Goal: Task Accomplishment & Management: Complete application form

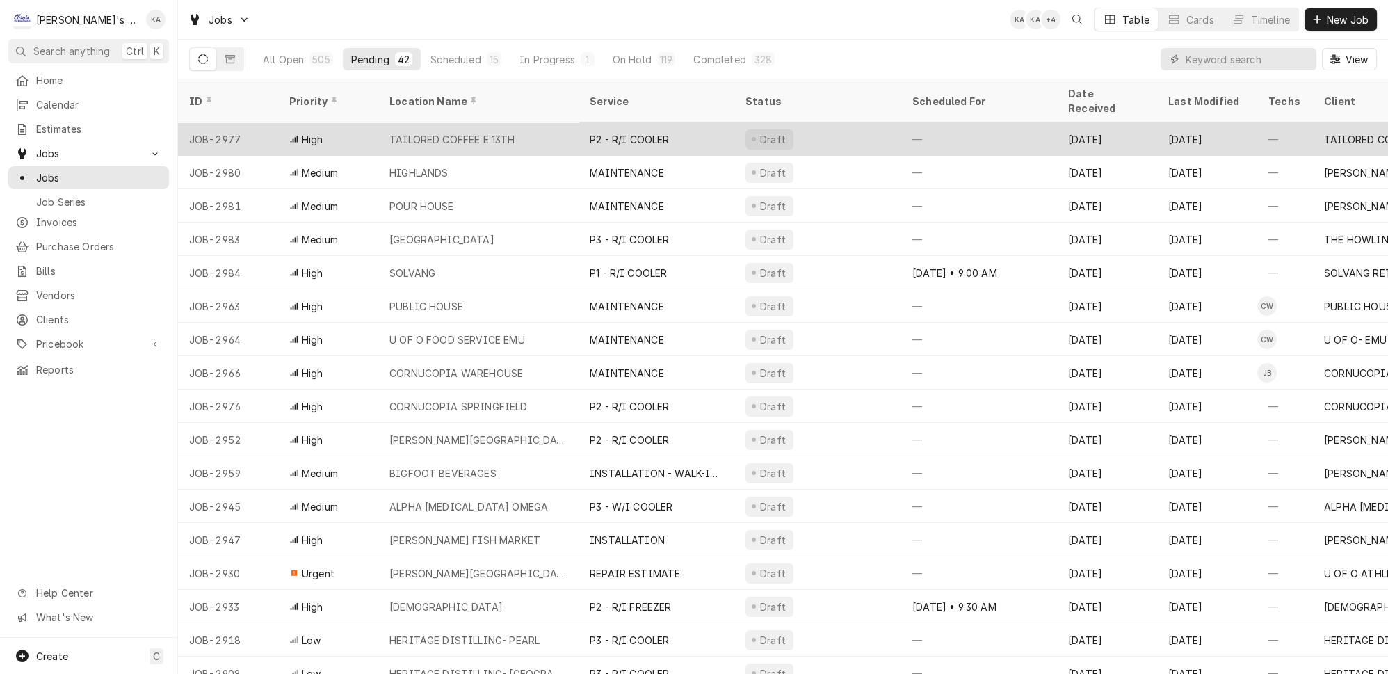
click at [490, 132] on div "TAILORED COFFEE E 13TH" at bounding box center [452, 139] width 126 height 15
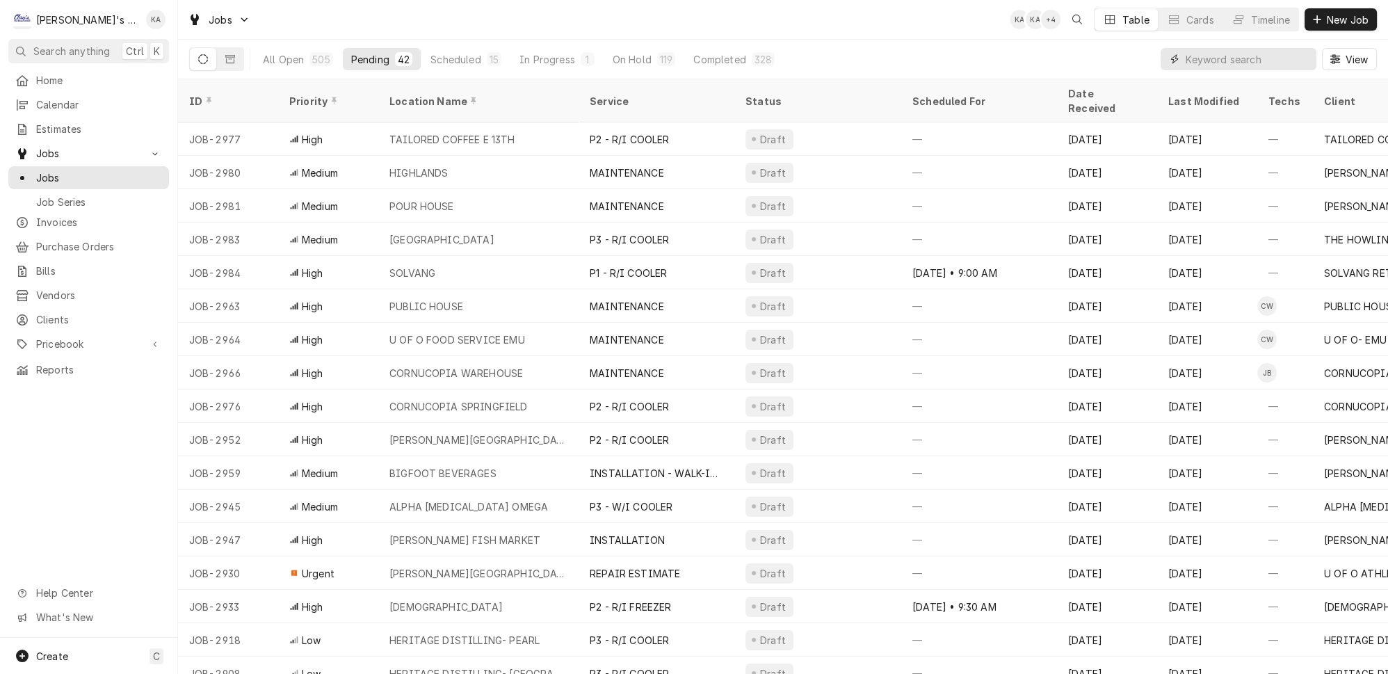
click at [1211, 52] on input "Dynamic Content Wrapper" at bounding box center [1247, 59] width 124 height 22
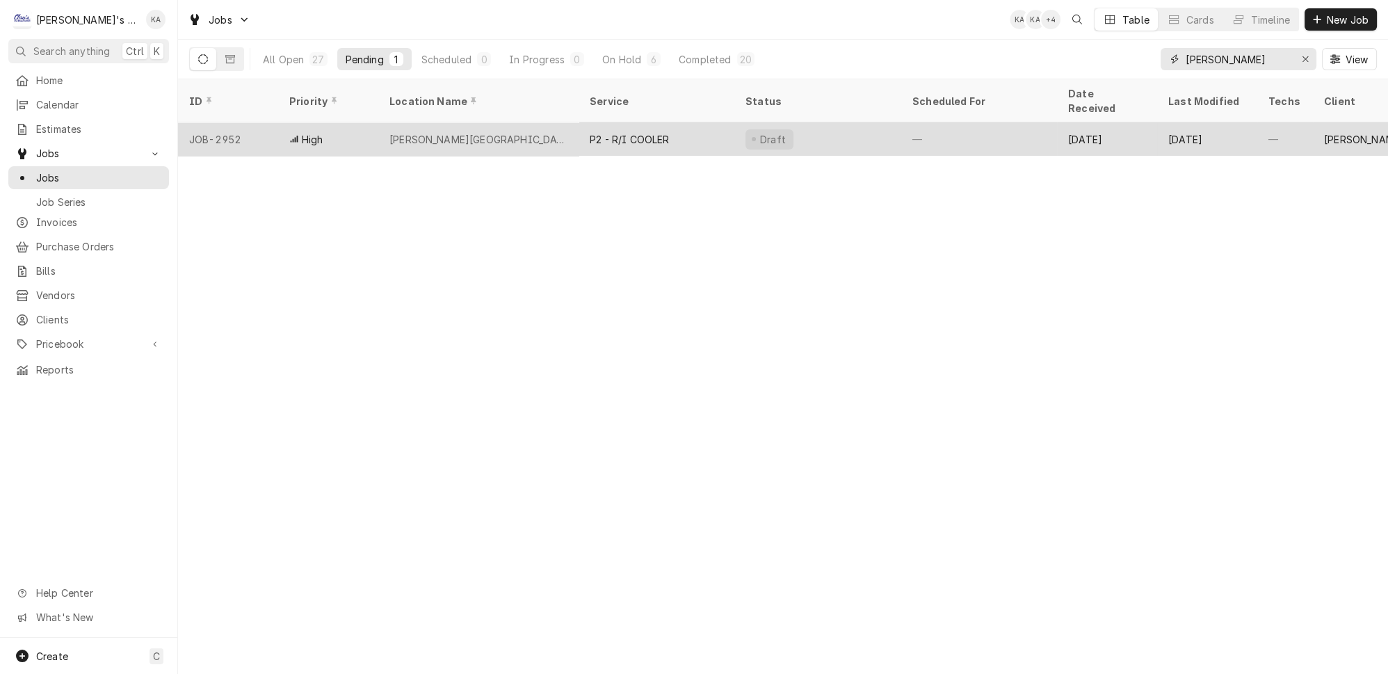
type input "CARL"
click at [485, 132] on div "[PERSON_NAME][GEOGRAPHIC_DATA]- #896" at bounding box center [478, 139] width 178 height 15
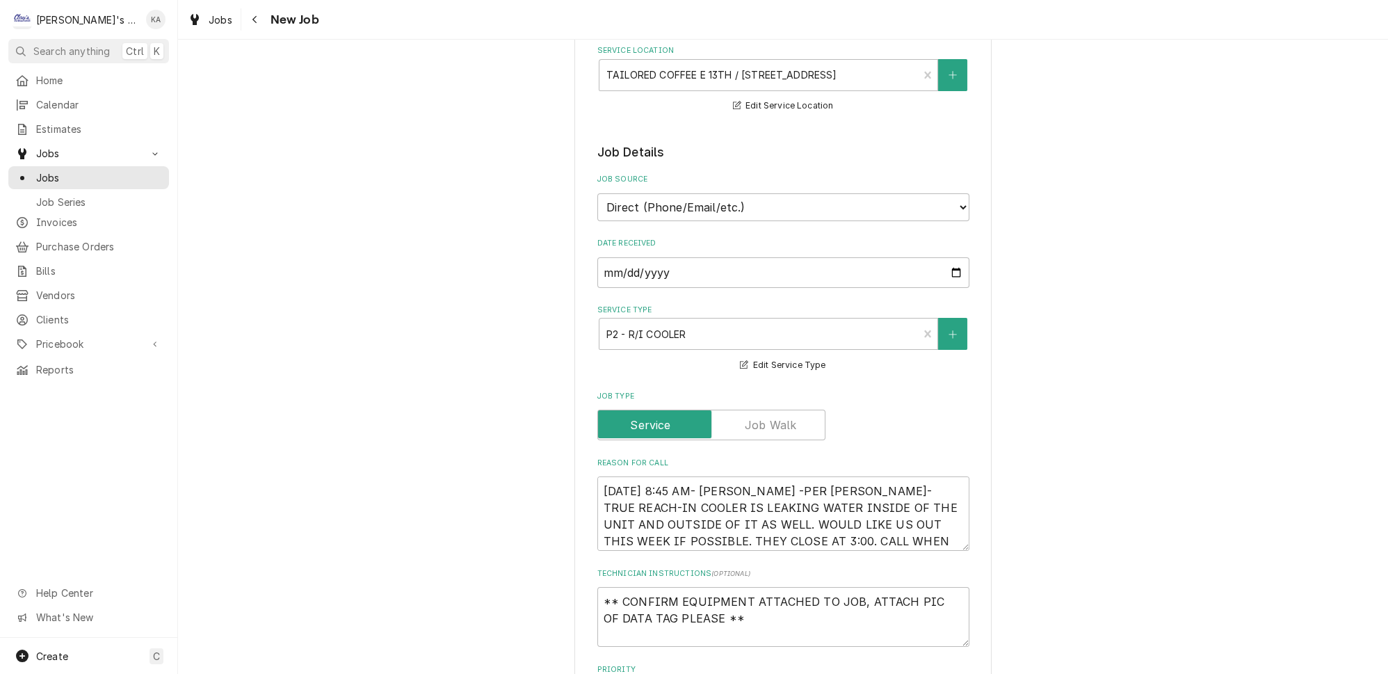
scroll to position [316, 0]
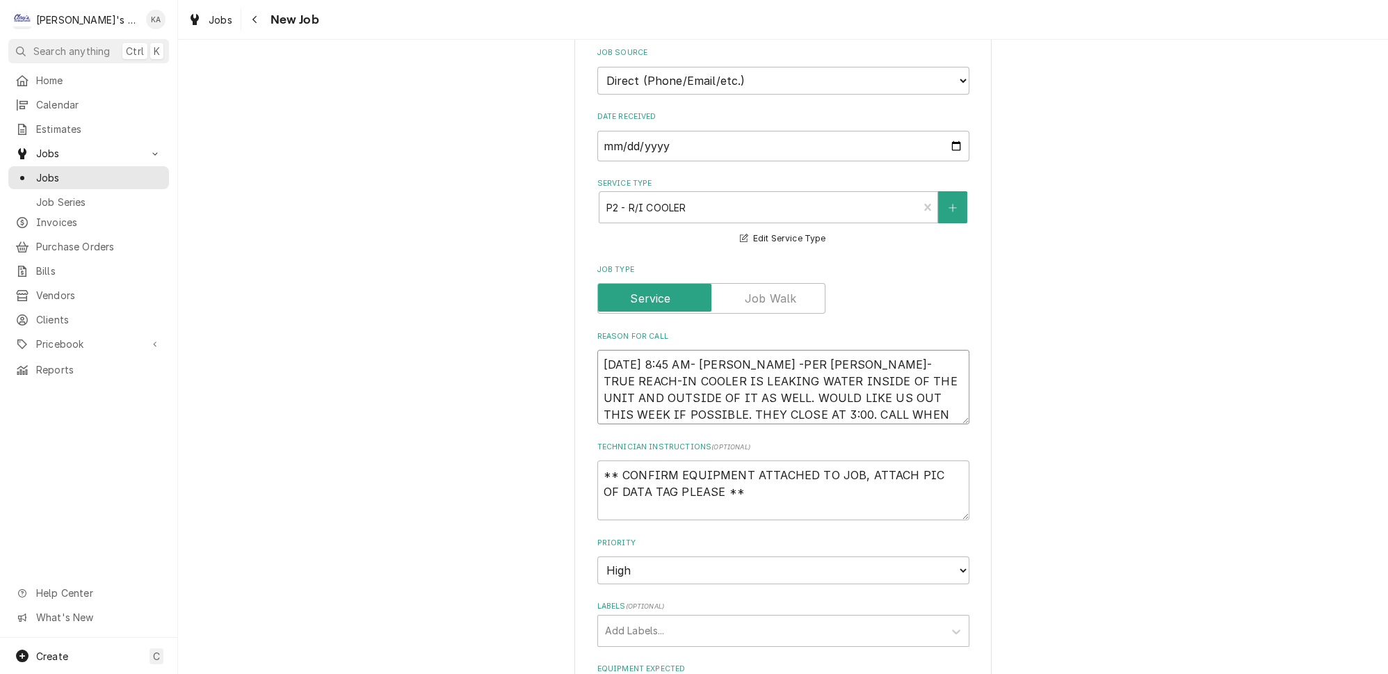
click at [750, 352] on textarea "9/18/2025 8:45 AM- KASSIE -PER LEWIS- TRUE REACH-IN COOLER IS LEAKING WATER INS…" at bounding box center [783, 387] width 372 height 74
type textarea "x"
type textarea "9/18/2025 8:45 AM- KASSIE-PER LEWIS- TRUE REACH-IN COOLER IS LEAKING WATER INSI…"
type textarea "x"
type textarea "9/18/2025 8:45 AM- KASSIE- PER LEWIS- TRUE REACH-IN COOLER IS LEAKING WATER INS…"
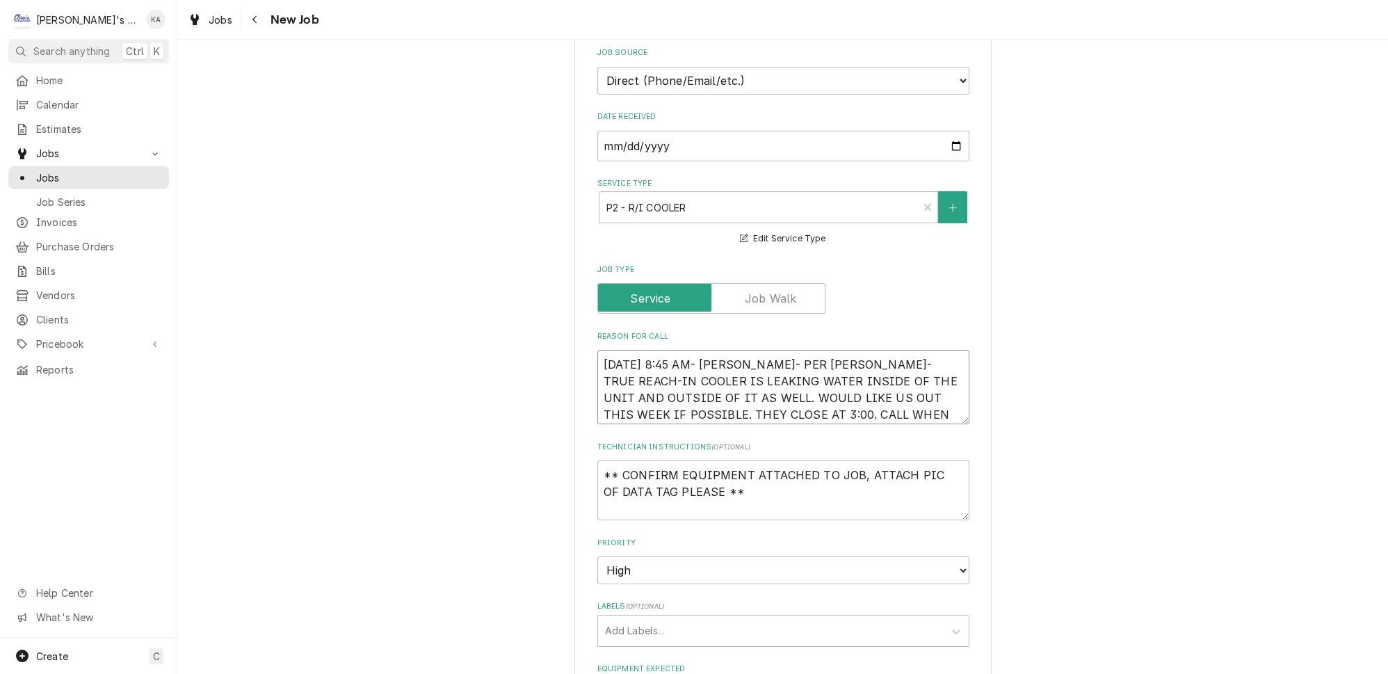
drag, startPoint x: 906, startPoint y: 352, endPoint x: 852, endPoint y: 355, distance: 54.3
click at [852, 355] on textarea "9/18/2025 8:45 AM- KASSIE- PER LEWIS- TRUE REACH-IN COOLER IS LEAKING WATER INS…" at bounding box center [783, 387] width 372 height 74
type textarea "x"
type textarea "9/18/2025 8:45 AM- KASSIE- PER LEWIS- TRUE COOLER IS LEAKING WATER INSIDE OF TH…"
type textarea "x"
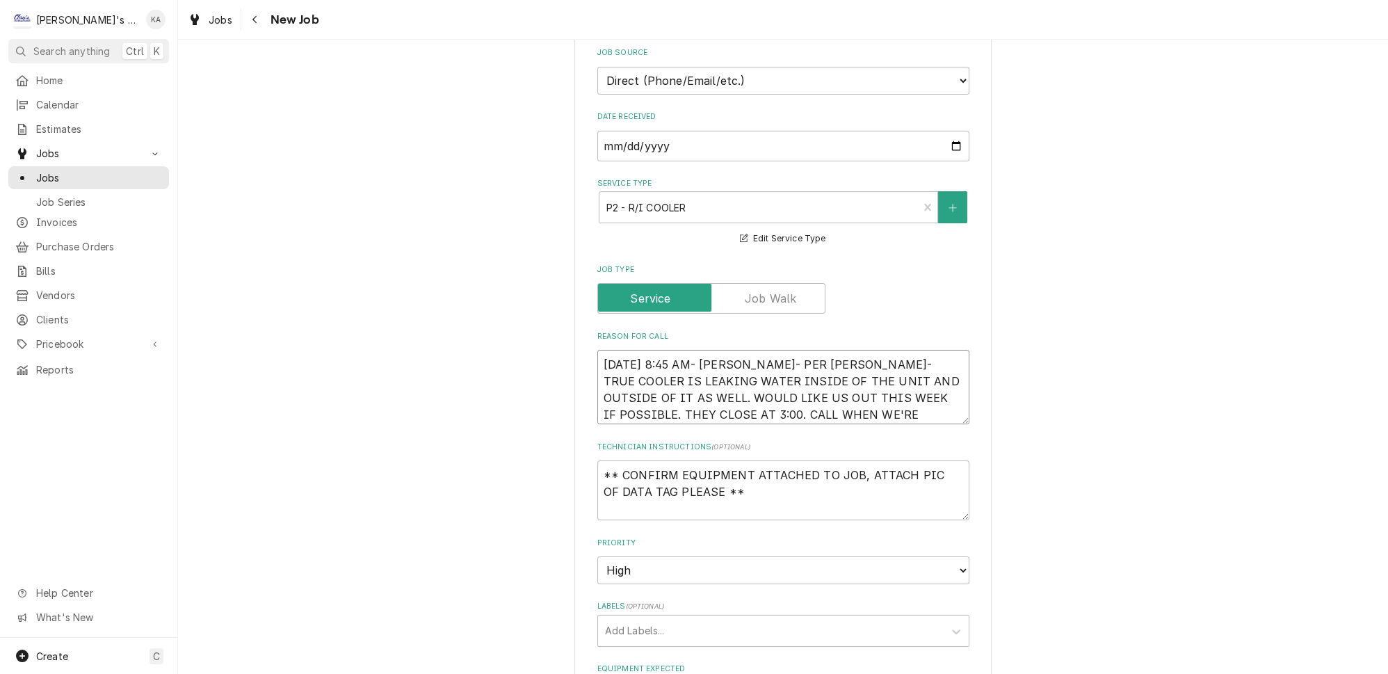
type textarea "9/18/2025 8:45 AM- KASSIE- PER LEWIS- TRUECOOLER IS LEAKING WATER INSIDE OF THE…"
type textarea "x"
type textarea "9/18/2025 8:45 AM- KASSIE- PER LEWIS- TRUE COOLER IS LEAKING WATER INSIDE OF TH…"
type textarea "x"
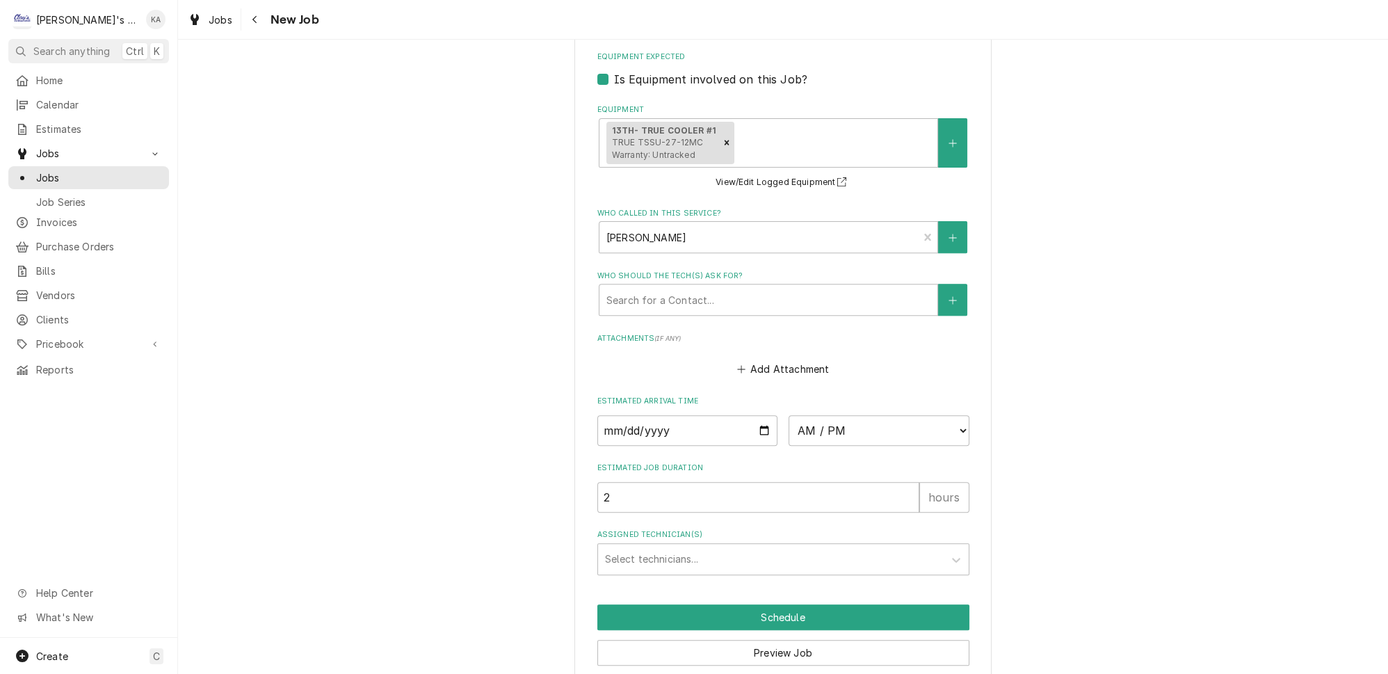
scroll to position [964, 0]
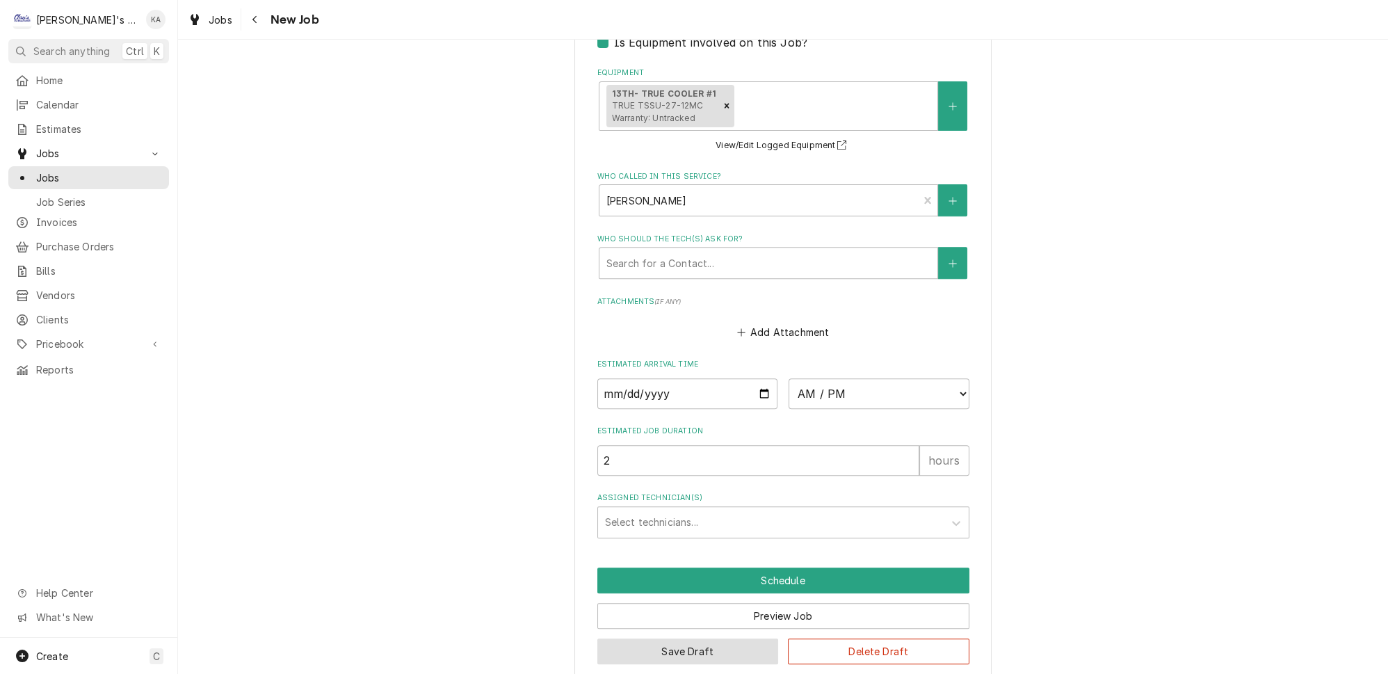
type textarea "9/18/2025 8:45 AM- KASSIE- PER LEWIS- TRUE COOLER IS LEAKING WATER INSIDE OF TH…"
click at [700, 638] on button "Save Draft" at bounding box center [687, 651] width 181 height 26
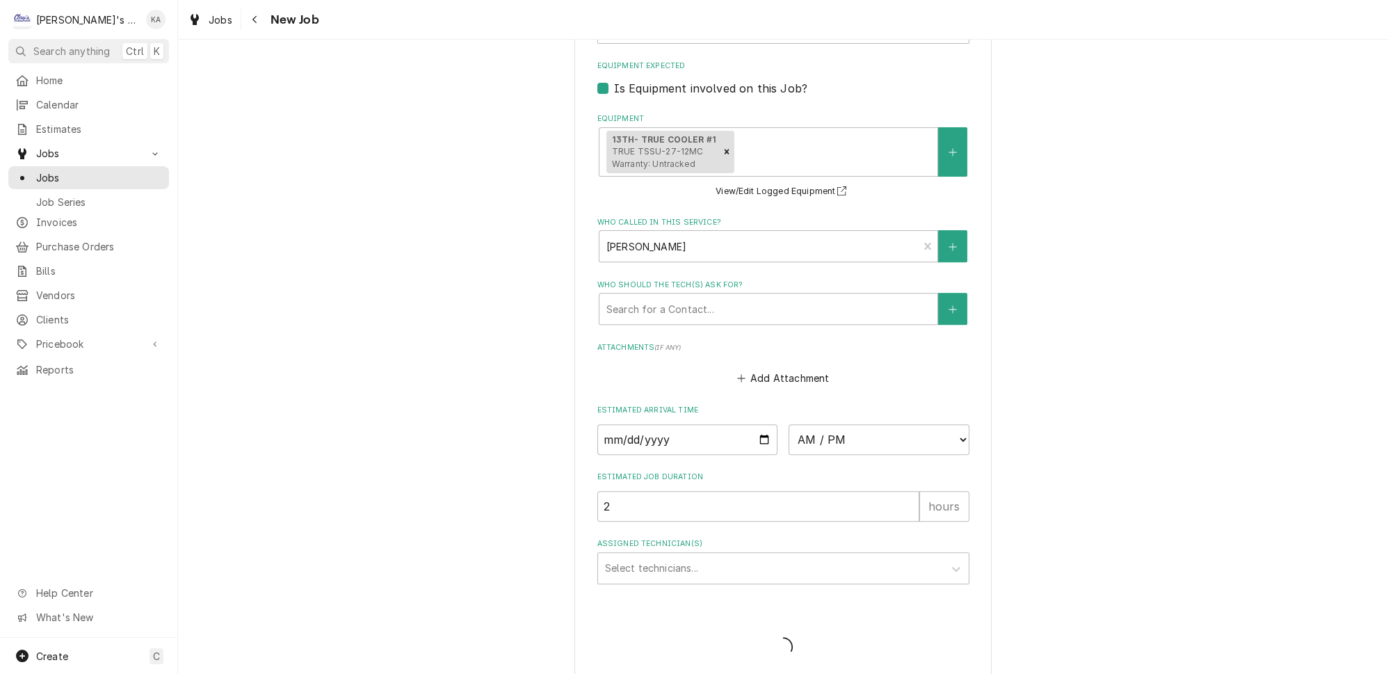
type textarea "x"
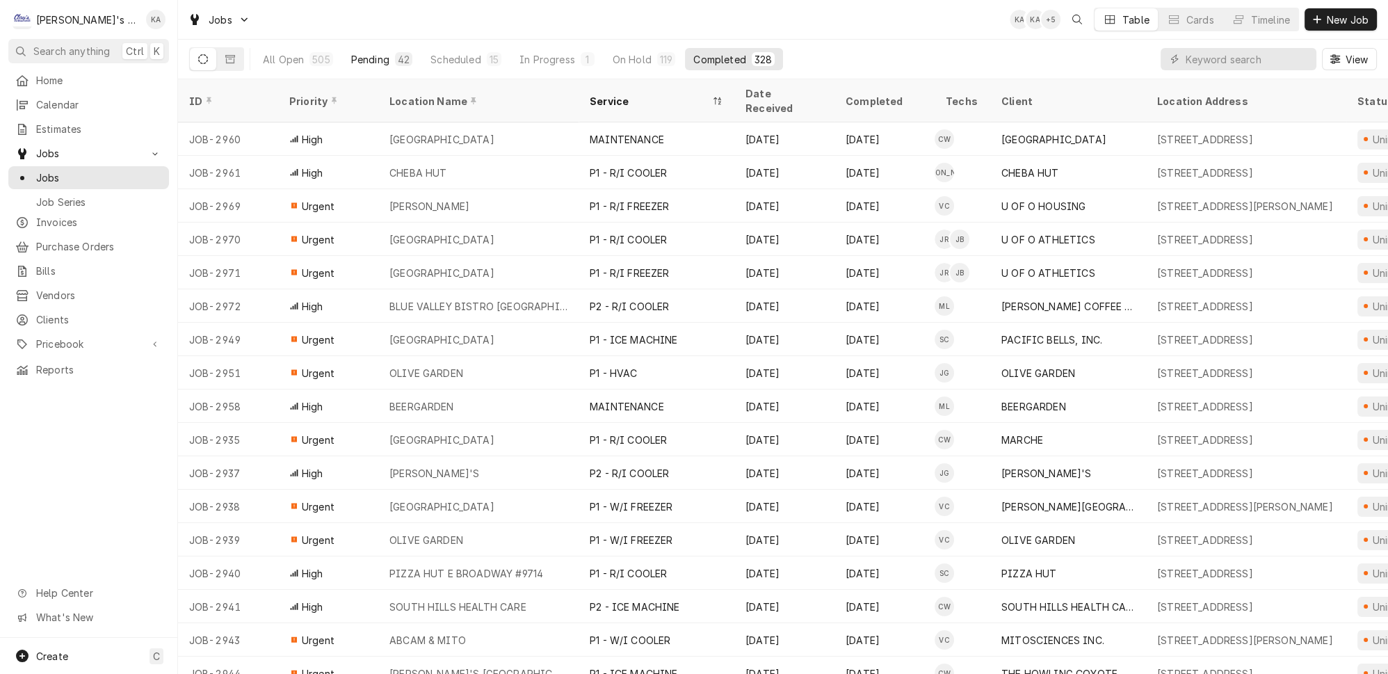
click at [355, 54] on div "Pending" at bounding box center [370, 59] width 38 height 15
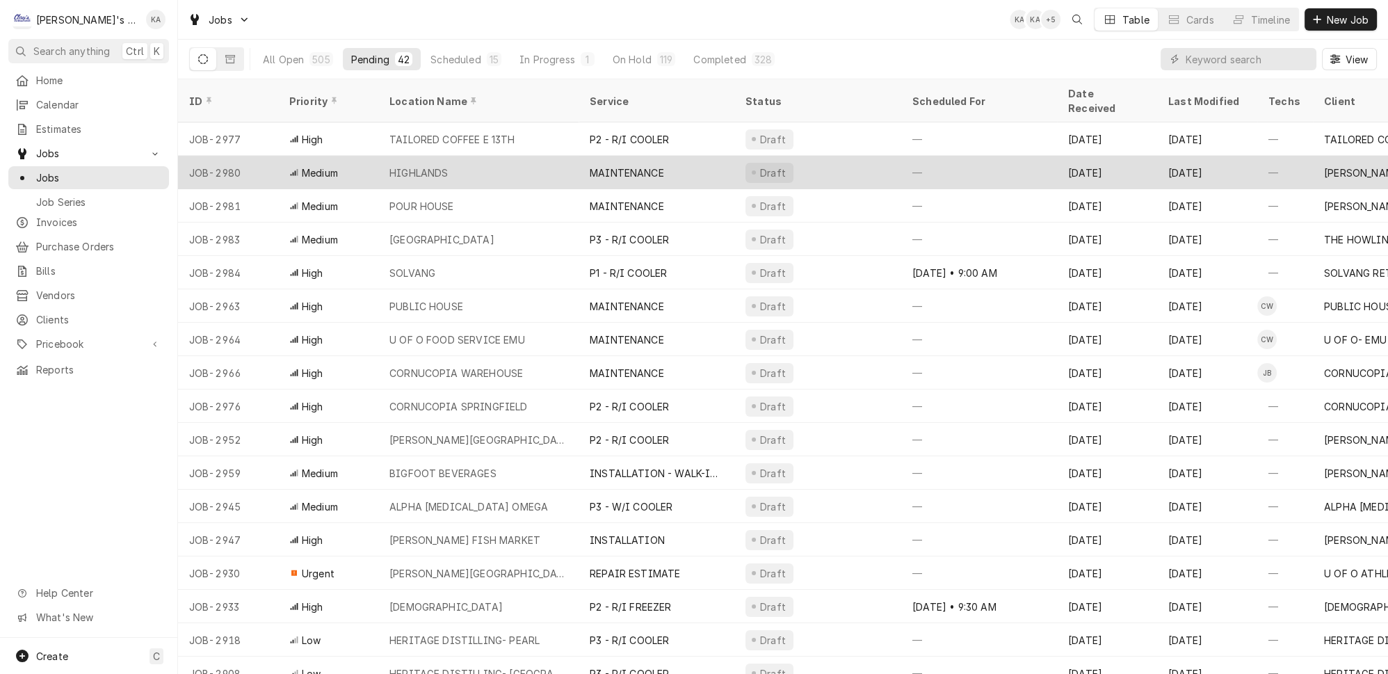
click at [437, 156] on div "HIGHLANDS" at bounding box center [478, 172] width 200 height 33
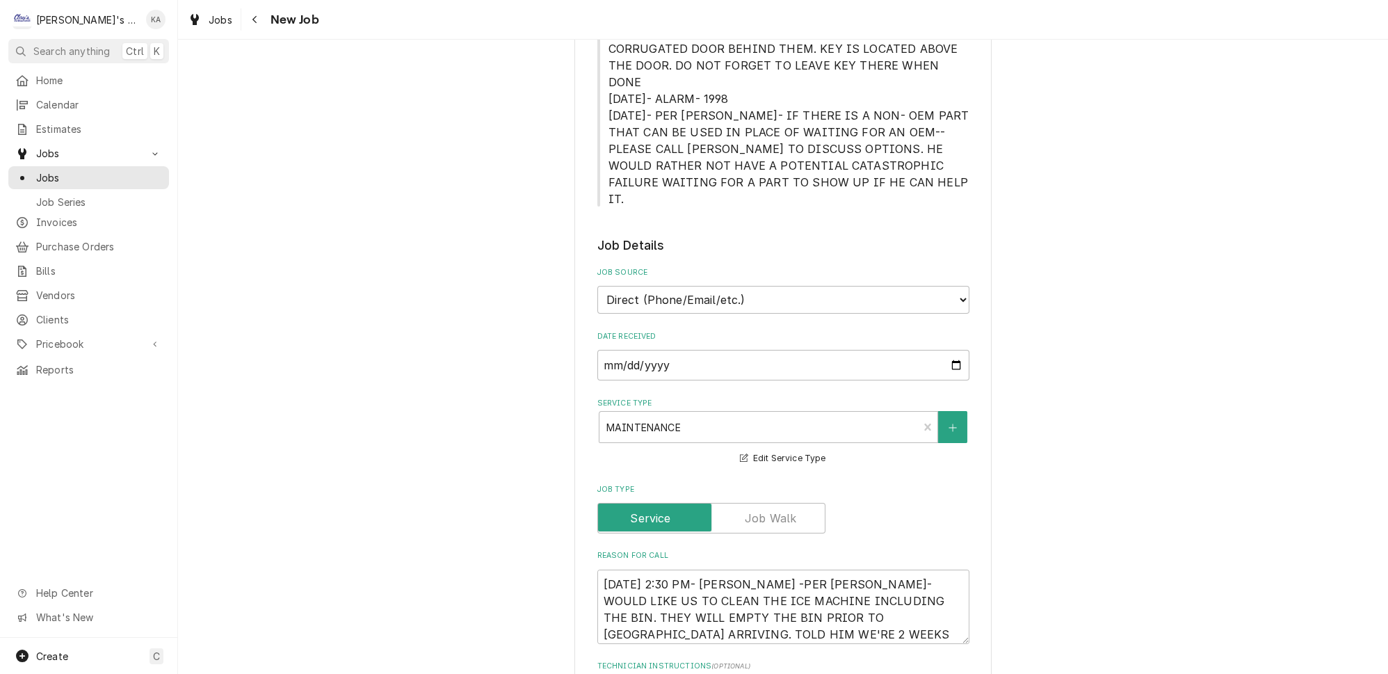
scroll to position [442, 0]
click at [750, 568] on textarea "9/18/2025 2:30 PM- KASSIE -PER RICK- WOULD LIKE US TO CLEAN THE ICE MACHINE INC…" at bounding box center [783, 605] width 372 height 74
type textarea "x"
type textarea "9/18/2025 2:30 PM- KASSIE-PER RICK- WOULD LIKE US TO CLEAN THE ICE MACHINE INCL…"
type textarea "x"
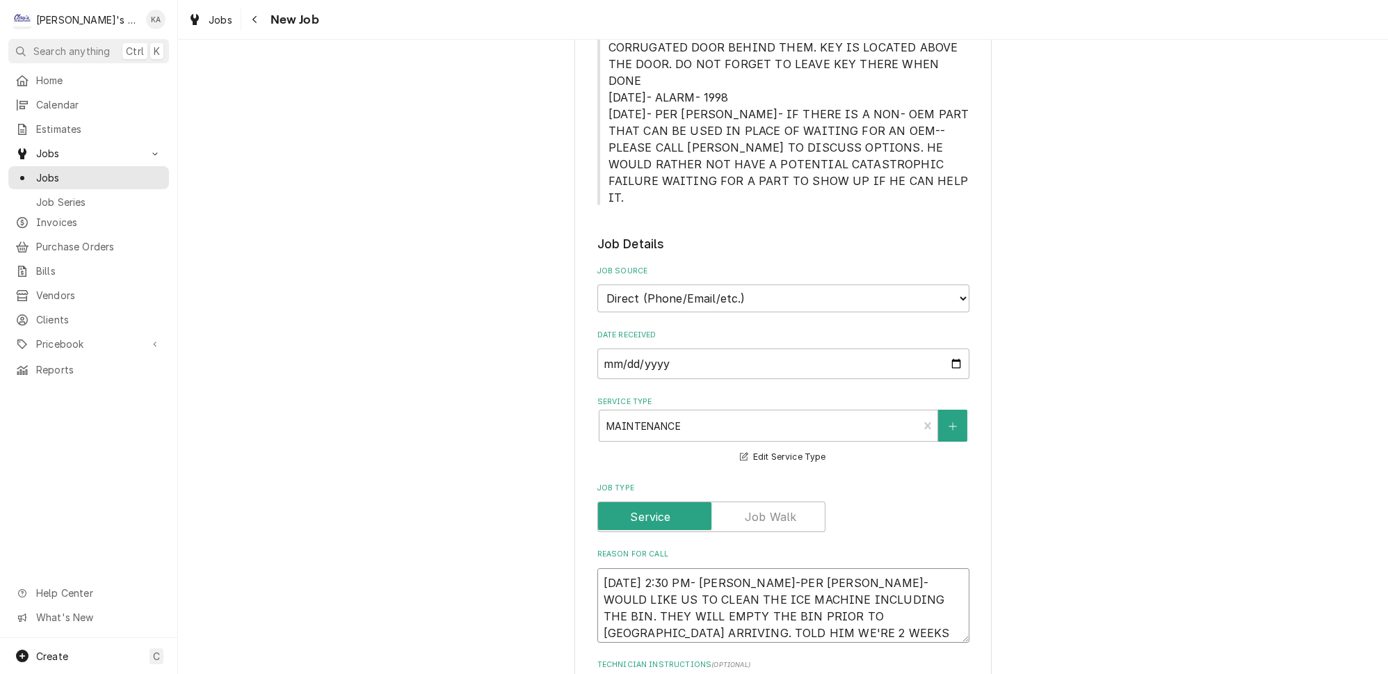
type textarea "9/18/2025 2:30 PM- KASSIE- PER RICK- WOULD LIKE US TO CLEAN THE ICE MACHINE INC…"
type textarea "x"
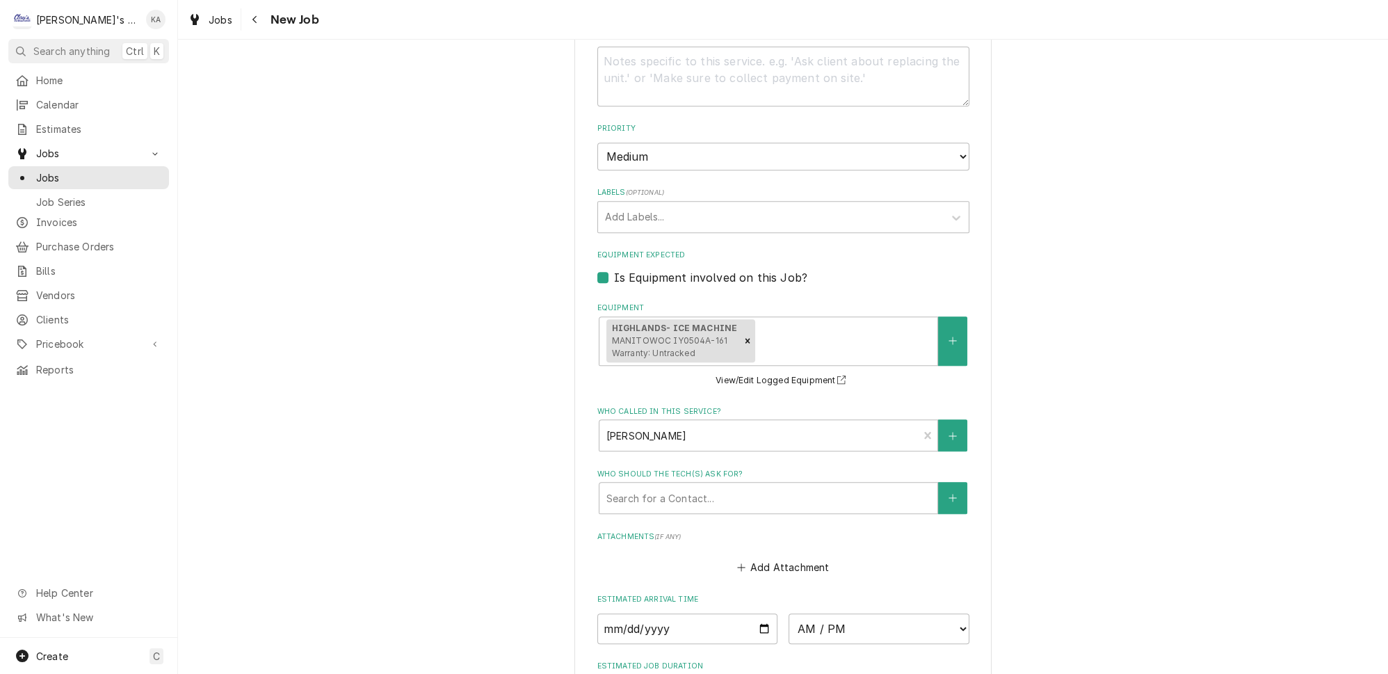
scroll to position [1247, 0]
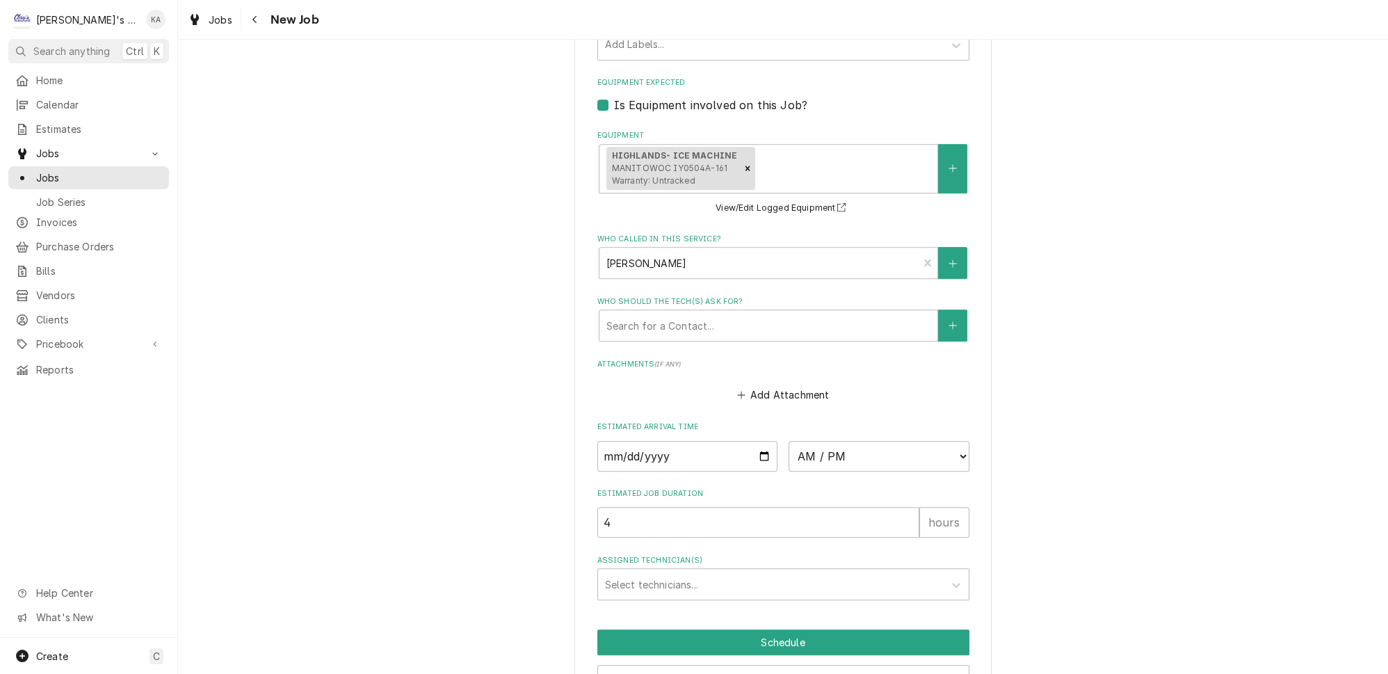
type textarea "9/18/2025 2:30 PM- KASSIE- PER RICK- WOULD LIKE US TO CLEAN THE ICE MACHINE INC…"
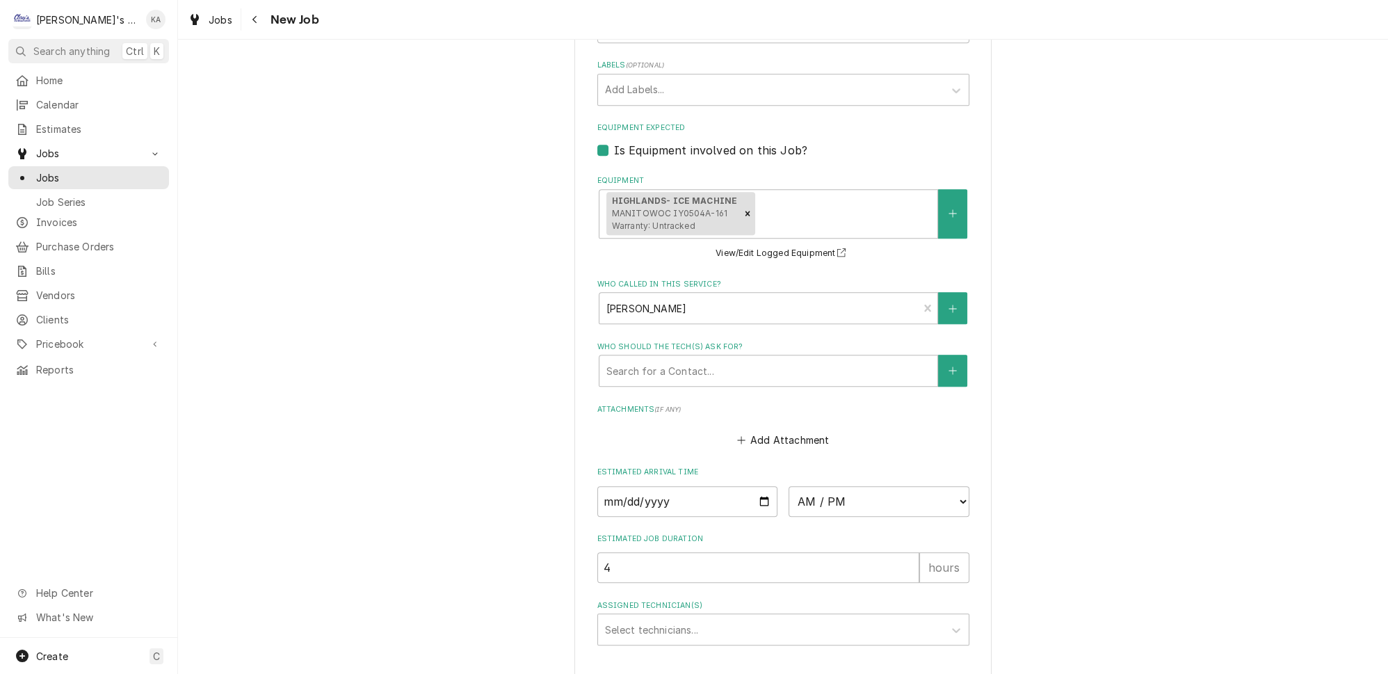
type textarea "x"
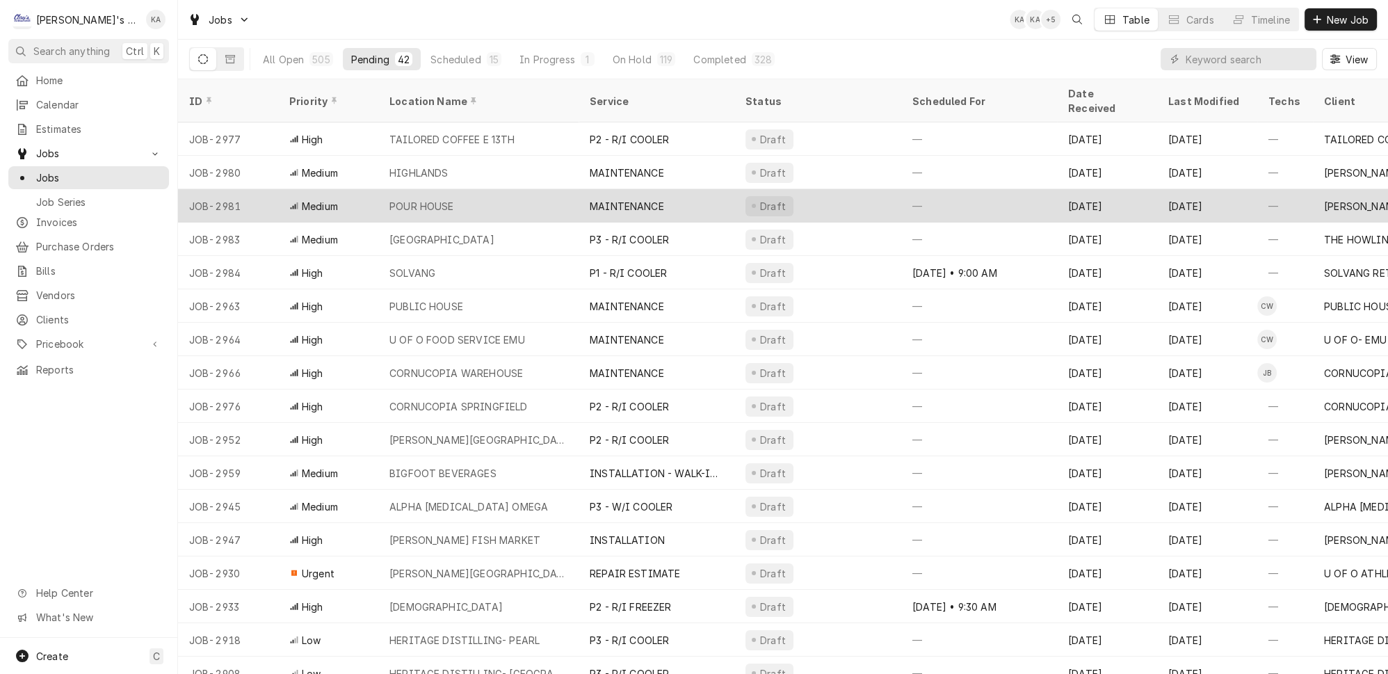
click at [480, 189] on div "POUR HOUSE" at bounding box center [478, 205] width 200 height 33
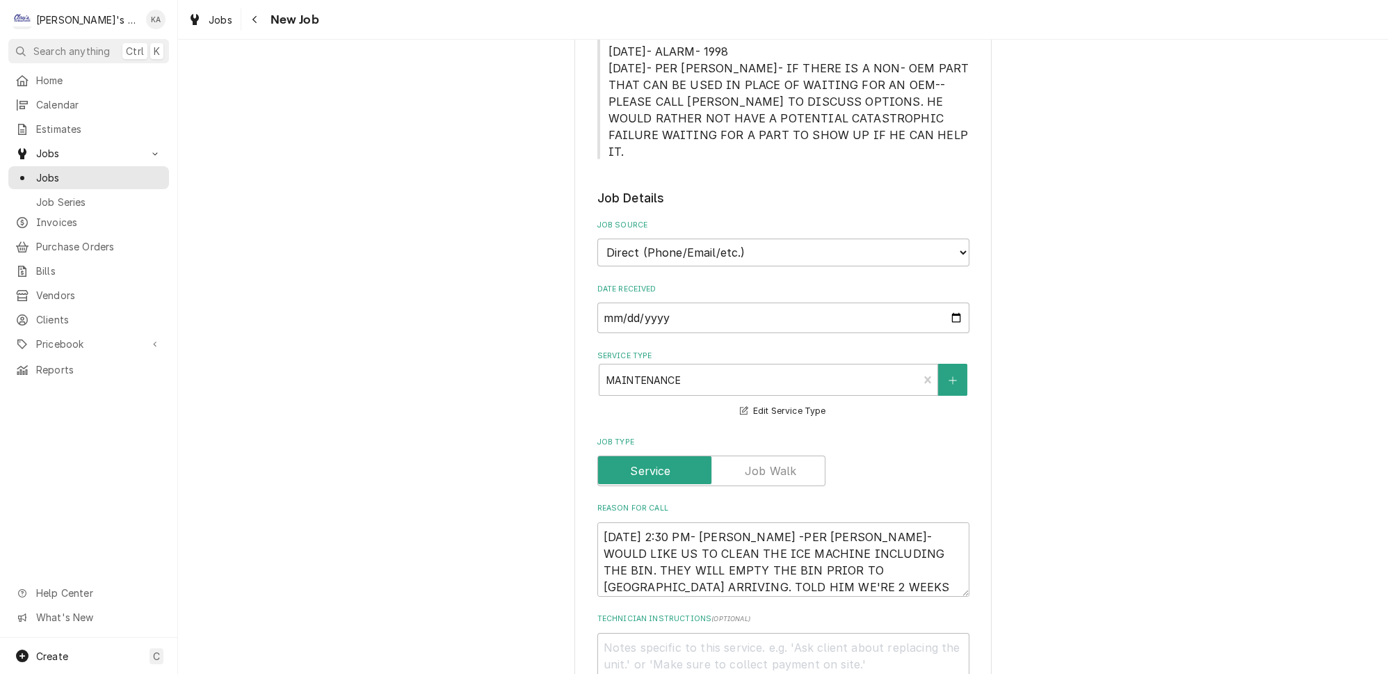
scroll to position [505, 0]
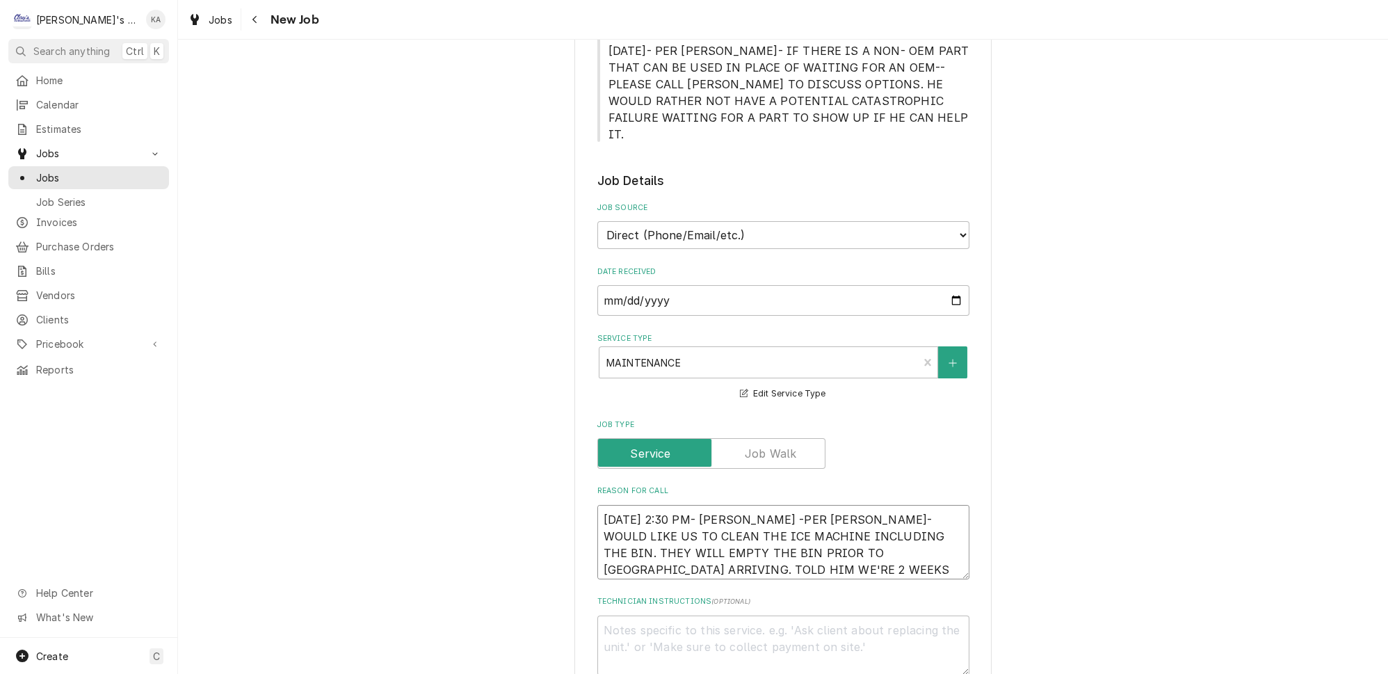
click at [752, 505] on textarea "[DATE] 2:30 PM- [PERSON_NAME] -PER [PERSON_NAME]- WOULD LIKE US TO CLEAN THE IC…" at bounding box center [783, 542] width 372 height 74
type textarea "x"
type textarea "[DATE] 2:30 PM- [PERSON_NAME]-PER [PERSON_NAME]- WOULD LIKE US TO CLEAN THE ICE…"
type textarea "x"
type textarea "[DATE] 2:30 PM- [PERSON_NAME]- PER [PERSON_NAME]- WOULD LIKE US TO CLEAN THE IC…"
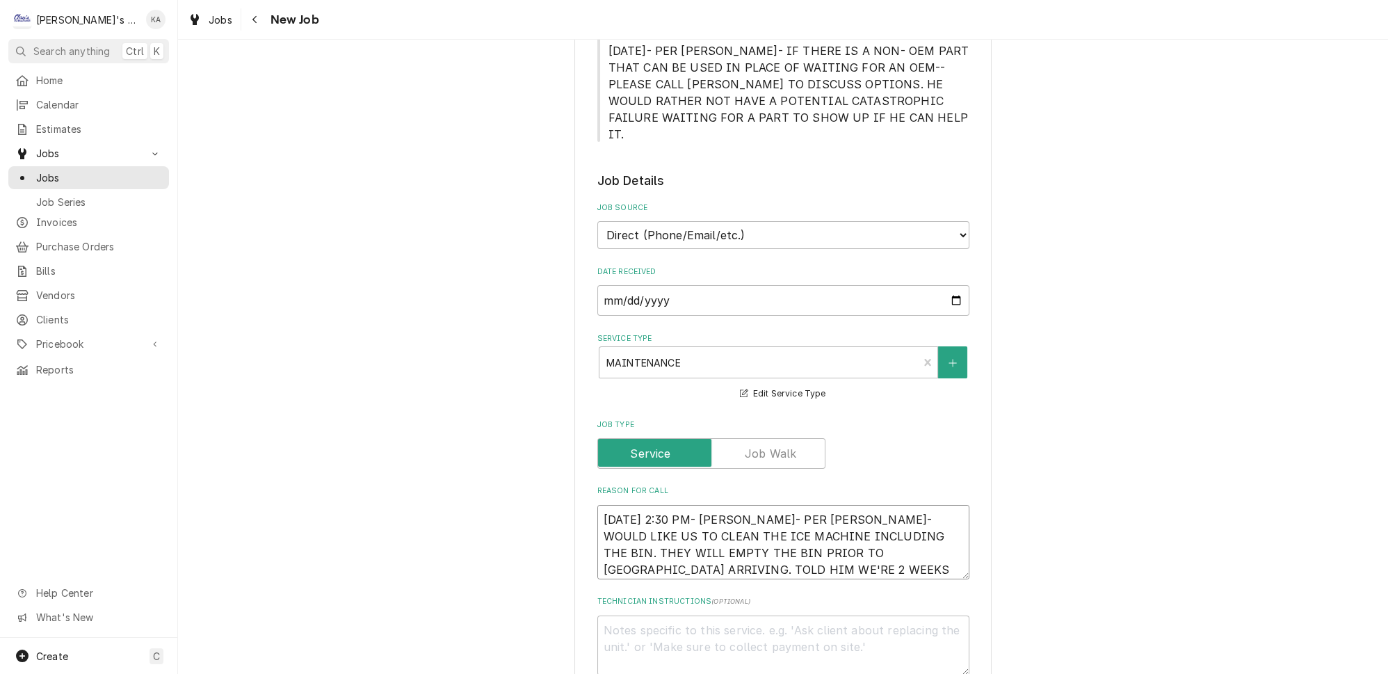
type textarea "x"
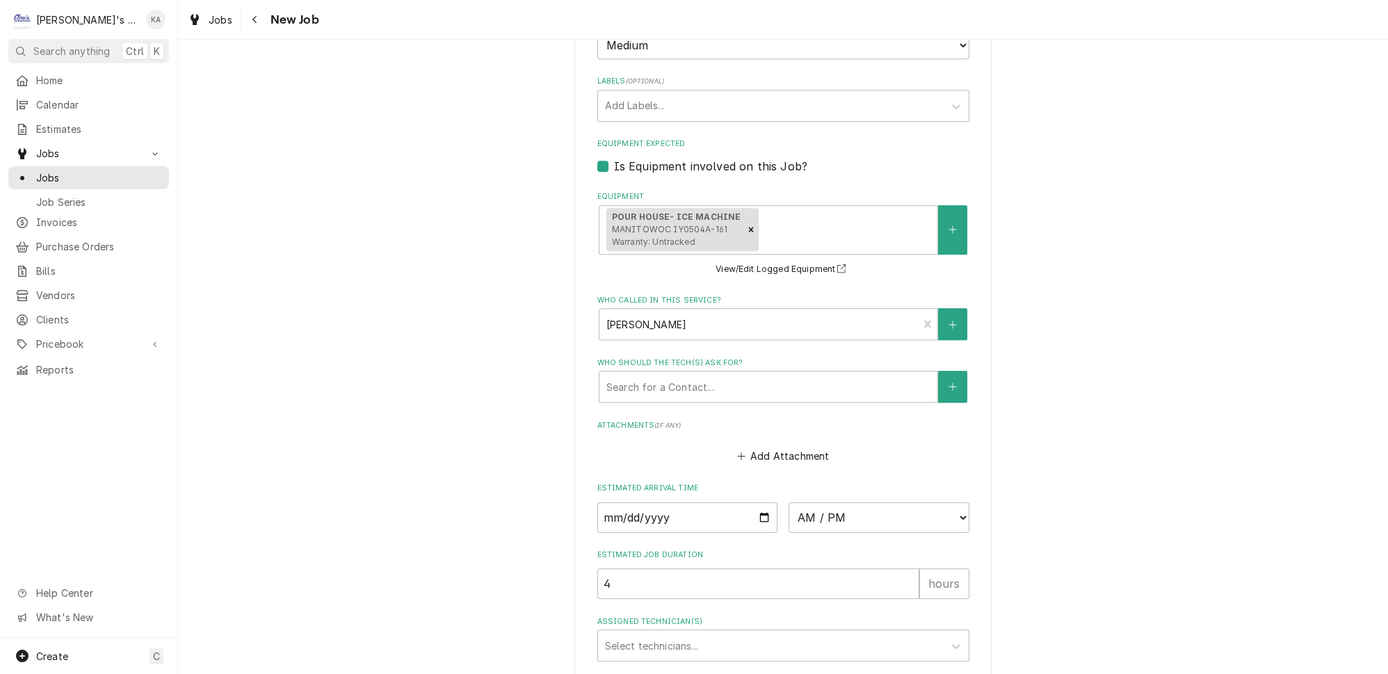
scroll to position [1247, 0]
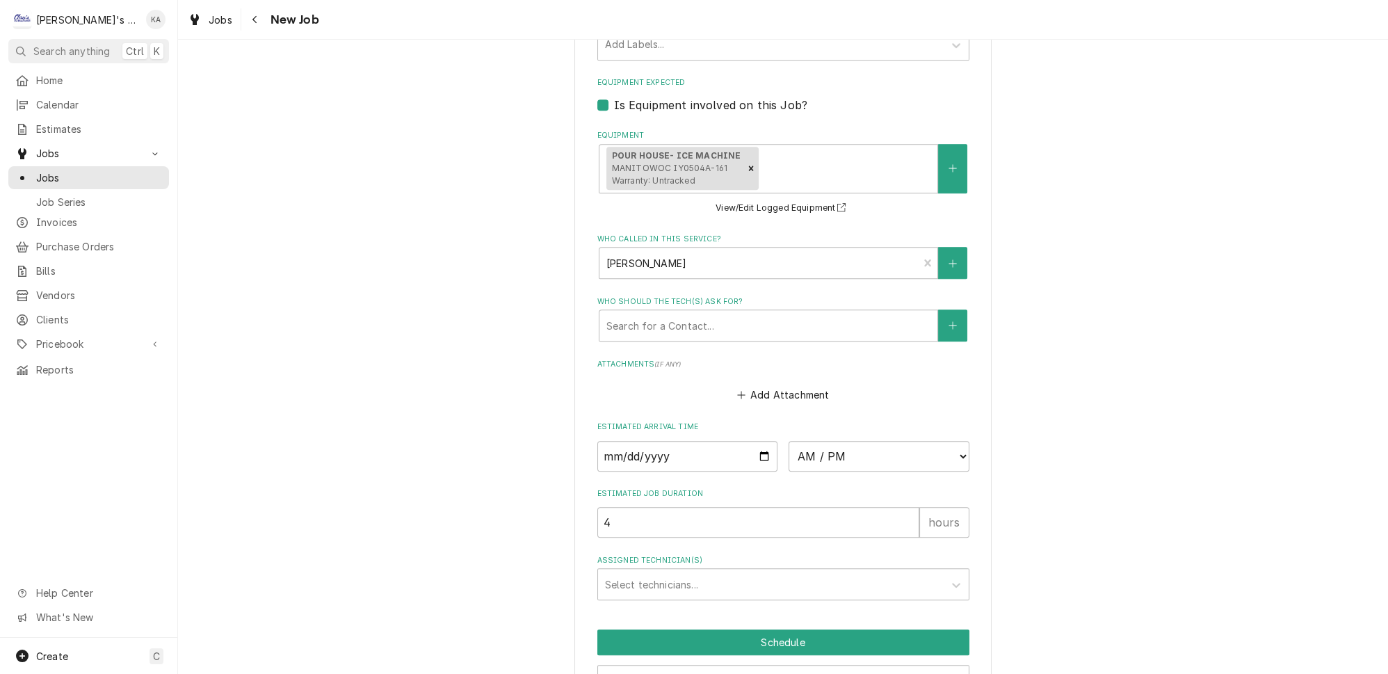
type textarea "[DATE] 2:30 PM- [PERSON_NAME]- PER [PERSON_NAME]- WOULD LIKE US TO CLEAN THE IC…"
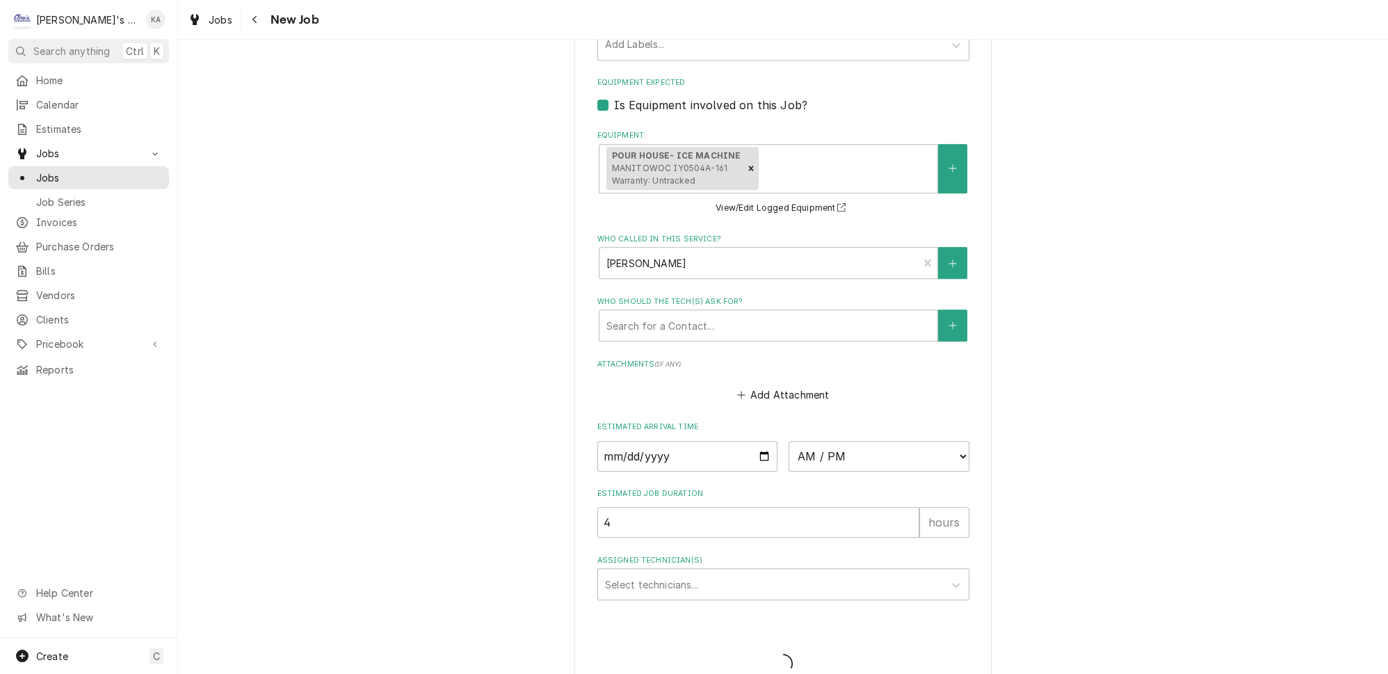
scroll to position [1201, 0]
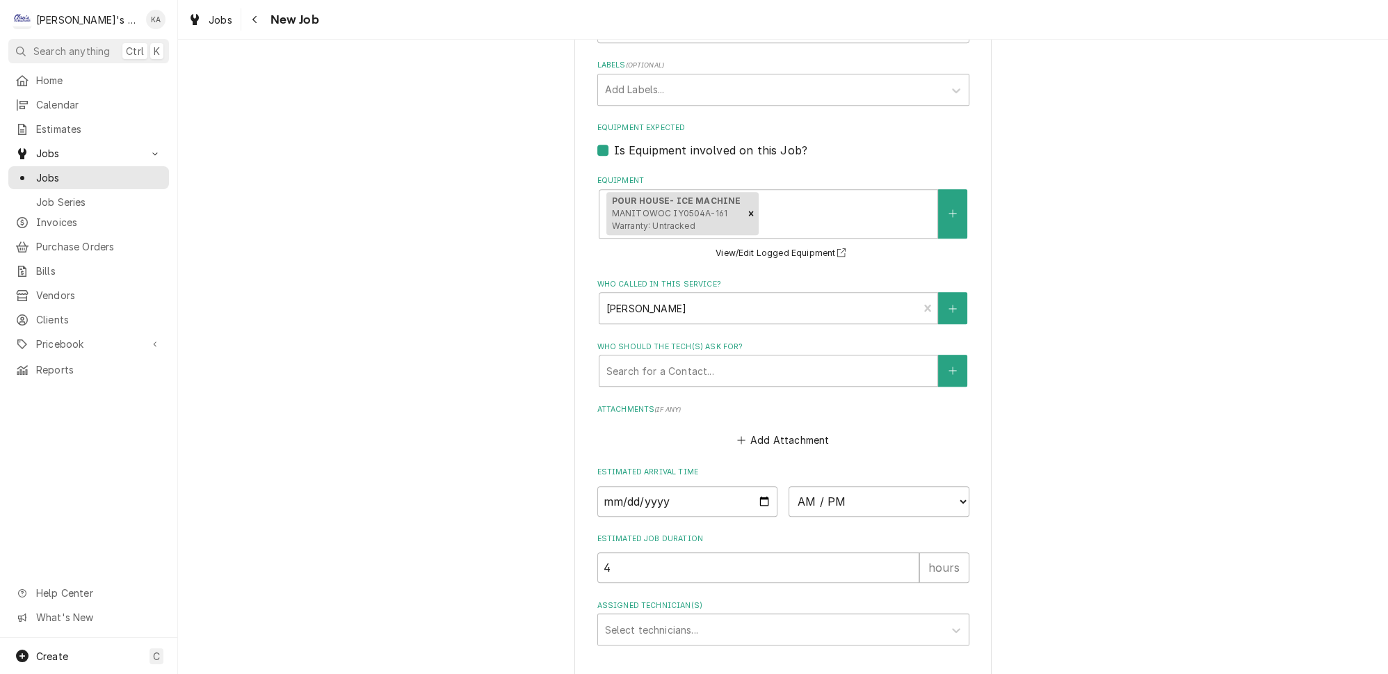
type textarea "x"
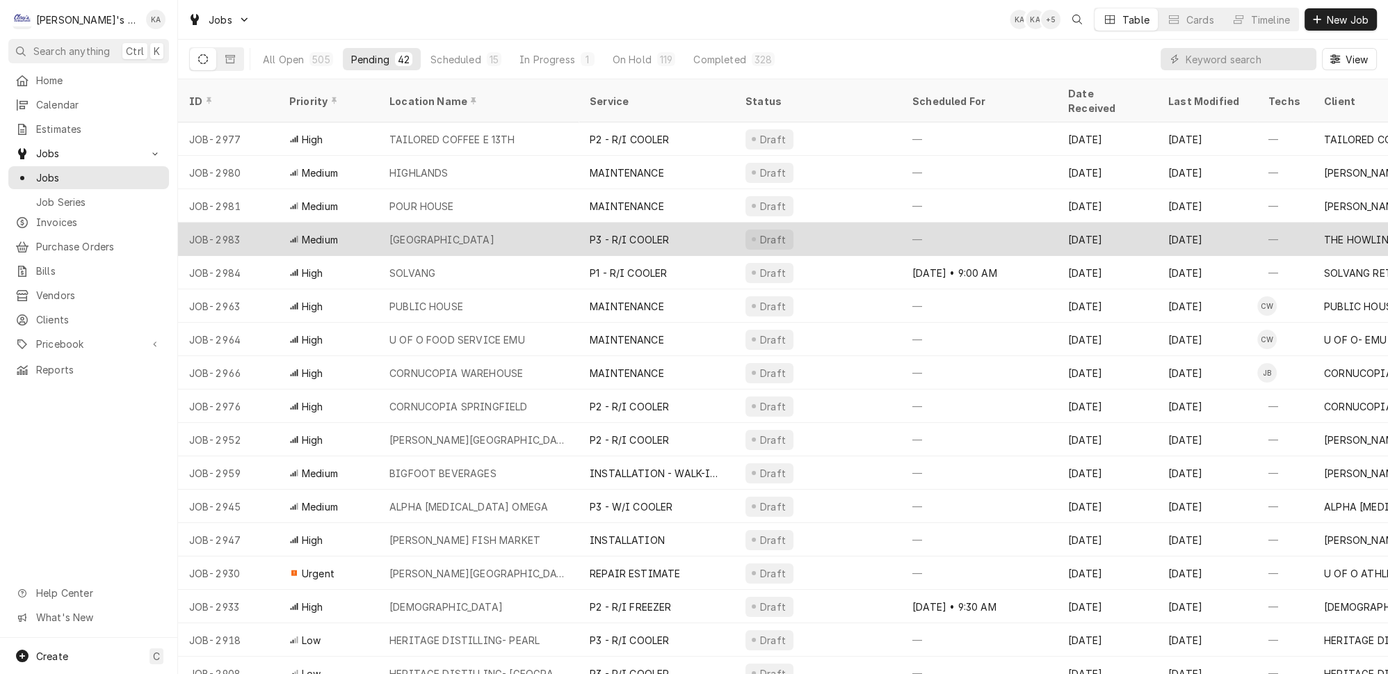
click at [447, 222] on div "ARBY'S JUNCTION CITY" at bounding box center [478, 238] width 200 height 33
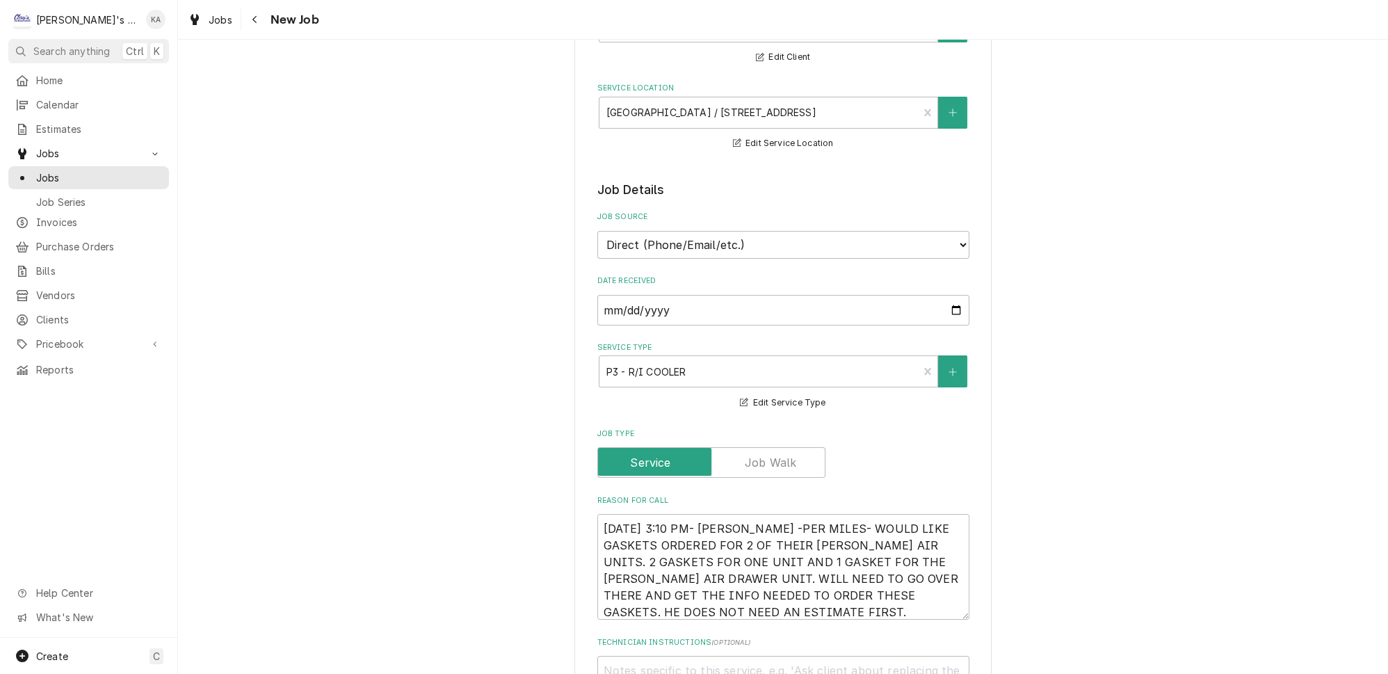
scroll to position [252, 0]
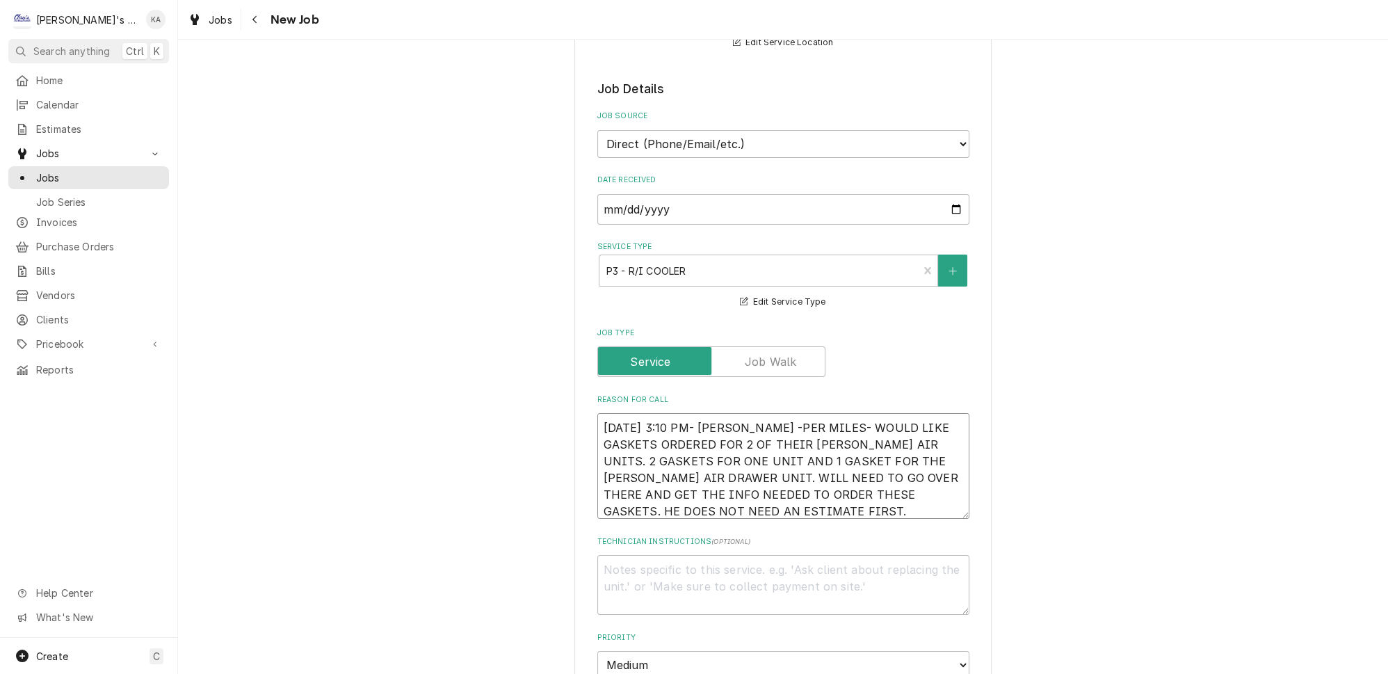
click at [747, 414] on textarea "9/18/2025 3:10 PM- KASSIE -PER MILES- WOULD LIKE GASKETS ORDERED FOR 2 OF THEIR…" at bounding box center [783, 466] width 372 height 106
type textarea "x"
type textarea "9/18/2025 3:10 PM- KASSIE-PER MILES- WOULD LIKE GASKETS ORDERED FOR 2 OF THEIR …"
type textarea "x"
type textarea "9/18/2025 3:10 PM- KASSIE- PER MILES- WOULD LIKE GASKETS ORDERED FOR 2 OF THEIR…"
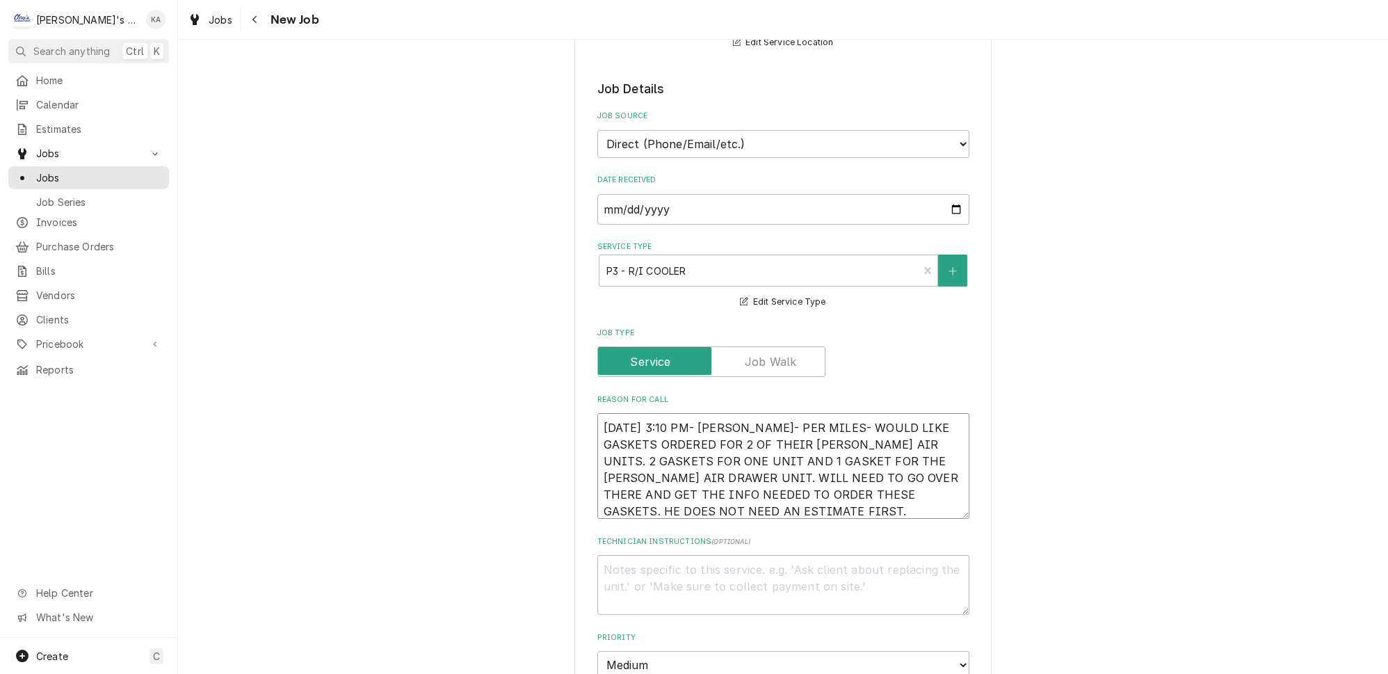
type textarea "x"
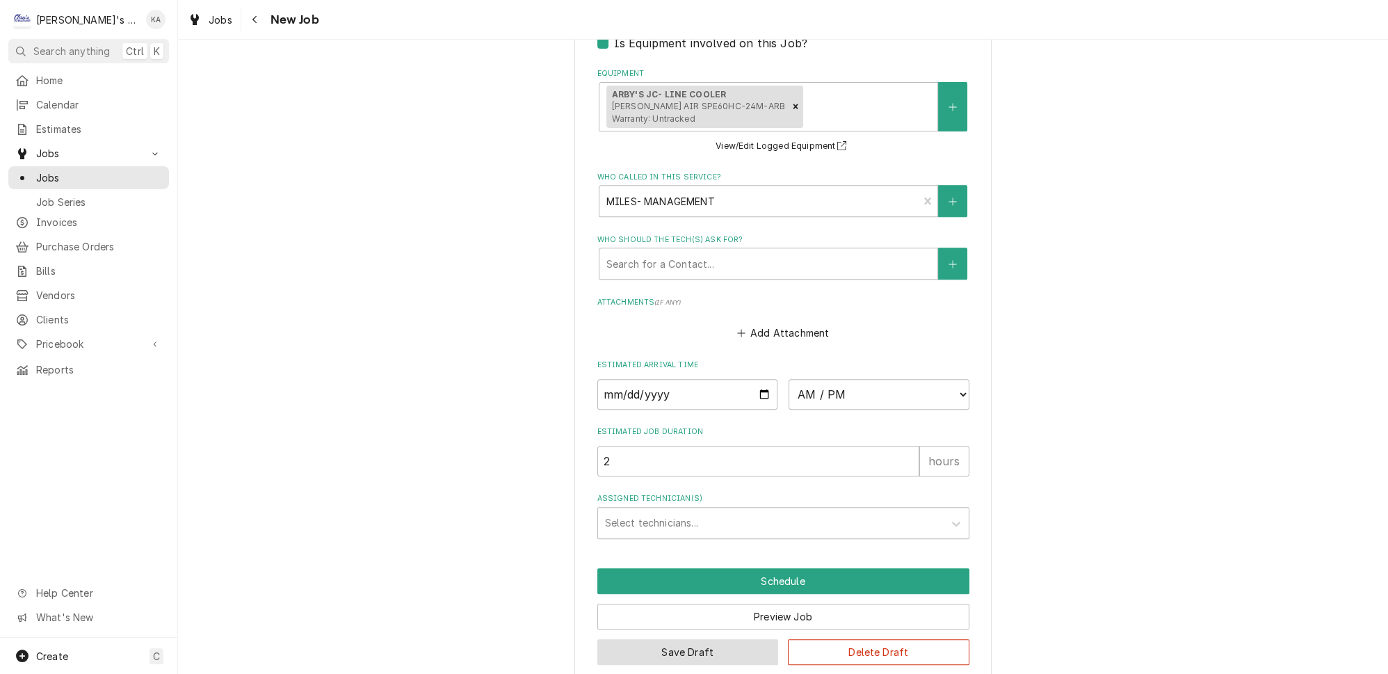
type textarea "9/18/2025 3:10 PM- KASSIE- PER MILES- WOULD LIKE GASKETS ORDERED FOR 2 OF THEIR…"
click at [717, 640] on button "Save Draft" at bounding box center [687, 652] width 181 height 26
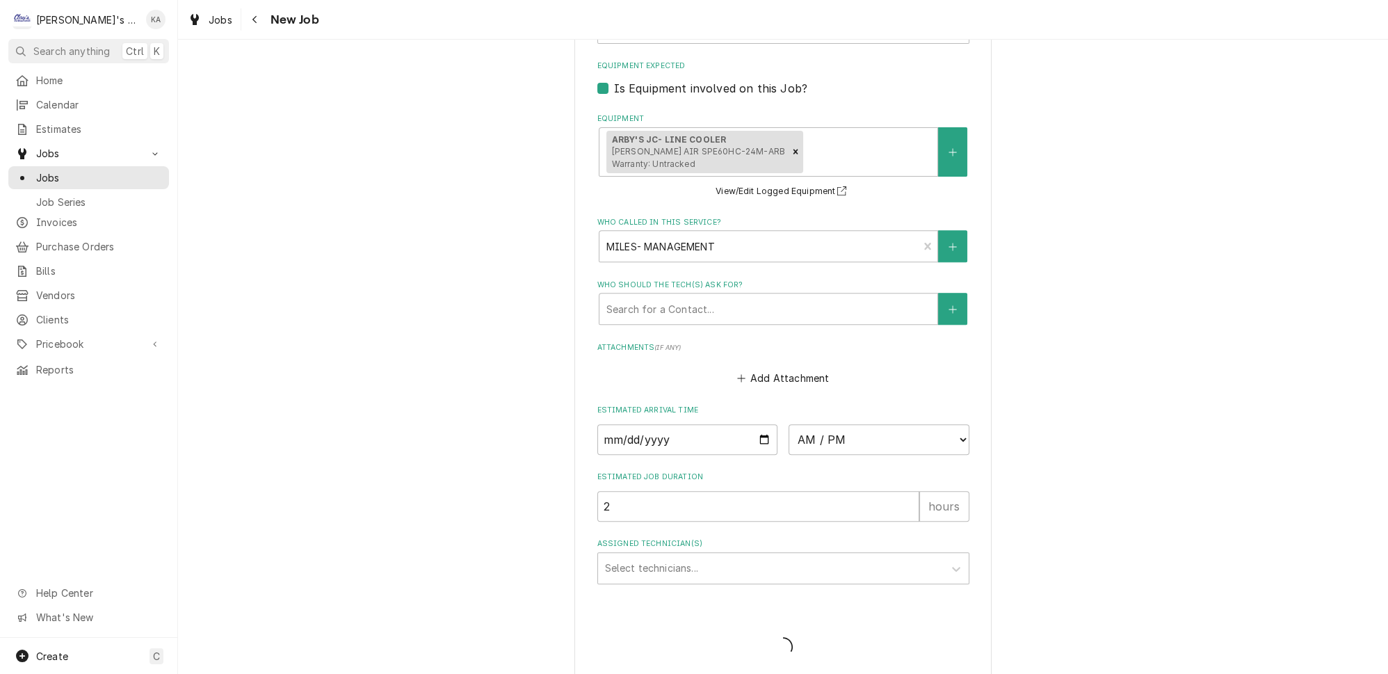
type textarea "x"
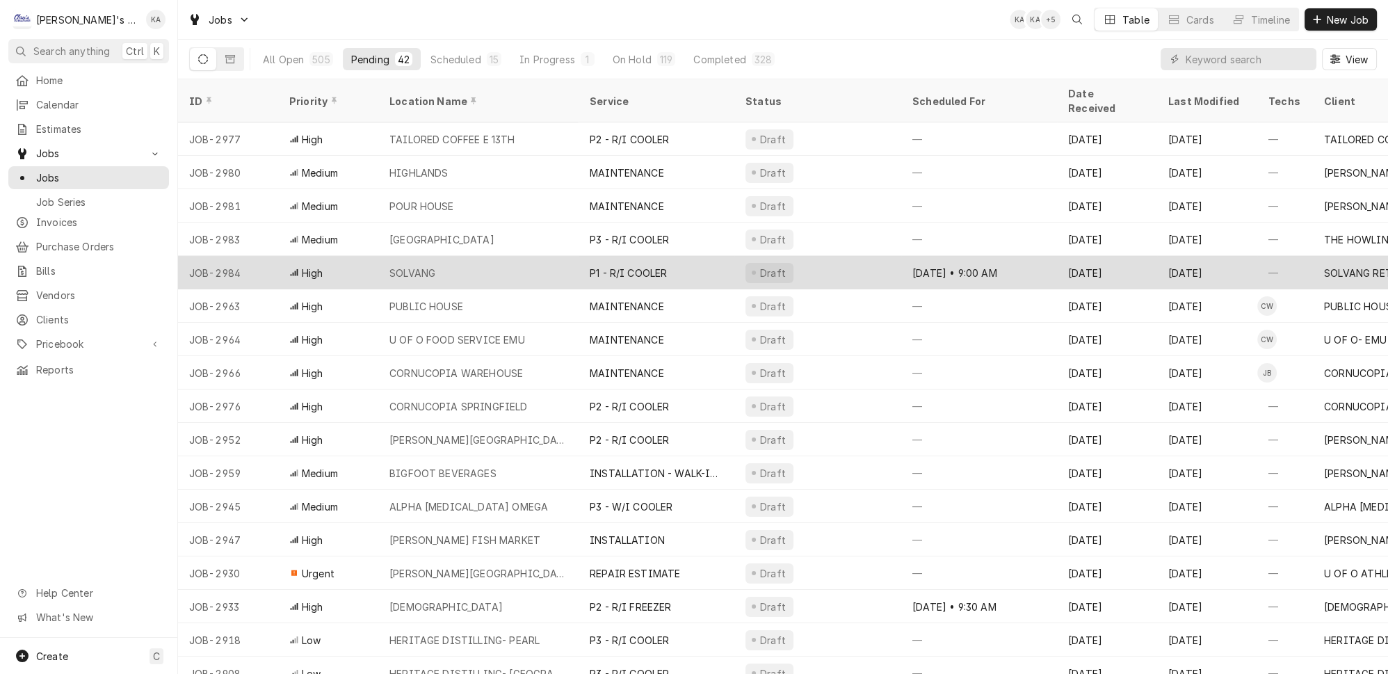
click at [480, 256] on div "SOLVANG" at bounding box center [478, 272] width 200 height 33
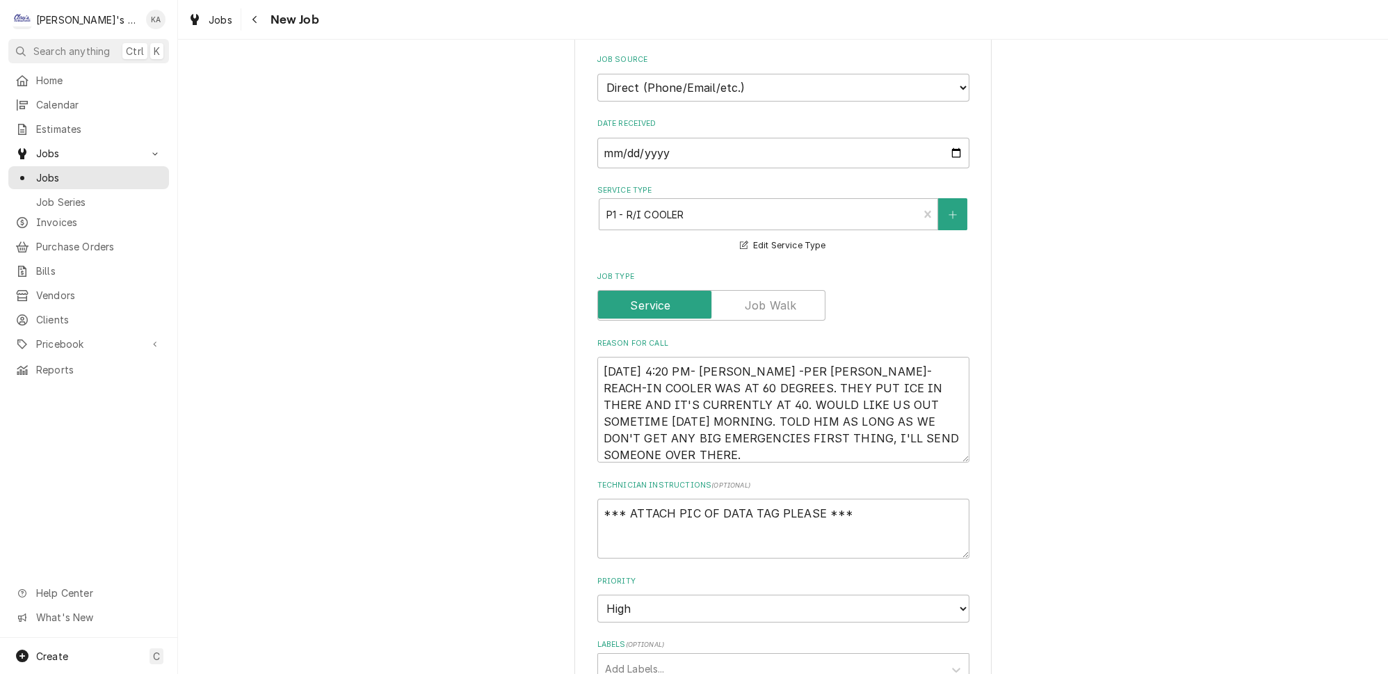
scroll to position [316, 0]
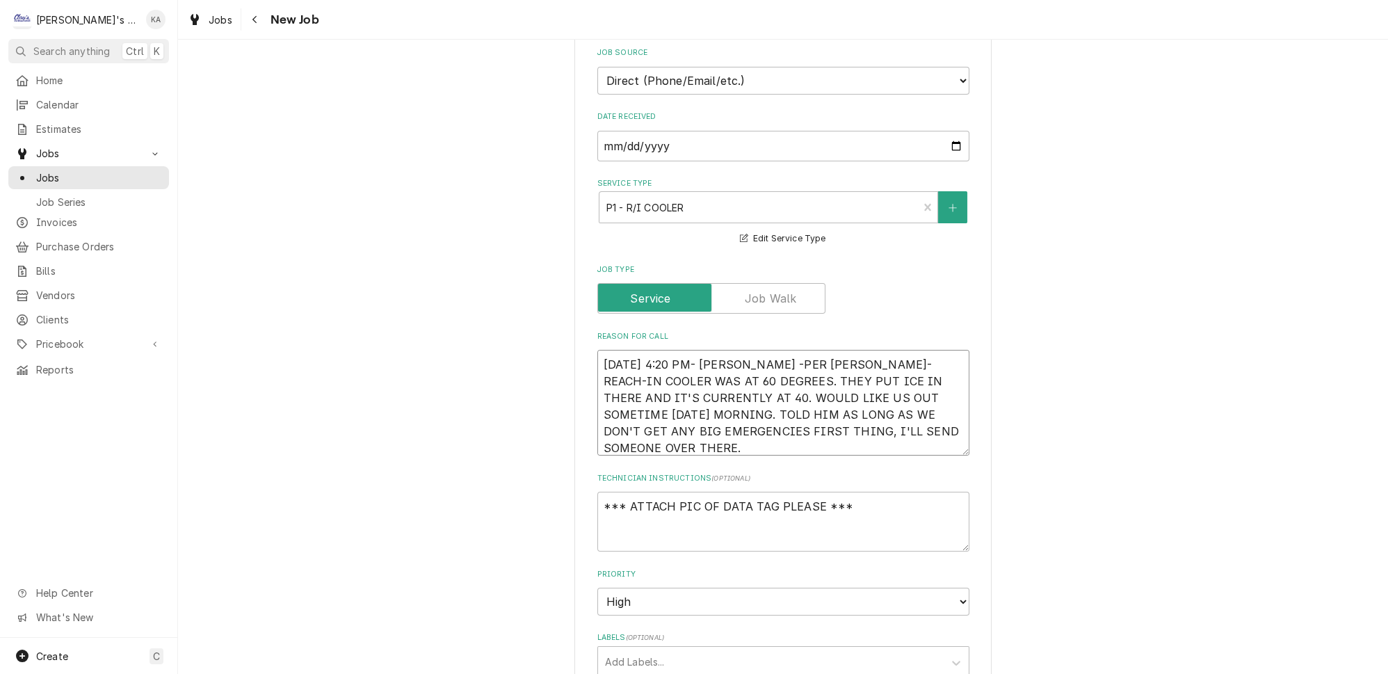
click at [750, 351] on textarea "[DATE] 4:20 PM- [PERSON_NAME] -PER [PERSON_NAME]- REACH-IN COOLER WAS AT 60 DEG…" at bounding box center [783, 403] width 372 height 106
type textarea "x"
type textarea "[DATE] 4:20 PM- [PERSON_NAME]-PER [PERSON_NAME]- REACH-IN COOLER WAS AT 60 DEGR…"
type textarea "x"
type textarea "[DATE] 4:20 PM- [PERSON_NAME]- PER [PERSON_NAME]- REACH-IN COOLER WAS AT 60 DEG…"
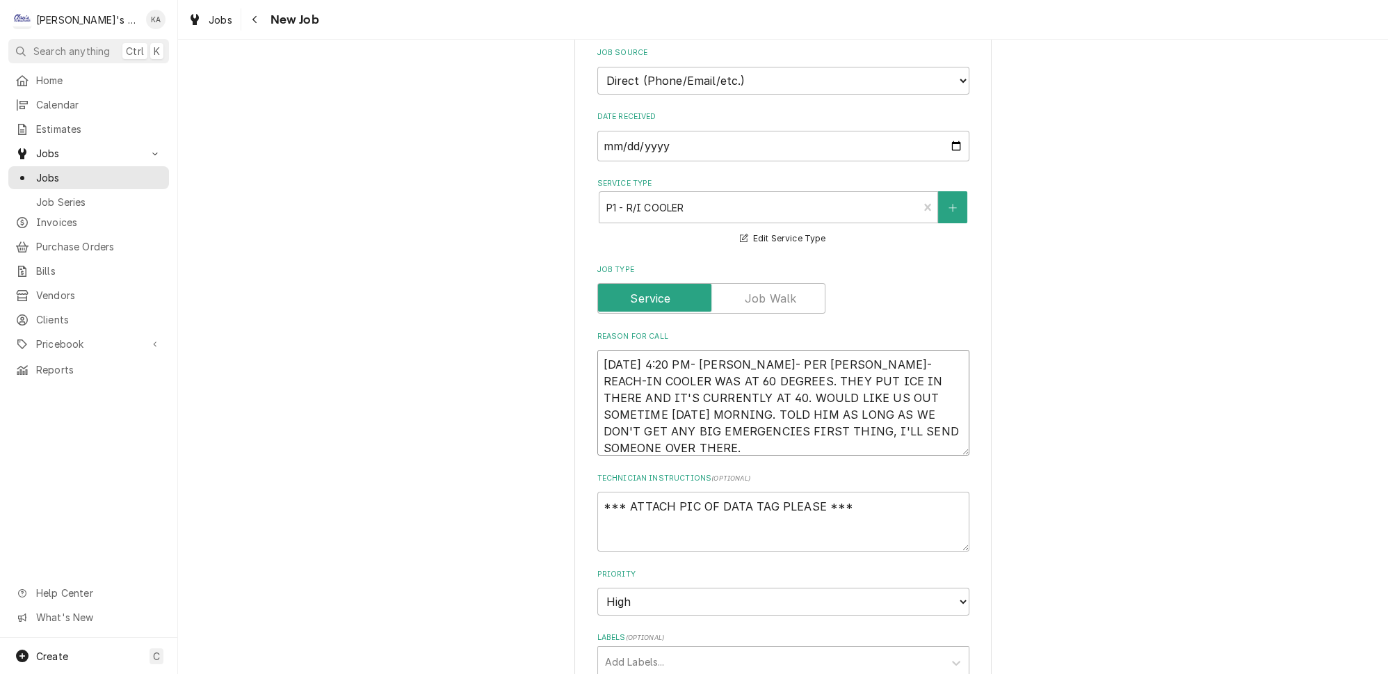
type textarea "x"
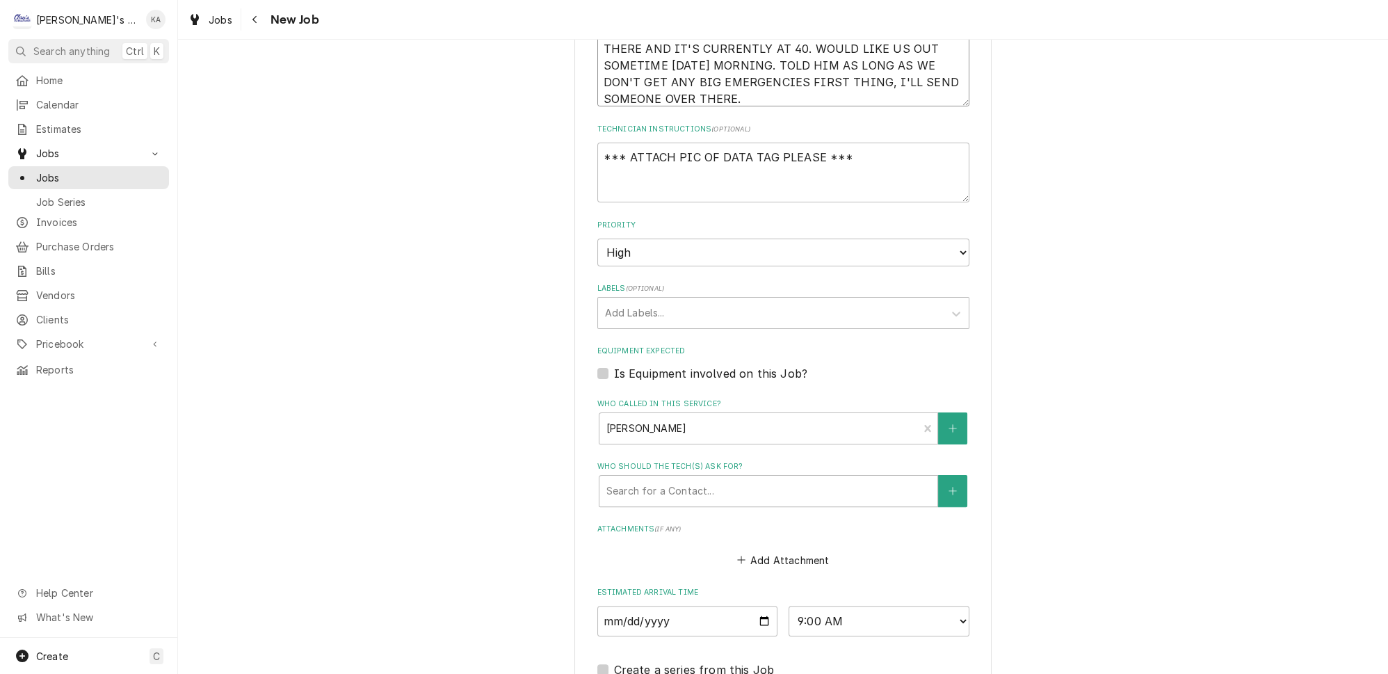
scroll to position [926, 0]
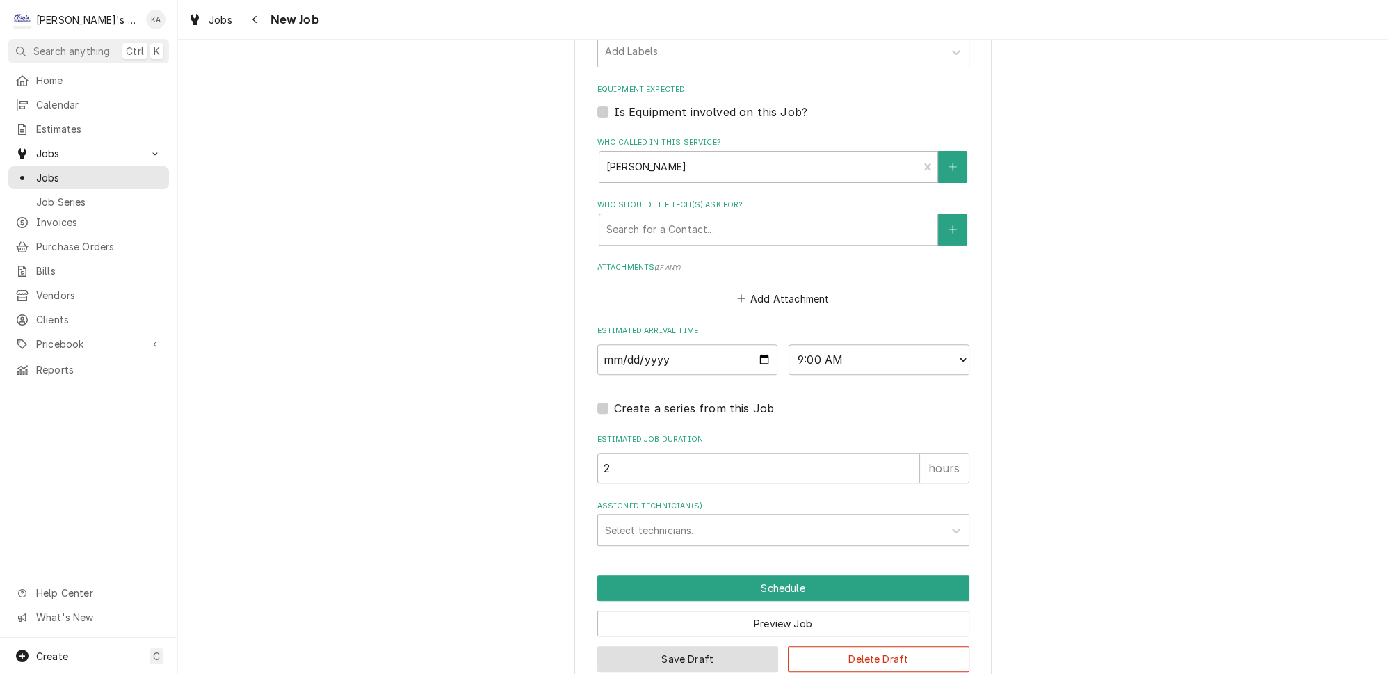
type textarea "9/18/2025 4:20 PM- KASSIE- PER TOMMY- REACH-IN COOLER WAS AT 60 DEGREES. THEY P…"
click at [712, 646] on button "Save Draft" at bounding box center [687, 659] width 181 height 26
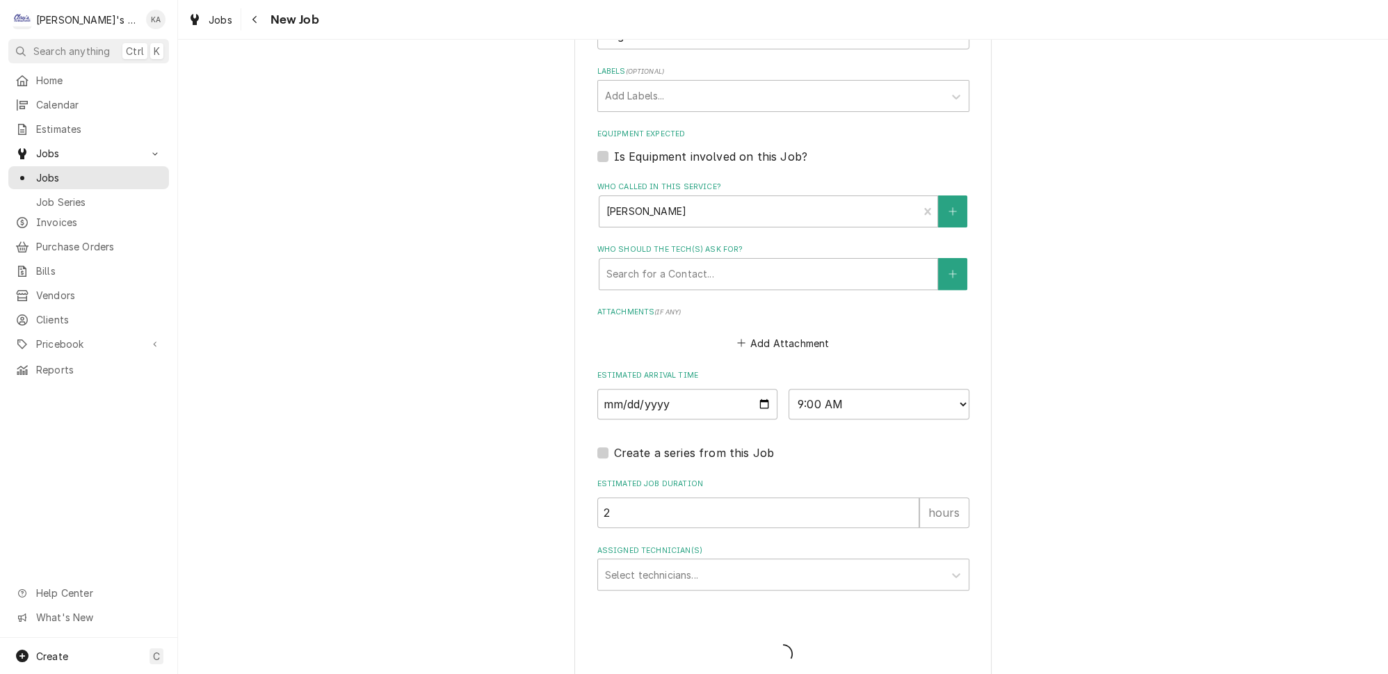
type textarea "x"
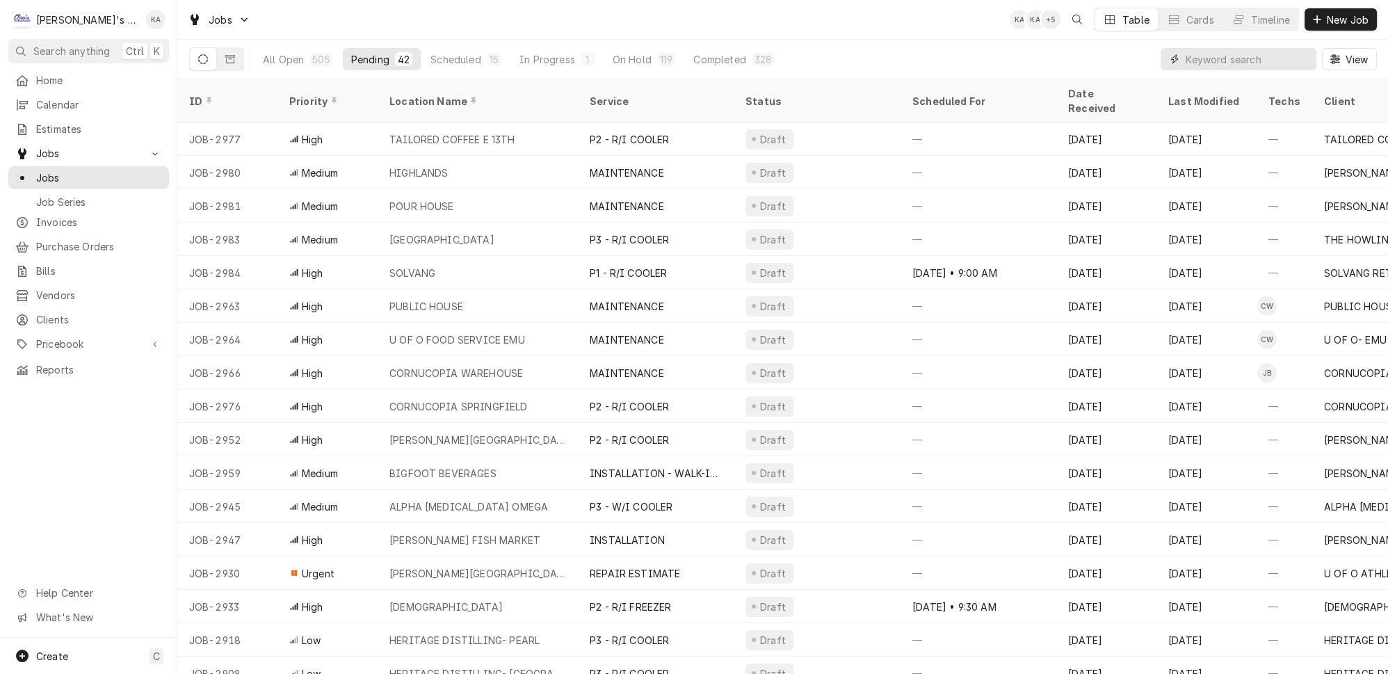
click at [1215, 57] on input "Dynamic Content Wrapper" at bounding box center [1247, 59] width 124 height 22
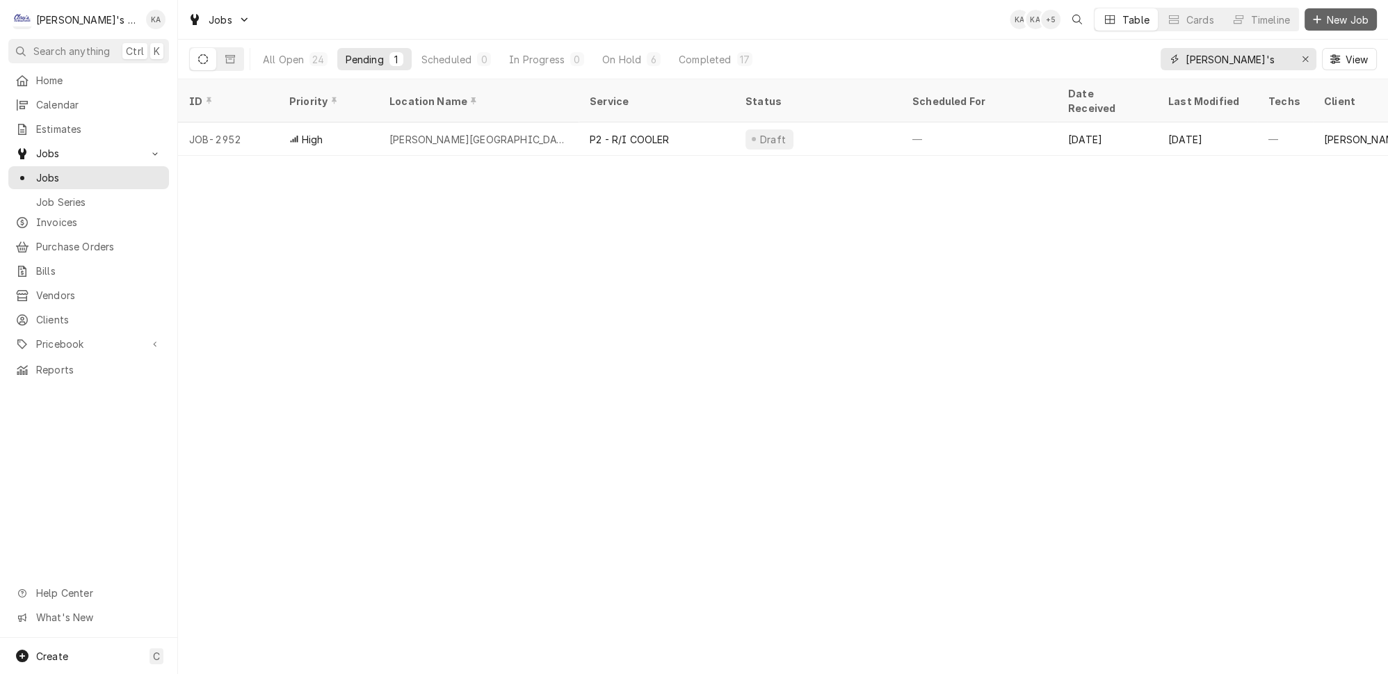
type input "carl's"
click at [1349, 17] on span "New Job" at bounding box center [1347, 20] width 47 height 15
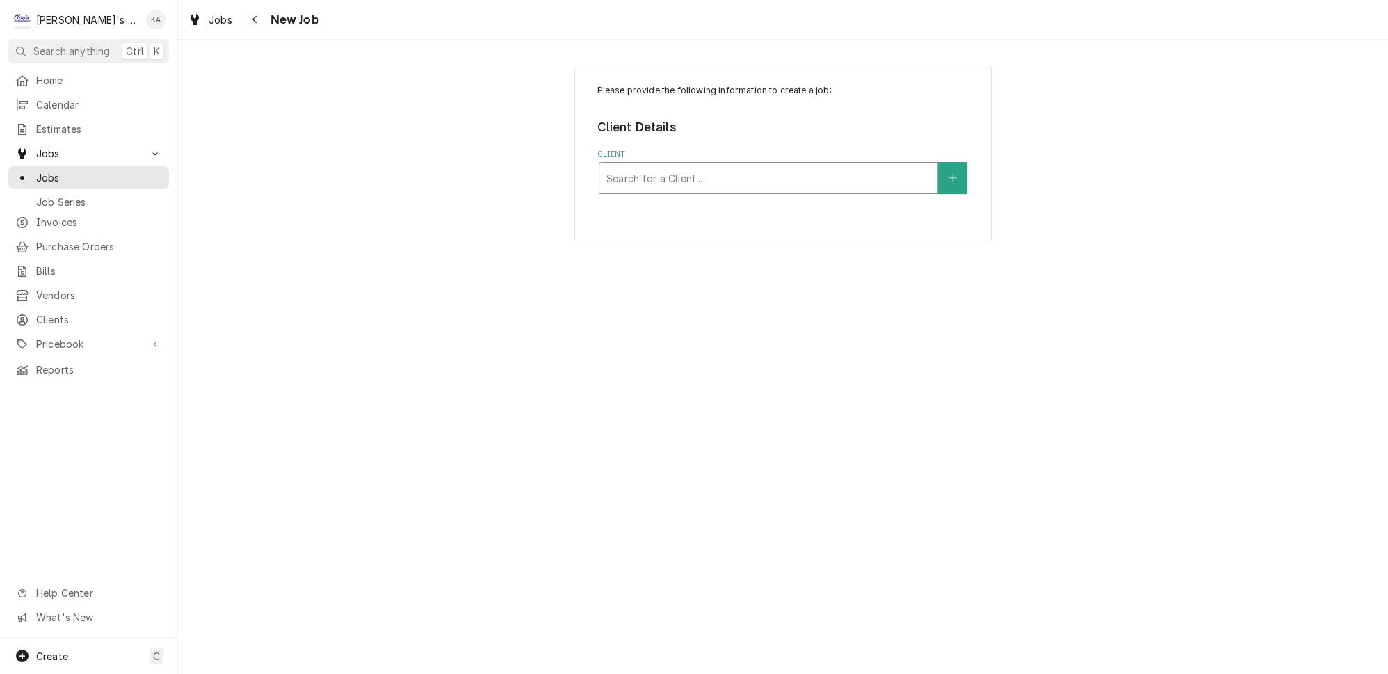
click at [766, 168] on div "Client" at bounding box center [768, 177] width 324 height 25
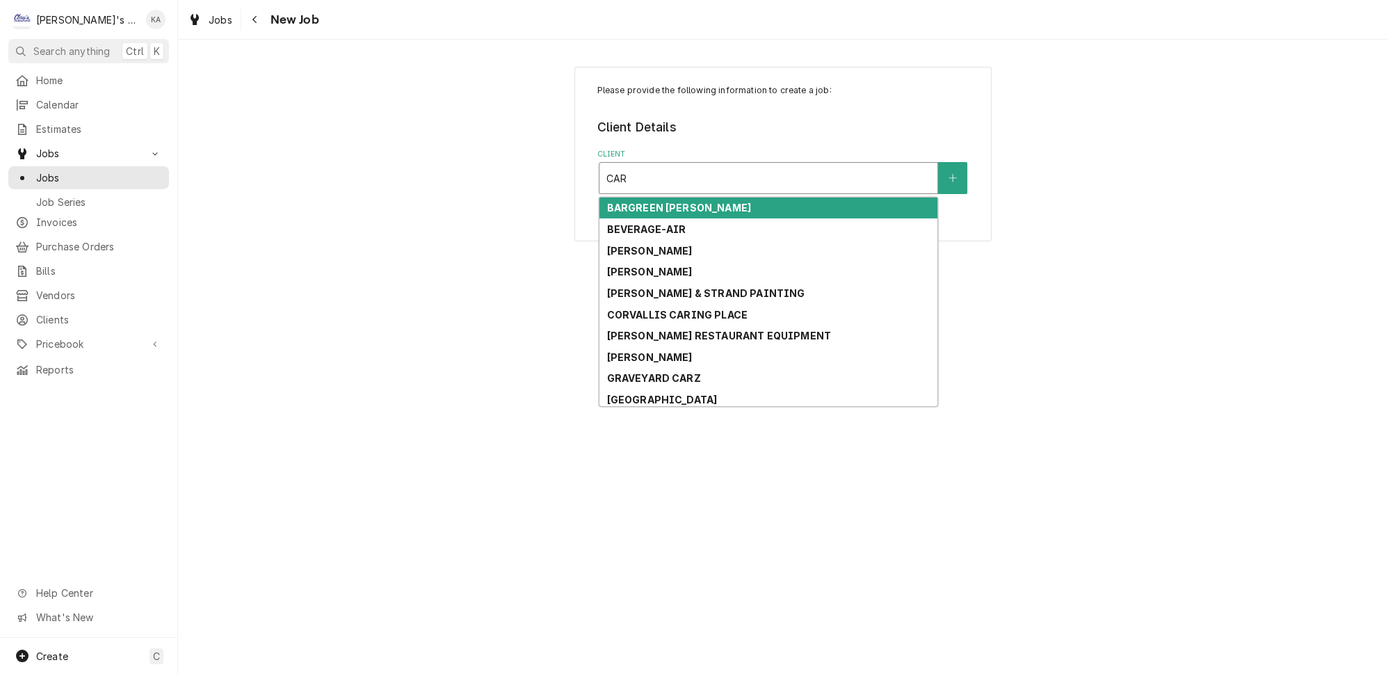
type input "[PERSON_NAME]"
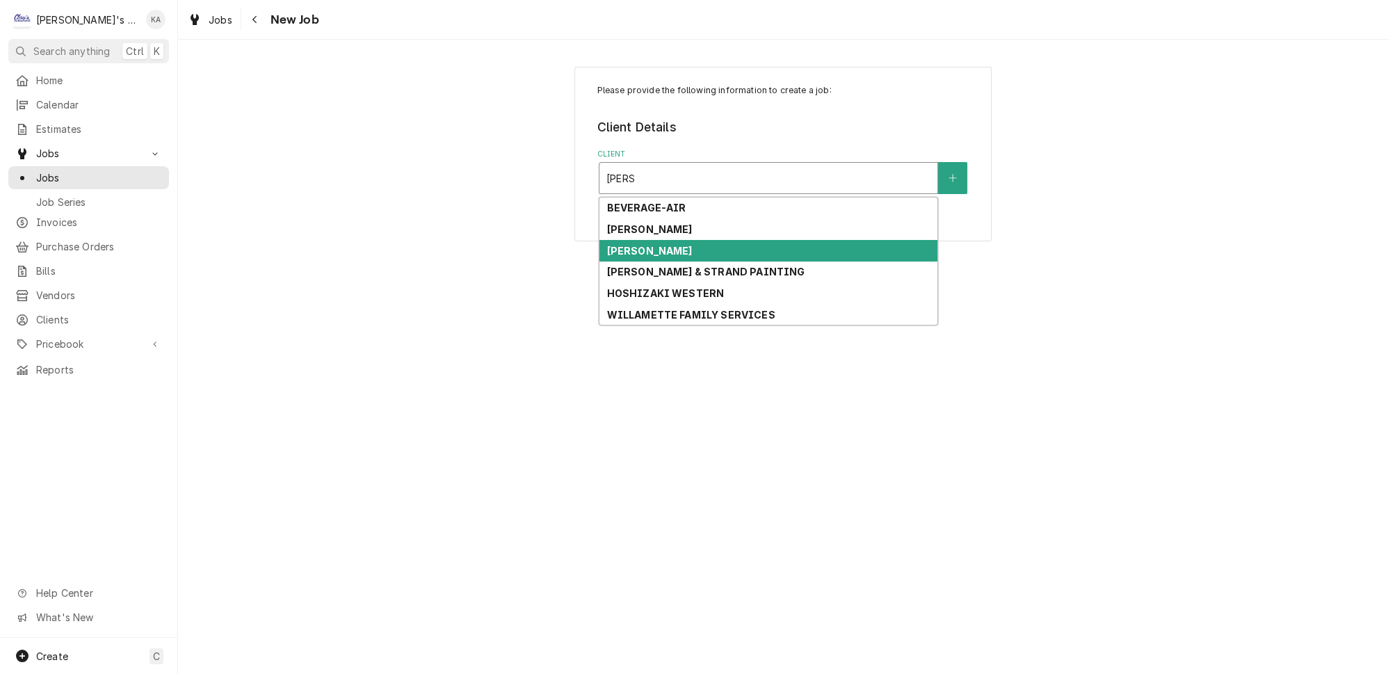
click at [670, 240] on div "[PERSON_NAME]" at bounding box center [768, 251] width 338 height 22
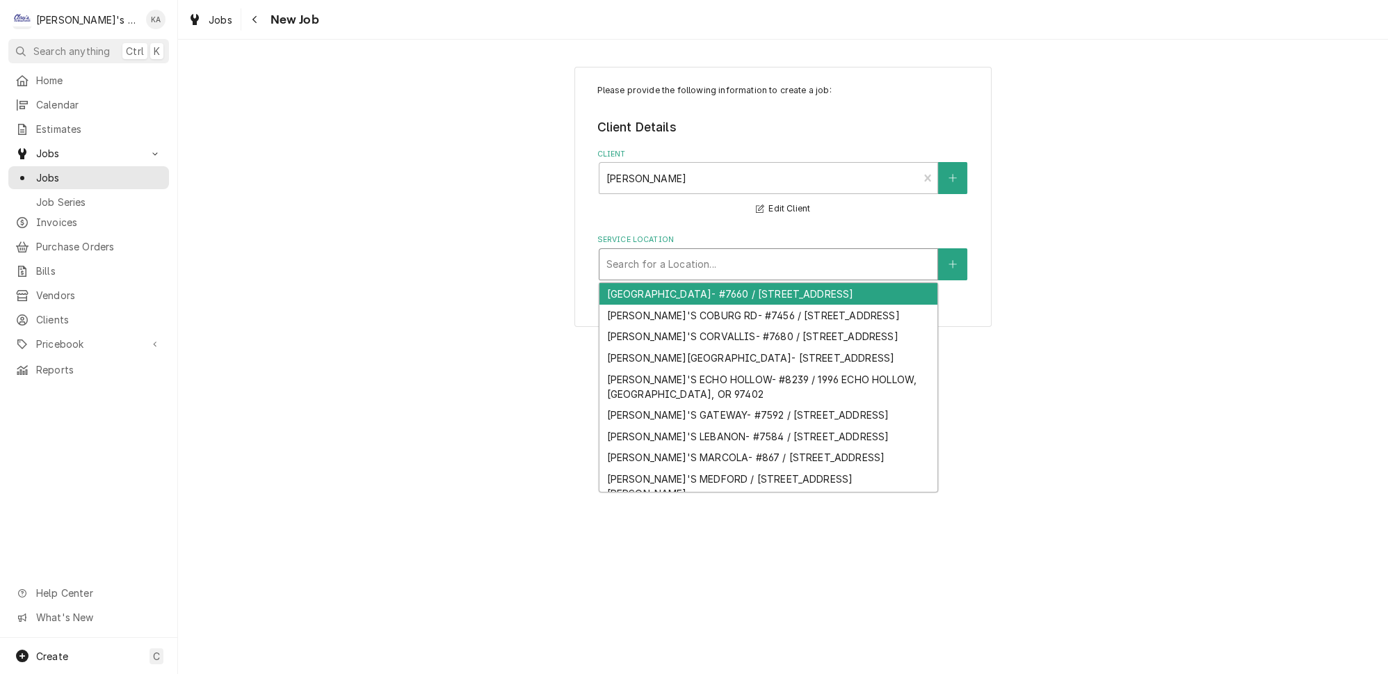
click at [673, 254] on div "Service Location" at bounding box center [768, 264] width 324 height 25
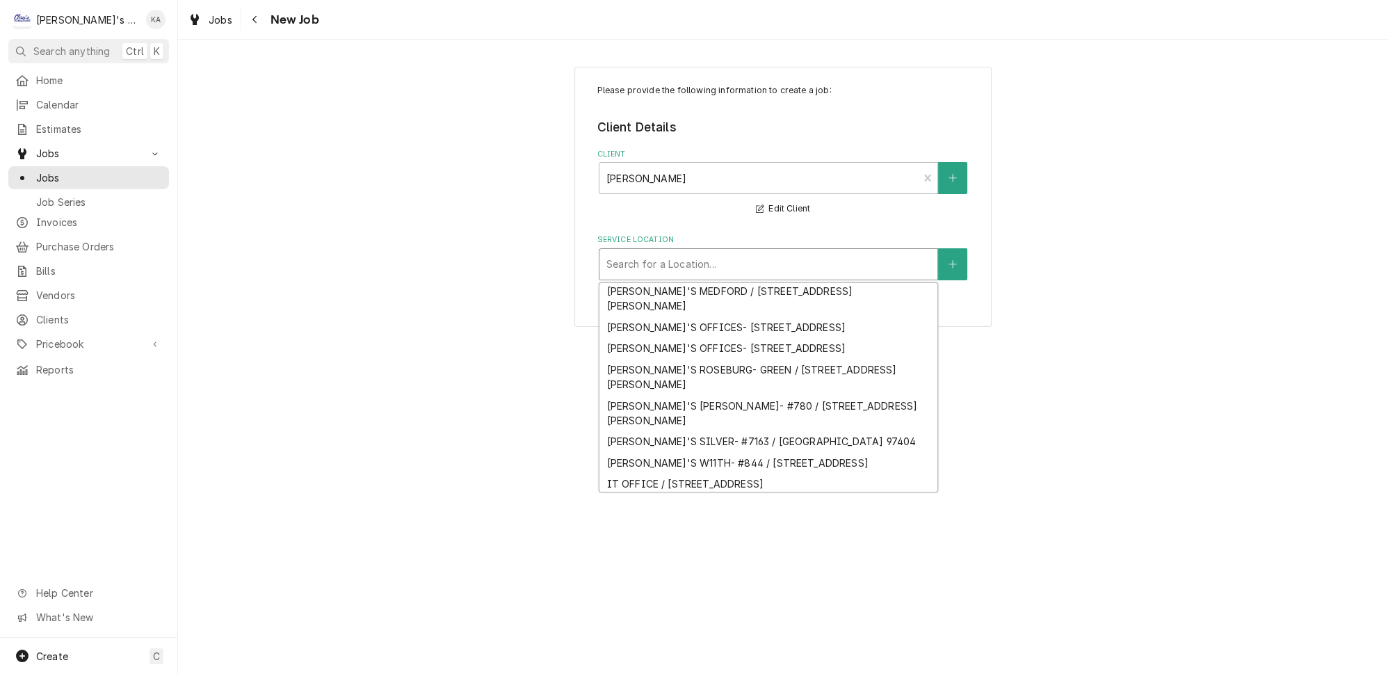
scroll to position [240, 0]
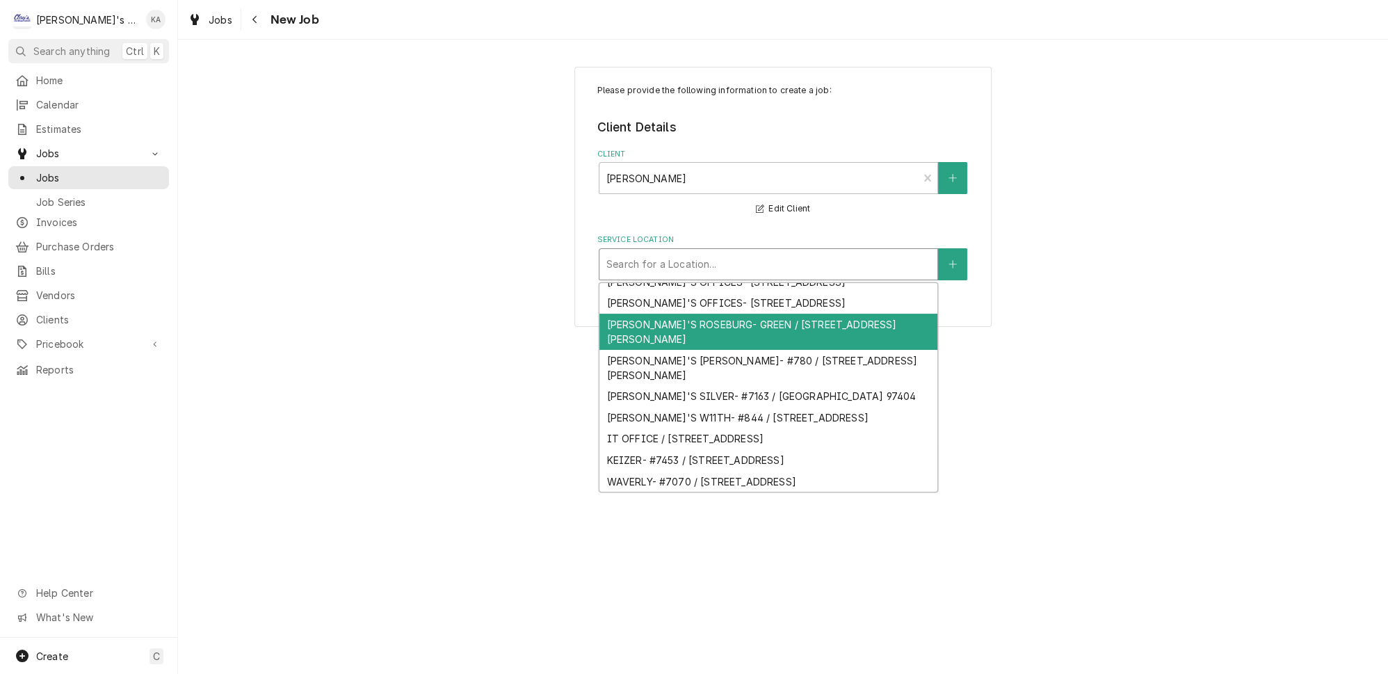
click at [683, 350] on div "[PERSON_NAME]'S ROSEBURG- GREEN / [STREET_ADDRESS][PERSON_NAME]" at bounding box center [768, 332] width 338 height 36
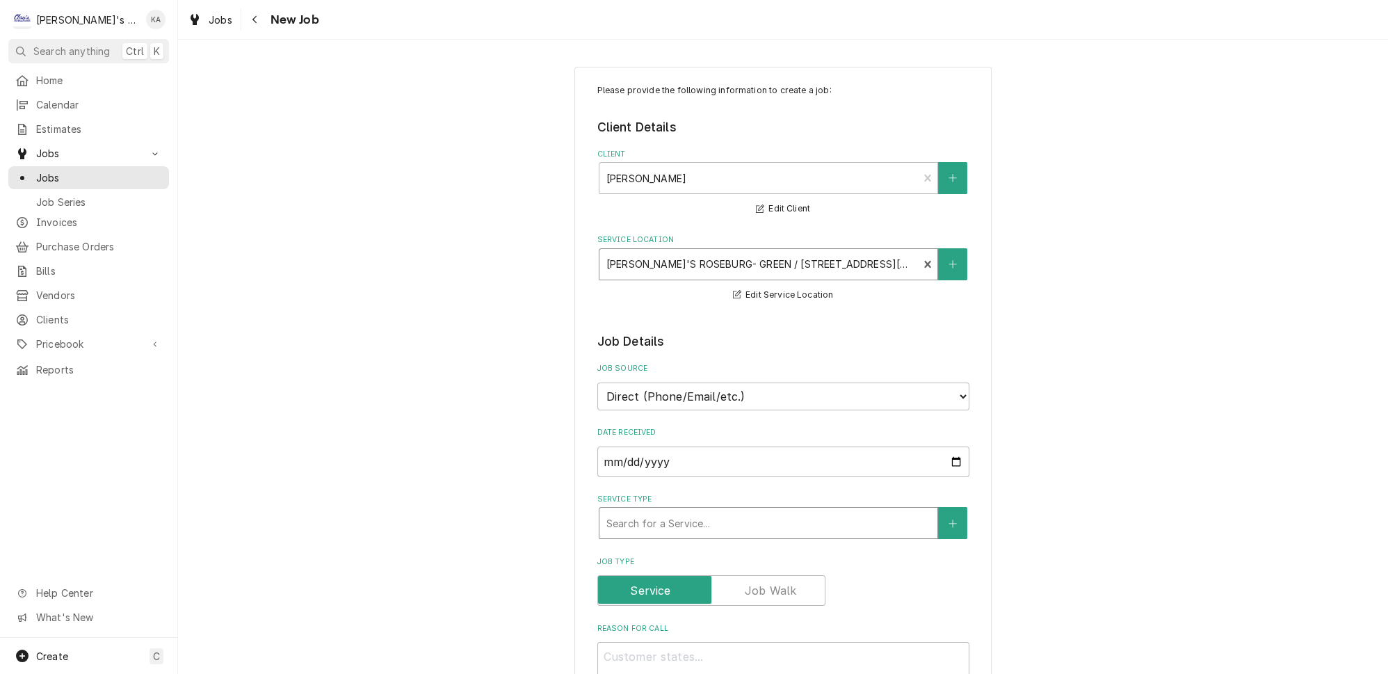
click at [798, 510] on div "Service Type" at bounding box center [768, 522] width 324 height 25
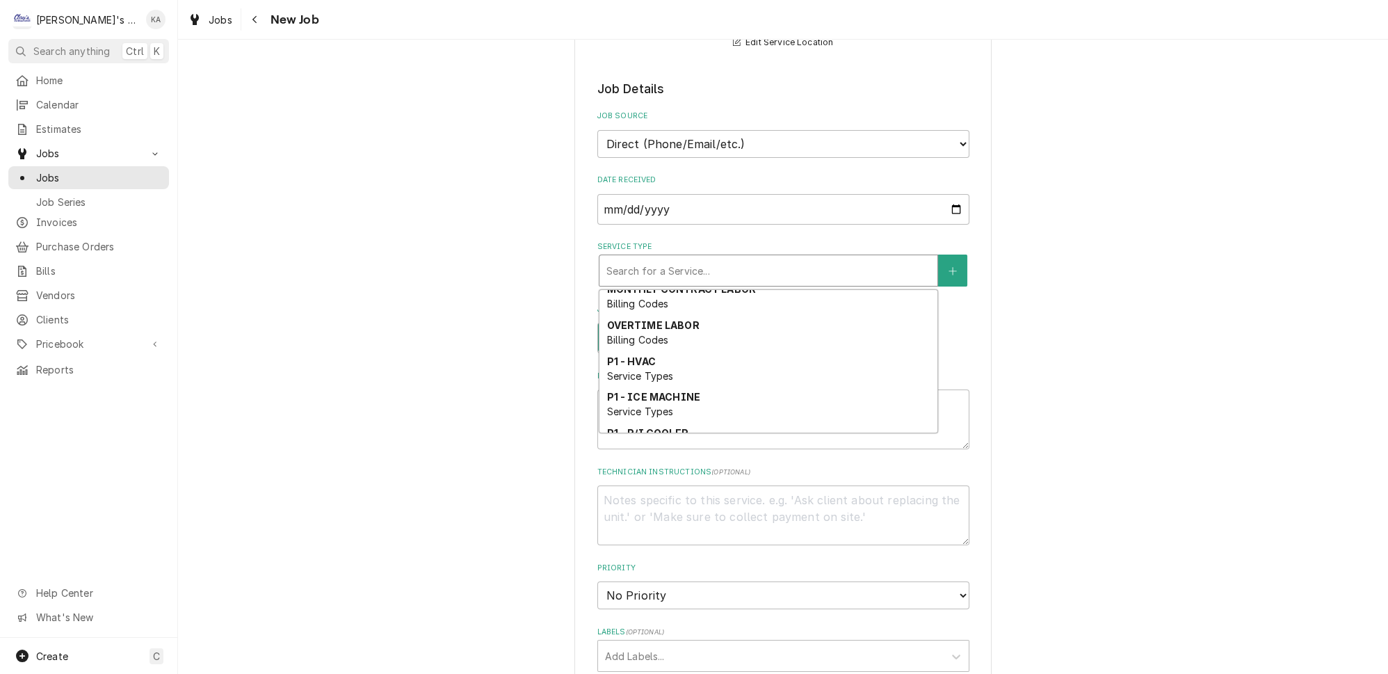
scroll to position [320, 0]
click at [715, 437] on div "P1 - R/I COOLER Service Types" at bounding box center [768, 455] width 338 height 36
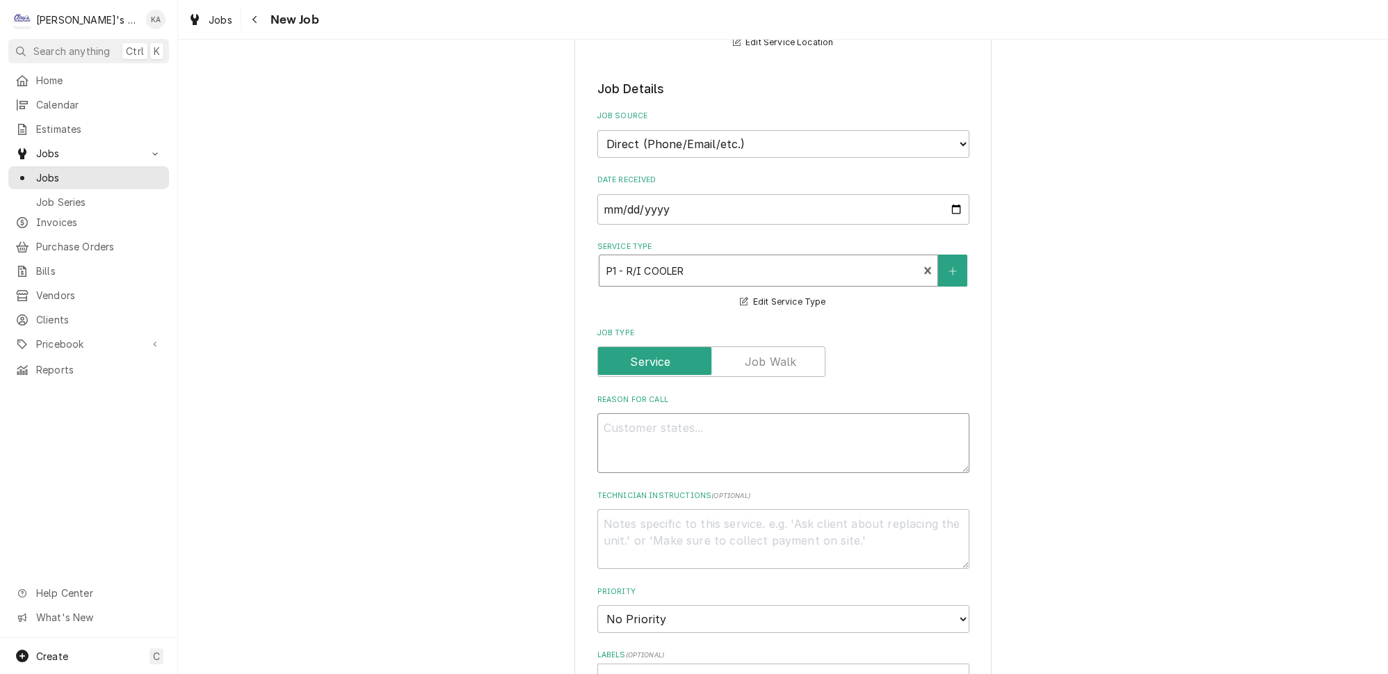
click at [606, 413] on textarea "Reason For Call" at bounding box center [783, 443] width 372 height 60
type textarea "x"
type textarea "9"
type textarea "x"
type textarea "9/"
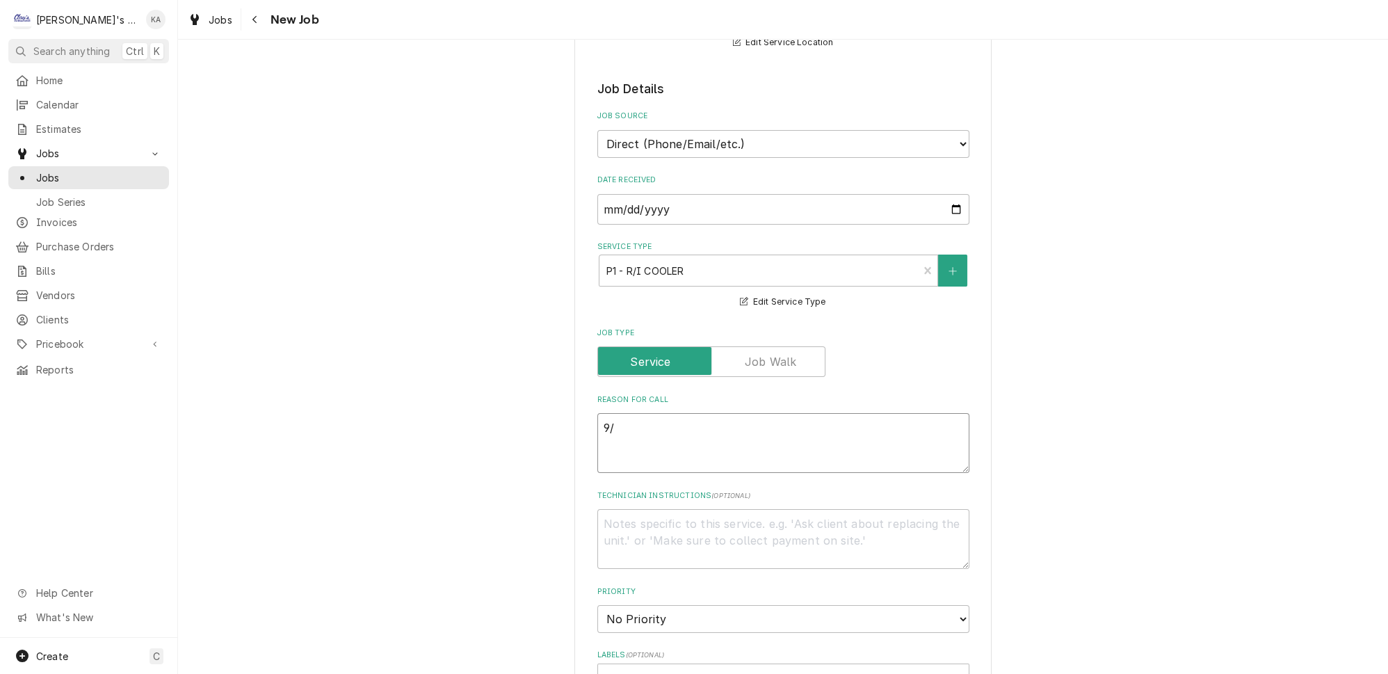
type textarea "x"
type textarea "9/1"
type textarea "x"
type textarea "9/18"
type textarea "x"
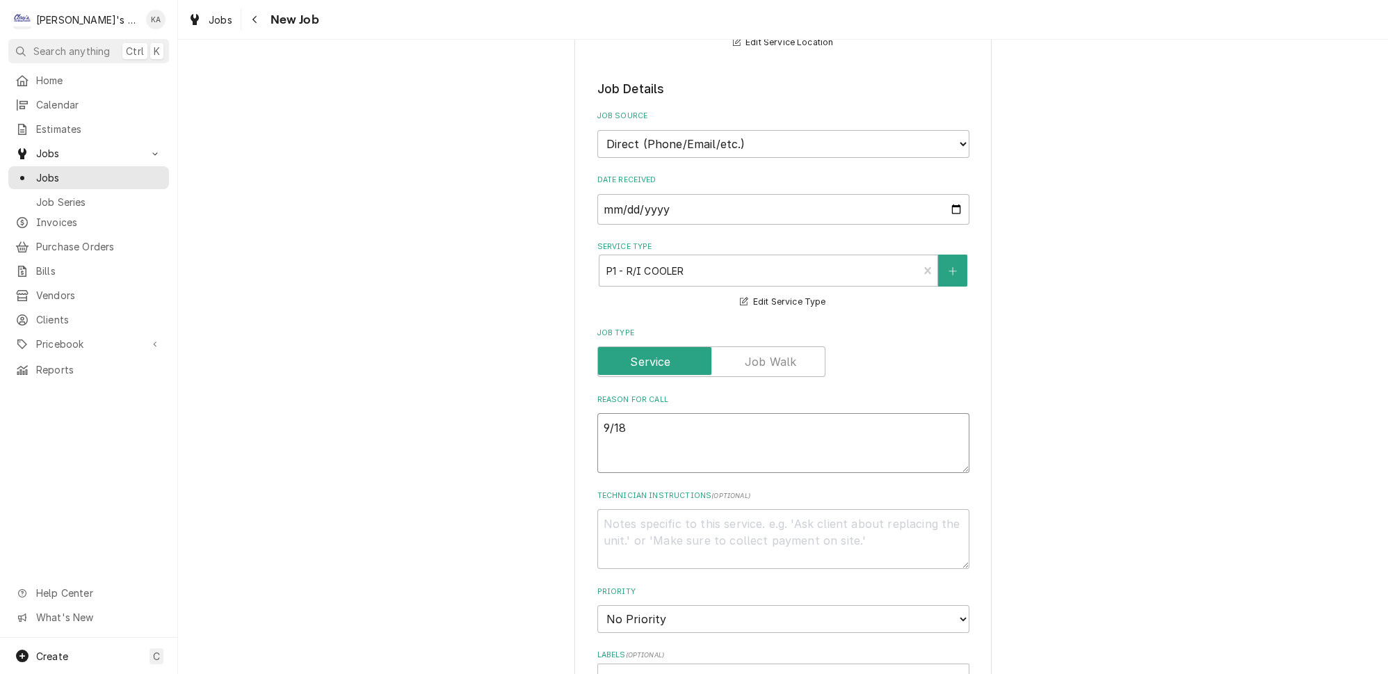
type textarea "9/18/"
type textarea "x"
type textarea "9/18/2"
type textarea "x"
type textarea "9/18/20"
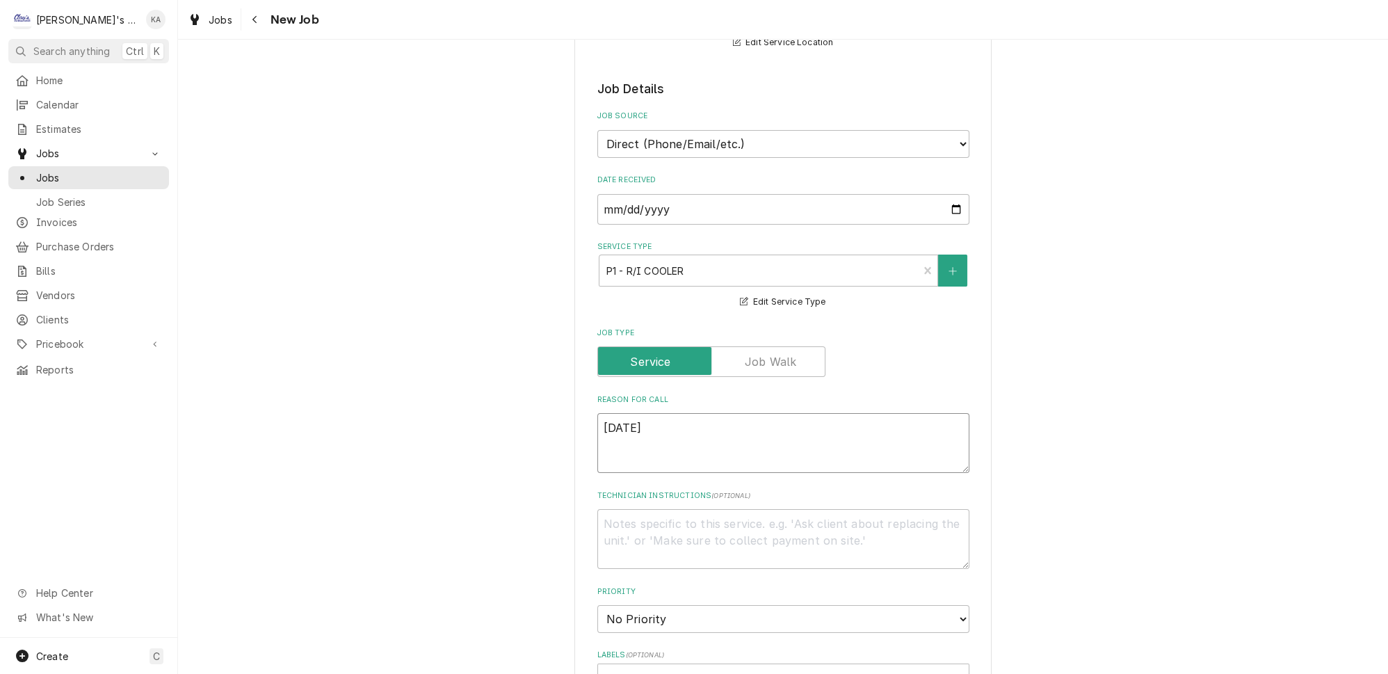
type textarea "x"
type textarea "9/18/202"
type textarea "x"
type textarea "9/18/2025"
type textarea "x"
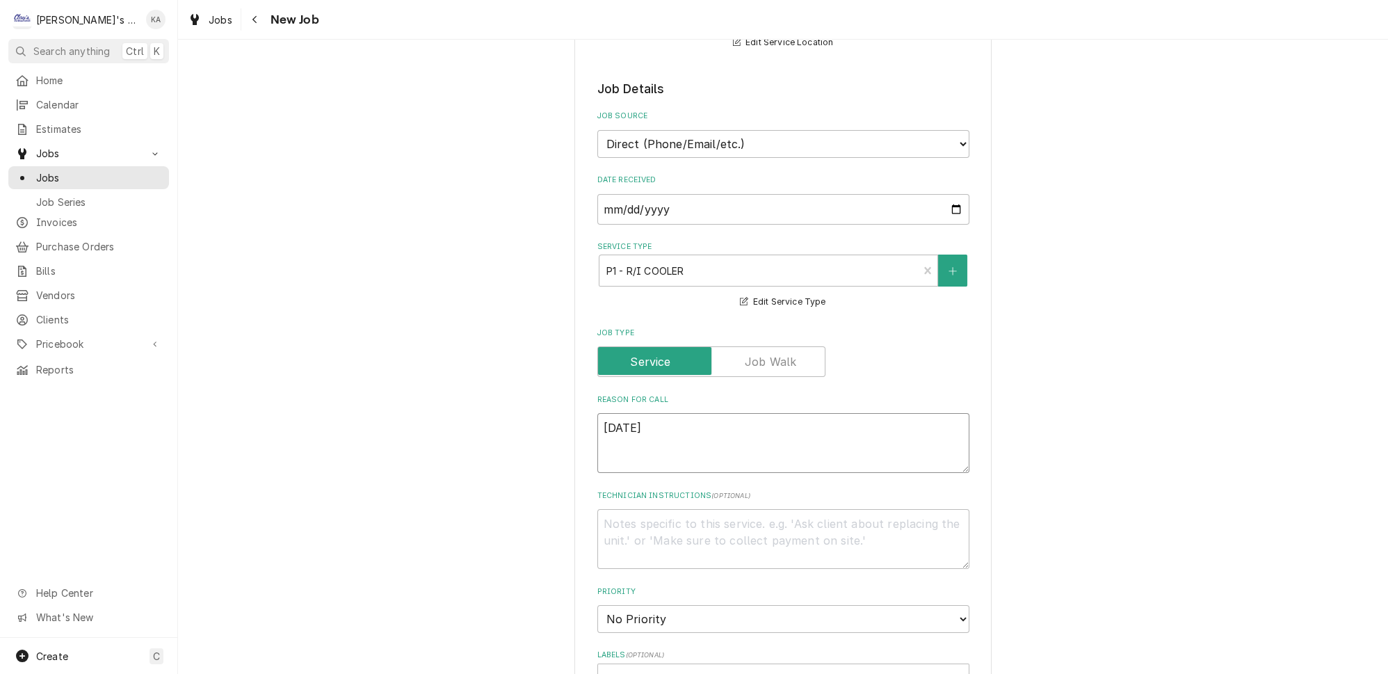
type textarea "9/18/2025"
type textarea "x"
type textarea "9/18/2025 1"
type textarea "x"
type textarea "9/18/2025 12"
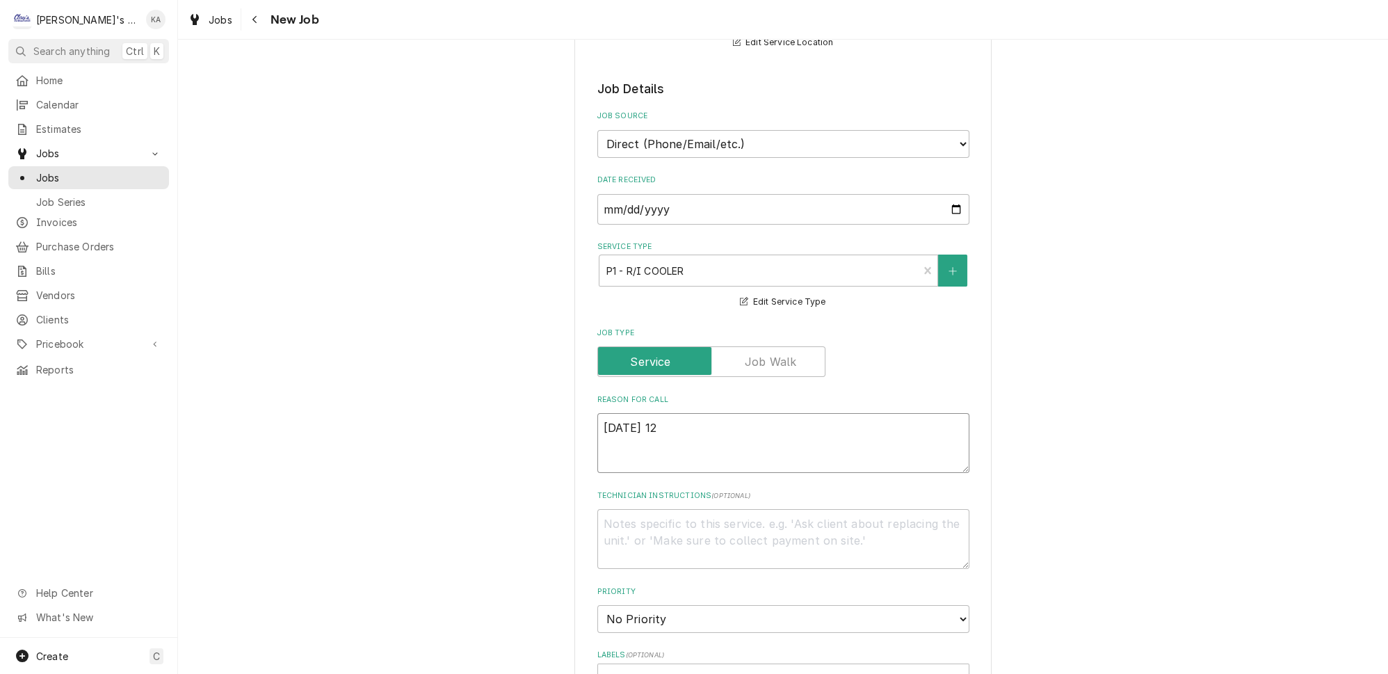
type textarea "x"
type textarea "9/18/2025 12:"
type textarea "x"
type textarea "9/18/2025 12:0"
type textarea "x"
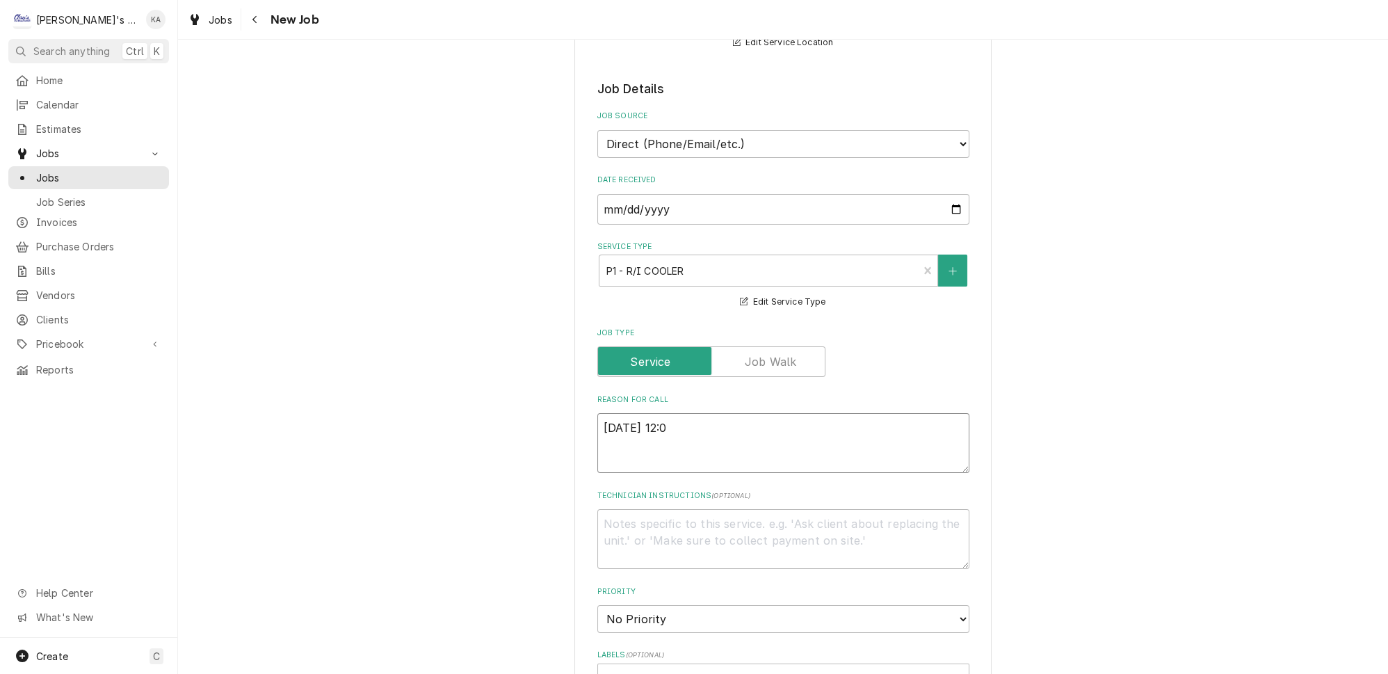
type textarea "9/18/2025 12:00"
type textarea "x"
type textarea "9/18/2025 12:00"
type textarea "x"
type textarea "9/18/2025 12:00 P"
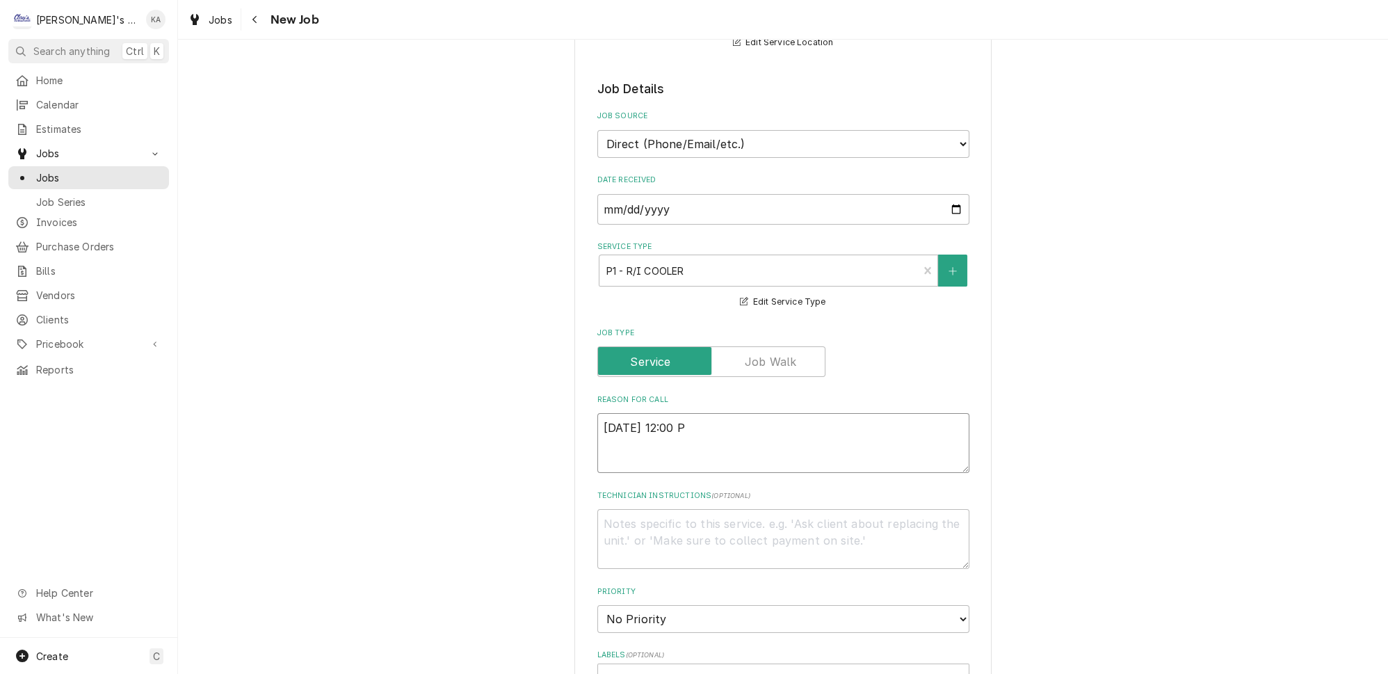
type textarea "x"
type textarea "9/18/2025 12:00 PM"
type textarea "x"
type textarea "9/18/2025 12:00 PM-"
type textarea "x"
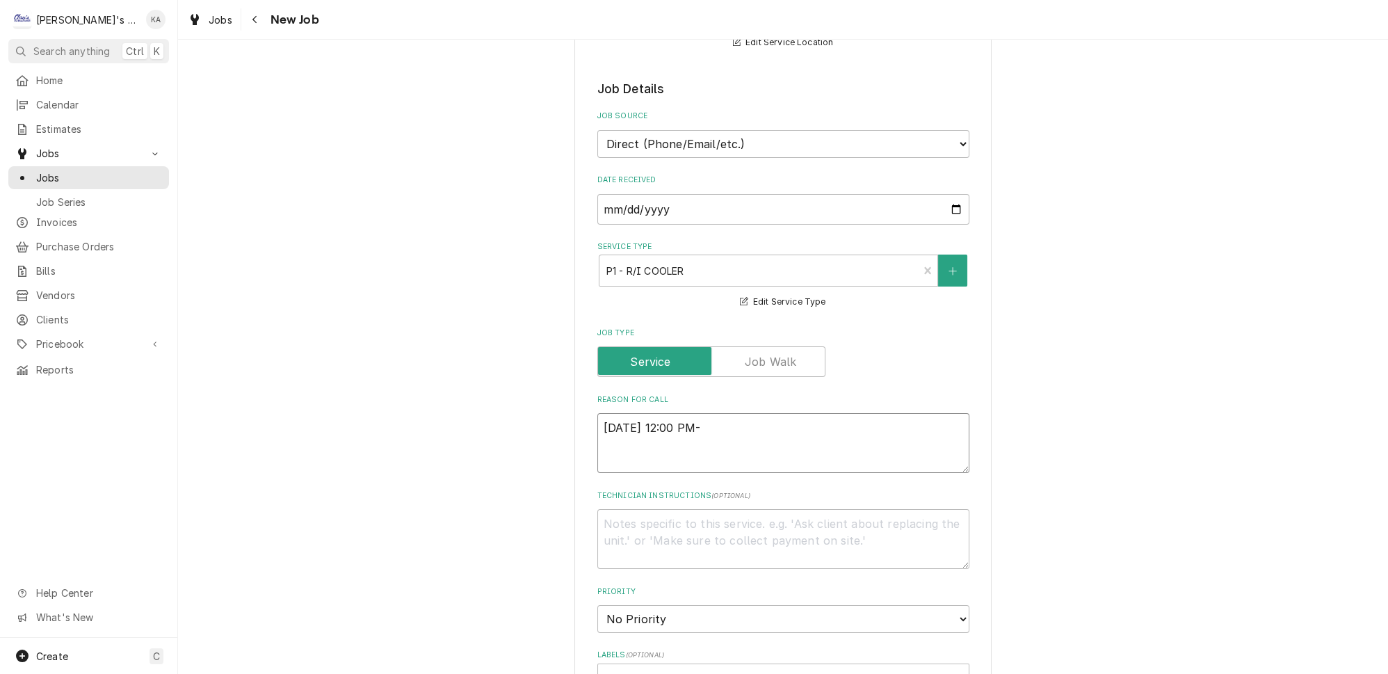
type textarea "9/18/2025 12:00 PM-"
type textarea "x"
type textarea "9/18/2025 12:00 PM- K"
type textarea "x"
type textarea "9/18/2025 12:00 PM- KO"
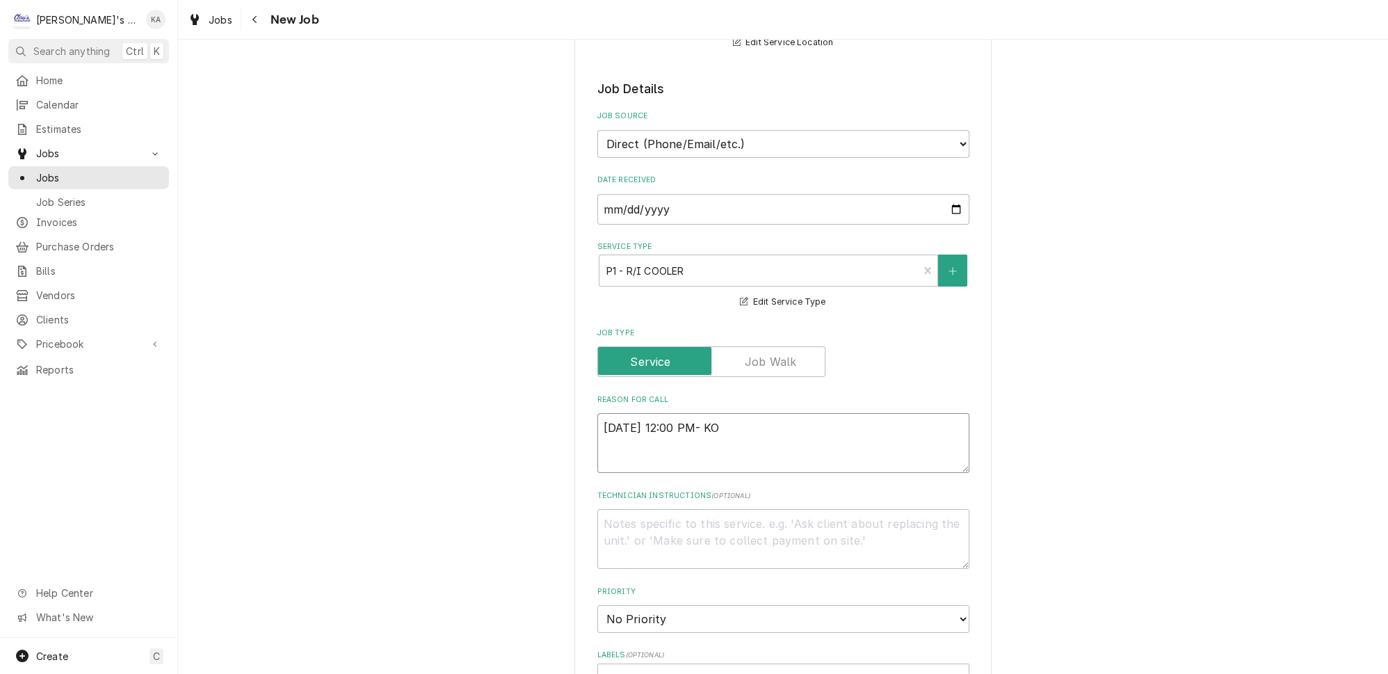
type textarea "x"
type textarea "9/18/2025 12:00 PM- KOR"
type textarea "x"
type textarea "9/18/2025 12:00 PM- KORE"
type textarea "x"
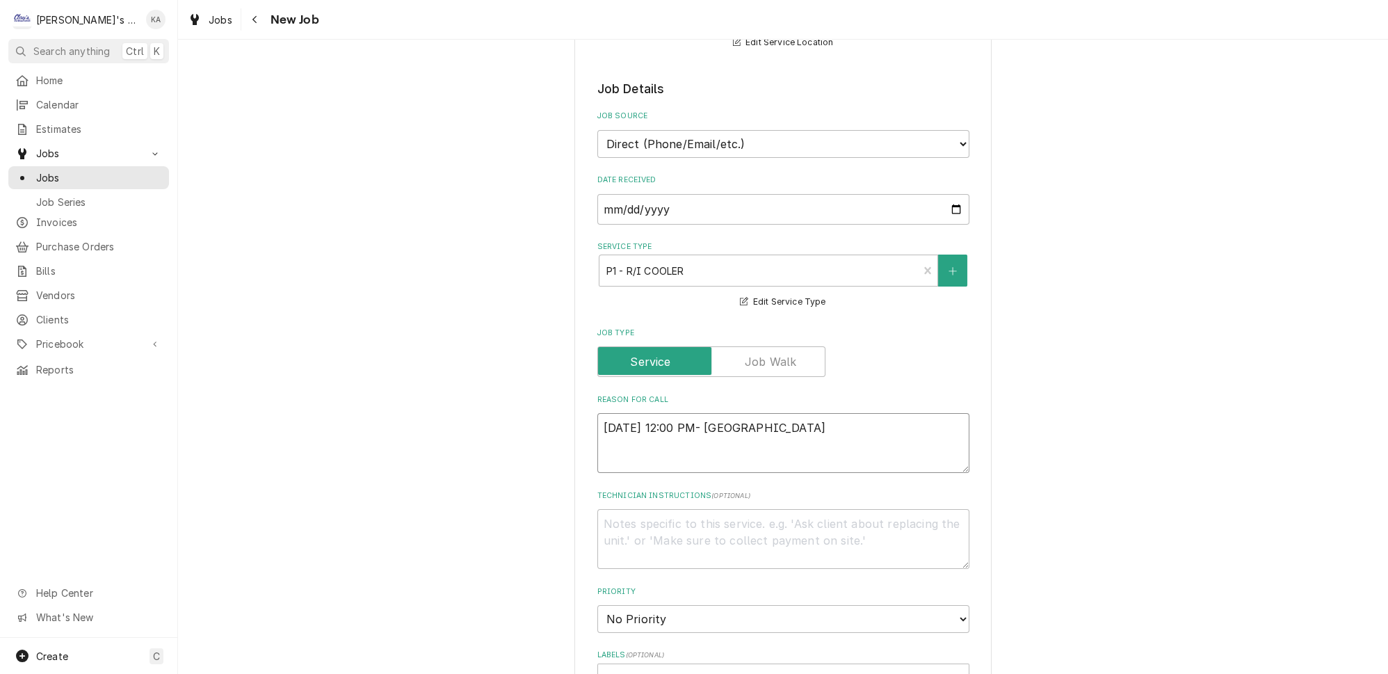
type textarea "9/18/2025 12:00 PM- KOREY"
type textarea "x"
type textarea "9/18/2025 12:00 PM- KOREY-"
type textarea "x"
type textarea "9/18/2025 12:00 PM- KOREY-"
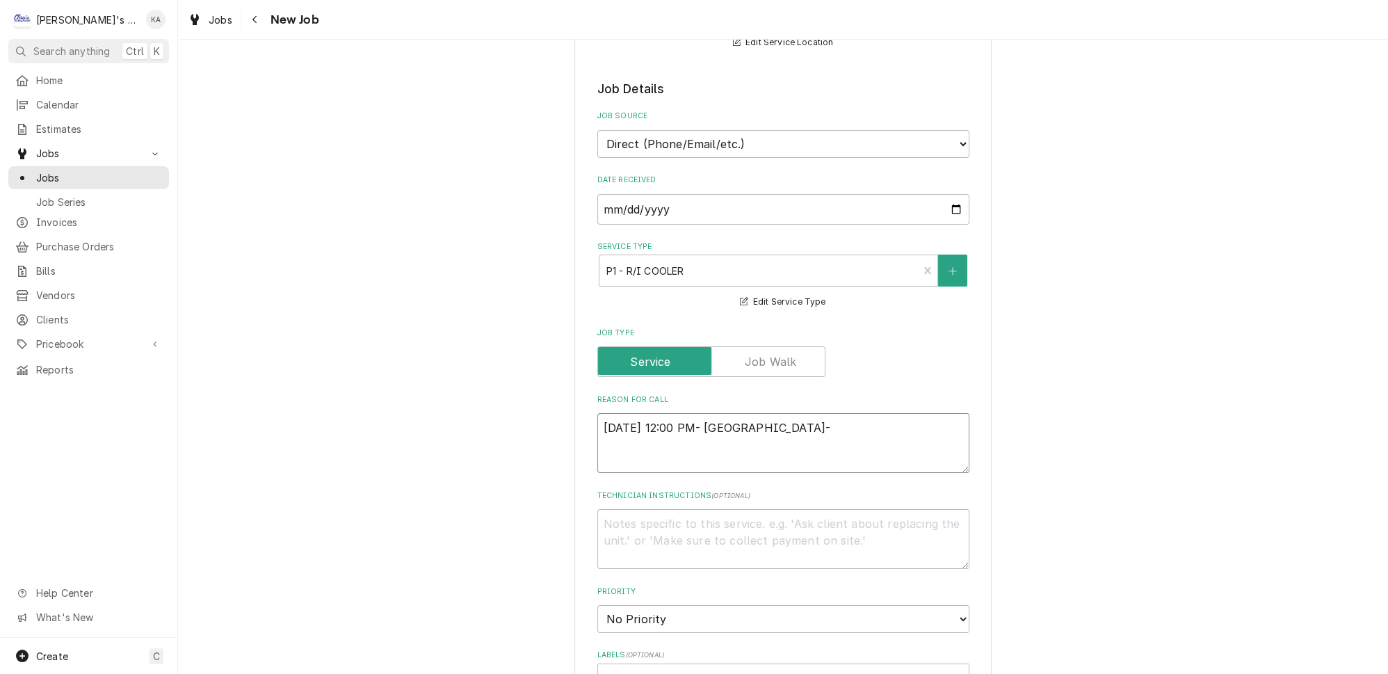
type textarea "x"
type textarea "9/18/2025 12:00 PM- KOREY- P"
type textarea "x"
type textarea "9/18/2025 12:00 PM- KOREY- PE"
type textarea "x"
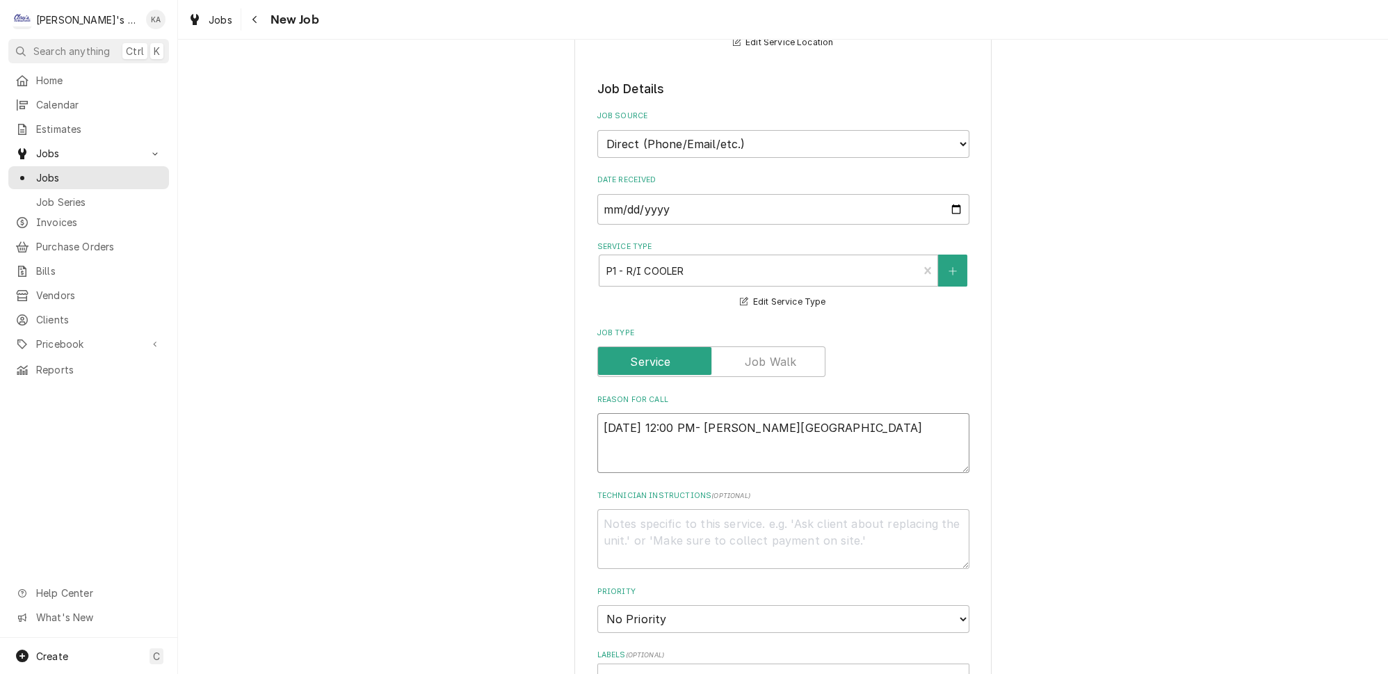
type textarea "9/18/2025 12:00 PM- KOREY- PER"
type textarea "x"
type textarea "9/18/2025 12:00 PM- KOREY- PER"
type textarea "x"
type textarea "9/18/2025 12:00 PM- KOREY- PER J"
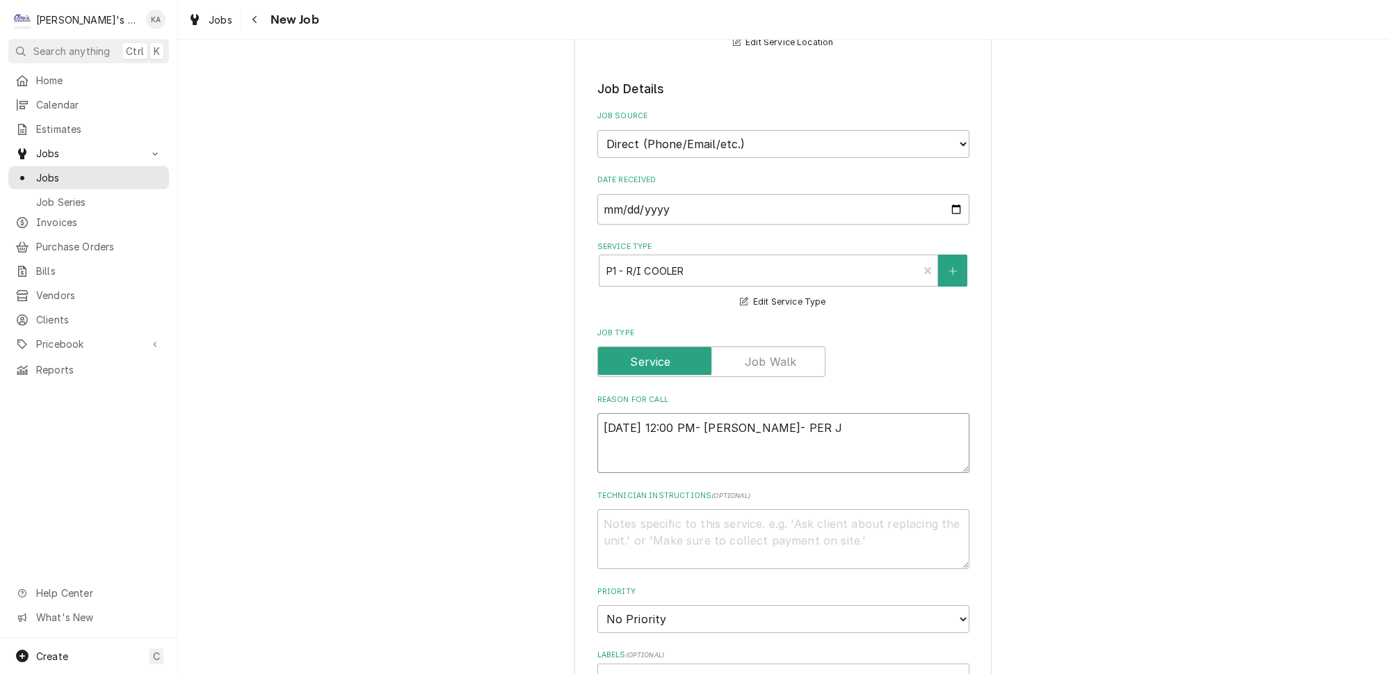
type textarea "x"
type textarea "9/18/2025 12:00 PM- KOREY- PER JE"
type textarea "x"
type textarea "9/18/2025 12:00 PM- KOREY- PER JER"
type textarea "x"
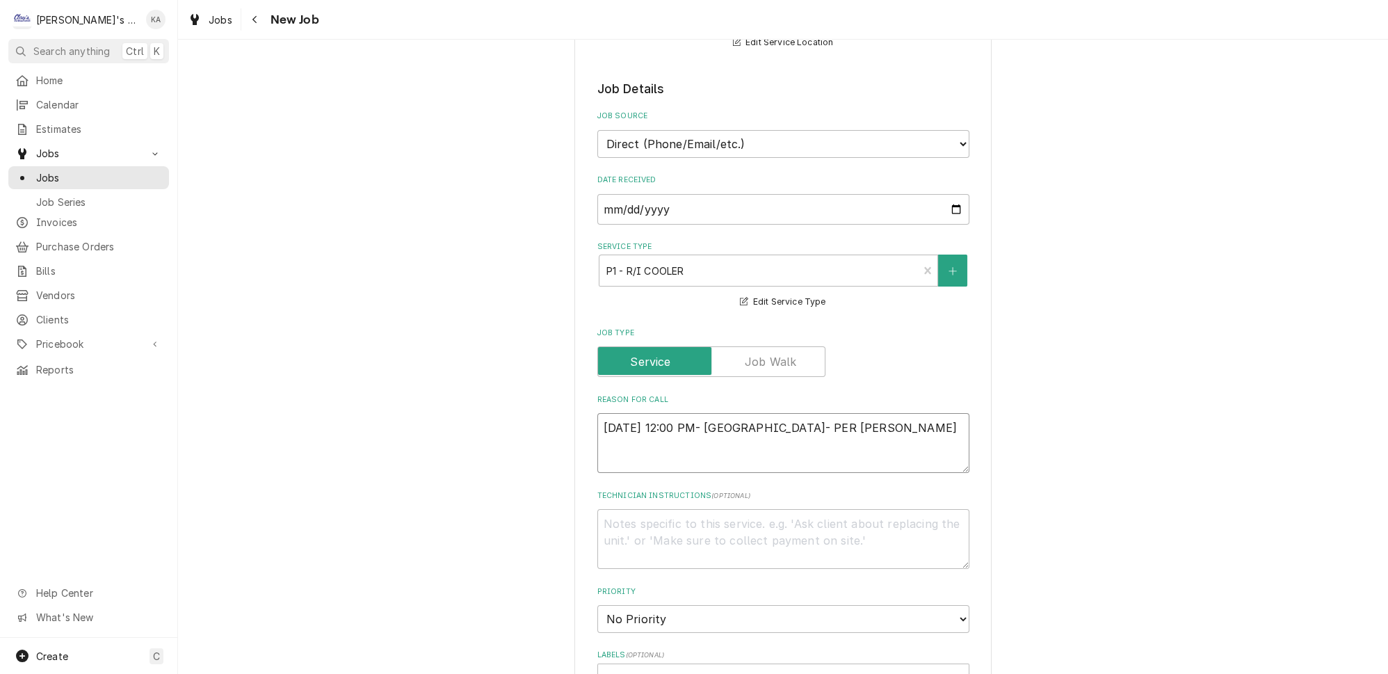
type textarea "9/18/2025 12:00 PM- KOREY- PER JERE"
type textarea "x"
type textarea "9/18/2025 12:00 PM- KOREY- PER JEREM"
type textarea "x"
type textarea "9/18/2025 12:00 PM- KOREY- PER JEREMY"
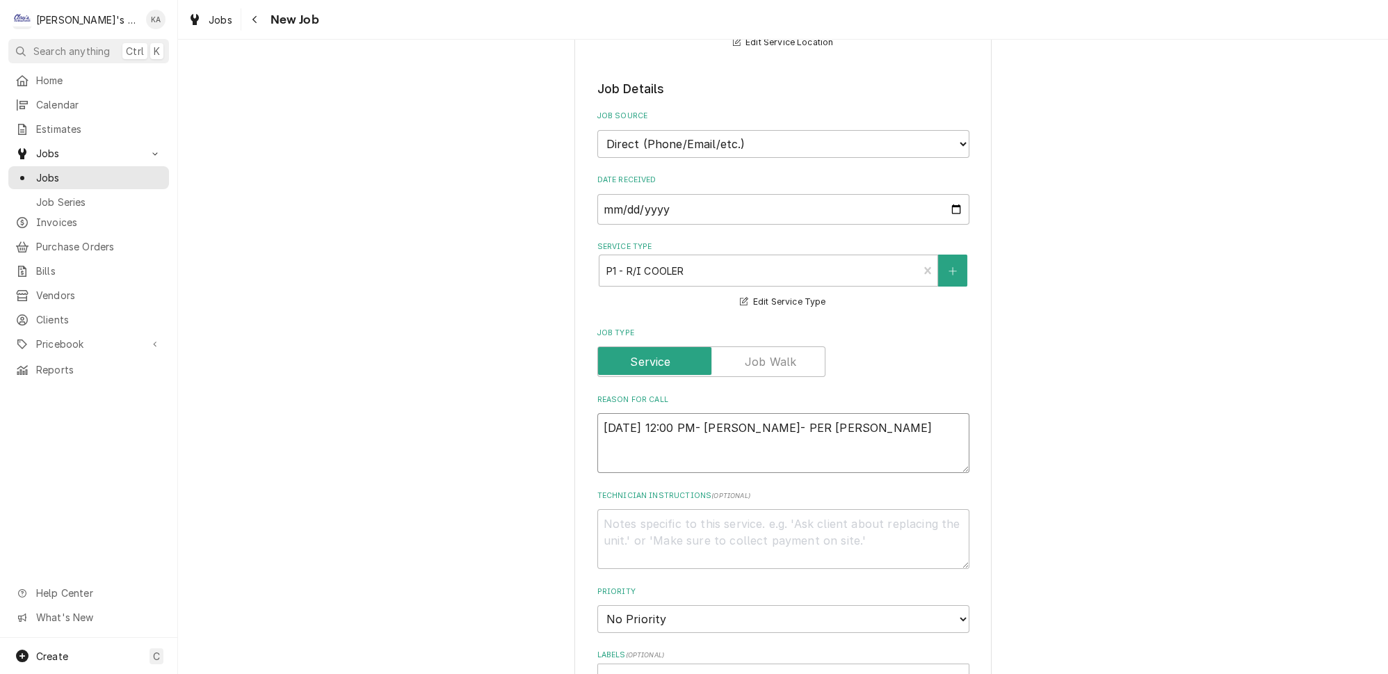
type textarea "x"
type textarea "9/18/2025 12:00 PM- KOREY- PER JEREMY-"
type textarea "x"
type textarea "9/18/2025 12:00 PM- KOREY- PER JEREMY-"
type textarea "x"
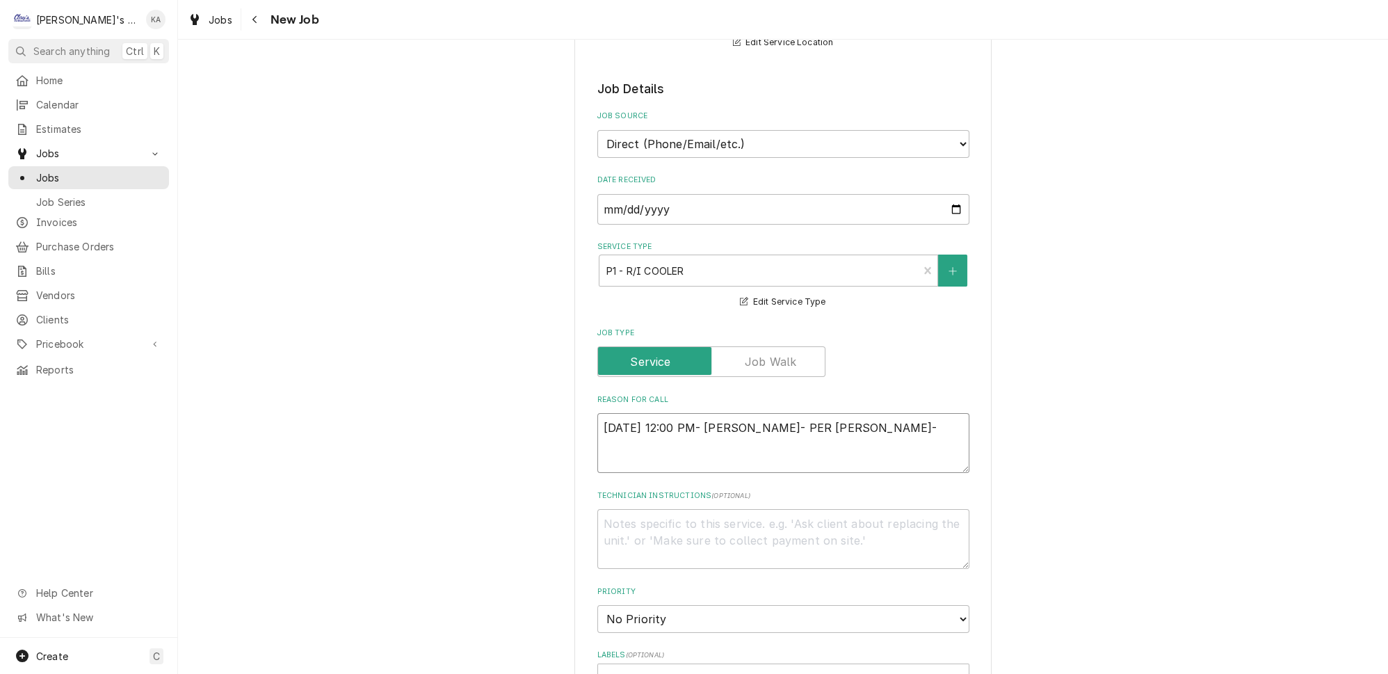
type textarea "9/18/2025 12:00 PM- KOREY- PER JEREMY- B"
type textarea "x"
type textarea "9/18/2025 12:00 PM- KOREY- PER JEREMY- BE"
type textarea "x"
type textarea "9/18/2025 12:00 PM- KOREY- PER JEREMY- BEV"
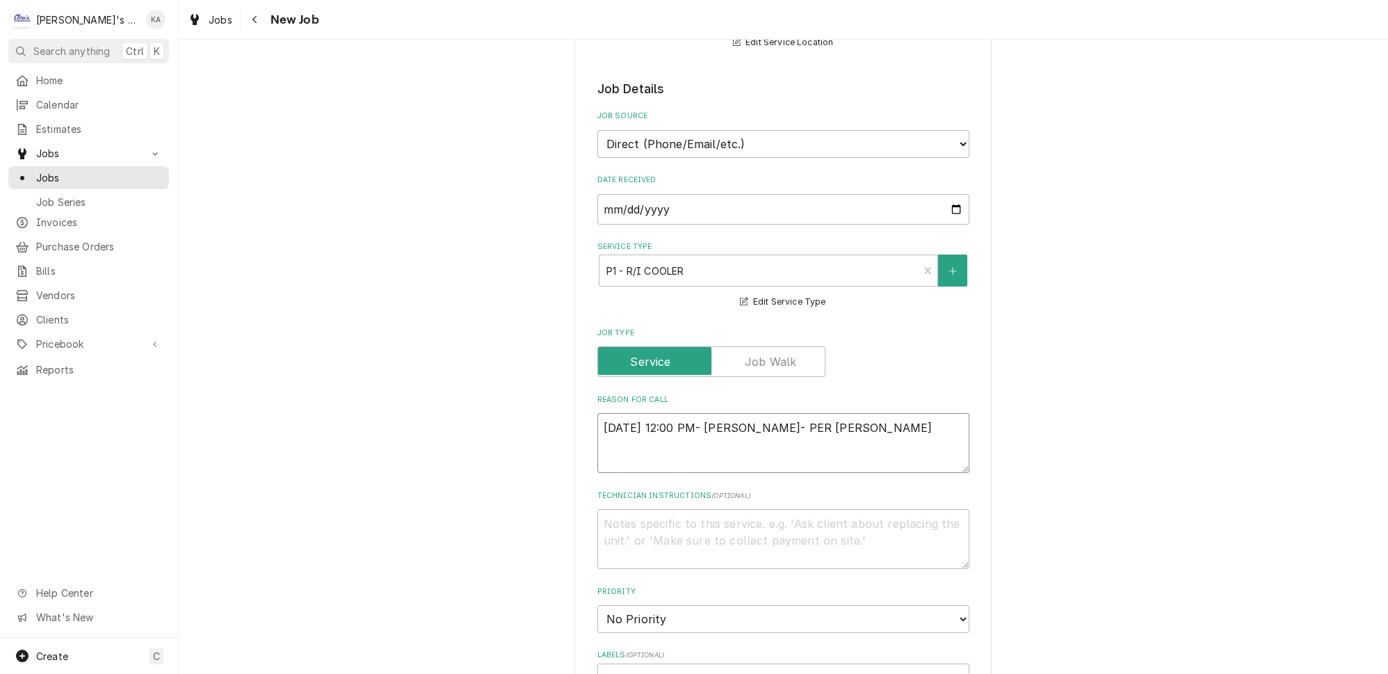
type textarea "x"
type textarea "9/18/2025 12:00 PM- KOREY- PER JEREMY- BEV"
type textarea "x"
type textarea "9/18/2025 12:00 PM- KOREY- PER JEREMY- BEV"
type textarea "x"
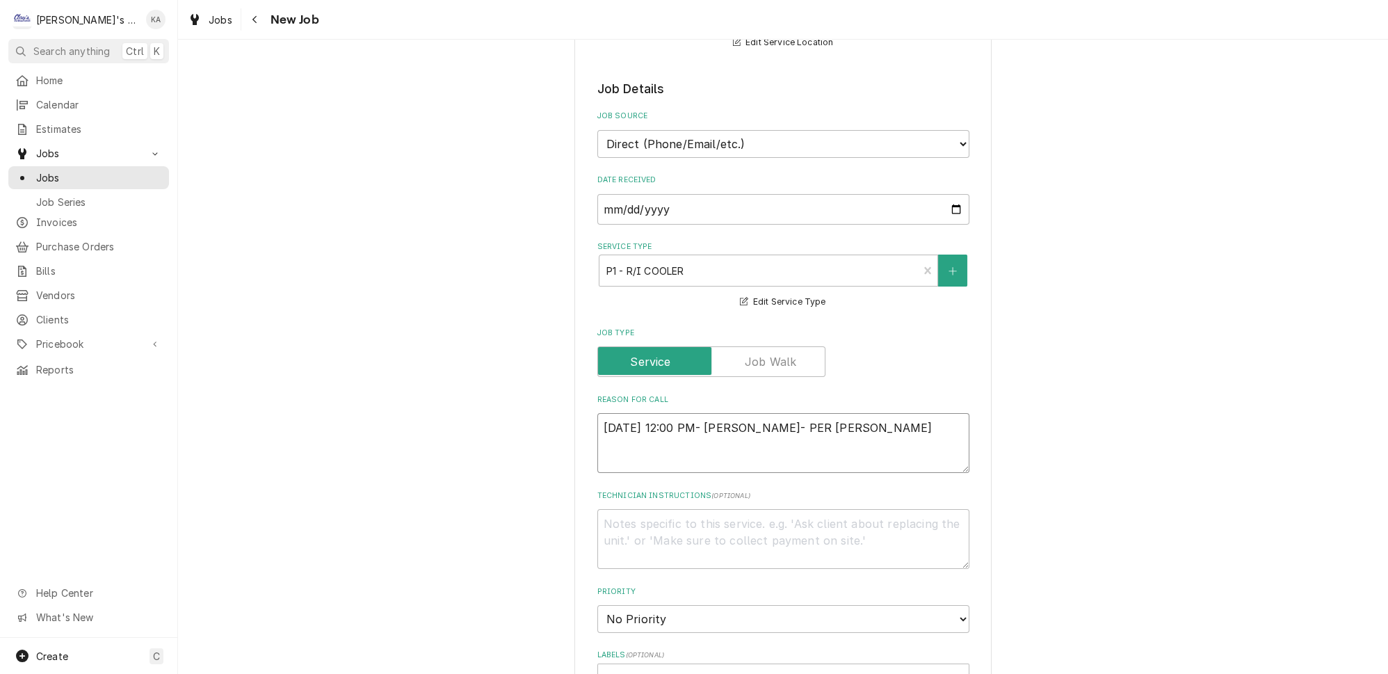
type textarea "9/18/2025 12:00 PM- KOREY- PER JEREMY- BEVE"
type textarea "x"
type textarea "9/18/2025 12:00 PM- KOREY- PER JEREMY- BEVER"
type textarea "x"
type textarea "9/18/2025 12:00 PM- KOREY- PER JEREMY- BEVERA"
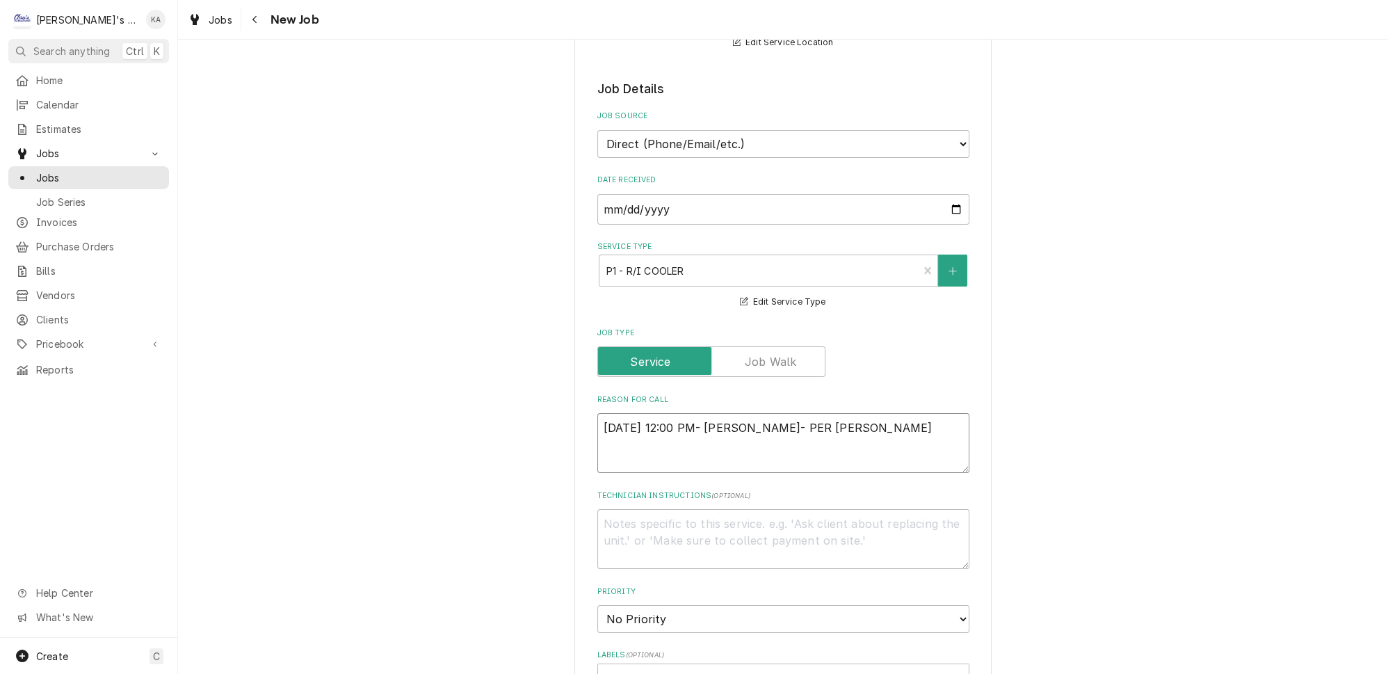
type textarea "x"
type textarea "9/18/2025 12:00 PM- KOREY- PER JEREMY- BEVERAG"
type textarea "x"
type textarea "9/18/2025 12:00 PM- KOREY- PER JEREMY- BEVERAGE"
type textarea "x"
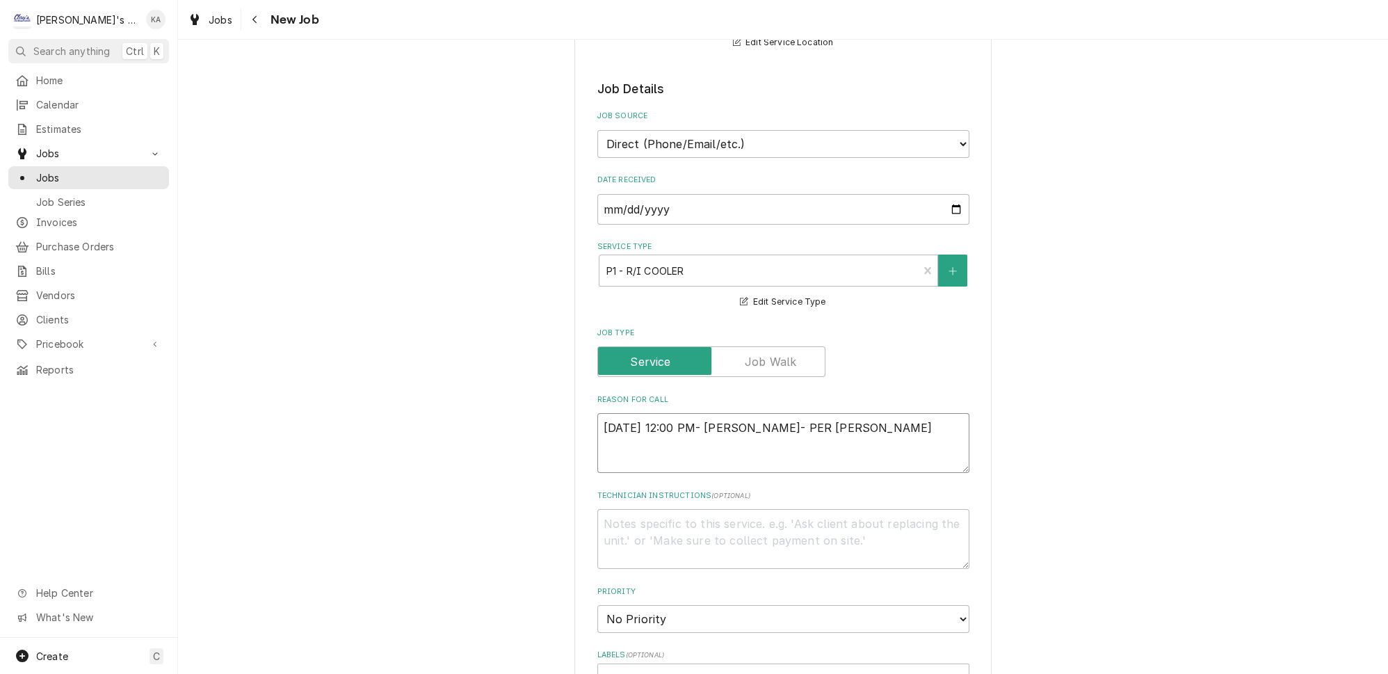
type textarea "9/18/2025 12:00 PM- KOREY- PER JEREMY- BEVERAGE"
type textarea "x"
type textarea "9/18/2025 12:00 PM- KOREY- PER JEREMY- BEVERAGE A"
type textarea "x"
type textarea "9/18/2025 12:00 PM- KOREY- PER JEREMY- BEVERAGE AI"
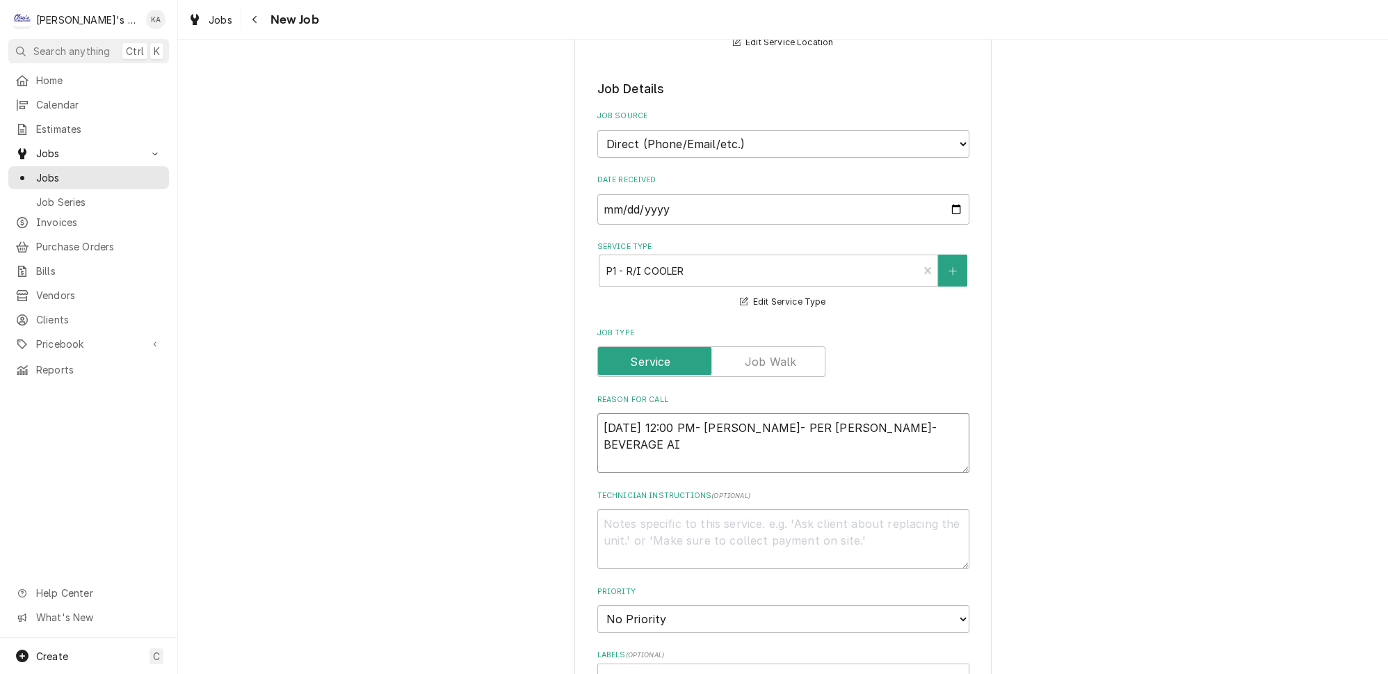
type textarea "x"
type textarea "9/18/2025 12:00 PM- KOREY- PER JEREMY- BEVERAGE AIR"
type textarea "x"
type textarea "9/18/2025 12:00 PM- KOREY- PER JEREMY- BEVERAGE AIR"
type textarea "x"
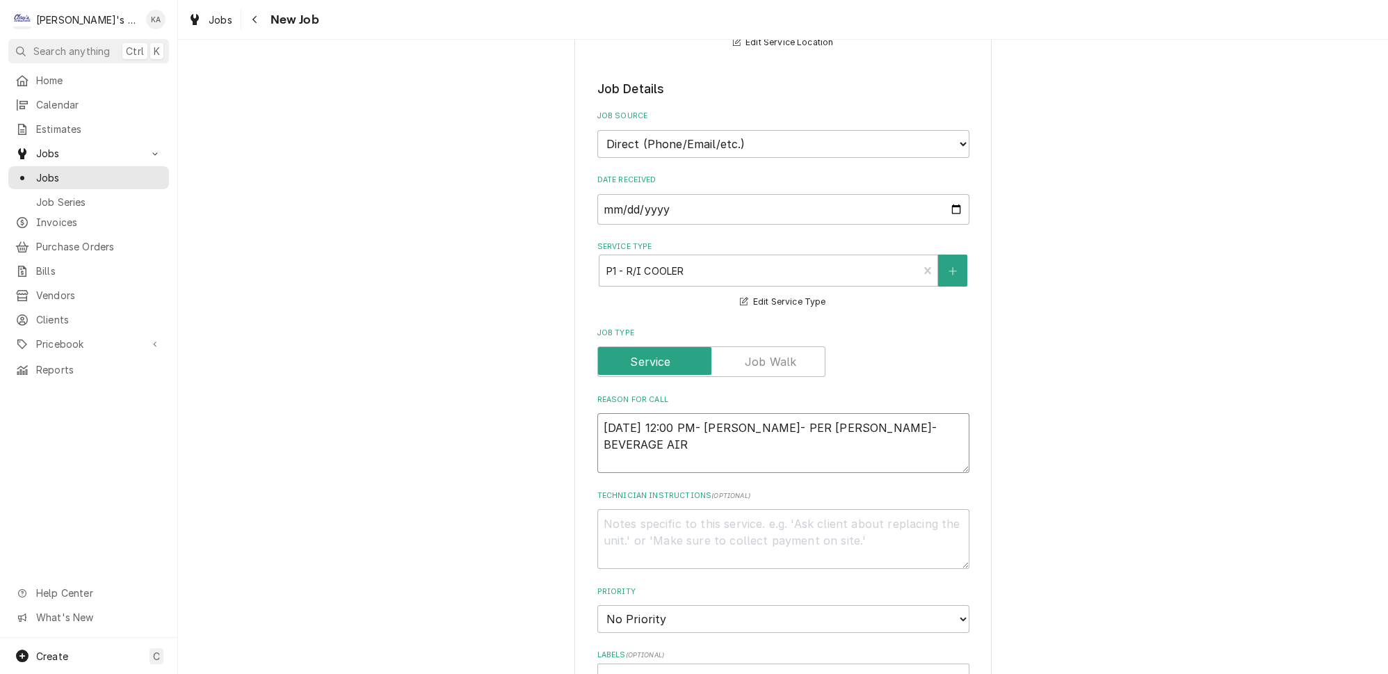
type textarea "9/18/2025 12:00 PM- KOREY- PER JEREMY- BEVERAGE AIR C"
type textarea "x"
type textarea "9/18/2025 12:00 PM- KOREY- PER JEREMY- BEVERAGE AIR CO"
type textarea "x"
type textarea "9/18/2025 12:00 PM- KOREY- PER JEREMY- BEVERAGE AIR COO"
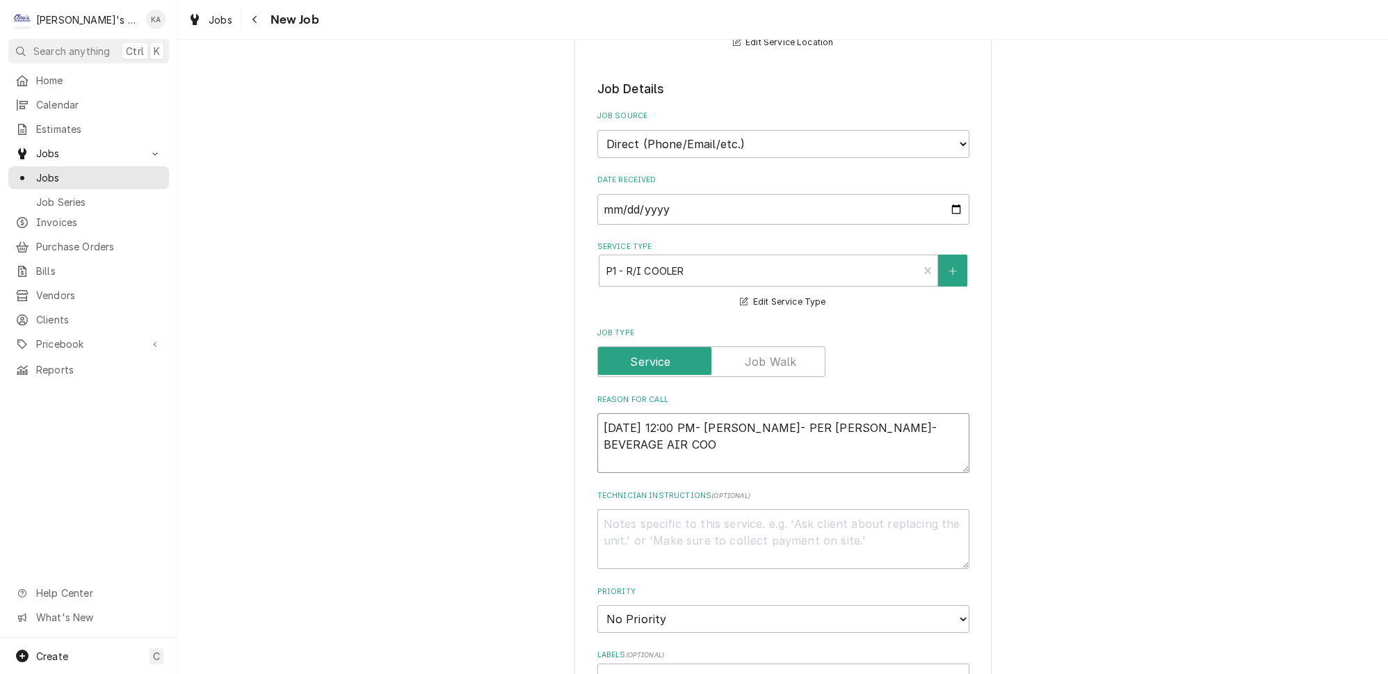
type textarea "x"
type textarea "9/18/2025 12:00 PM- KOREY- PER JEREMY- BEVERAGE AIR COOL"
type textarea "x"
type textarea "9/18/2025 12:00 PM- KOREY- PER JEREMY- BEVERAGE AIR COOLE"
type textarea "x"
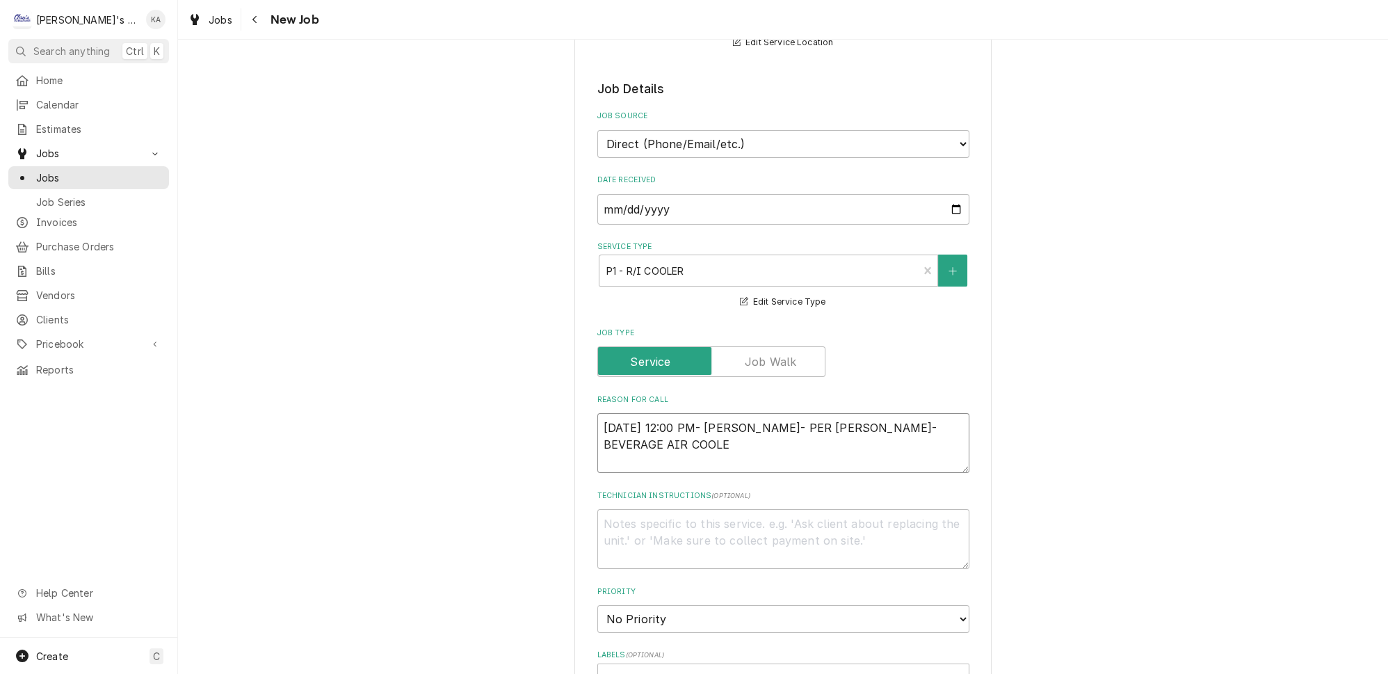
type textarea "9/18/2025 12:00 PM- KOREY- PER JEREMY- BEVERAGE AIR COOLER"
type textarea "x"
type textarea "9/18/2025 12:00 PM- KOREY- PER JEREMY- BEVERAGE AIR COOLER"
type textarea "x"
type textarea "9/18/2025 12:00 PM- KOREY- PER JEREMY- BEVERAGE AIR COOLER"
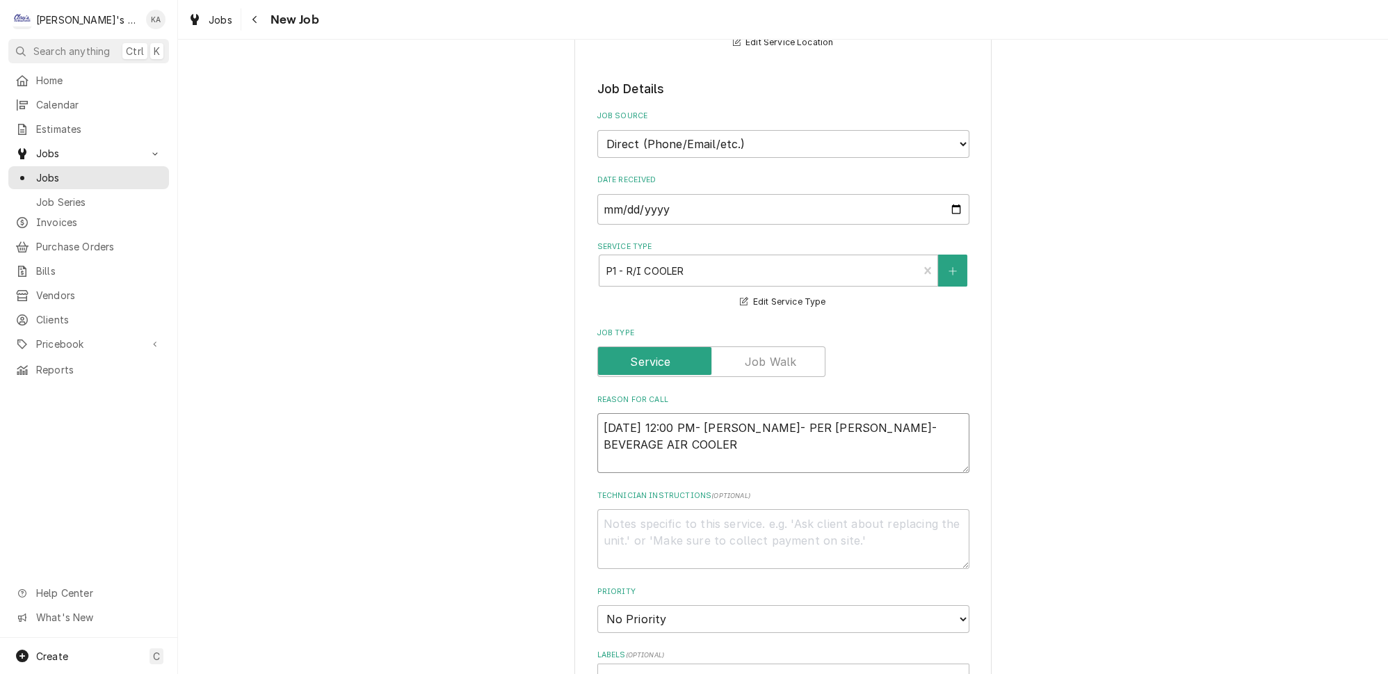
type textarea "x"
type textarea "9/18/2025 12:00 PM- KOREY- PER JEREMY- BEVERAGE AIR COOLER W"
type textarea "x"
type textarea "9/18/2025 12:00 PM- KOREY- PER JEREMY- BEVERAGE AIR COOLER WA"
type textarea "x"
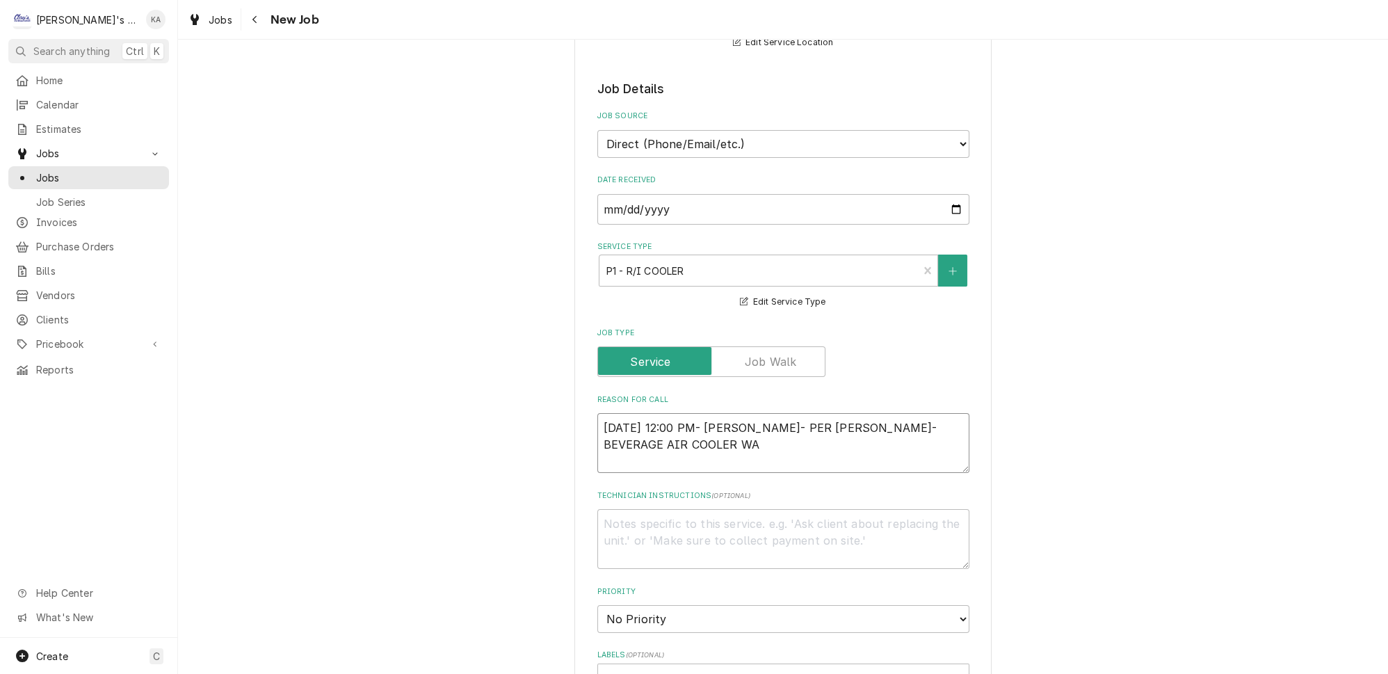
type textarea "9/18/2025 12:00 PM- KOREY- PER JEREMY- BEVERAGE AIR COOLER WAS"
type textarea "x"
type textarea "9/18/2025 12:00 PM- KOREY- PER JEREMY- BEVERAGE AIR COOLER WAS"
type textarea "x"
type textarea "9/18/2025 12:00 PM- KOREY- PER JEREMY- BEVERAGE AIR COOLER WAS R"
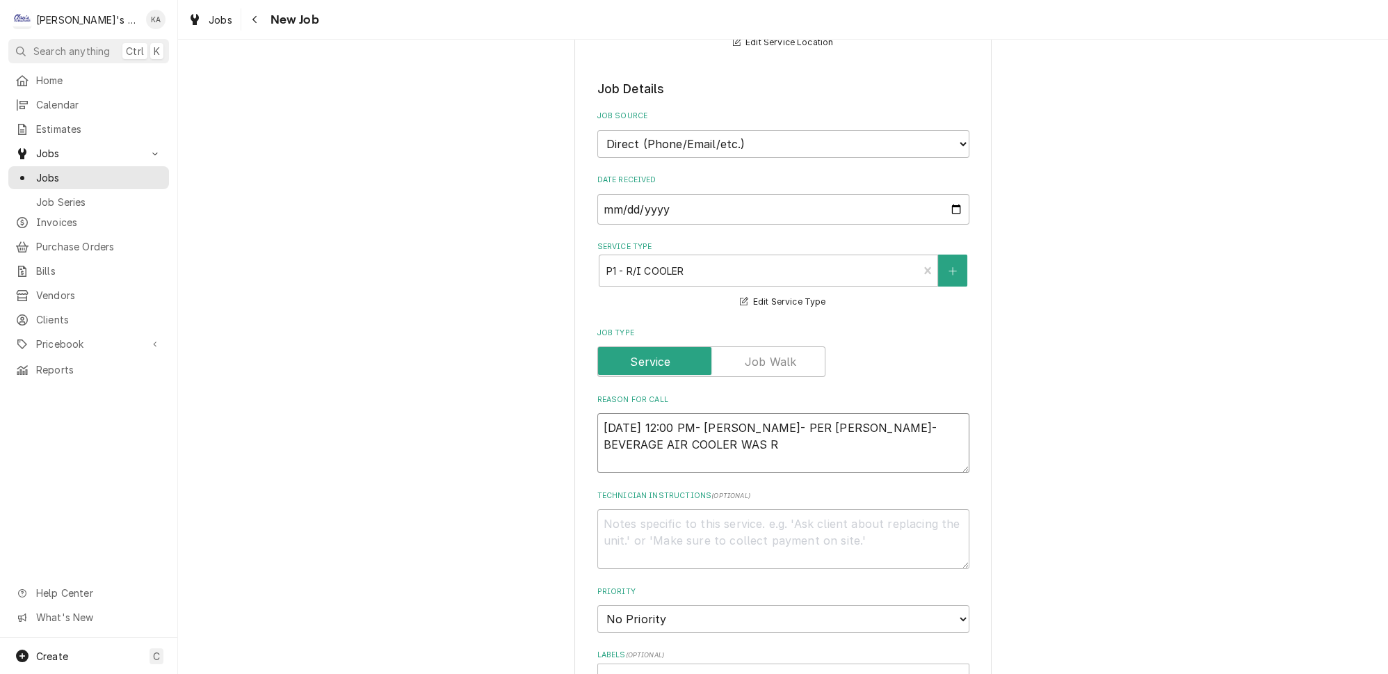
type textarea "x"
type textarea "9/18/2025 12:00 PM- KOREY- PER JEREMY- BEVERAGE AIR COOLER WAS RU"
type textarea "x"
type textarea "9/18/2025 12:00 PM- KOREY- PER JEREMY- BEVERAGE AIR COOLER WAS RUN"
type textarea "x"
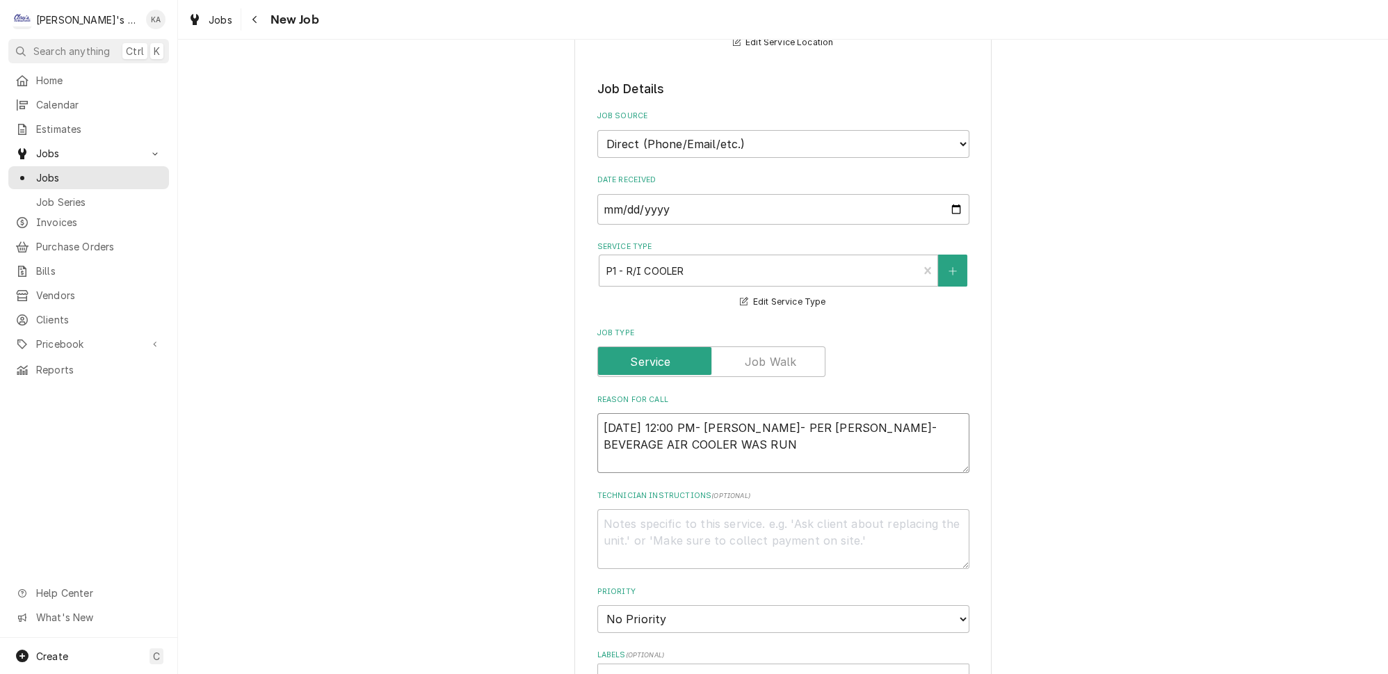
type textarea "9/18/2025 12:00 PM- KOREY- PER JEREMY- BEVERAGE AIR COOLER WAS RUNN"
type textarea "x"
type textarea "9/18/2025 12:00 PM- KOREY- PER JEREMY- BEVERAGE AIR COOLER WAS RUNNI"
type textarea "x"
type textarea "9/18/2025 12:00 PM- KOREY- PER JEREMY- BEVERAGE AIR COOLER WAS RUNNIN"
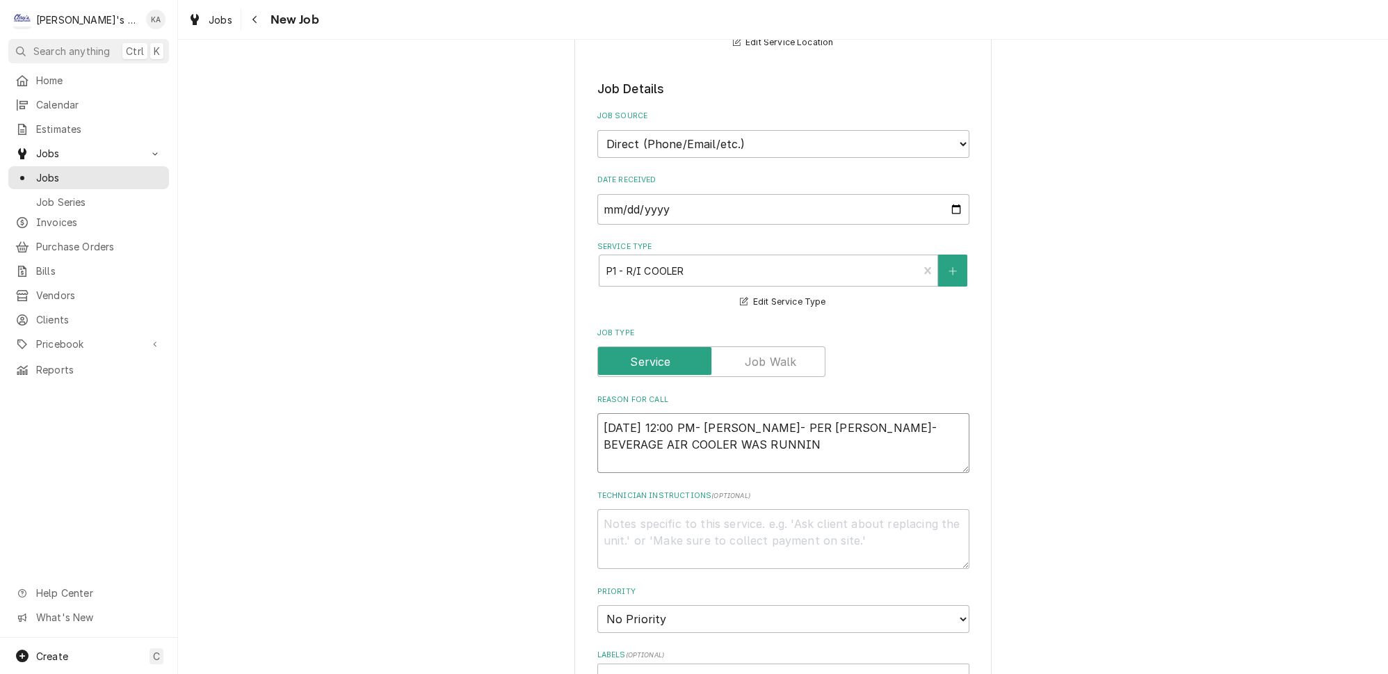
type textarea "x"
type textarea "9/18/2025 12:00 PM- KOREY- PER JEREMY- BEVERAGE AIR COOLER WAS RUNNING"
type textarea "x"
type textarea "9/18/2025 12:00 PM- KOREY- PER JEREMY- BEVERAGE AIR COOLER WAS RUNNING"
type textarea "x"
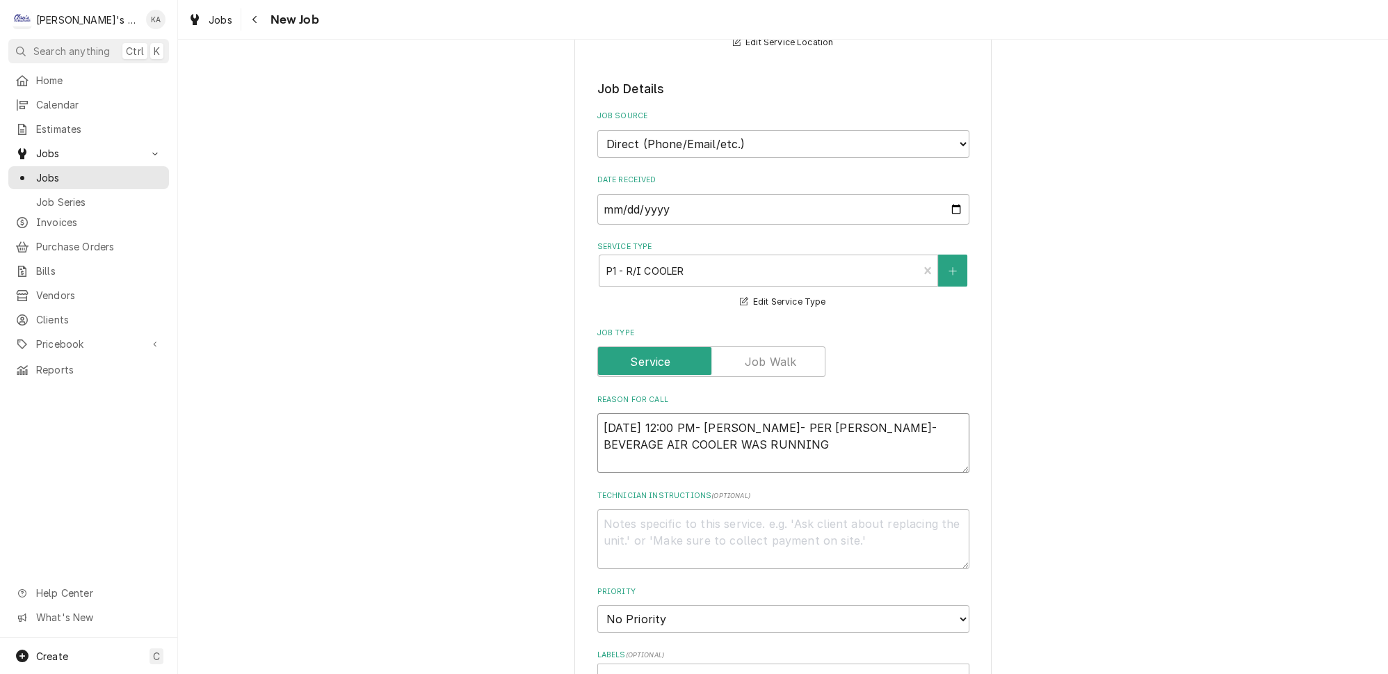
type textarea "9/18/2025 12:00 PM- KOREY- PER JEREMY- BEVERAGE AIR COOLER WAS RUNNING W"
type textarea "x"
type textarea "9/18/2025 12:00 PM- KOREY- PER JEREMY- BEVERAGE AIR COOLER WAS RUNNING WA"
type textarea "x"
type textarea "9/18/2025 12:00 PM- KOREY- PER JEREMY- BEVERAGE AIR COOLER WAS RUNNING WAR"
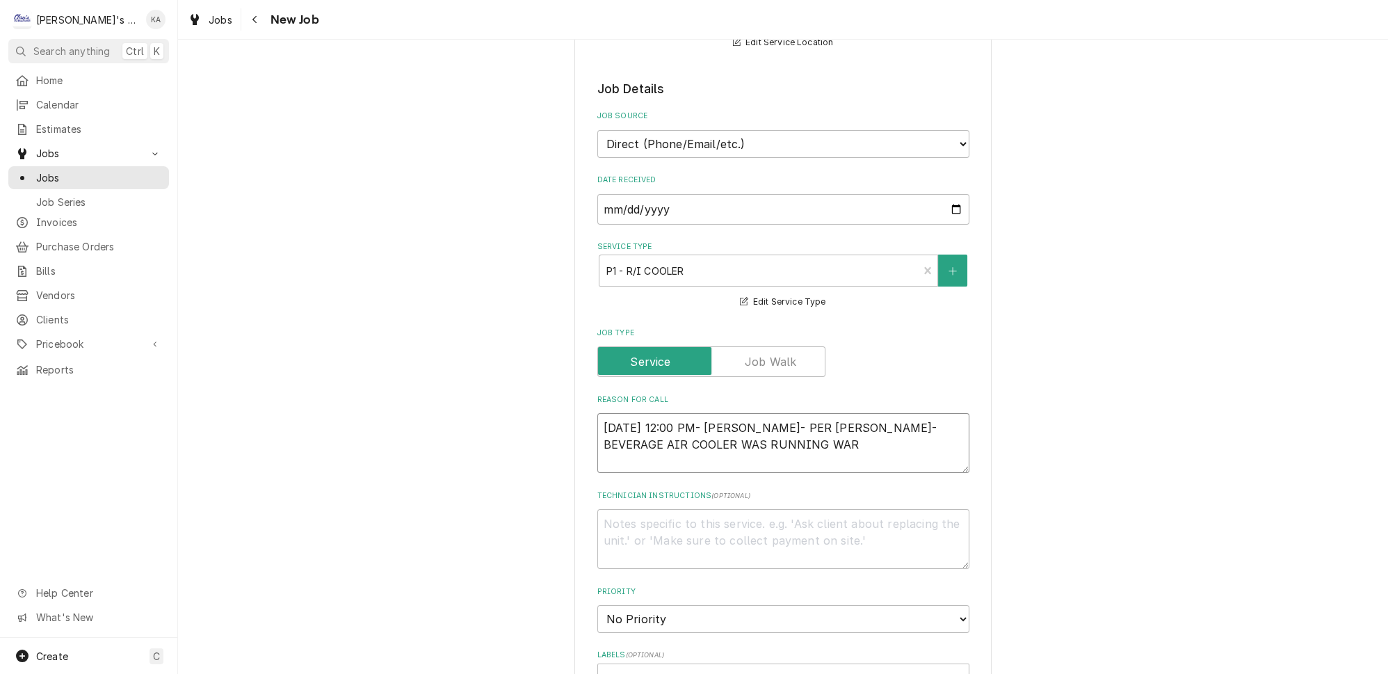
type textarea "x"
type textarea "9/18/2025 12:00 PM- KOREY- PER JEREMY- BEVERAGE AIR COOLER WAS RUNNING WARM"
type textarea "x"
type textarea "9/18/2025 12:00 PM- KOREY- PER JEREMY- BEVERAGE AIR COOLER WAS RUNNING WARM"
type textarea "x"
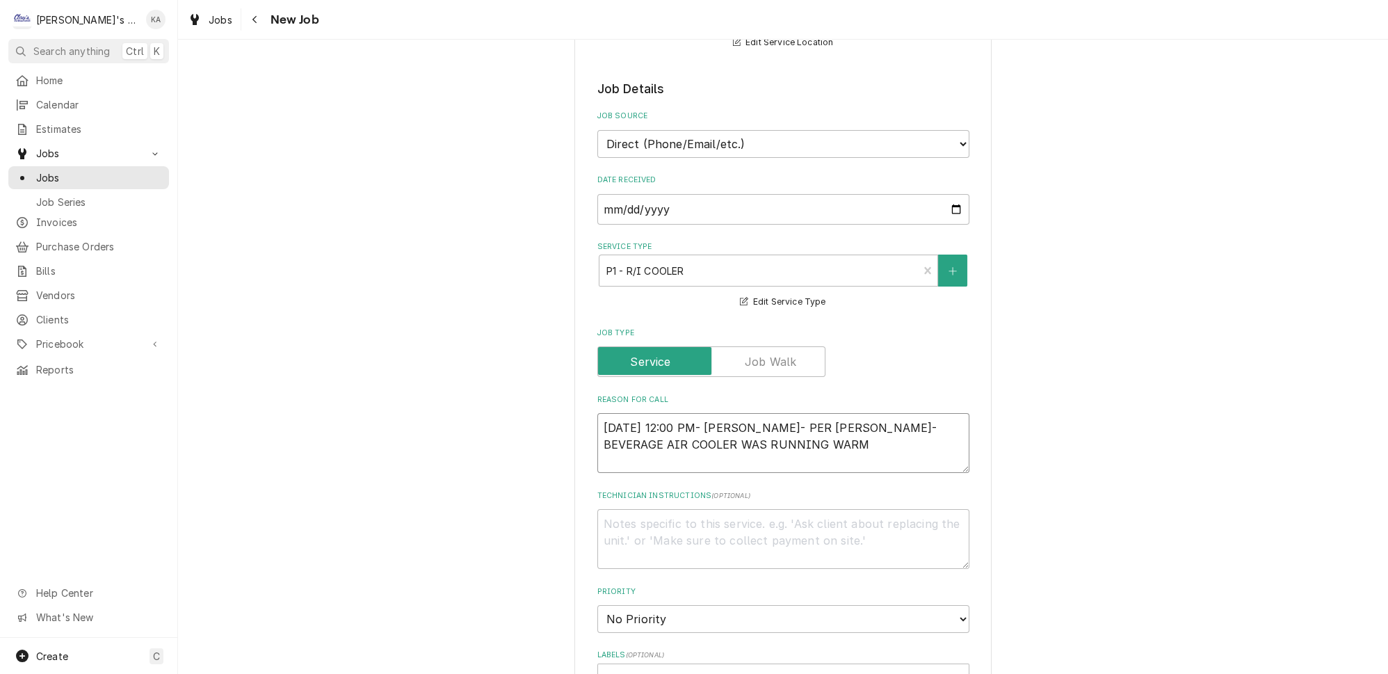
type textarea "9/18/2025 12:00 PM- KOREY- PER JEREMY- BEVERAGE AIR COOLER WAS RUNNING WARM W"
type textarea "x"
type textarea "9/18/2025 12:00 PM- KOREY- PER JEREMY- BEVERAGE AIR COOLER WAS RUNNING WARM WH"
type textarea "x"
type textarea "9/18/2025 12:00 PM- KOREY- PER JEREMY- BEVERAGE AIR COOLER WAS RUNNING WARM WHI"
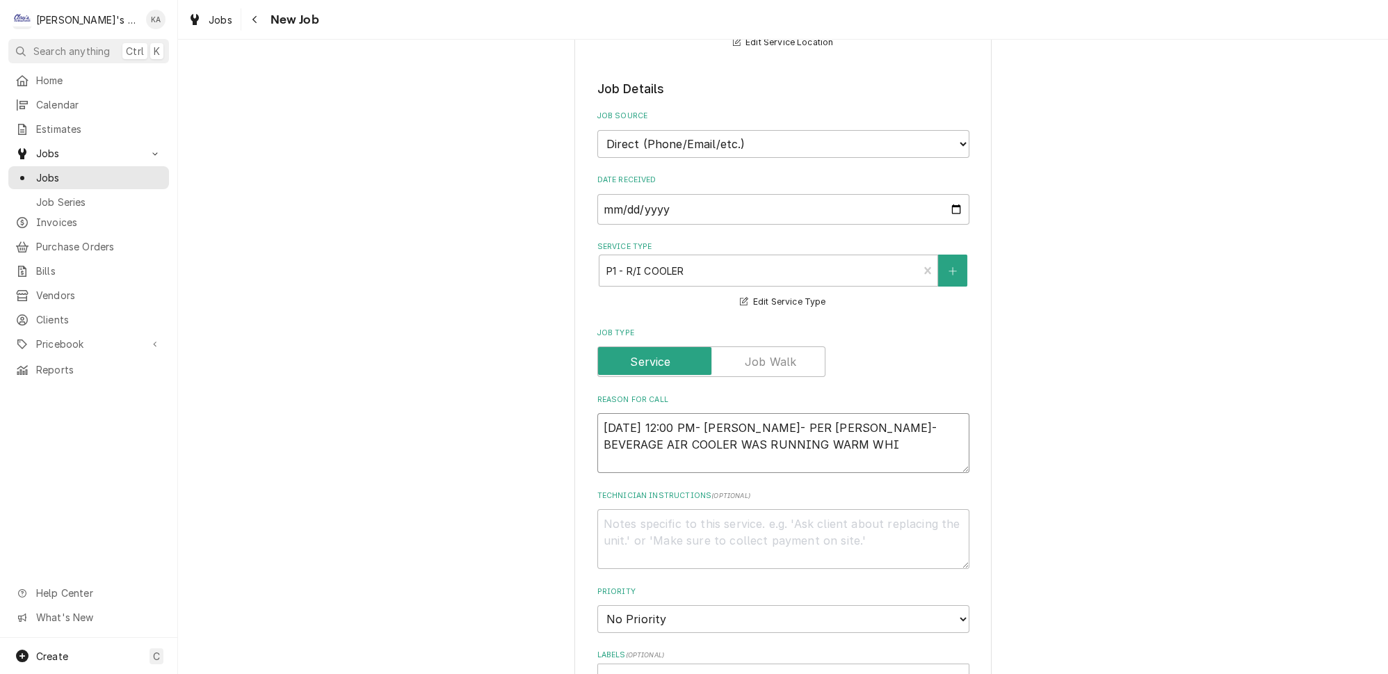
type textarea "x"
type textarea "9/18/2025 12:00 PM- KOREY- PER JEREMY- BEVERAGE AIR COOLER WAS RUNNING WARM WHIL"
type textarea "x"
type textarea "9/18/2025 12:00 PM- KOREY- PER JEREMY- BEVERAGE AIR COOLER WAS RUNNING WARM WHI…"
type textarea "x"
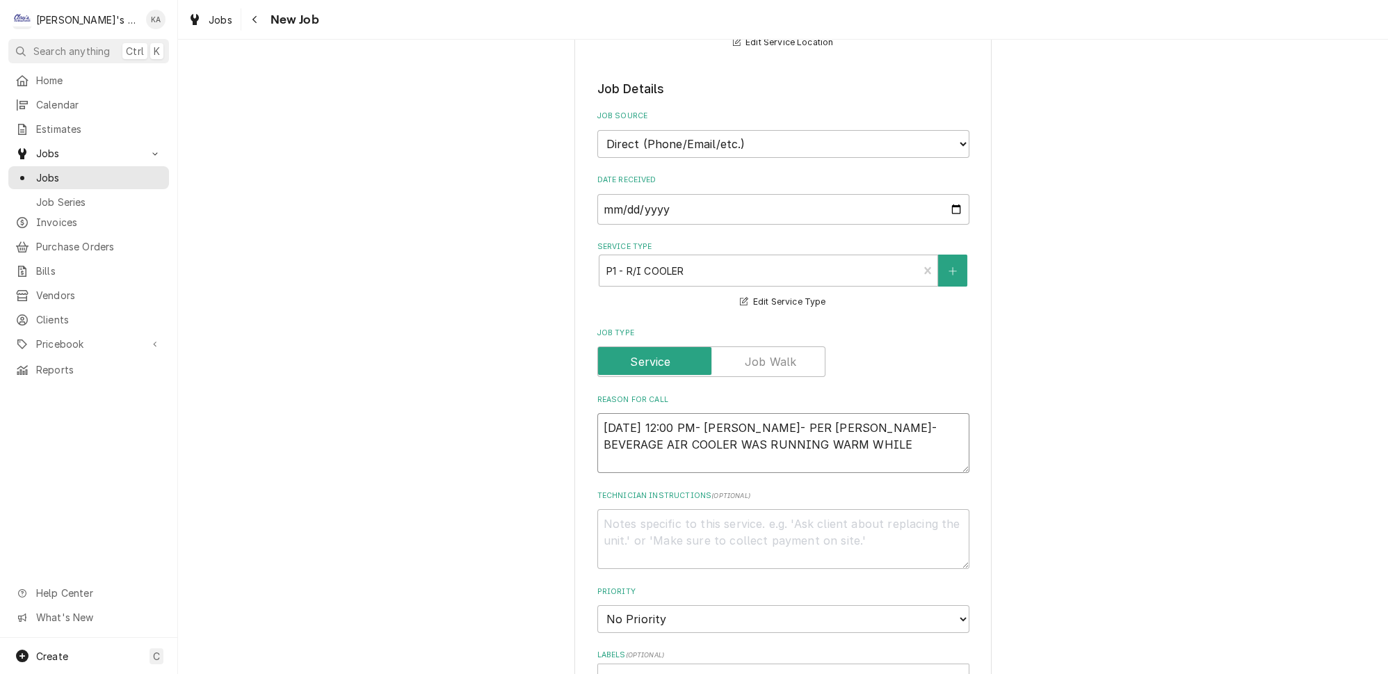
type textarea "9/18/2025 12:00 PM- KOREY- PER JEREMY- BEVERAGE AIR COOLER WAS RUNNING WARM WHI…"
type textarea "x"
type textarea "9/18/2025 12:00 PM- KOREY- PER JEREMY- BEVERAGE AIR COOLER WAS RUNNING WARM WHI…"
type textarea "x"
type textarea "9/18/2025 12:00 PM- KOREY- PER JEREMY- BEVERAGE AIR COOLER WAS RUNNING WARM WHI…"
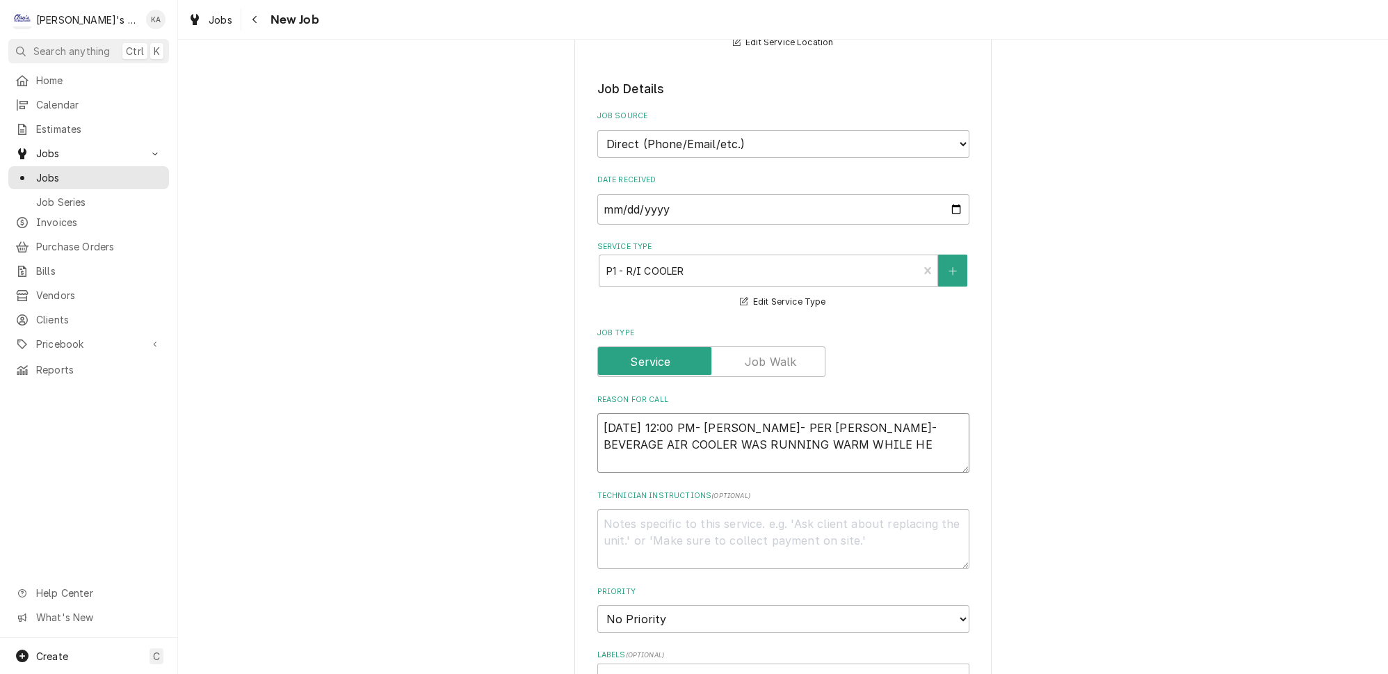
type textarea "x"
type textarea "9/18/2025 12:00 PM- KOREY- PER JEREMY- BEVERAGE AIR COOLER WAS RUNNING WARM WHI…"
type textarea "x"
type textarea "9/18/2025 12:00 PM- KOREY- PER JEREMY- BEVERAGE AIR COOLER WAS RUNNING WARM WHI…"
type textarea "x"
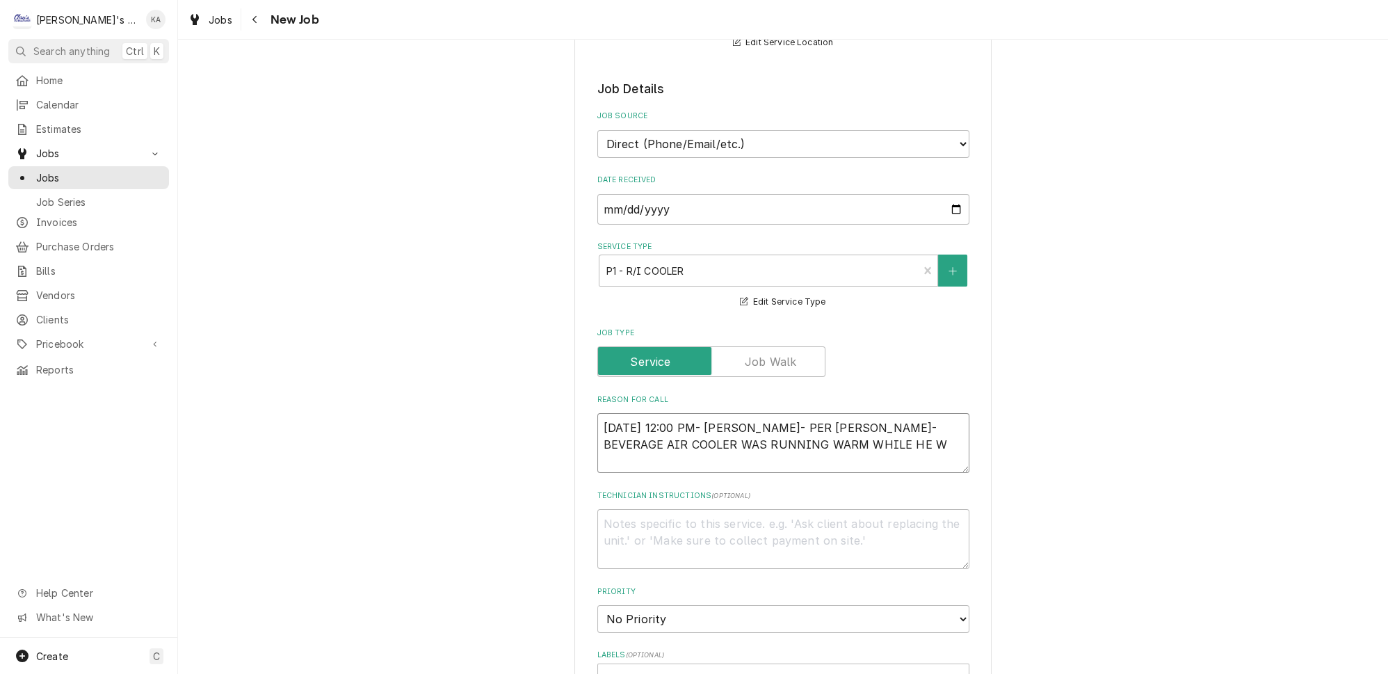
type textarea "9/18/2025 12:00 PM- KOREY- PER JEREMY- BEVERAGE AIR COOLER WAS RUNNING WARM WHI…"
type textarea "x"
type textarea "9/18/2025 12:00 PM- KOREY- PER JEREMY- BEVERAGE AIR COOLER WAS RUNNING WARM WHI…"
type textarea "x"
type textarea "9/18/2025 12:00 PM- KOREY- PER JEREMY- BEVERAGE AIR COOLER WAS RUNNING WARM WHI…"
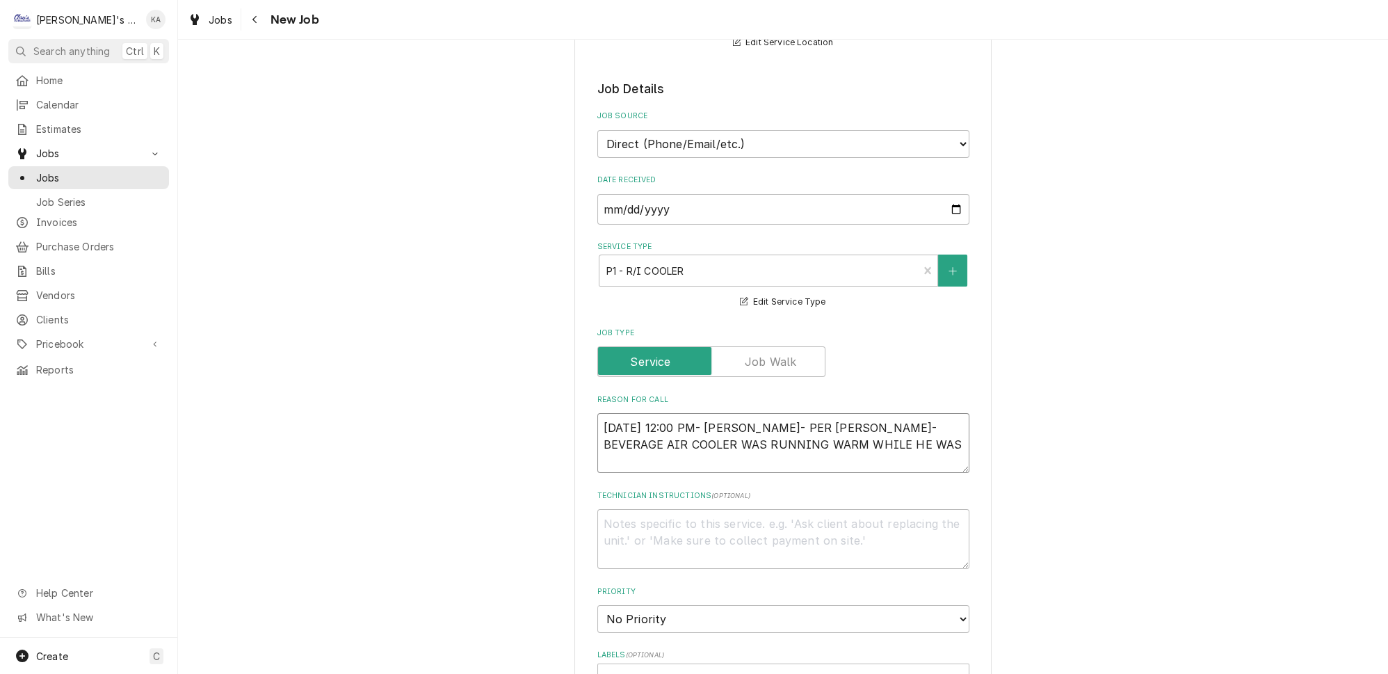
type textarea "x"
type textarea "9/18/2025 12:00 PM- KOREY- PER JEREMY- BEVERAGE AIR COOLER WAS RUNNING WARM WHI…"
type textarea "x"
type textarea "9/18/2025 12:00 PM- KOREY- PER JEREMY- BEVERAGE AIR COOLER WAS RUNNING WARM WHI…"
type textarea "x"
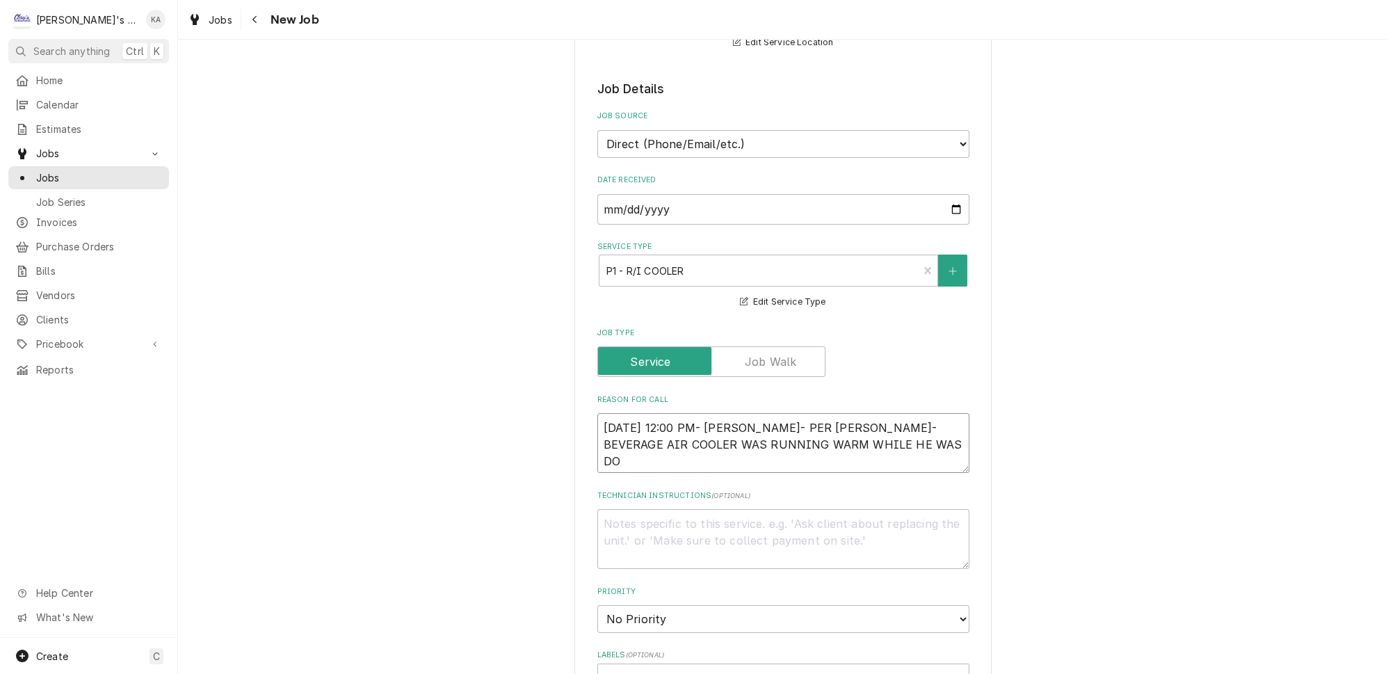
type textarea "9/18/2025 12:00 PM- KOREY- PER JEREMY- BEVERAGE AIR COOLER WAS RUNNING WARM WHI…"
type textarea "x"
type textarea "9/18/2025 12:00 PM- KOREY- PER JEREMY- BEVERAGE AIR COOLER WAS RUNNING WARM WHI…"
type textarea "x"
type textarea "9/18/2025 12:00 PM- KOREY- PER JEREMY- BEVERAGE AIR COOLER WAS RUNNING WARM WHI…"
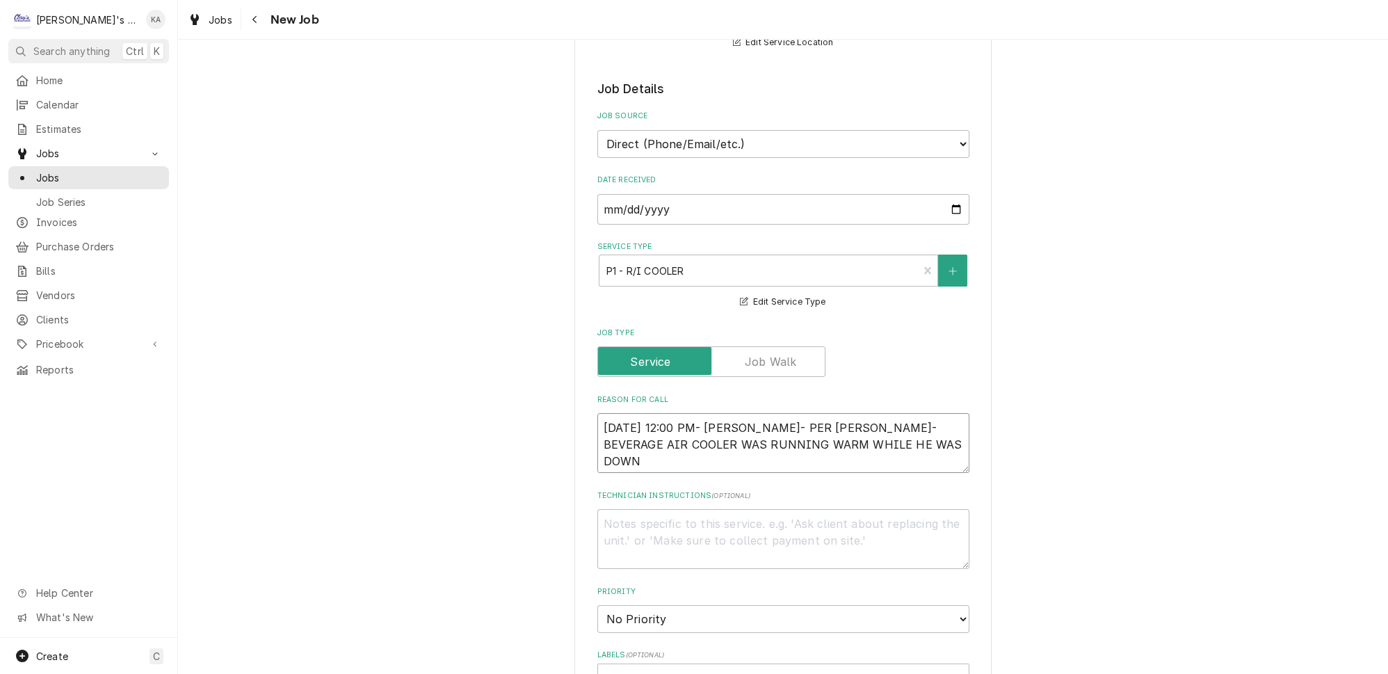
type textarea "x"
type textarea "9/18/2025 12:00 PM- KOREY- PER JEREMY- BEVERAGE AIR COOLER WAS RUNNING WARM WHI…"
type textarea "x"
type textarea "9/18/2025 12:00 PM- KOREY- PER JEREMY- BEVERAGE AIR COOLER WAS RUNNING WARM WHI…"
click at [772, 446] on textarea "9/18/2025 12:00 PM- KOREY- PER JEREMY- BEVERAGE AIR COOLER WAS RUNNING WARM WHI…" at bounding box center [783, 443] width 372 height 60
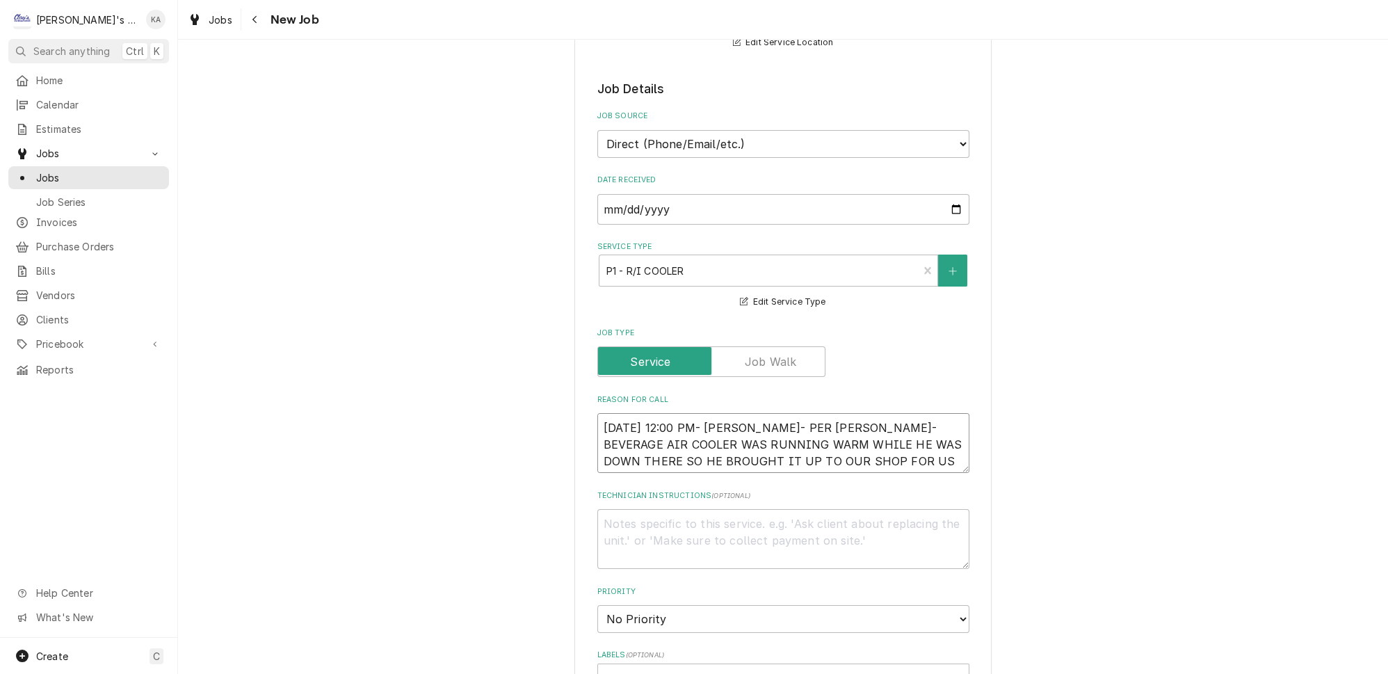
click at [905, 446] on textarea "9/18/2025 12:00 PM- KOREY- PER JEREMY- BEVERAGE AIR COOLER WAS RUNNING WARM WHI…" at bounding box center [783, 443] width 372 height 60
click at [624, 414] on textarea "9/18/2025 12:00 PM- KOREY- PER JEREMY- BEVERAGE AIR COOLER WAS RUNNING WARM WHI…" at bounding box center [783, 443] width 372 height 60
click at [937, 447] on textarea "9/17/2025 12:00 PM- KOREY- PER JEREMY- BEVERAGE AIR COOLER WAS RUNNING WARM WHI…" at bounding box center [783, 443] width 372 height 60
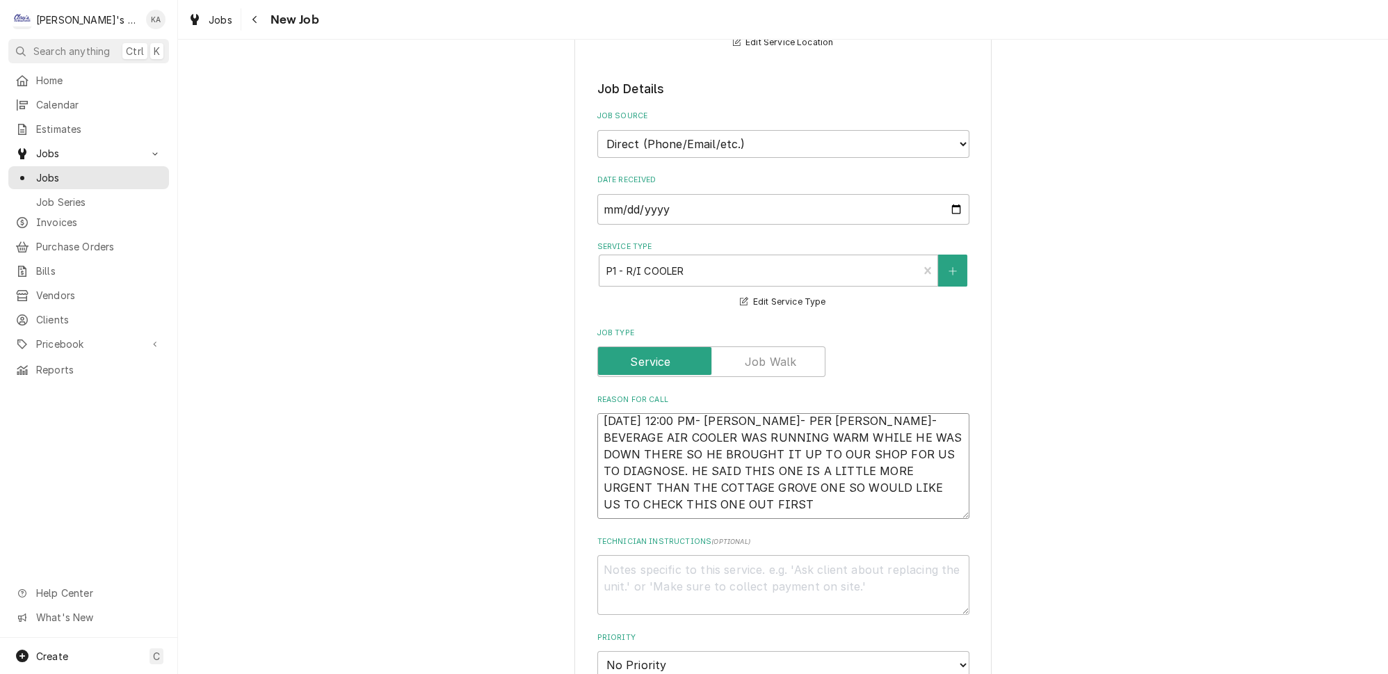
scroll to position [0, 0]
click at [615, 560] on textarea "Technician Instructions ( optional )" at bounding box center [783, 585] width 372 height 60
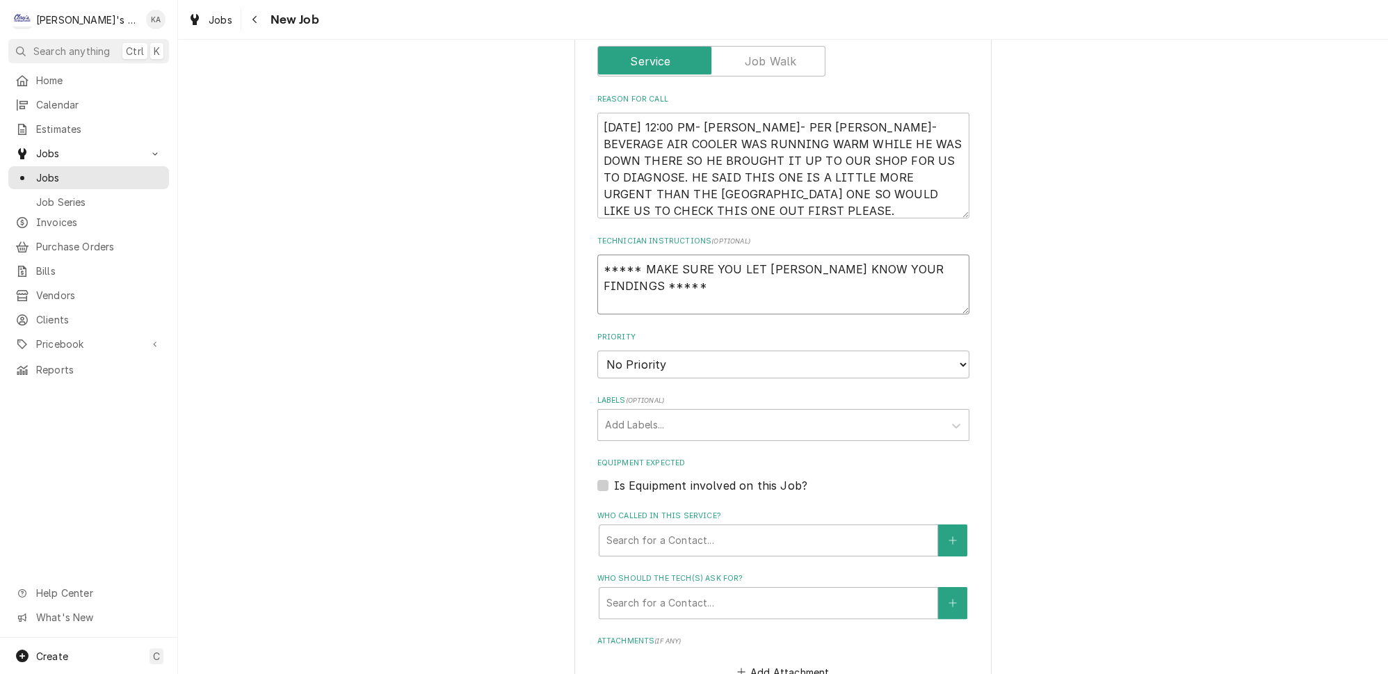
scroll to position [569, 0]
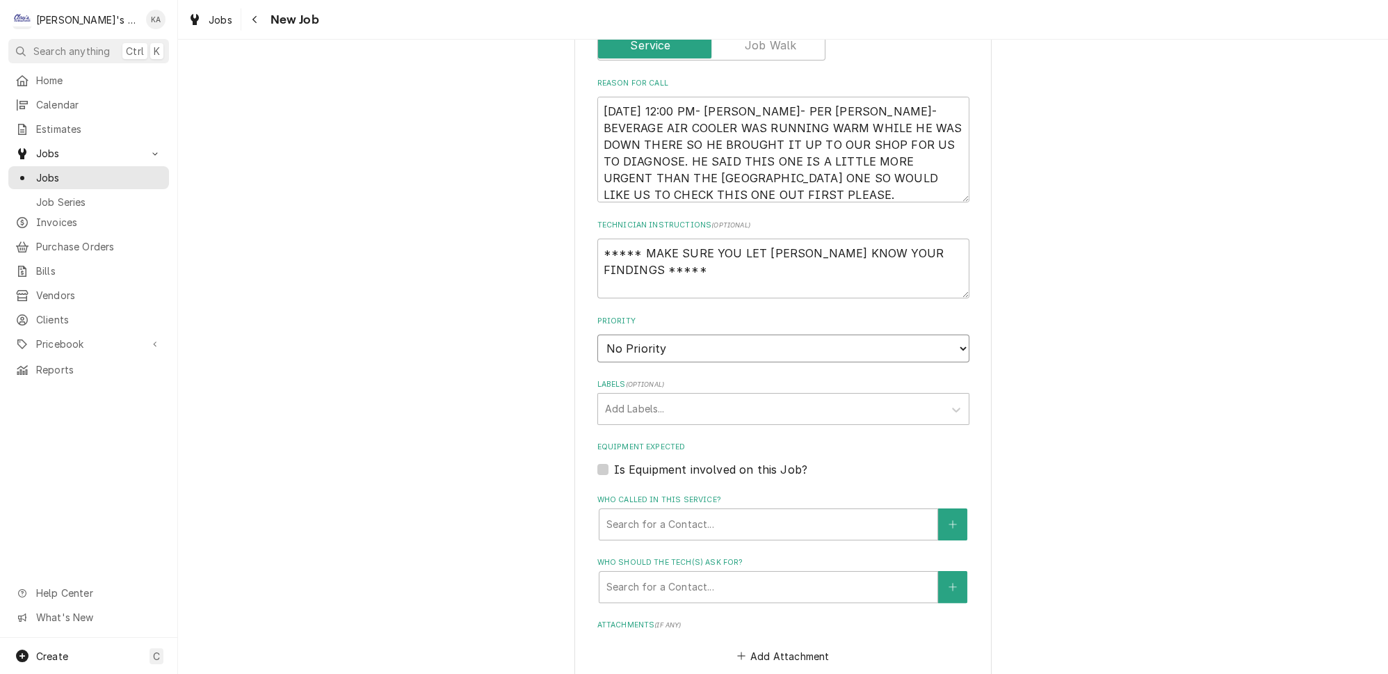
click at [940, 337] on select "No Priority Urgent High Medium Low" at bounding box center [783, 348] width 372 height 28
click at [597, 334] on select "No Priority Urgent High Medium Low" at bounding box center [783, 348] width 372 height 28
click at [614, 461] on label "Is Equipment involved on this Job?" at bounding box center [710, 469] width 193 height 17
click at [614, 461] on input "Equipment Expected" at bounding box center [800, 476] width 372 height 31
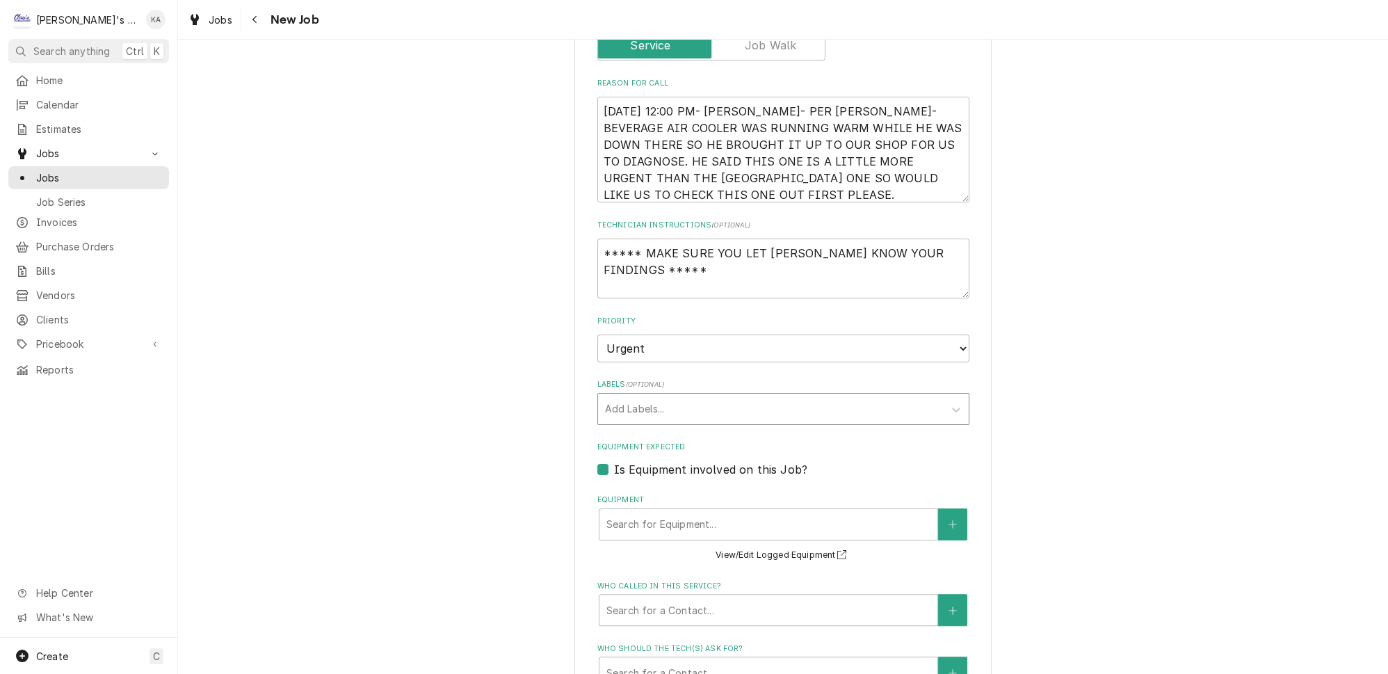
click at [674, 397] on div "Labels" at bounding box center [771, 408] width 332 height 25
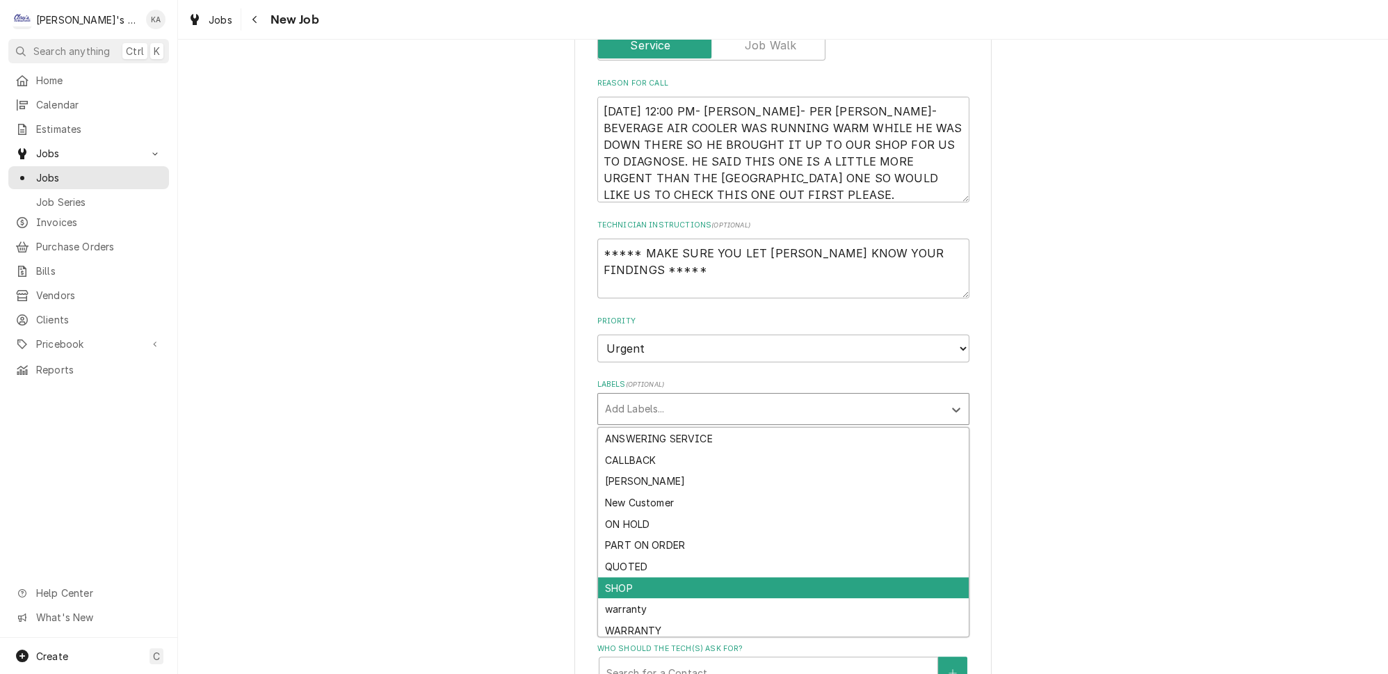
click at [623, 577] on div "SHOP" at bounding box center [783, 588] width 371 height 22
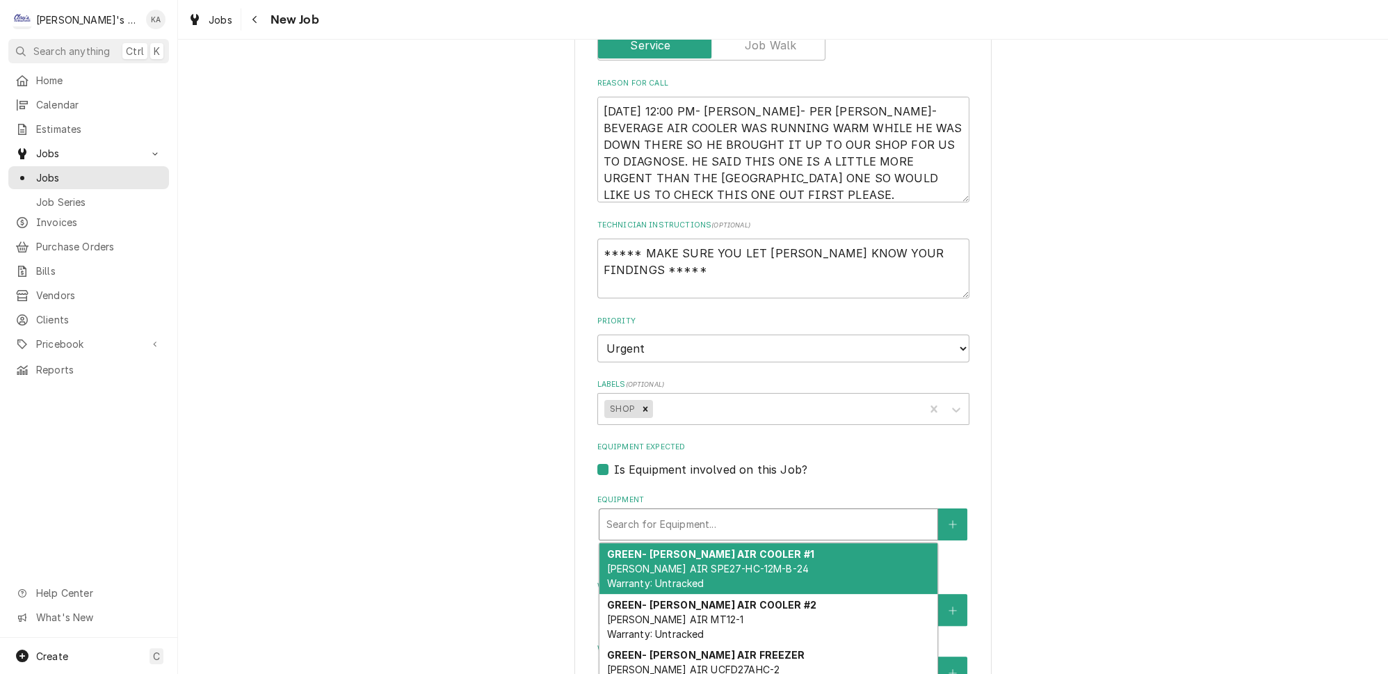
click at [663, 512] on div "Equipment" at bounding box center [768, 524] width 324 height 25
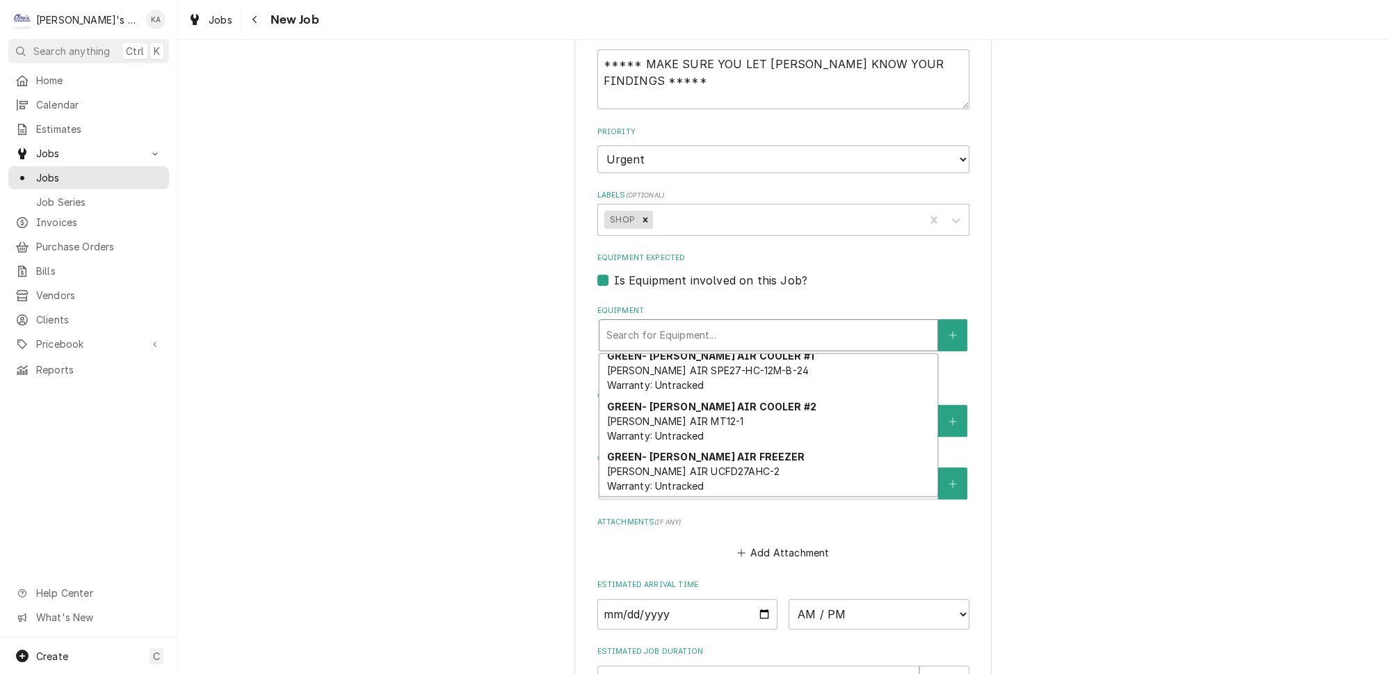
scroll to position [0, 0]
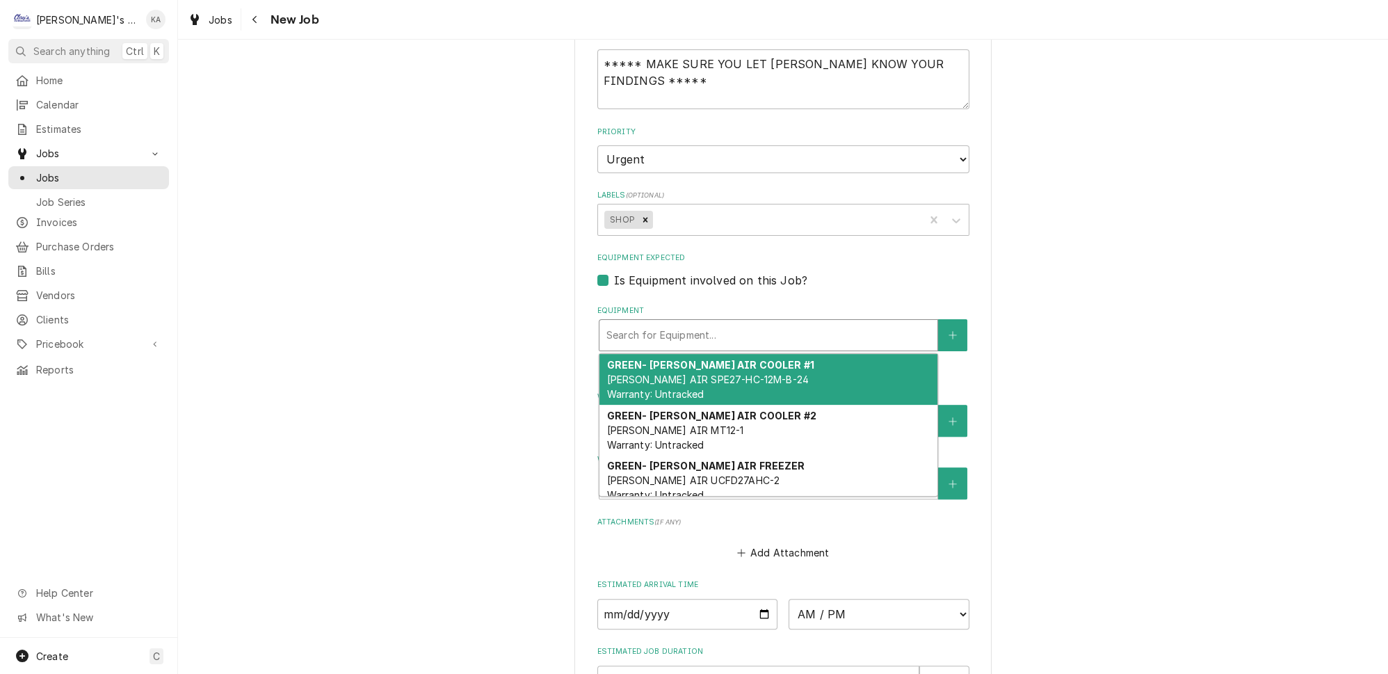
click at [699, 373] on span "BEV AIR SPE27-HC-12M-B-24 Warranty: Untracked" at bounding box center [707, 386] width 202 height 26
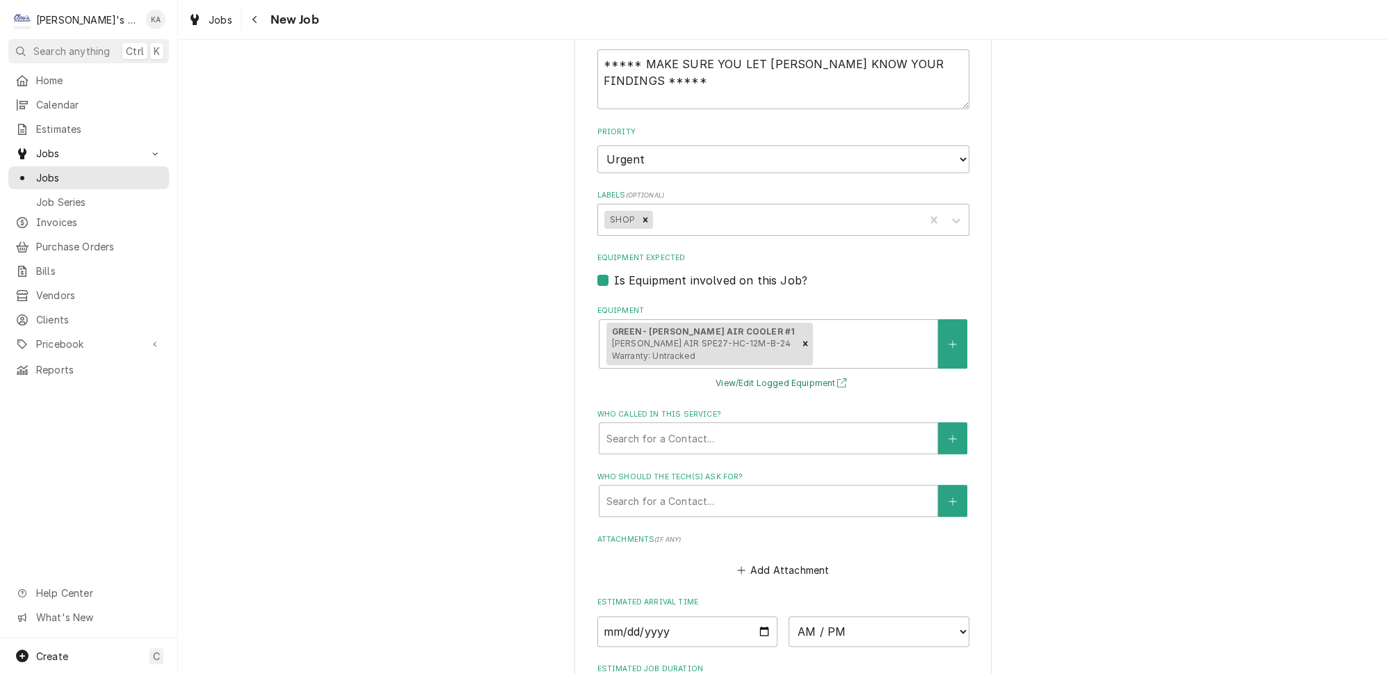
click at [786, 377] on button "View/Edit Logged Equipment" at bounding box center [782, 383] width 139 height 17
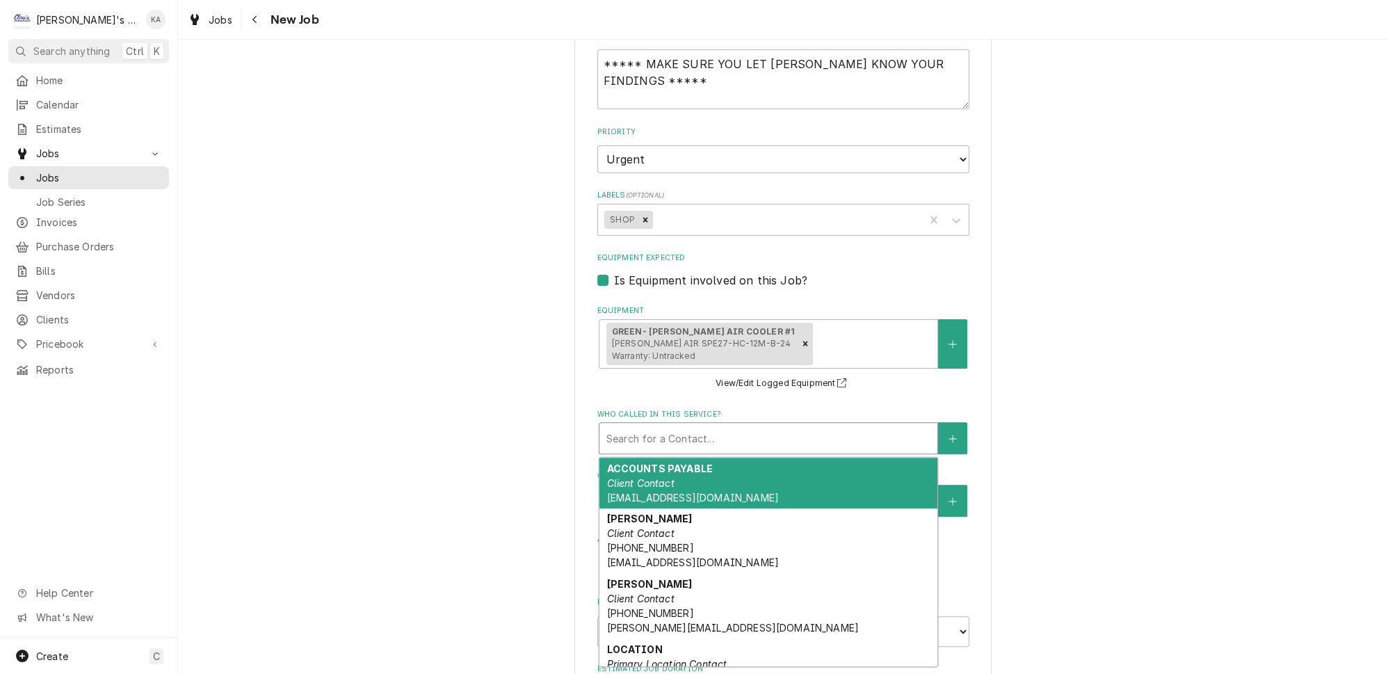
click at [657, 437] on div "Who called in this service?" at bounding box center [768, 438] width 324 height 25
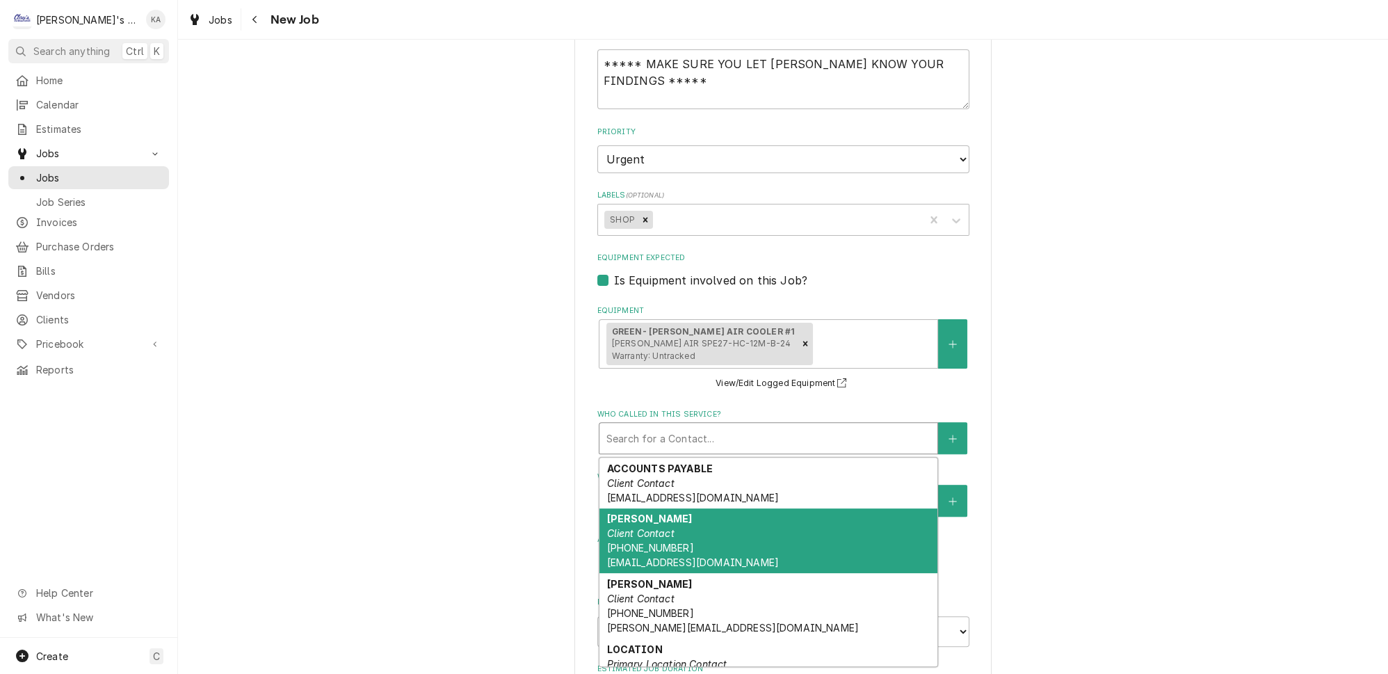
click at [669, 542] on span "(541) 556-7897 JEREMYC@TEAMJCK.COM" at bounding box center [692, 555] width 172 height 26
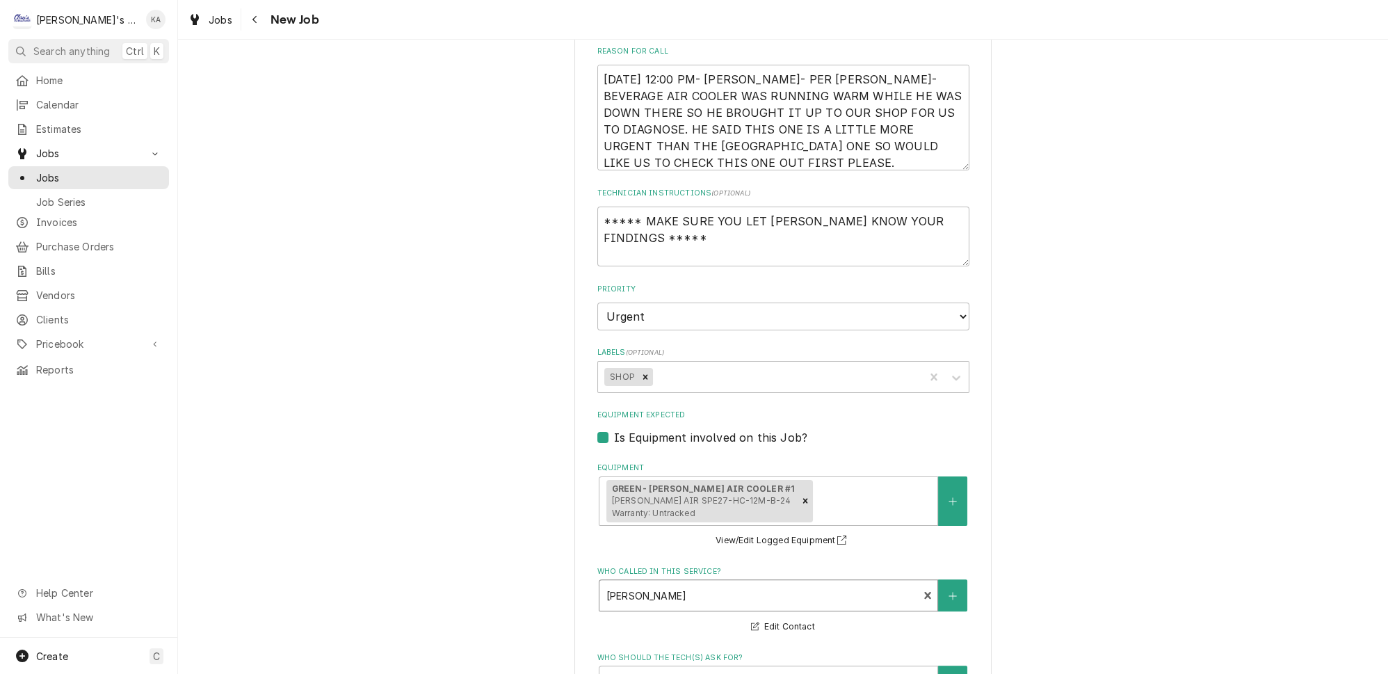
scroll to position [569, 0]
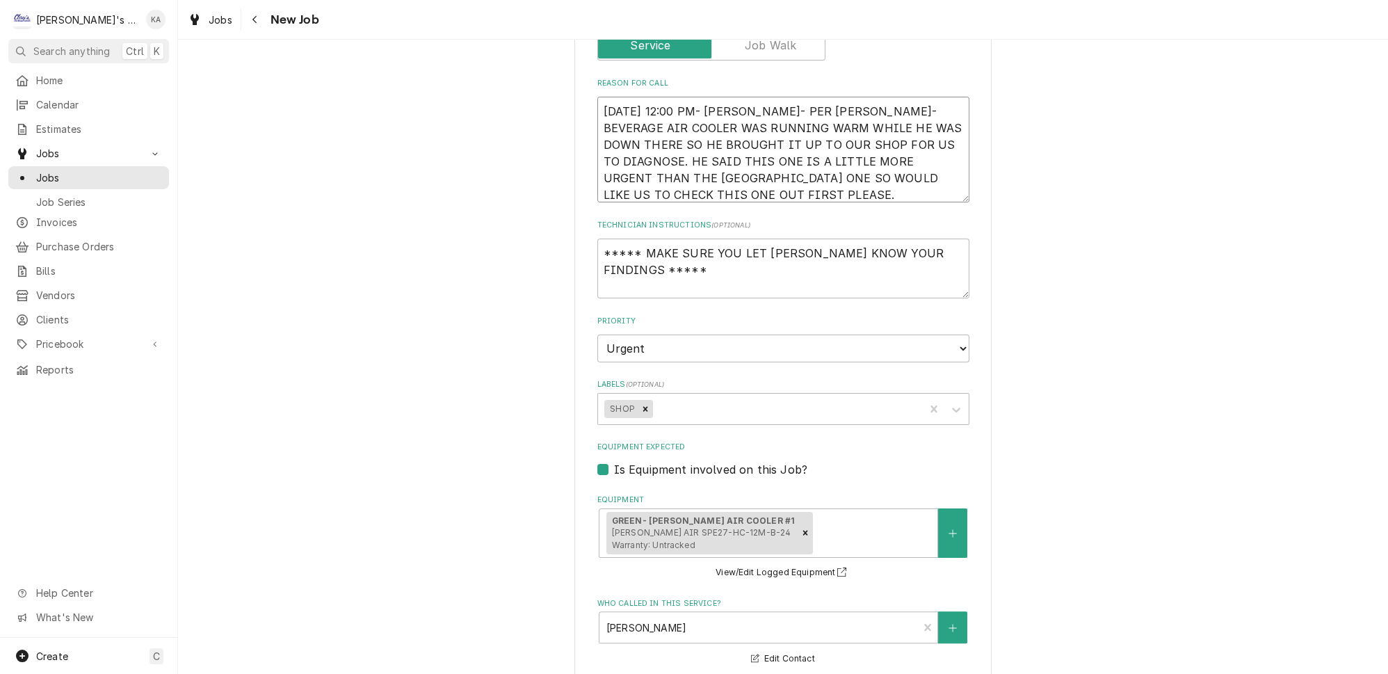
click at [709, 177] on textarea "9/17/2025 12:00 PM- KOREY- PER JEREMY- BEVERAGE AIR COOLER WAS RUNNING WARM WHI…" at bounding box center [783, 150] width 372 height 106
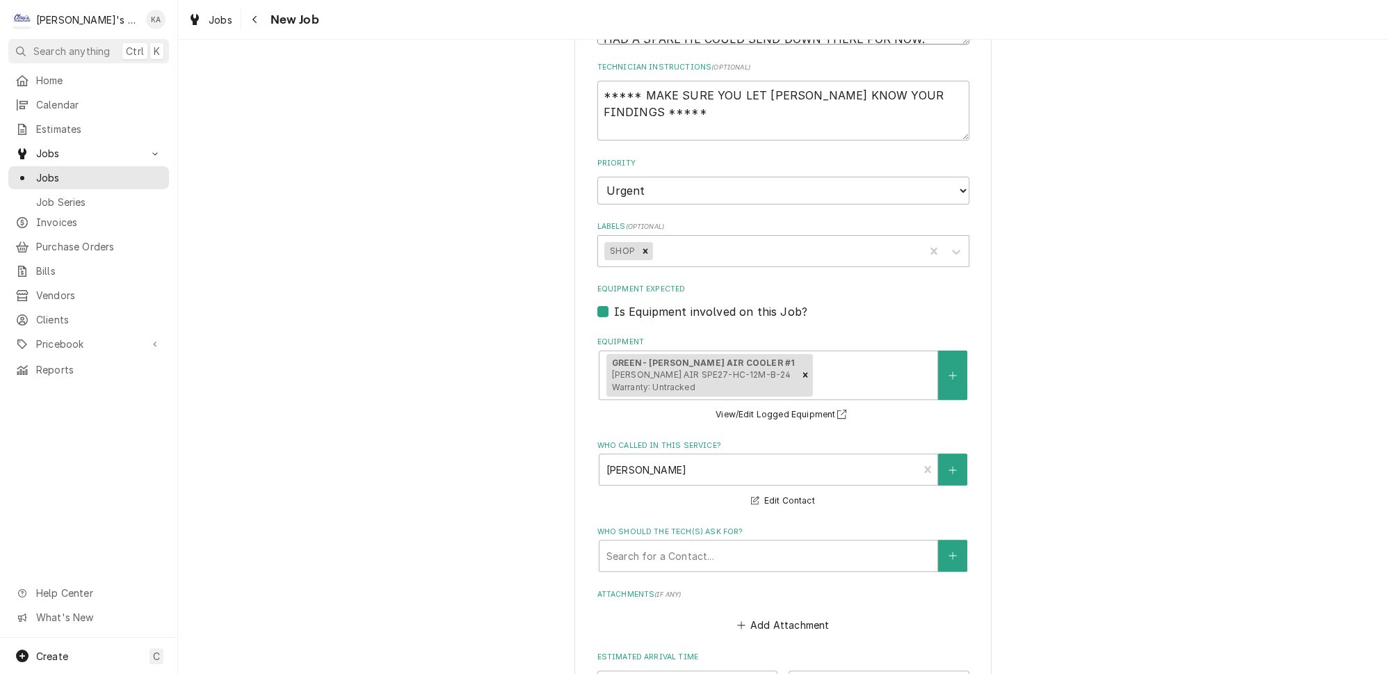
scroll to position [884, 0]
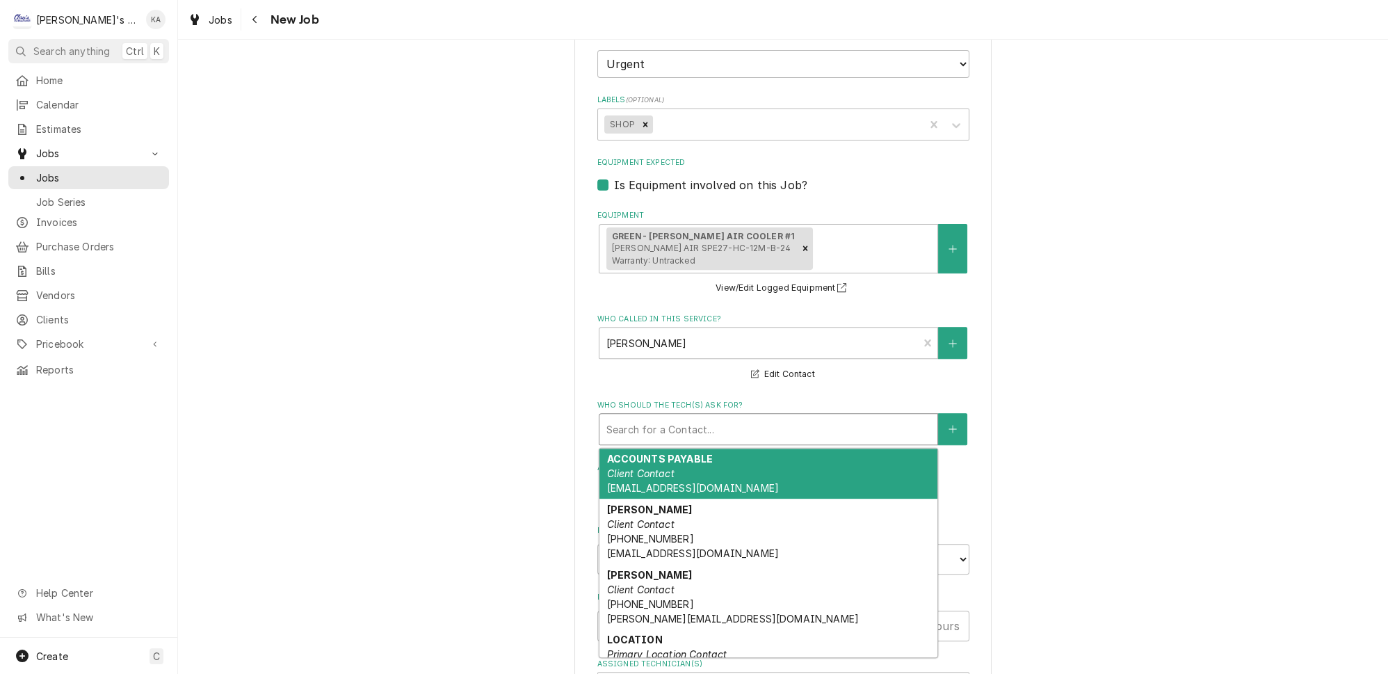
click at [719, 423] on div "Who should the tech(s) ask for?" at bounding box center [768, 428] width 324 height 25
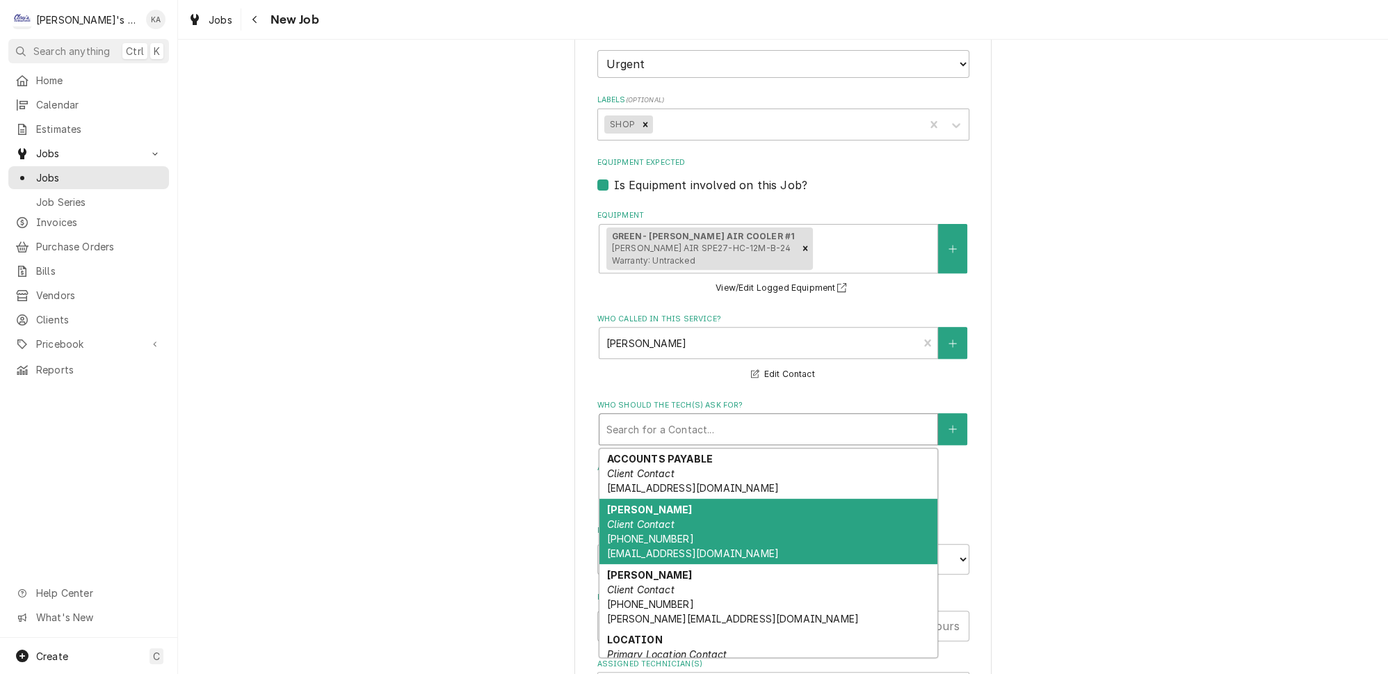
click at [662, 518] on em "Client Contact" at bounding box center [639, 524] width 67 height 12
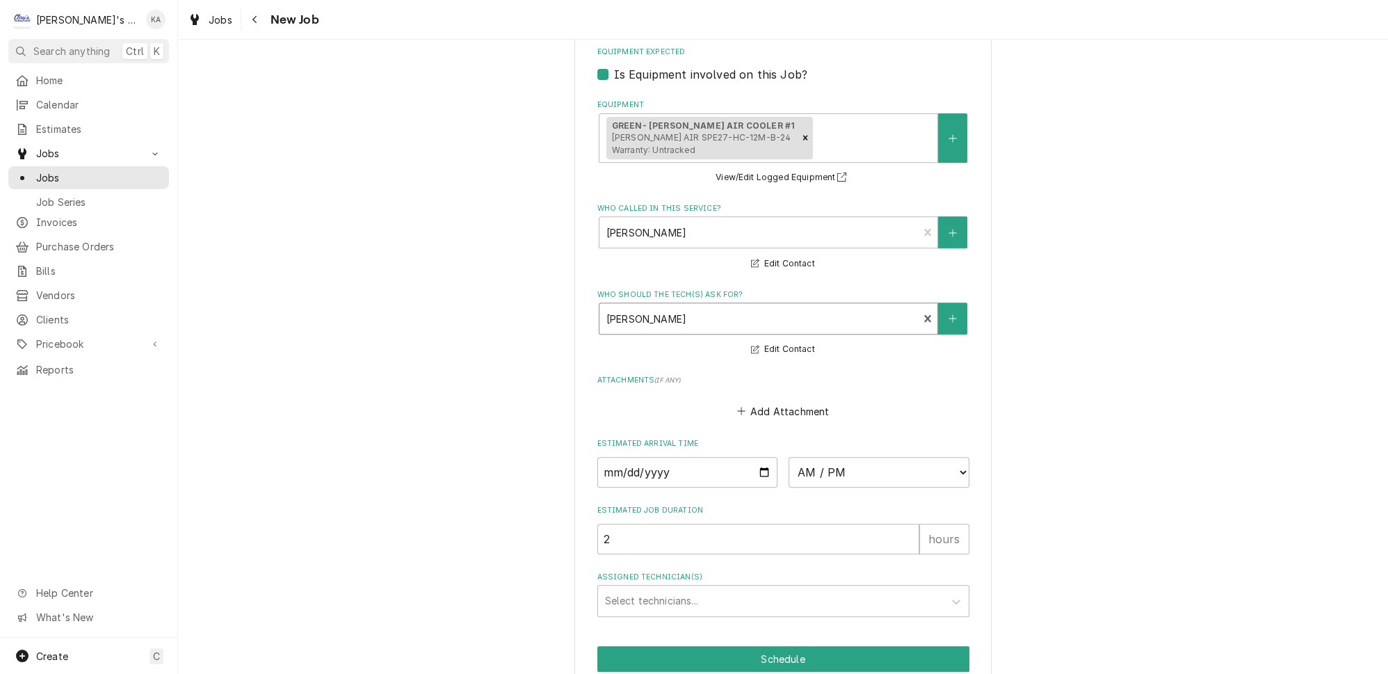
scroll to position [1040, 0]
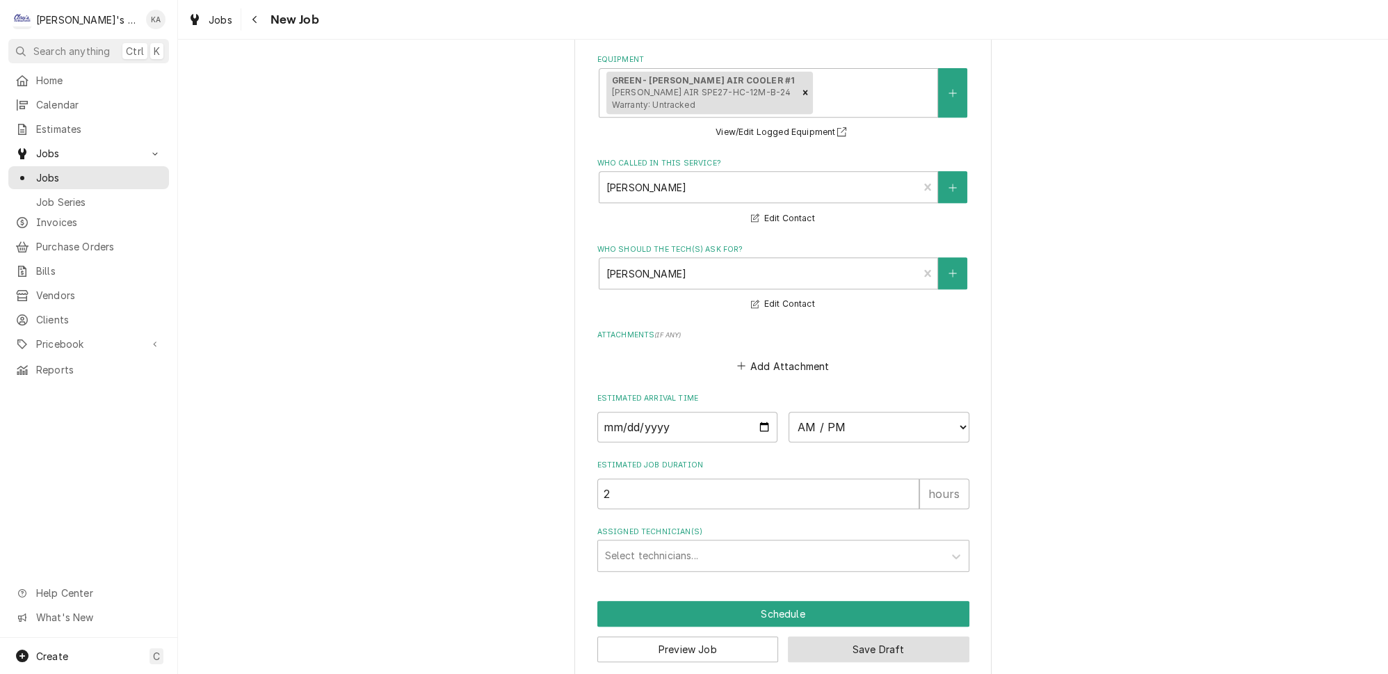
click at [883, 636] on button "Save Draft" at bounding box center [878, 649] width 181 height 26
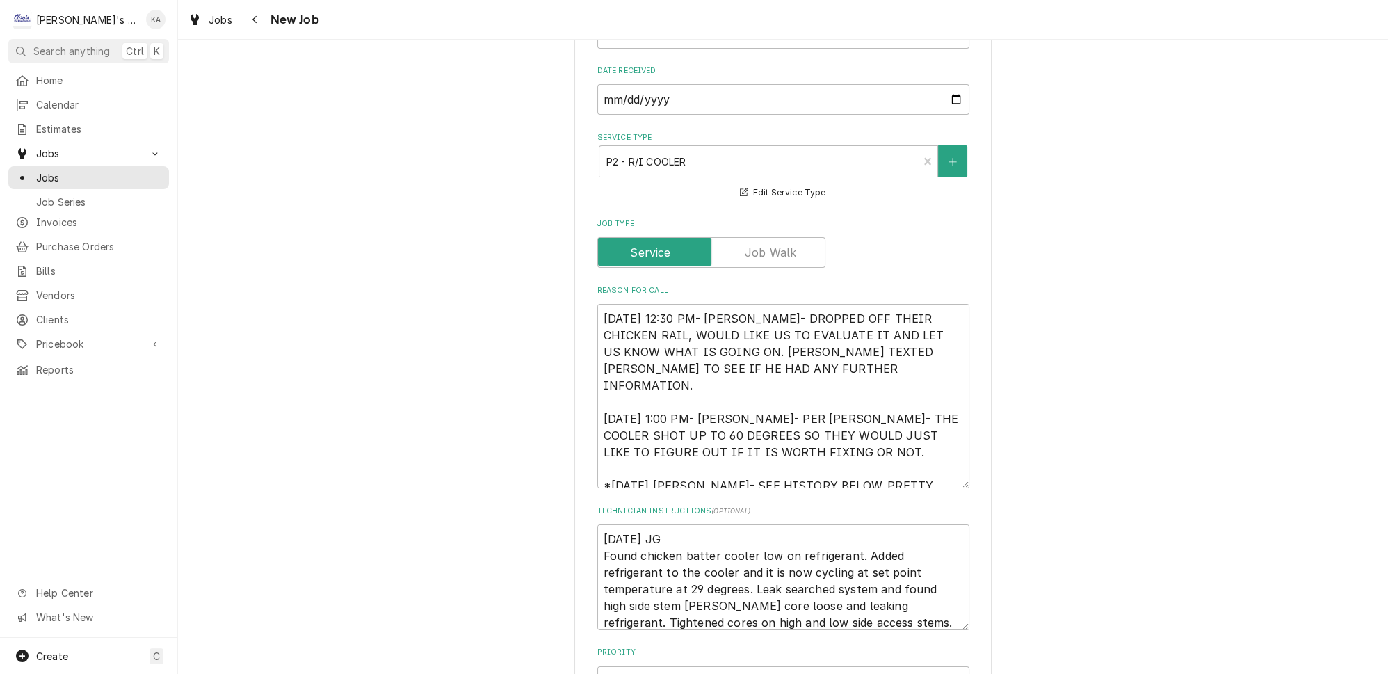
scroll to position [505, 0]
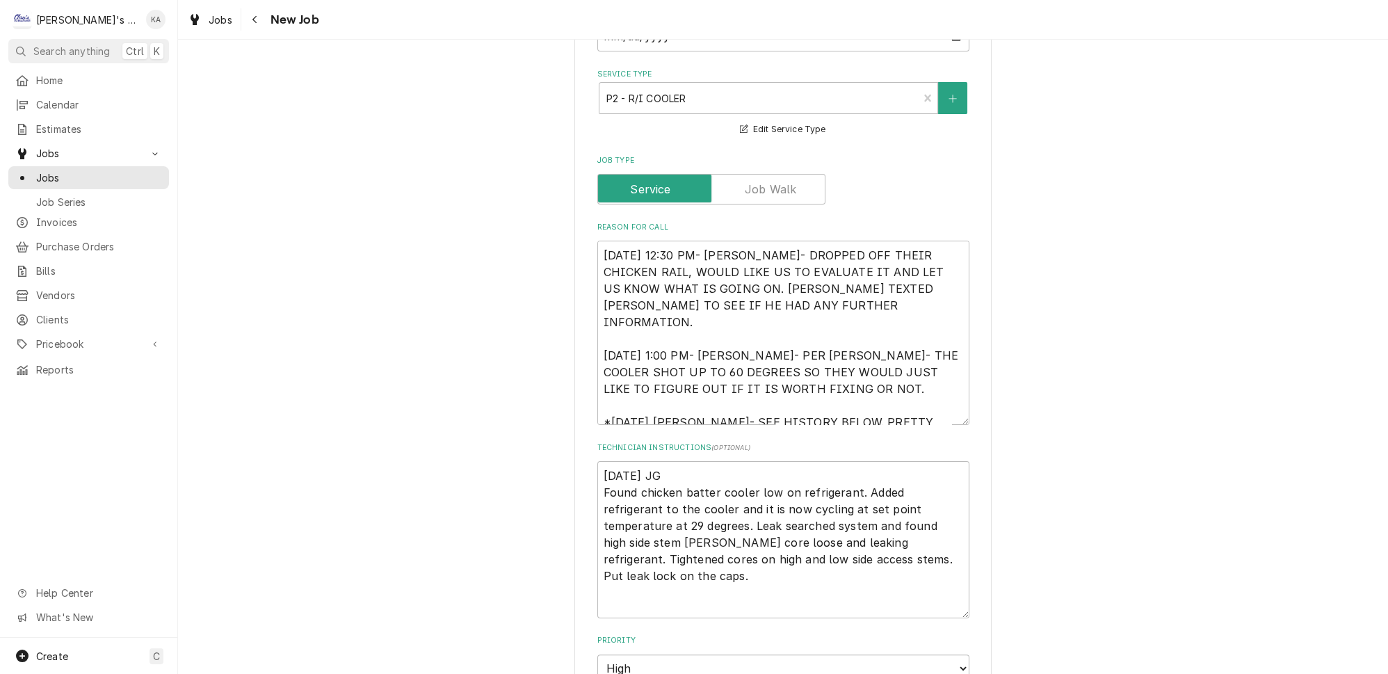
drag, startPoint x: 946, startPoint y: 550, endPoint x: 946, endPoint y: 601, distance: 51.5
click at [946, 601] on textarea "[DATE] JG Found chicken batter cooler low on refrigerant. Added refrigerant to …" at bounding box center [783, 539] width 372 height 157
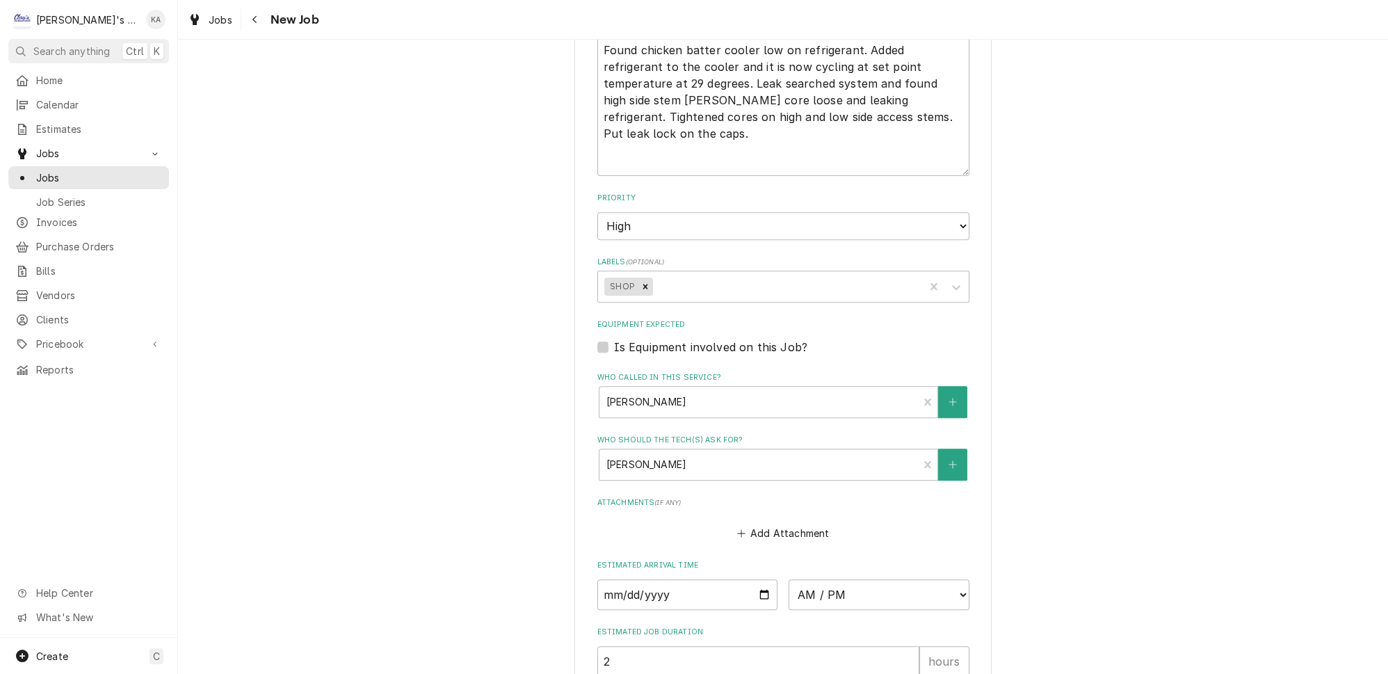
scroll to position [1142, 0]
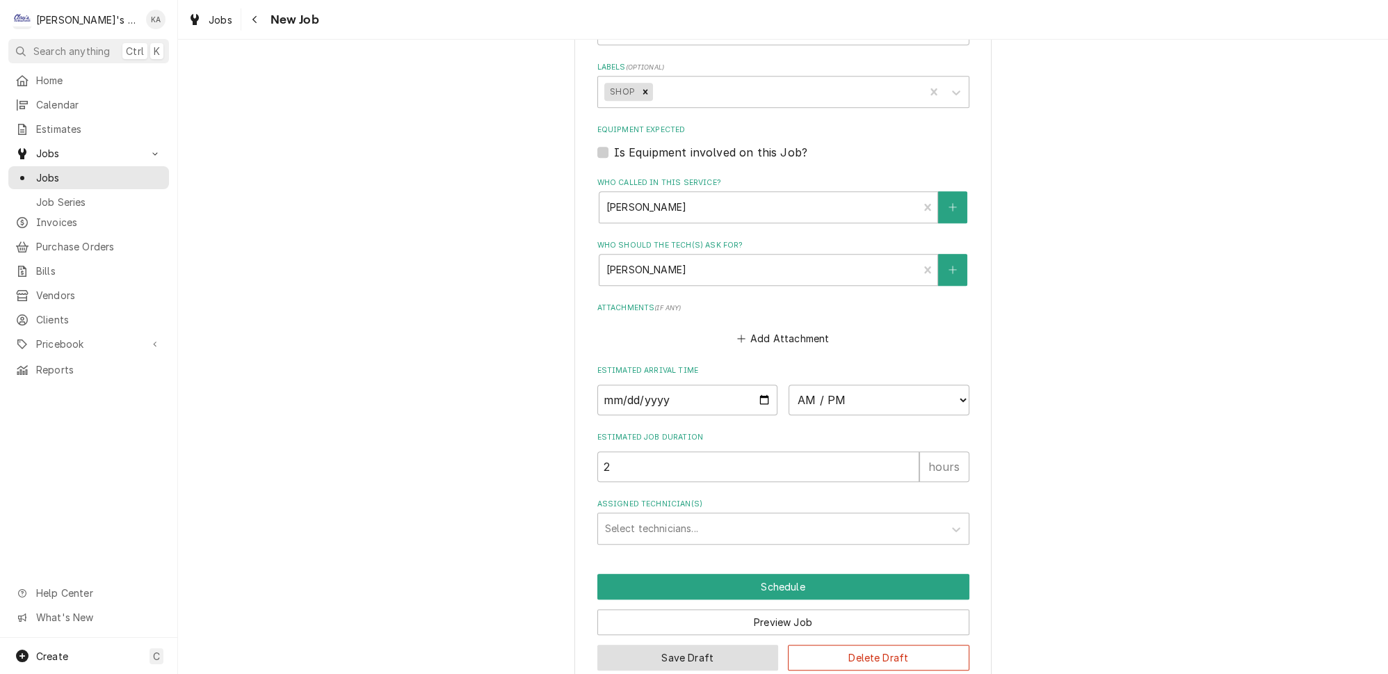
click at [679, 645] on button "Save Draft" at bounding box center [687, 658] width 181 height 26
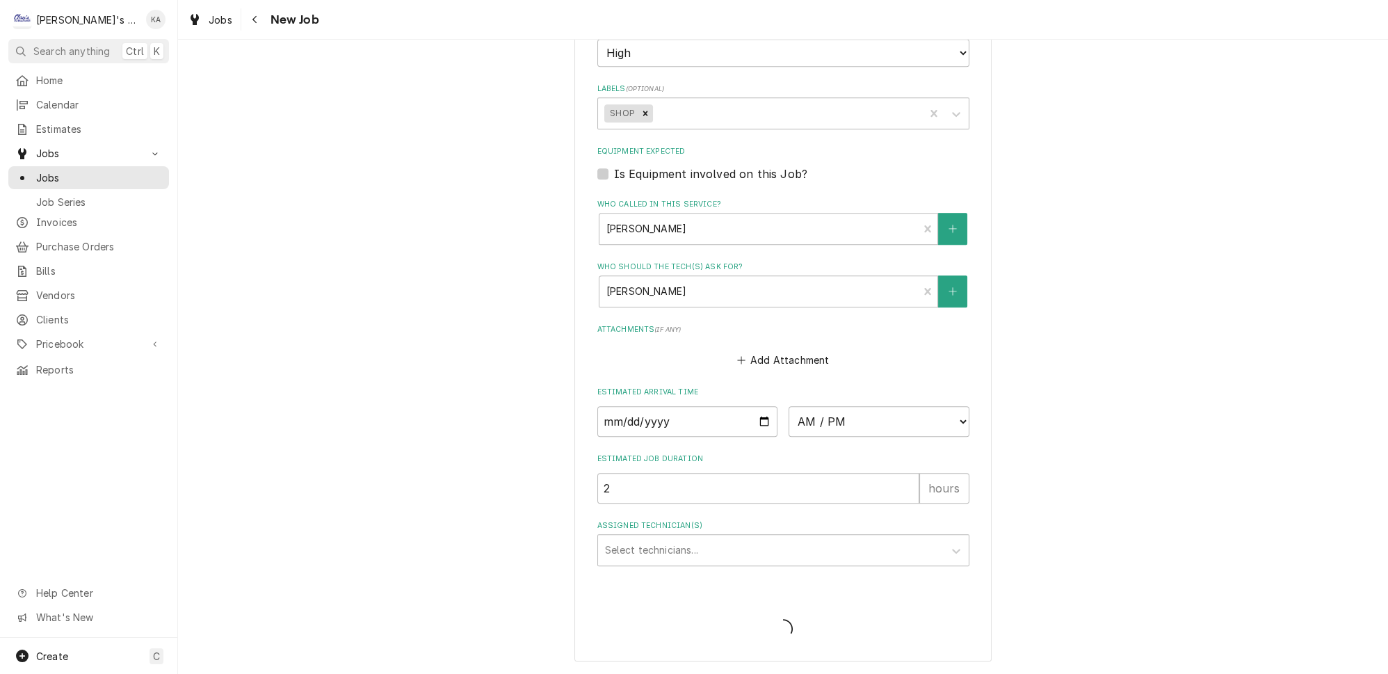
scroll to position [1096, 0]
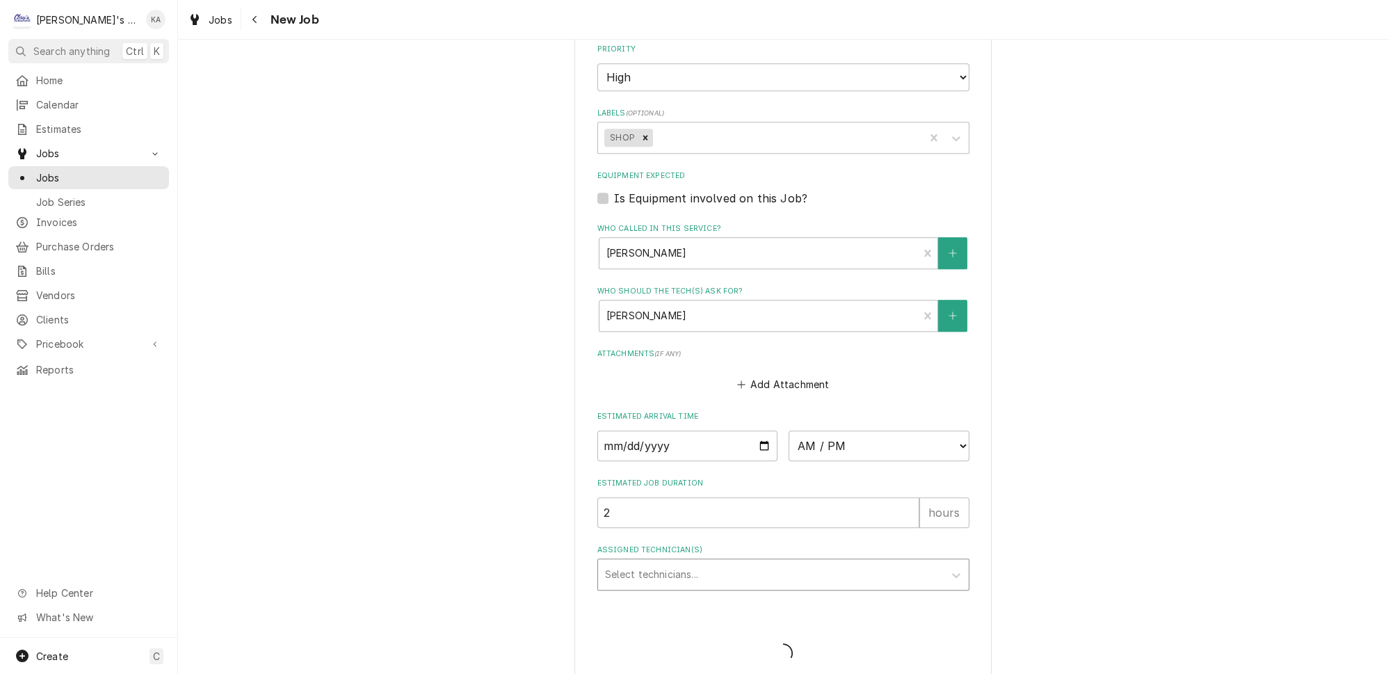
type textarea "x"
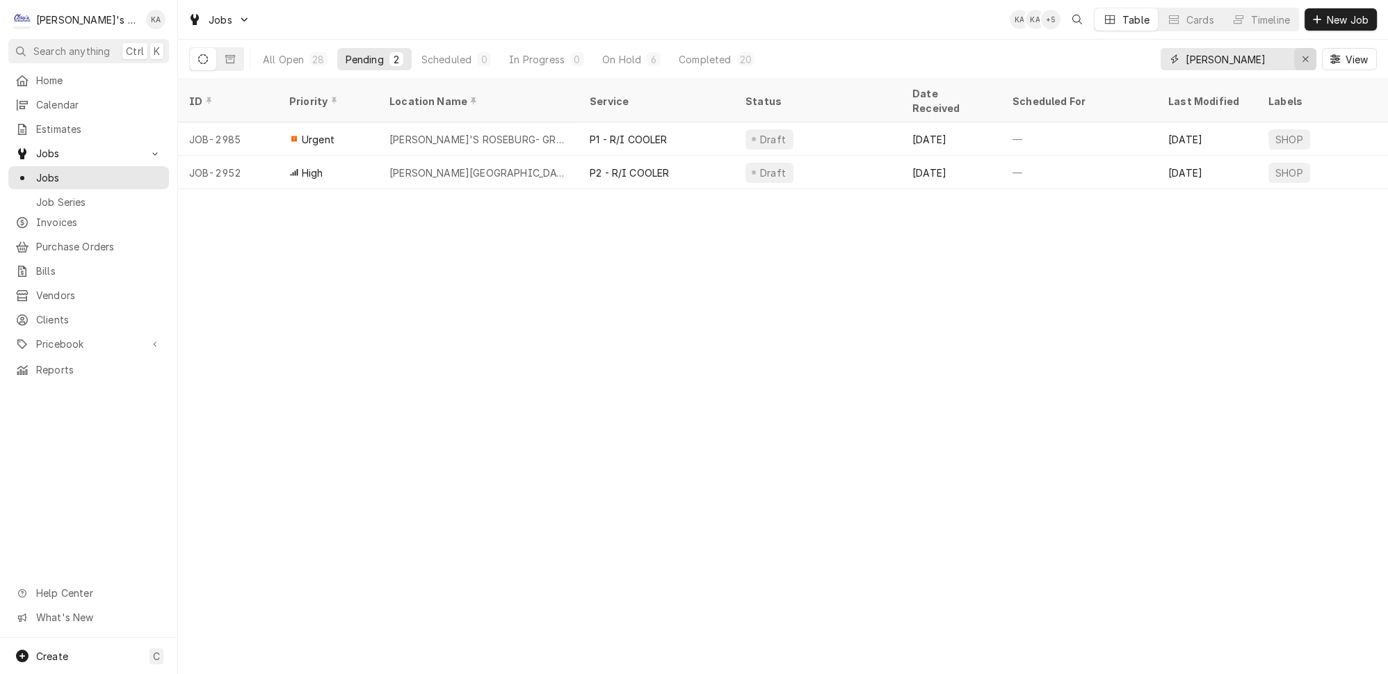
click at [1309, 54] on icon "Erase input" at bounding box center [1306, 59] width 8 height 10
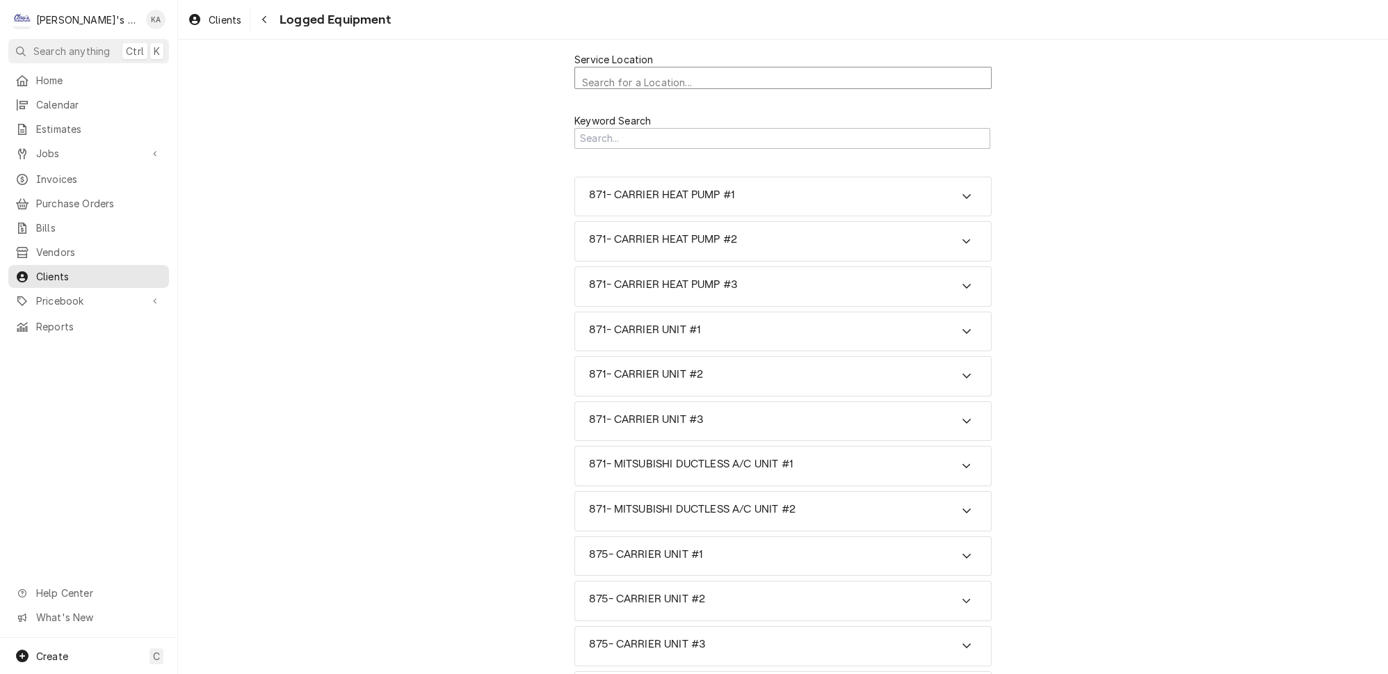
click at [795, 73] on div "Service Location" at bounding box center [783, 82] width 402 height 25
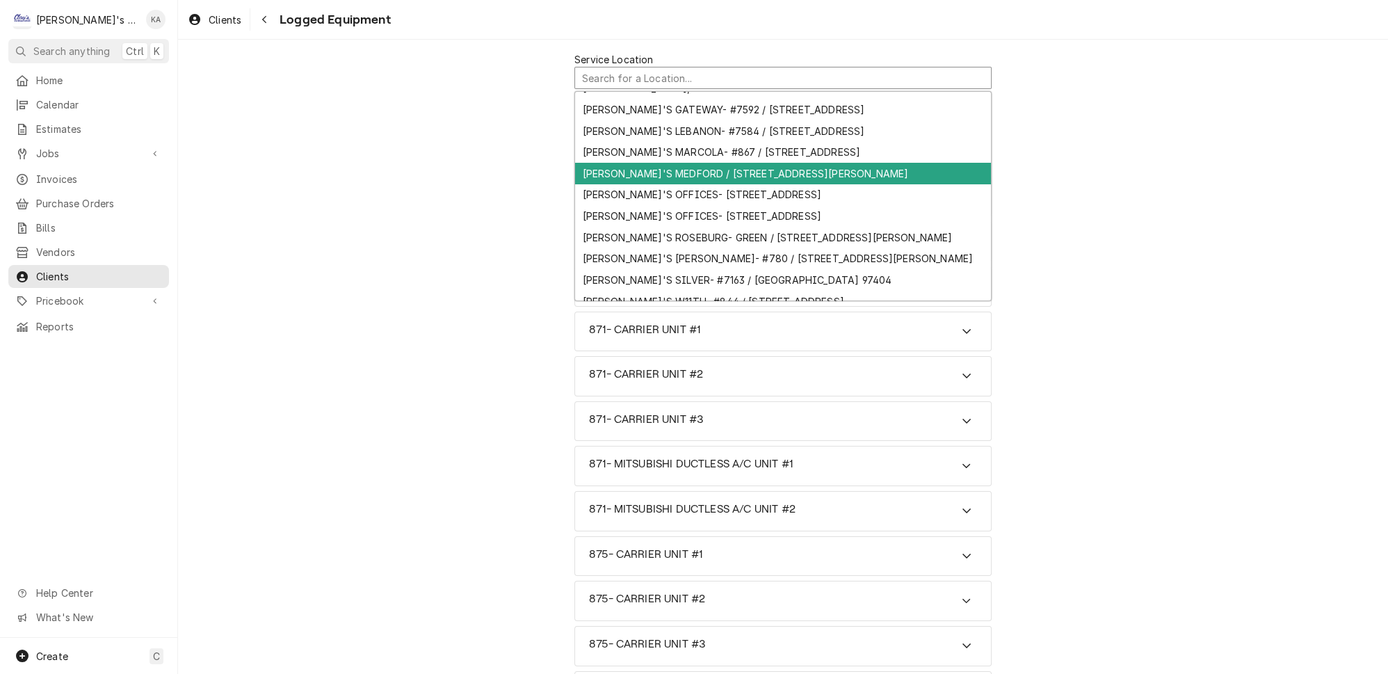
scroll to position [126, 0]
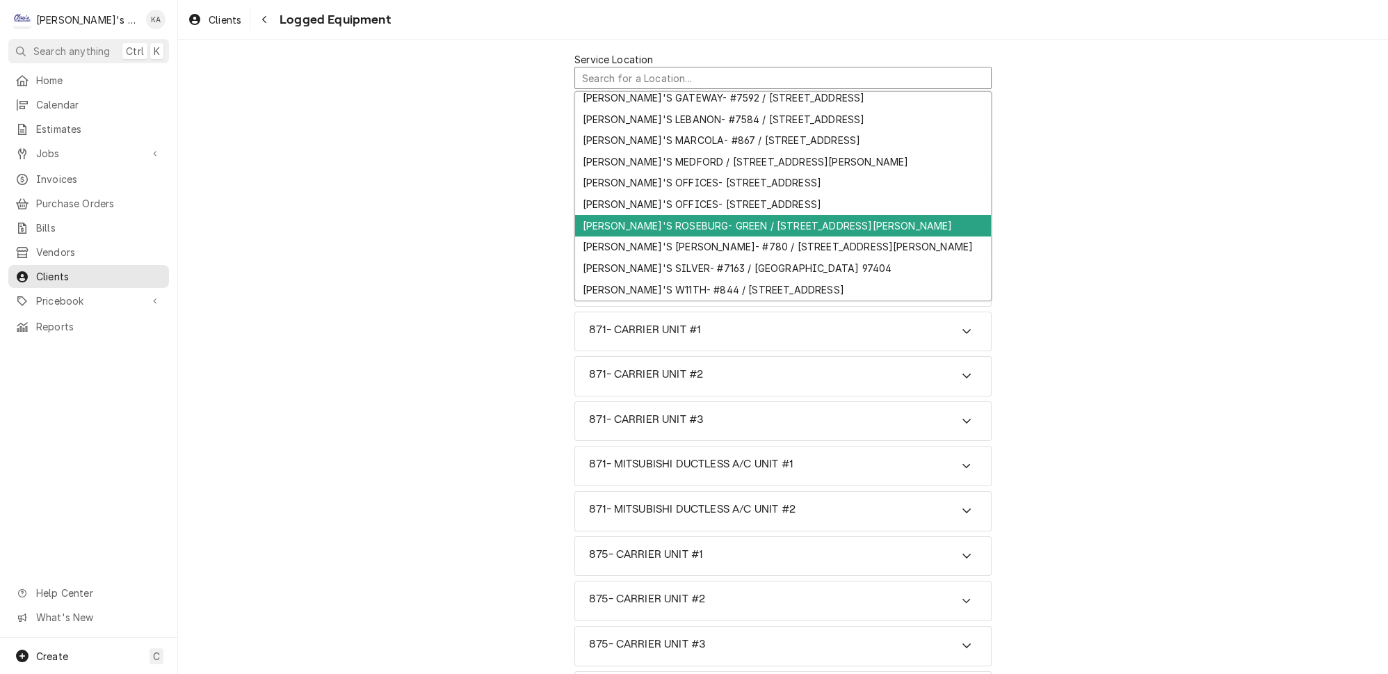
click at [756, 215] on div "[PERSON_NAME]'S ROSEBURG- GREEN / [STREET_ADDRESS][PERSON_NAME]" at bounding box center [783, 226] width 416 height 22
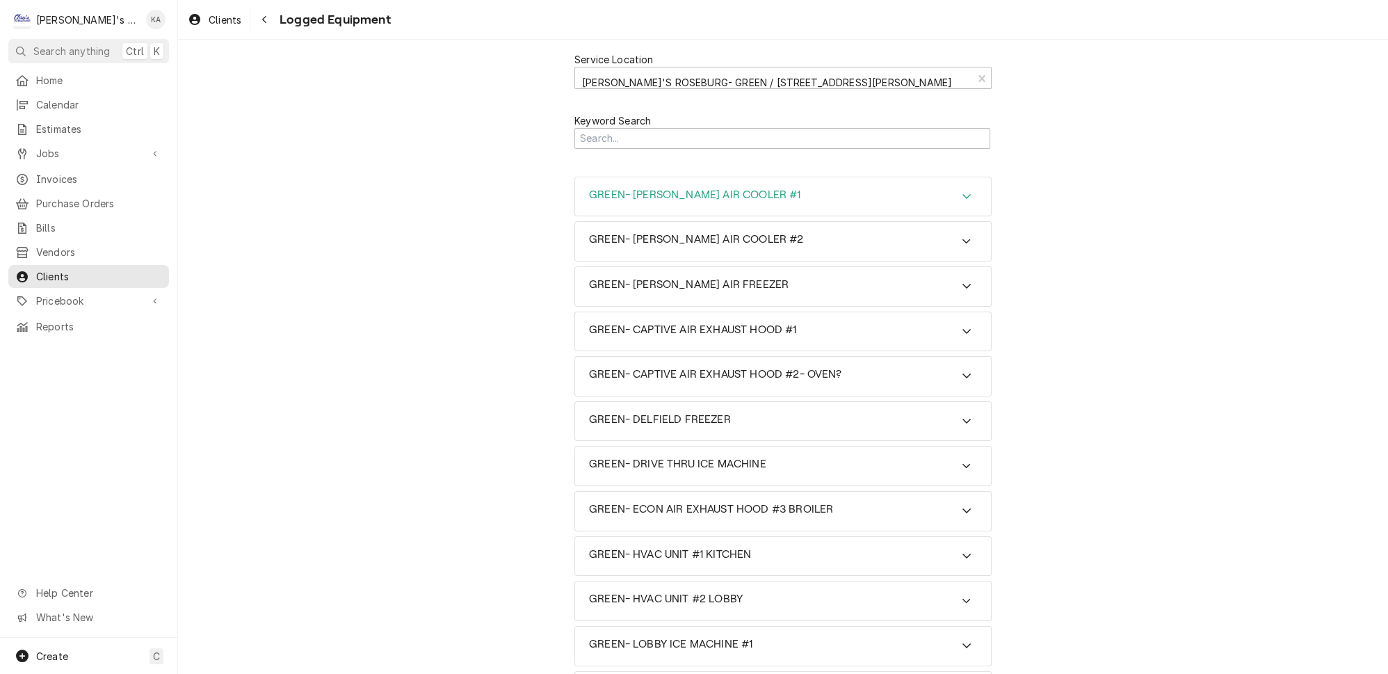
click at [962, 191] on icon "Accordion Header" at bounding box center [967, 196] width 10 height 11
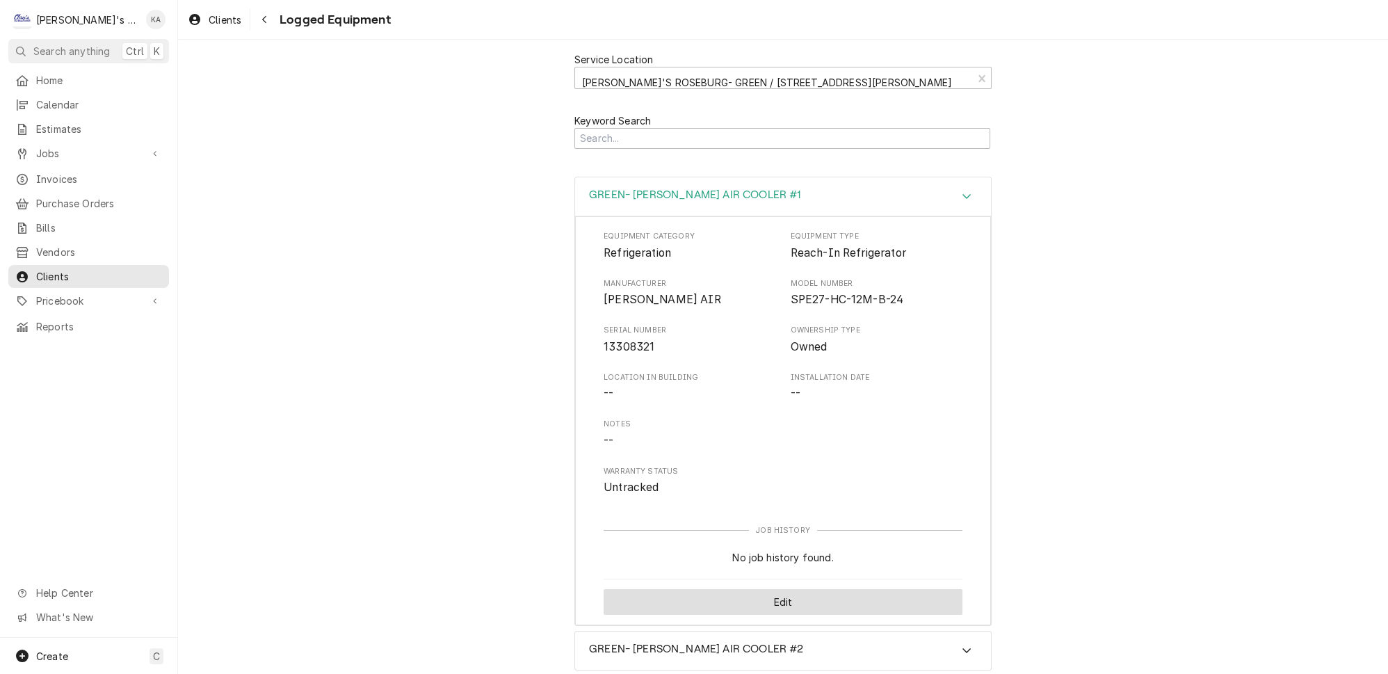
click at [781, 591] on button "Edit" at bounding box center [783, 602] width 359 height 26
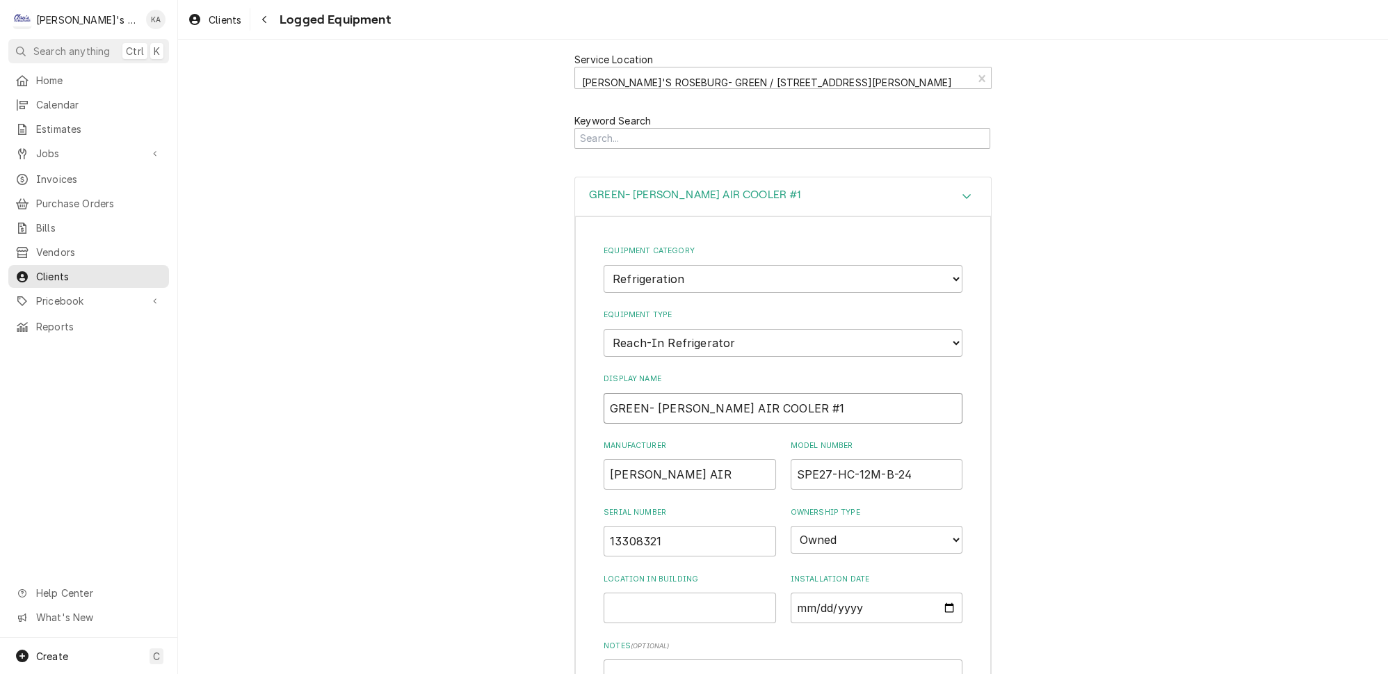
click at [672, 393] on input "GREEN- [PERSON_NAME] AIR COOLER #1" at bounding box center [783, 408] width 359 height 31
type input "GREEN- BEVERAGE AIR COOLER #1"
click at [628, 459] on input "[PERSON_NAME] AIR" at bounding box center [690, 474] width 172 height 31
type input "BEVERAGE AIR"
click at [792, 592] on input "Installation Date" at bounding box center [877, 607] width 172 height 31
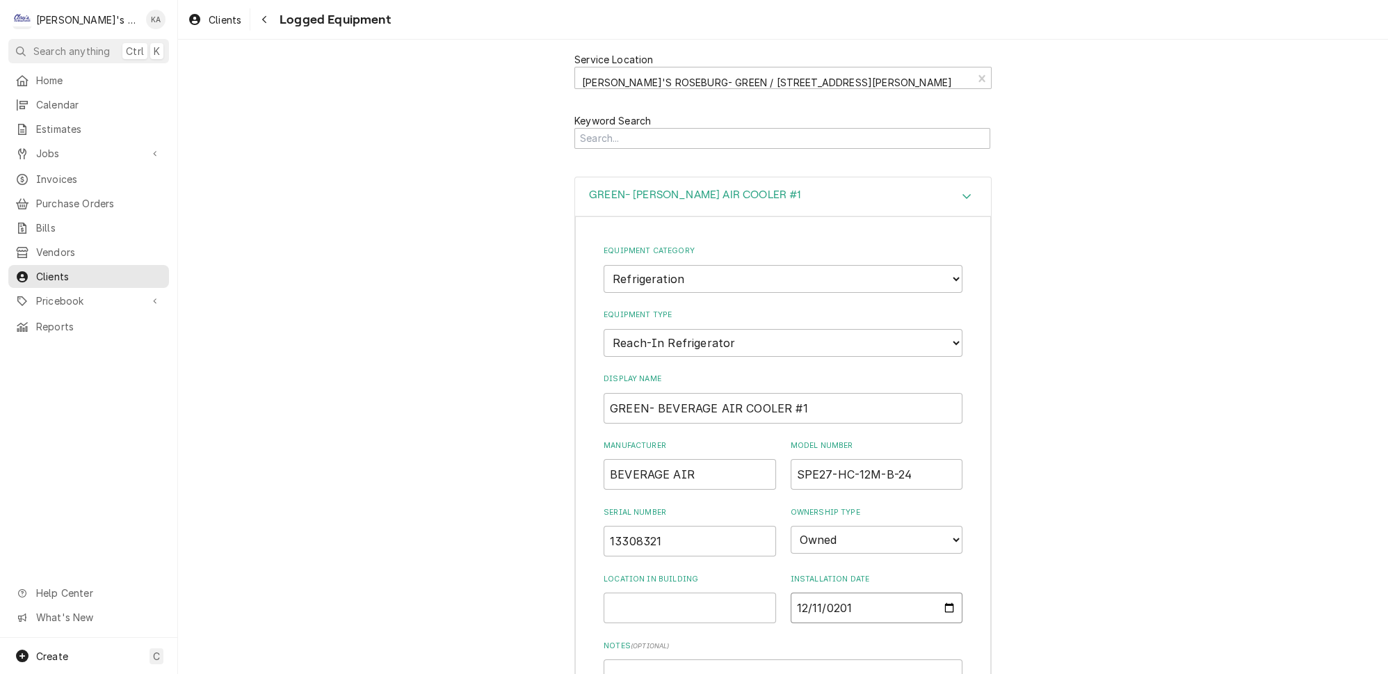
type input "[DATE]"
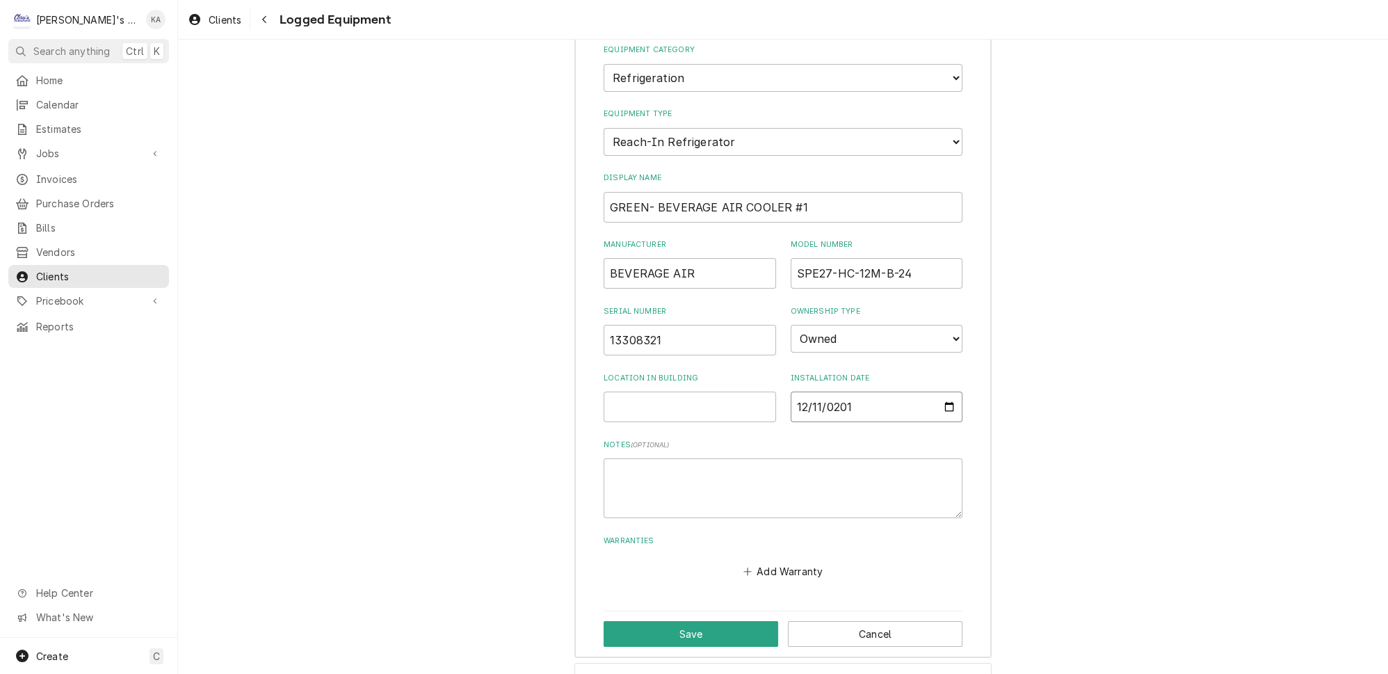
scroll to position [252, 0]
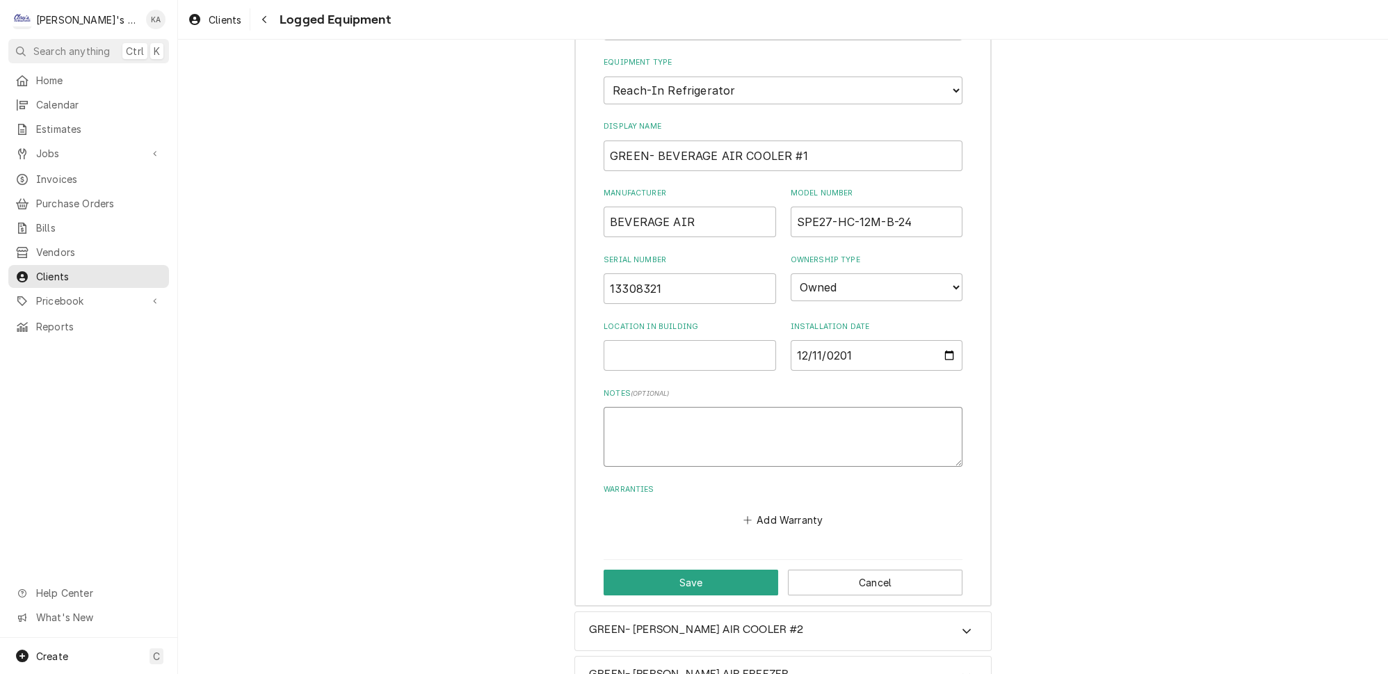
click at [617, 407] on textarea "Notes ( optional )" at bounding box center [783, 437] width 359 height 60
type textarea "x"
type textarea "R"
type textarea "x"
type textarea "R2"
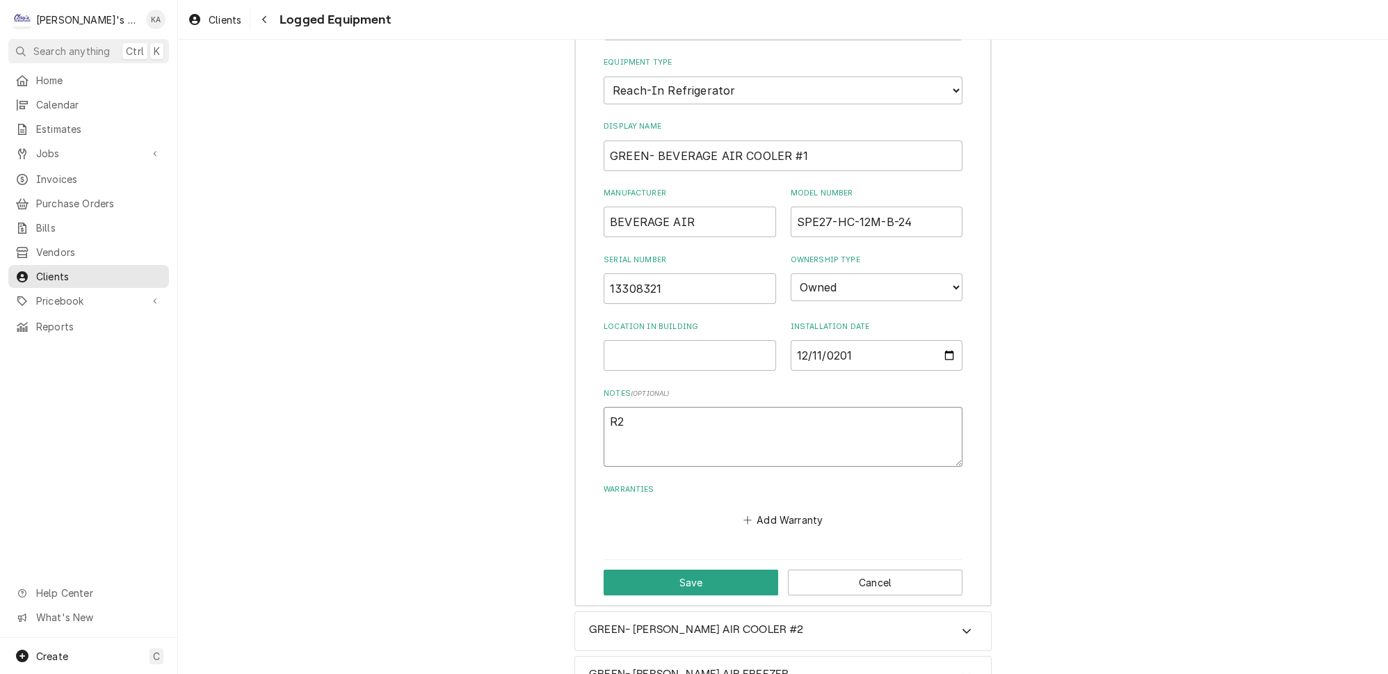
type textarea "x"
type textarea "R29"
type textarea "x"
type textarea "R290"
type textarea "x"
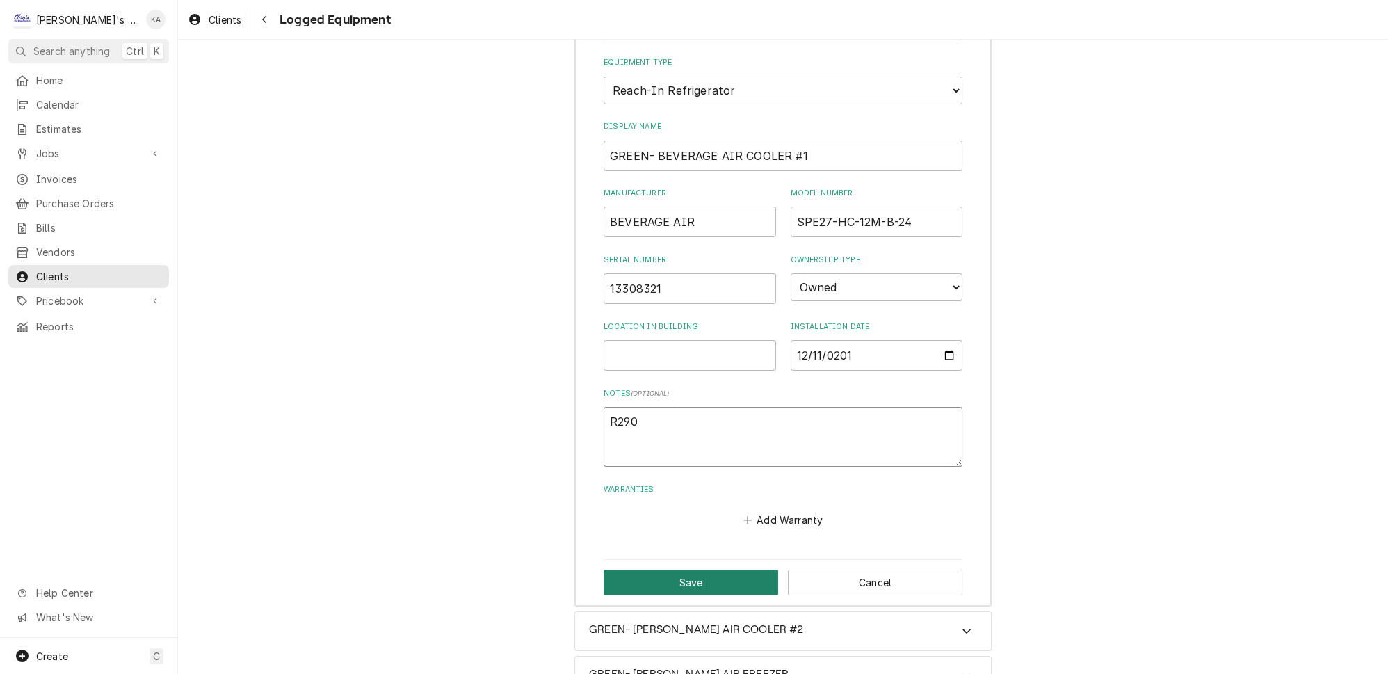
type textarea "R290"
click at [699, 569] on button "Save" at bounding box center [691, 582] width 175 height 26
type textarea "x"
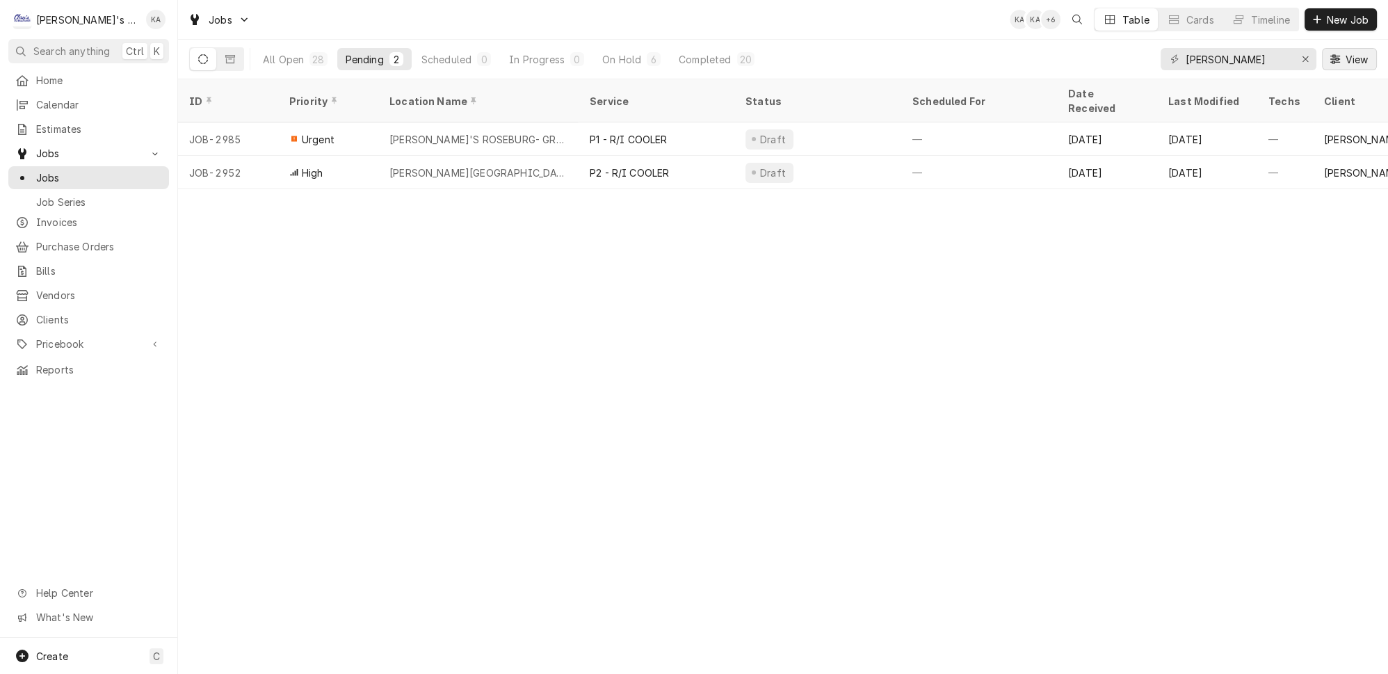
click at [1359, 52] on span "View" at bounding box center [1356, 59] width 29 height 15
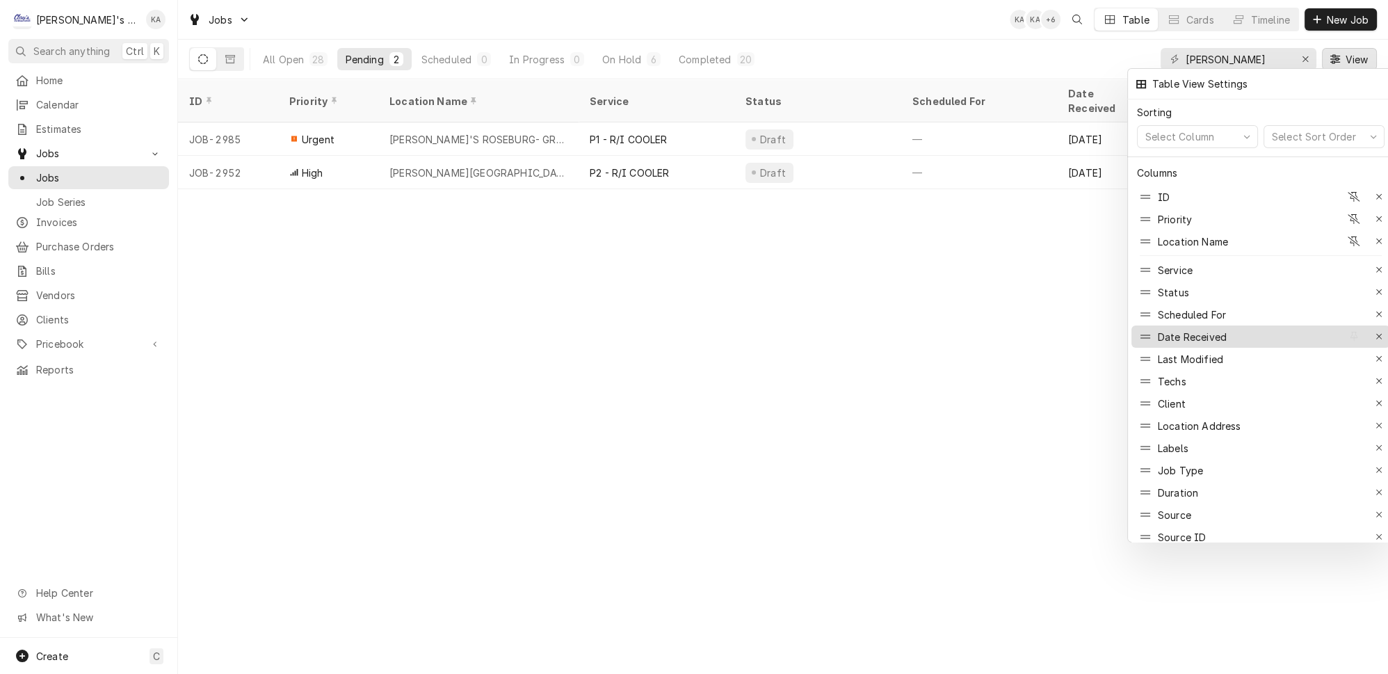
click at [1142, 331] on icon at bounding box center [1145, 336] width 10 height 11
drag, startPoint x: 1142, startPoint y: 312, endPoint x: 1142, endPoint y: 286, distance: 26.4
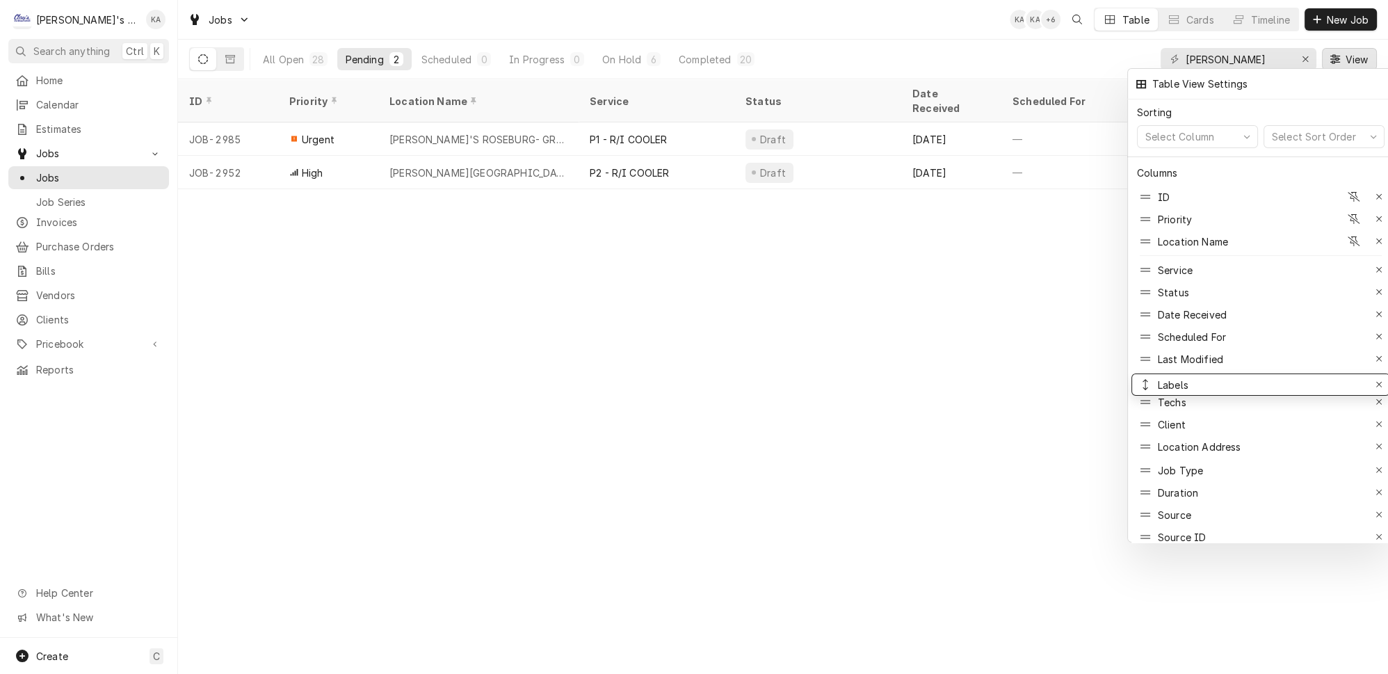
drag, startPoint x: 1142, startPoint y: 414, endPoint x: 1135, endPoint y: 348, distance: 65.7
click at [911, 382] on div at bounding box center [694, 337] width 1388 height 674
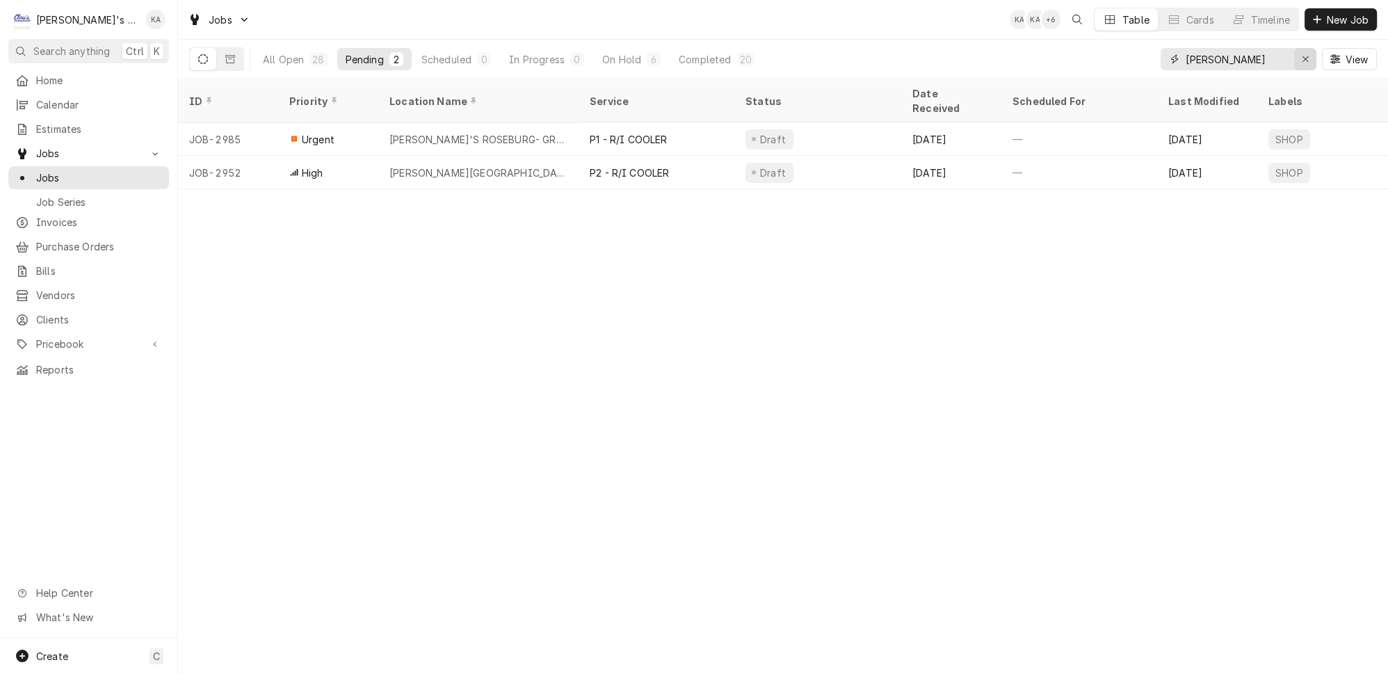
click at [1309, 58] on icon "Erase input" at bounding box center [1306, 59] width 8 height 10
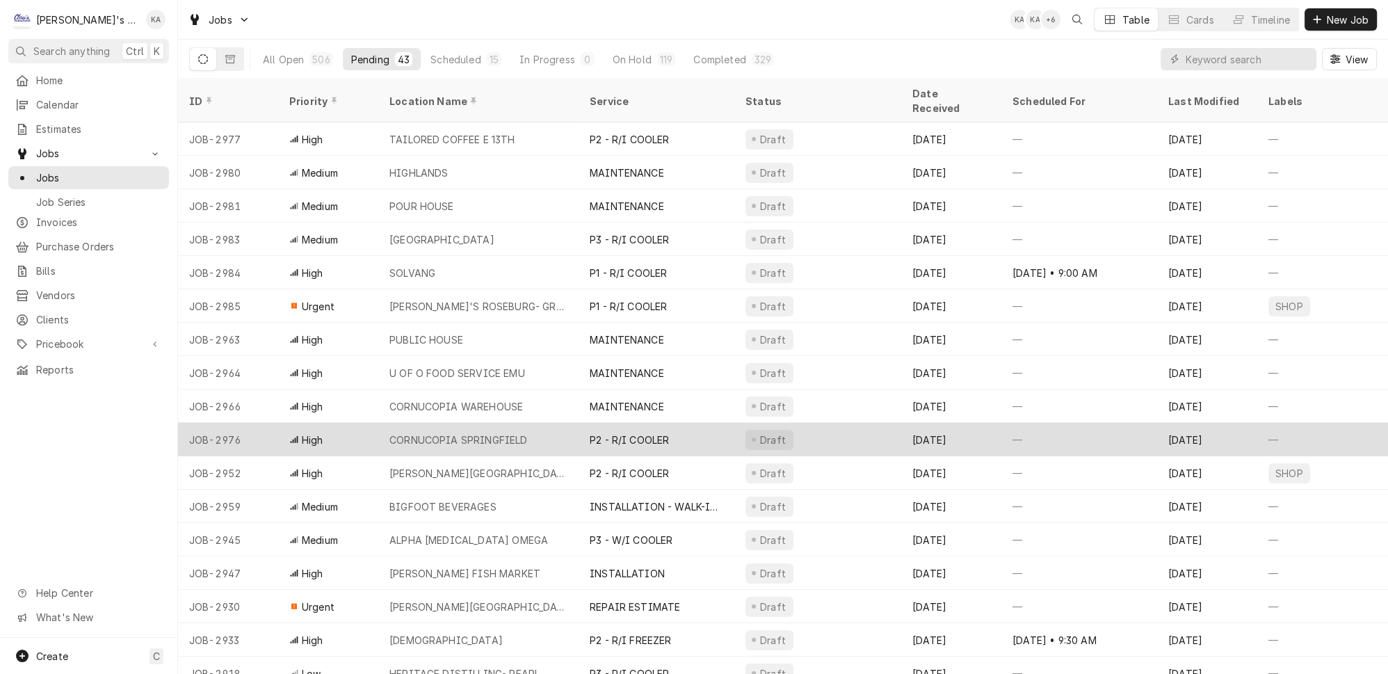
click at [469, 432] on div "CORNUCOPIA SPRINGFIELD" at bounding box center [458, 439] width 138 height 15
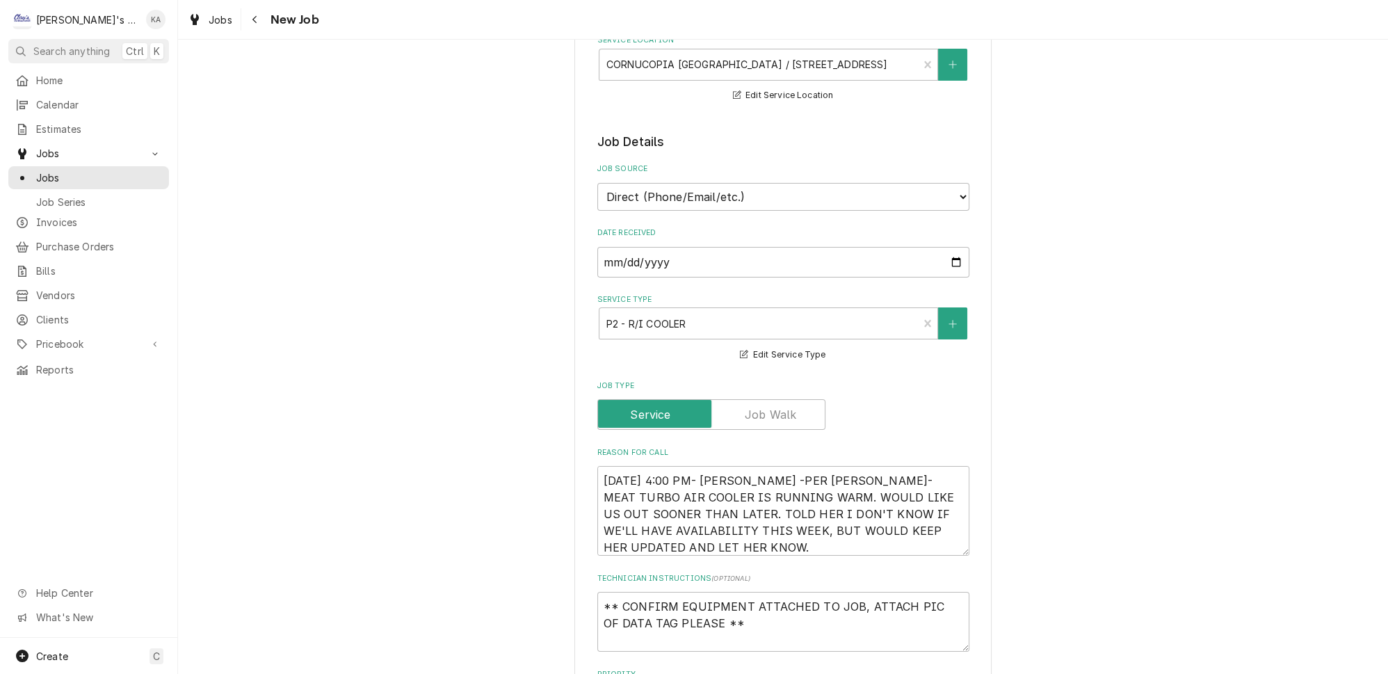
scroll to position [316, 0]
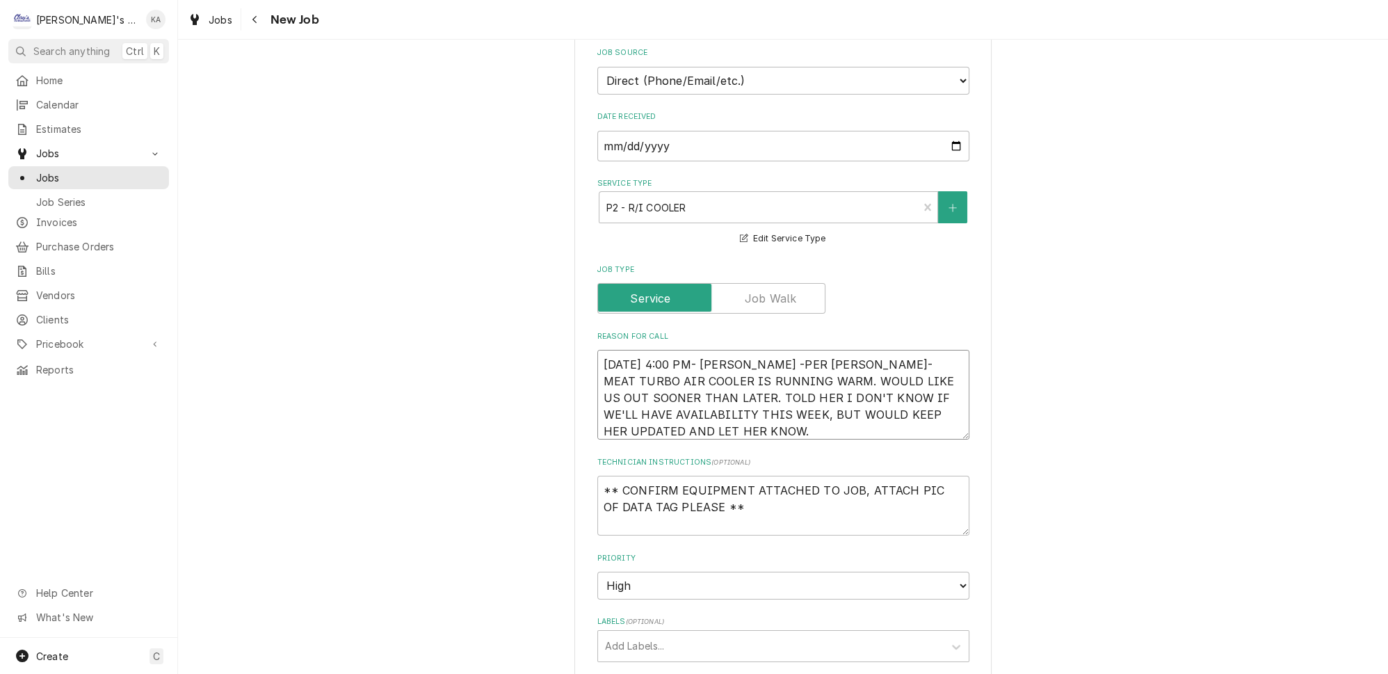
click at [752, 352] on textarea "[DATE] 4:00 PM- [PERSON_NAME] -PER [PERSON_NAME]- MEAT TURBO AIR COOLER IS RUNN…" at bounding box center [783, 395] width 372 height 90
type textarea "x"
type textarea "[DATE] 4:00 PM- [PERSON_NAME]-PER [PERSON_NAME]- MEAT TURBO AIR COOLER IS RUNNI…"
type textarea "x"
type textarea "[DATE] 4:00 PM- [PERSON_NAME]- PER [PERSON_NAME]- MEAT TURBO AIR COOLER IS RUNN…"
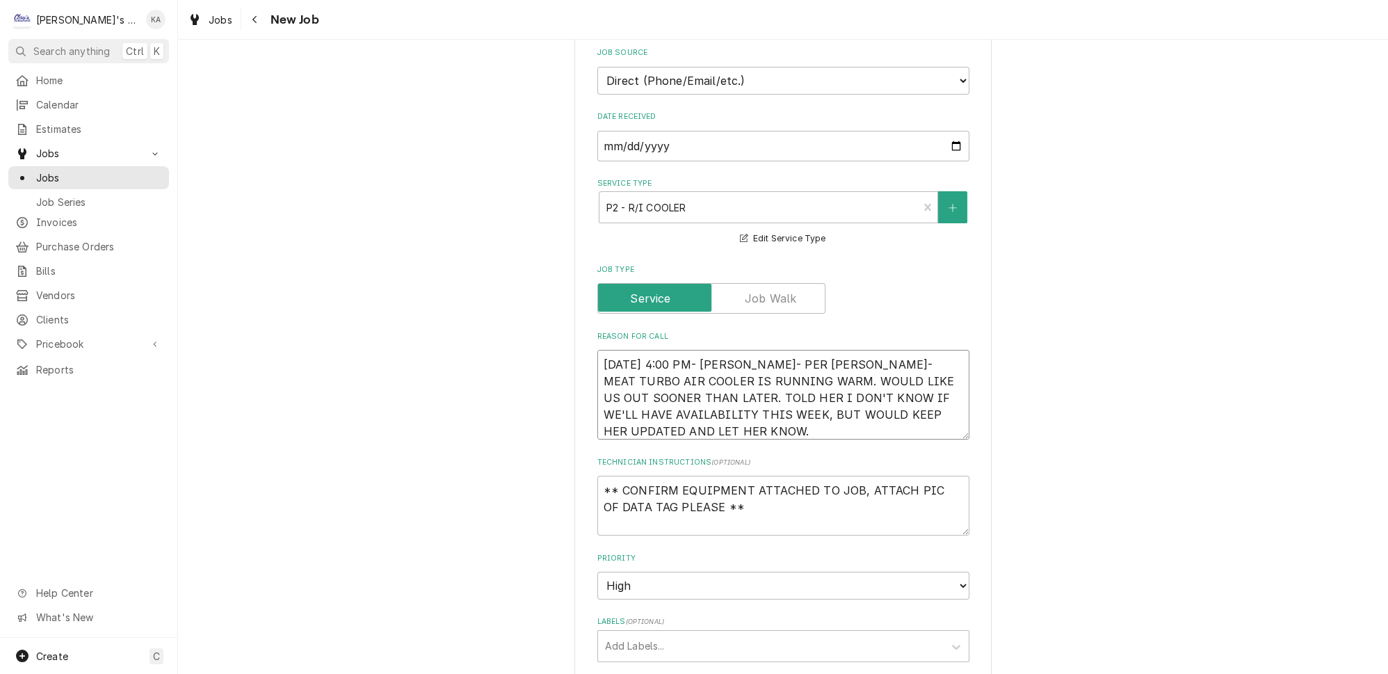
drag, startPoint x: 917, startPoint y: 350, endPoint x: 863, endPoint y: 354, distance: 54.4
click at [863, 354] on textarea "[DATE] 4:00 PM- [PERSON_NAME]- PER [PERSON_NAME]- MEAT TURBO AIR COOLER IS RUNN…" at bounding box center [783, 395] width 372 height 90
type textarea "x"
type textarea "[DATE] 4:00 PM- [PERSON_NAME]- PER [PERSON_NAME]-TURBO AIR MEAT COOLER IS RUNNI…"
click at [824, 351] on textarea "[DATE] 4:00 PM- [PERSON_NAME]- PER [PERSON_NAME]-TURBO AIR MEAT COOLER IS RUNNI…" at bounding box center [783, 395] width 372 height 90
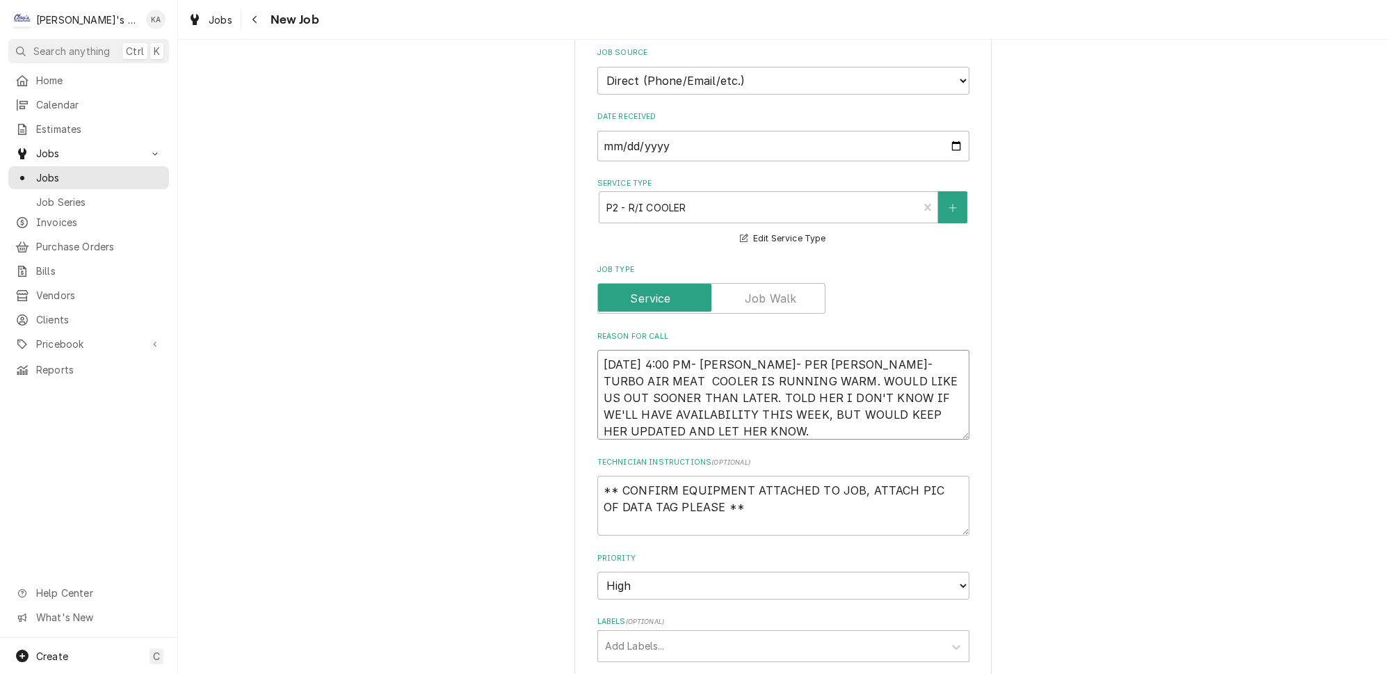
type textarea "x"
type textarea "[DATE] 4:00 PM- [PERSON_NAME]- PER [PERSON_NAME]- TURBO AIR MEAT COOLER IS RUNN…"
type textarea "x"
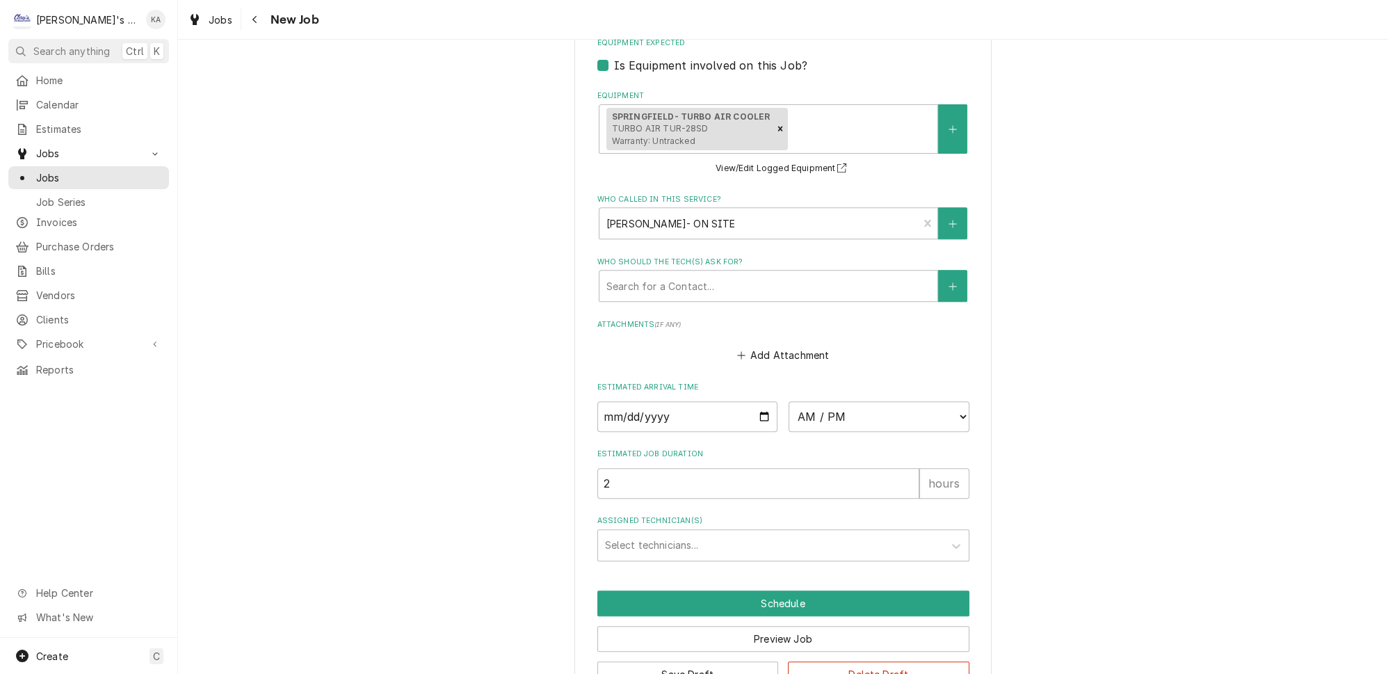
scroll to position [979, 0]
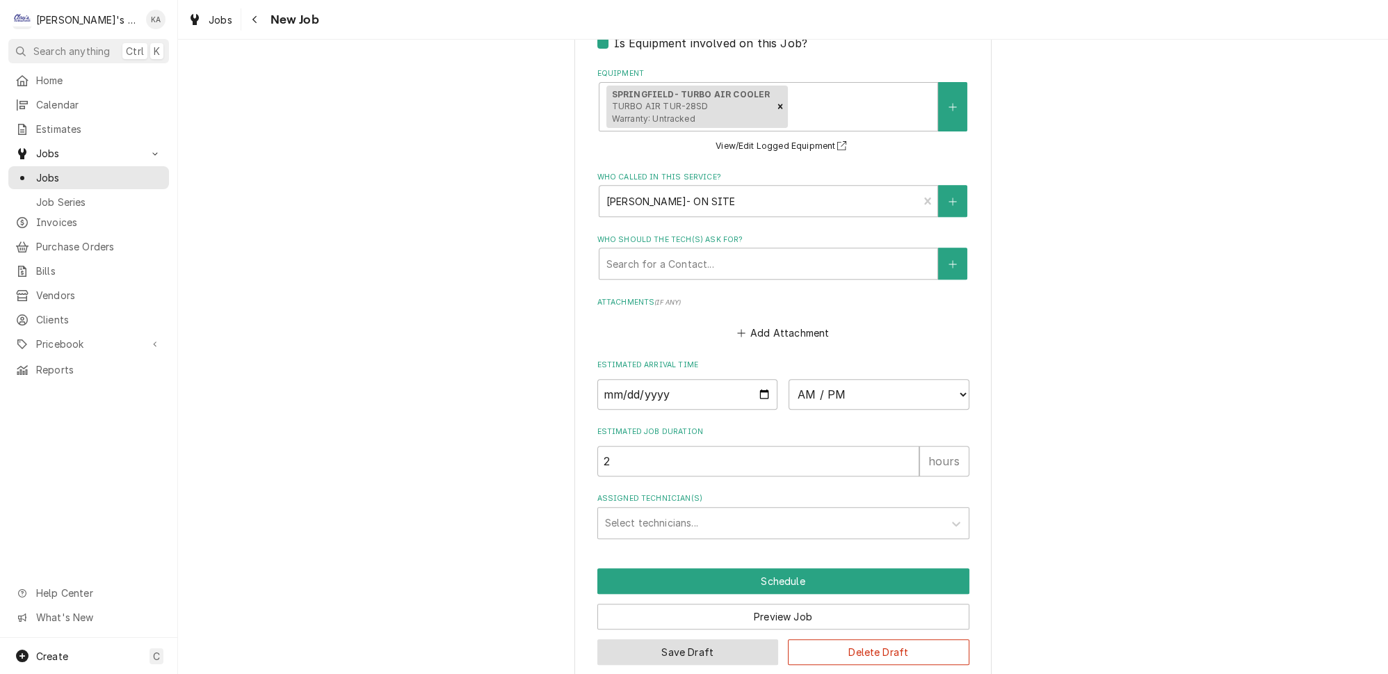
type textarea "[DATE] 4:00 PM- [PERSON_NAME]- PER [PERSON_NAME]- TURBO AIR MEAT COOLER IS RUNN…"
click at [690, 639] on button "Save Draft" at bounding box center [687, 652] width 181 height 26
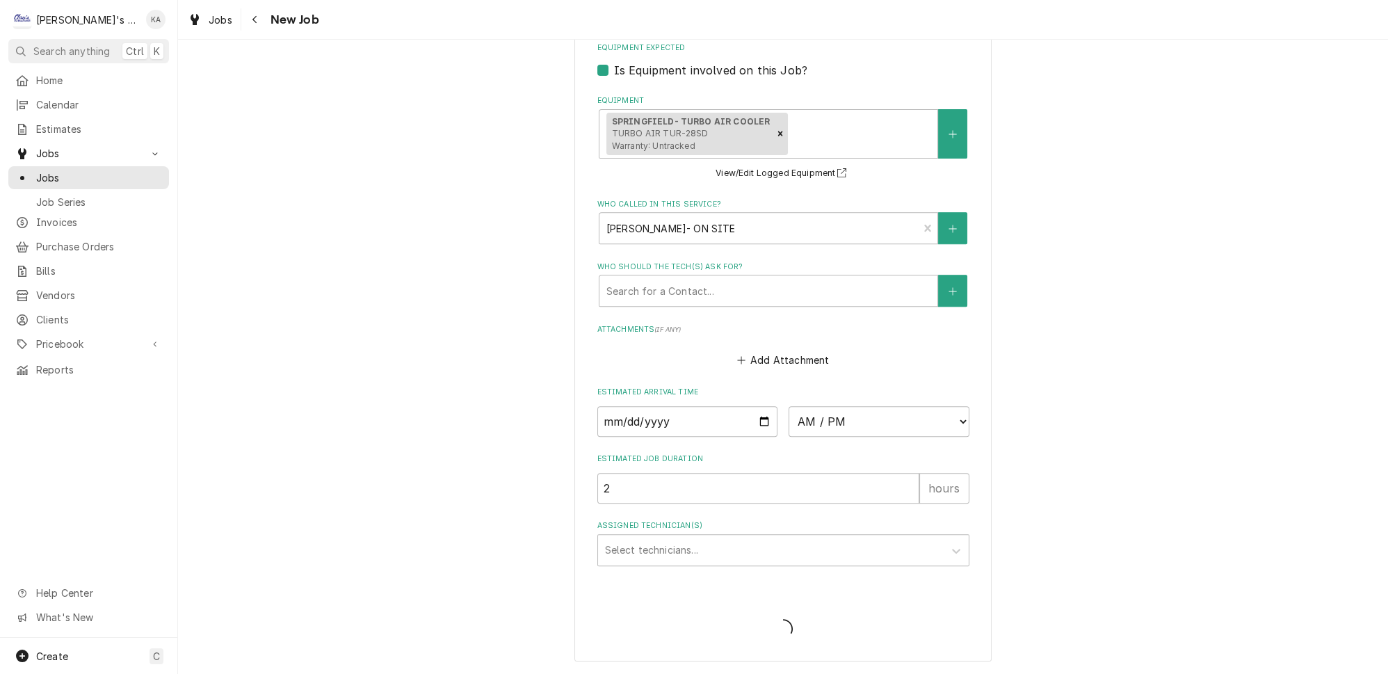
scroll to position [934, 0]
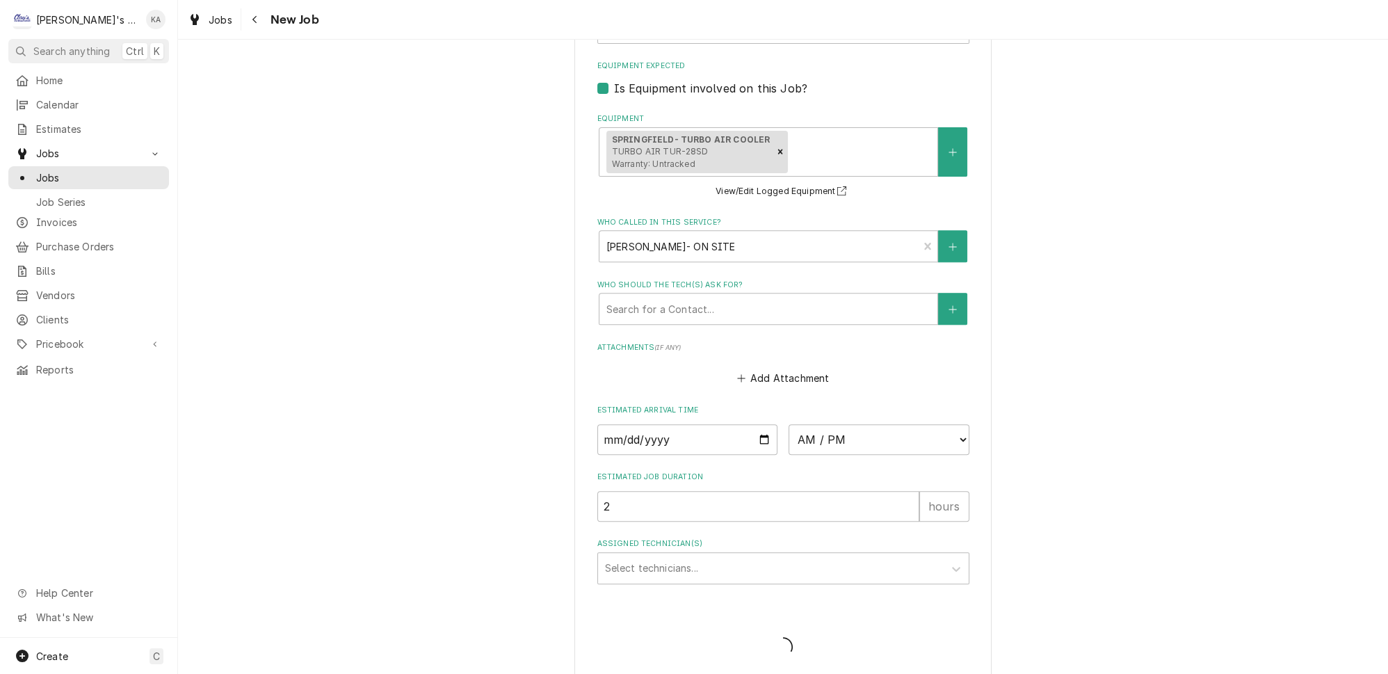
type textarea "x"
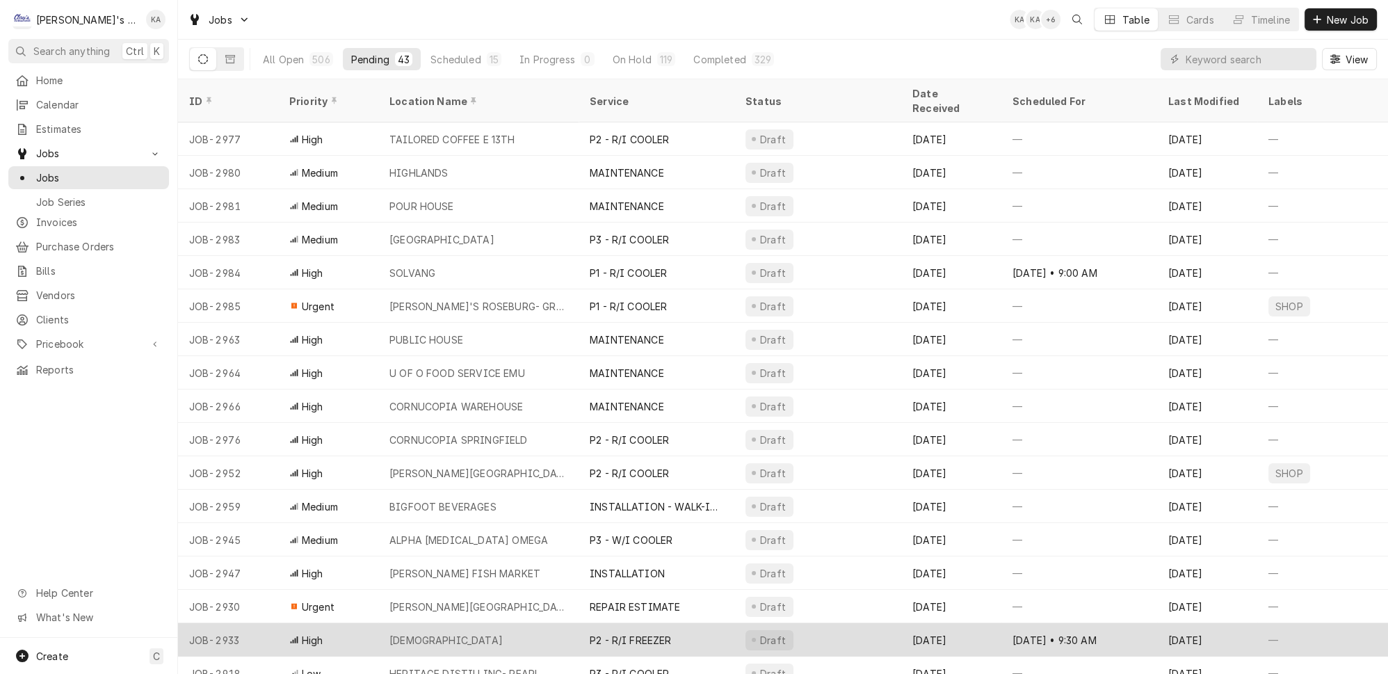
click at [683, 624] on div "P2 - R/I FREEZER" at bounding box center [656, 639] width 156 height 33
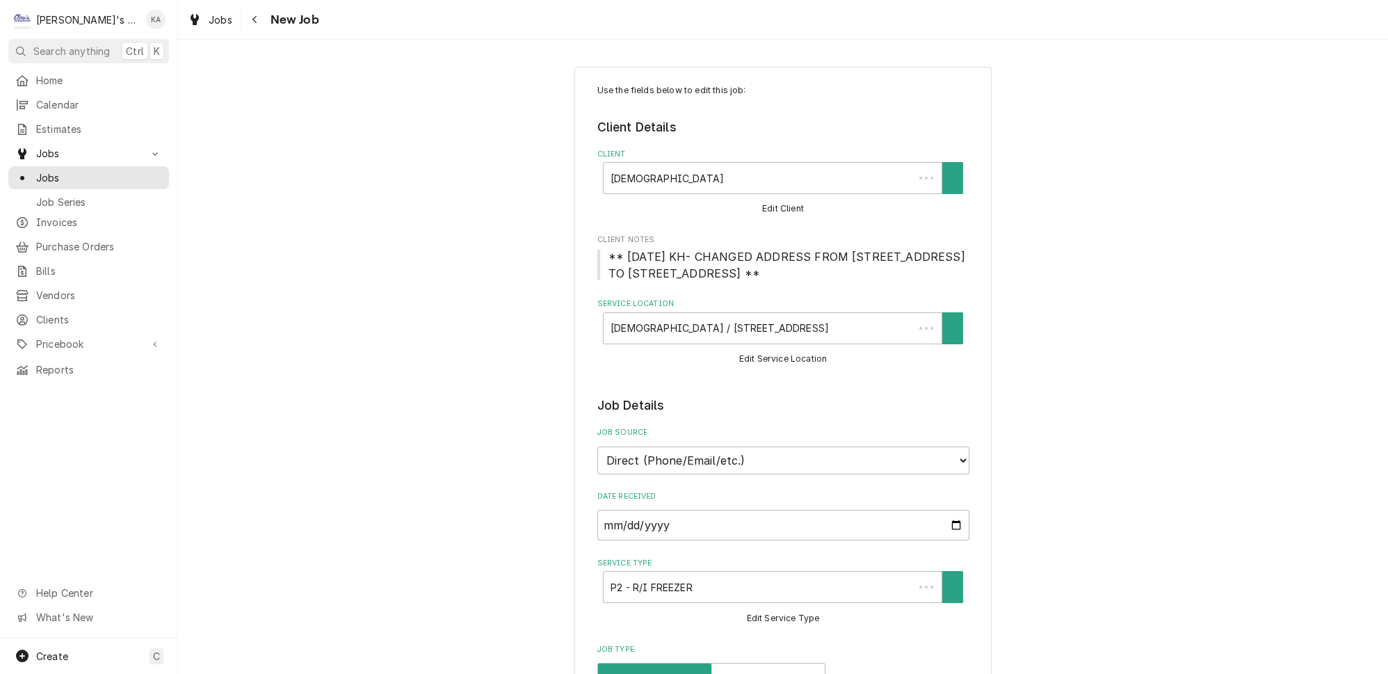
type textarea "x"
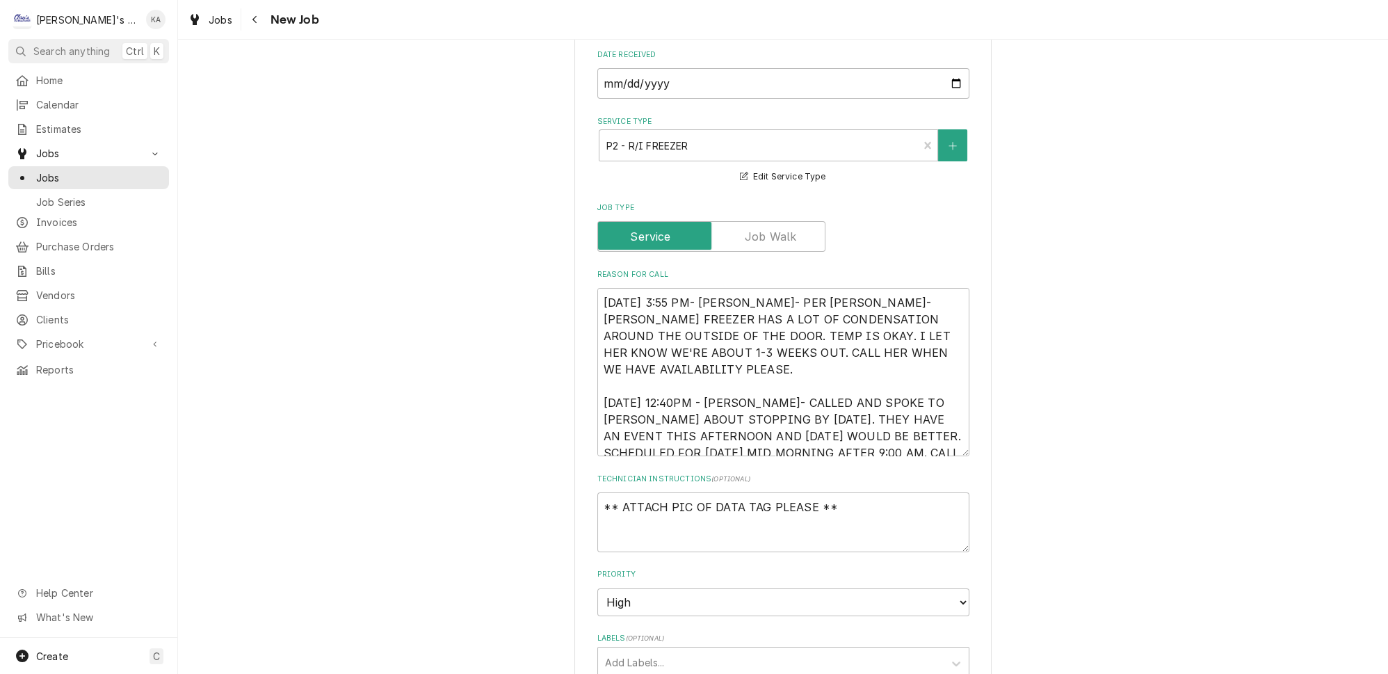
scroll to position [442, 0]
click at [706, 381] on textarea "[DATE] 3:55 PM- [PERSON_NAME]- PER [PERSON_NAME]- [PERSON_NAME] FREEZER HAS A L…" at bounding box center [783, 371] width 372 height 168
type textarea "[DATE] 3:55 PM- [PERSON_NAME]- PER [PERSON_NAME]- [PERSON_NAME] FREEZER HAS A L…"
type textarea "x"
type textarea "[DATE] 3:55 PM- [PERSON_NAME]- PER [PERSON_NAME]- [PERSON_NAME] FREEZER HAS A L…"
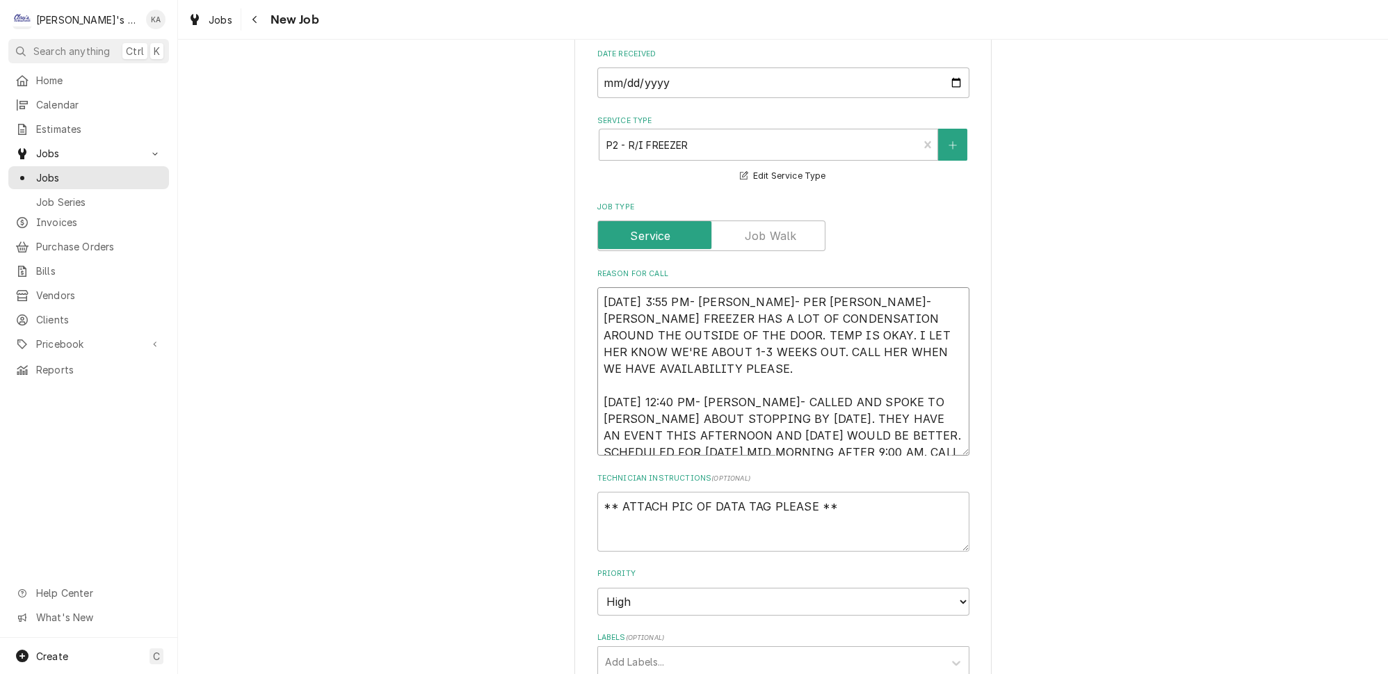
type textarea "x"
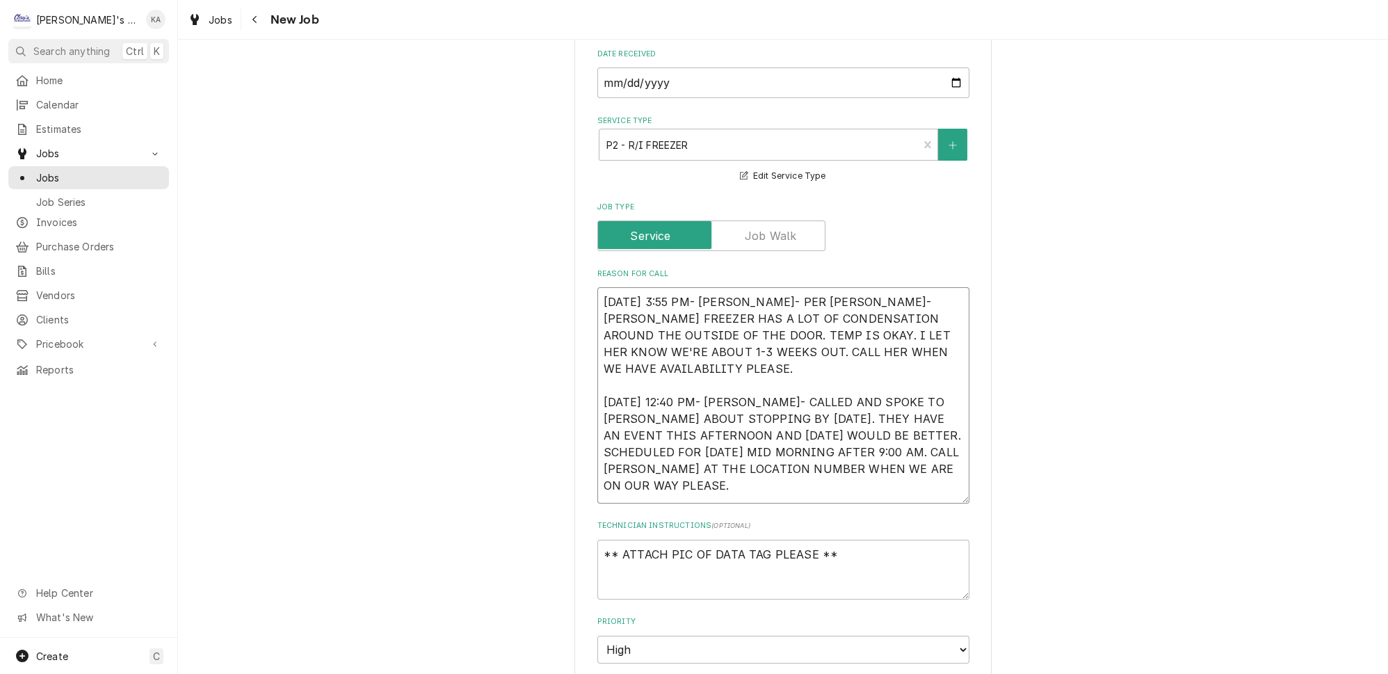
drag, startPoint x: 942, startPoint y: 439, endPoint x: 946, endPoint y: 487, distance: 48.2
click at [946, 487] on textarea "9/12/2025 3:55 PM- KASSIE- PER BARBARA- TRAULSEN FREEZER HAS A LOT OF CONDENSAT…" at bounding box center [783, 395] width 372 height 216
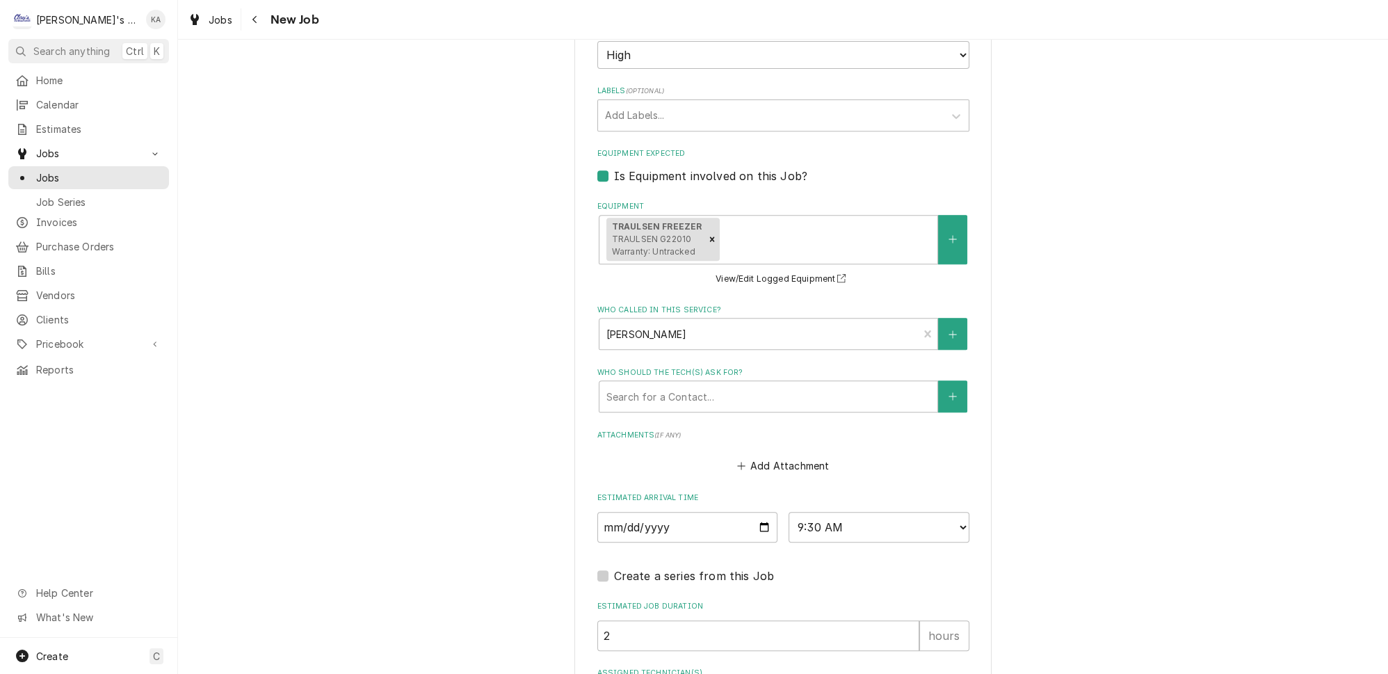
scroll to position [1208, 0]
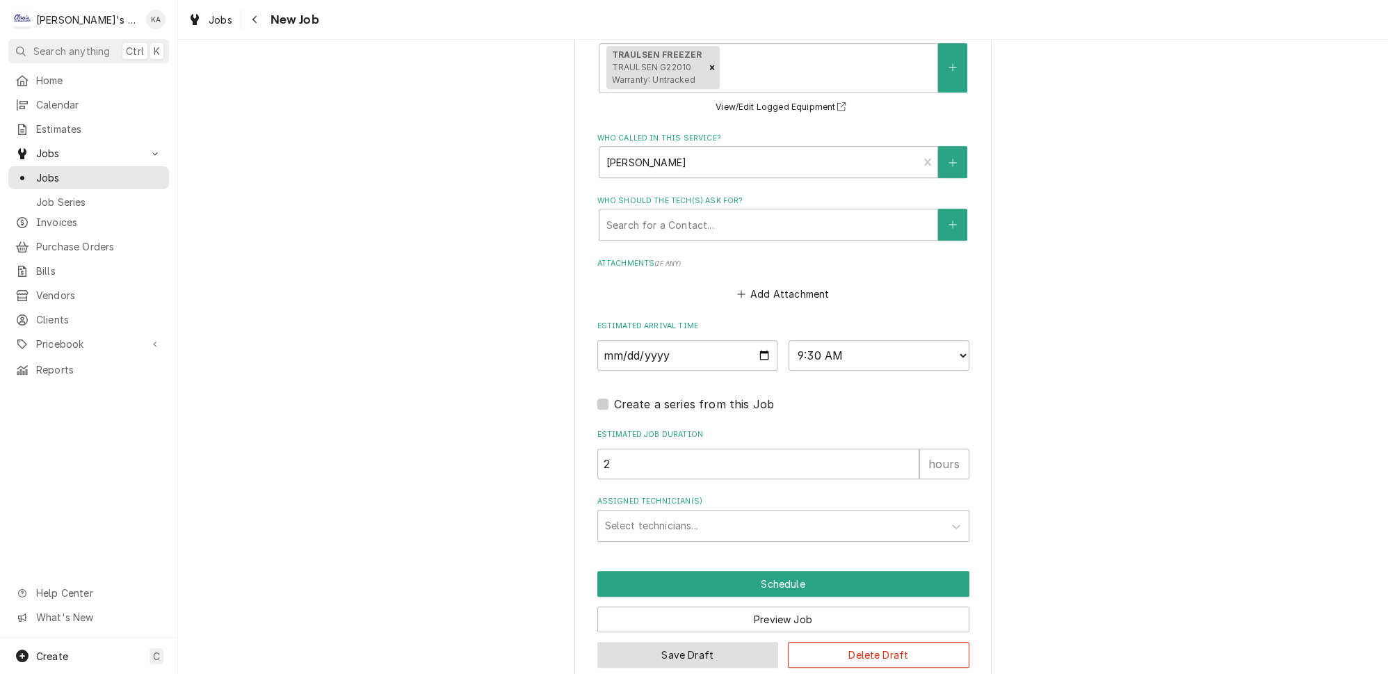
type textarea "9/12/2025 3:55 PM- KASSIE- PER BARBARA- TRAULSEN FREEZER HAS A LOT OF CONDENSAT…"
click at [696, 642] on button "Save Draft" at bounding box center [687, 655] width 181 height 26
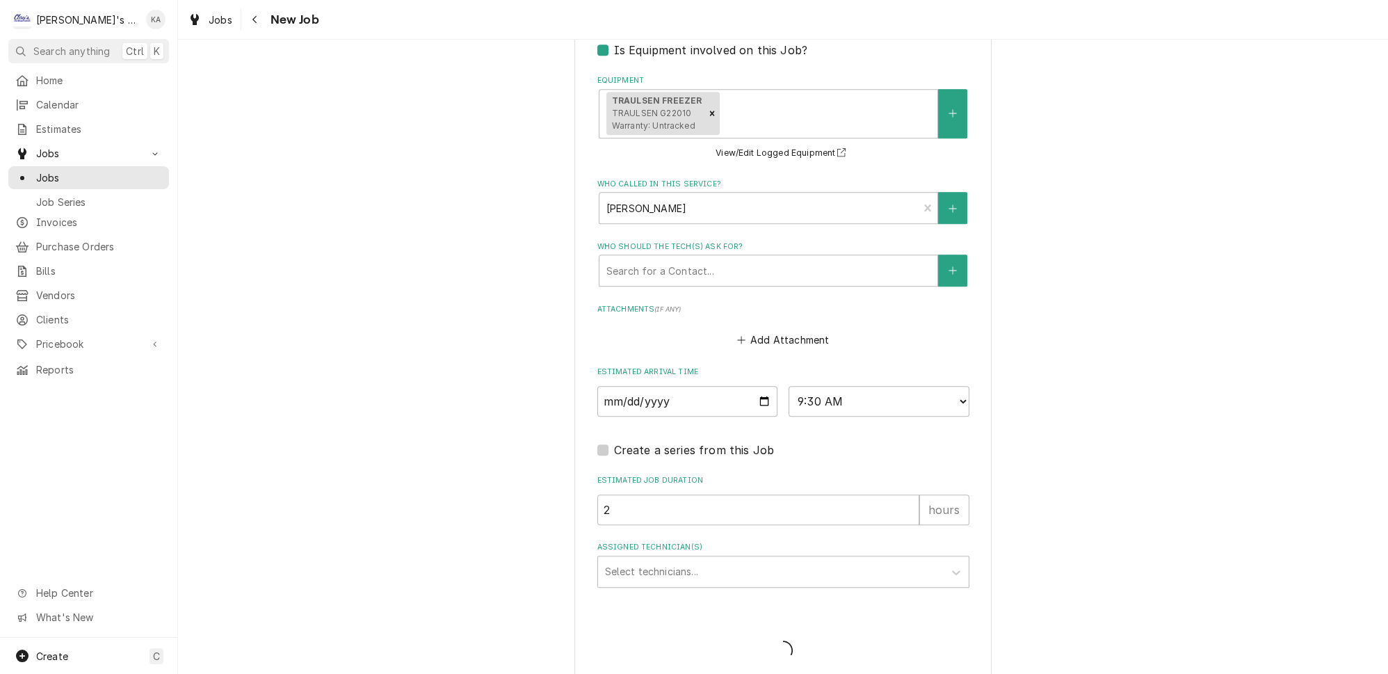
type textarea "x"
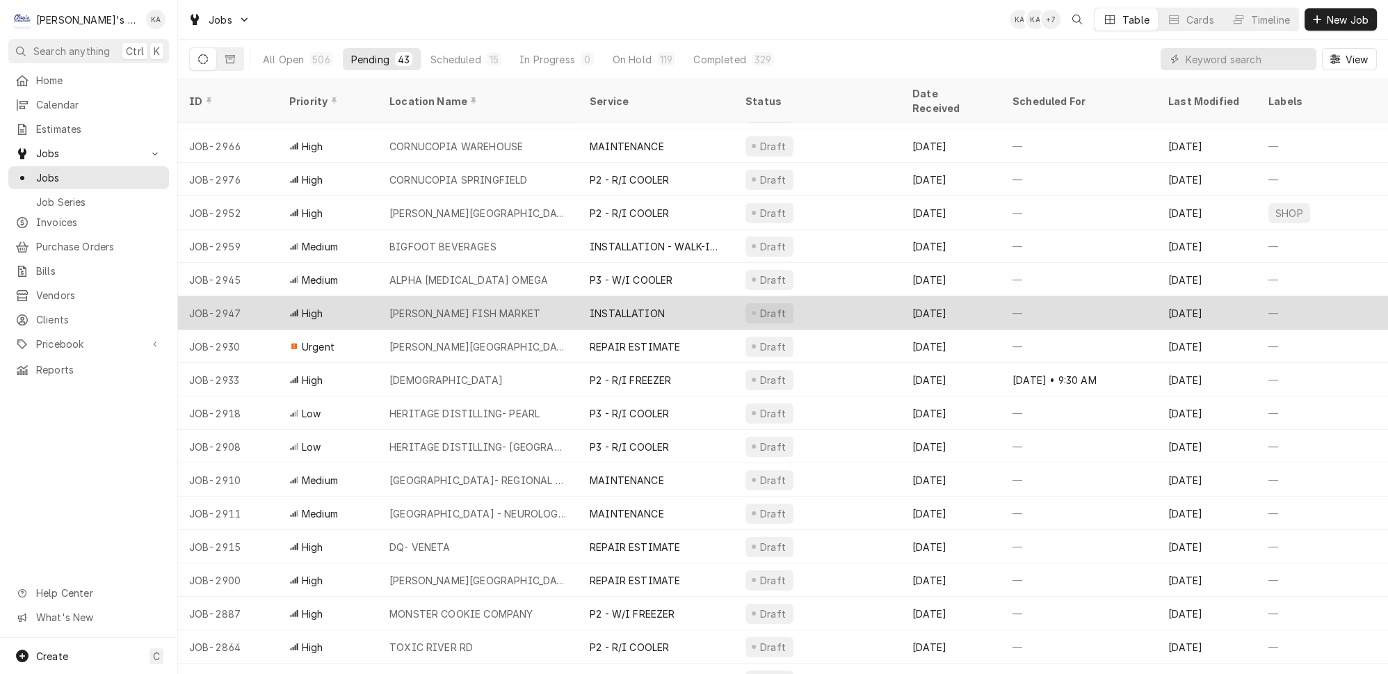
scroll to position [323, 0]
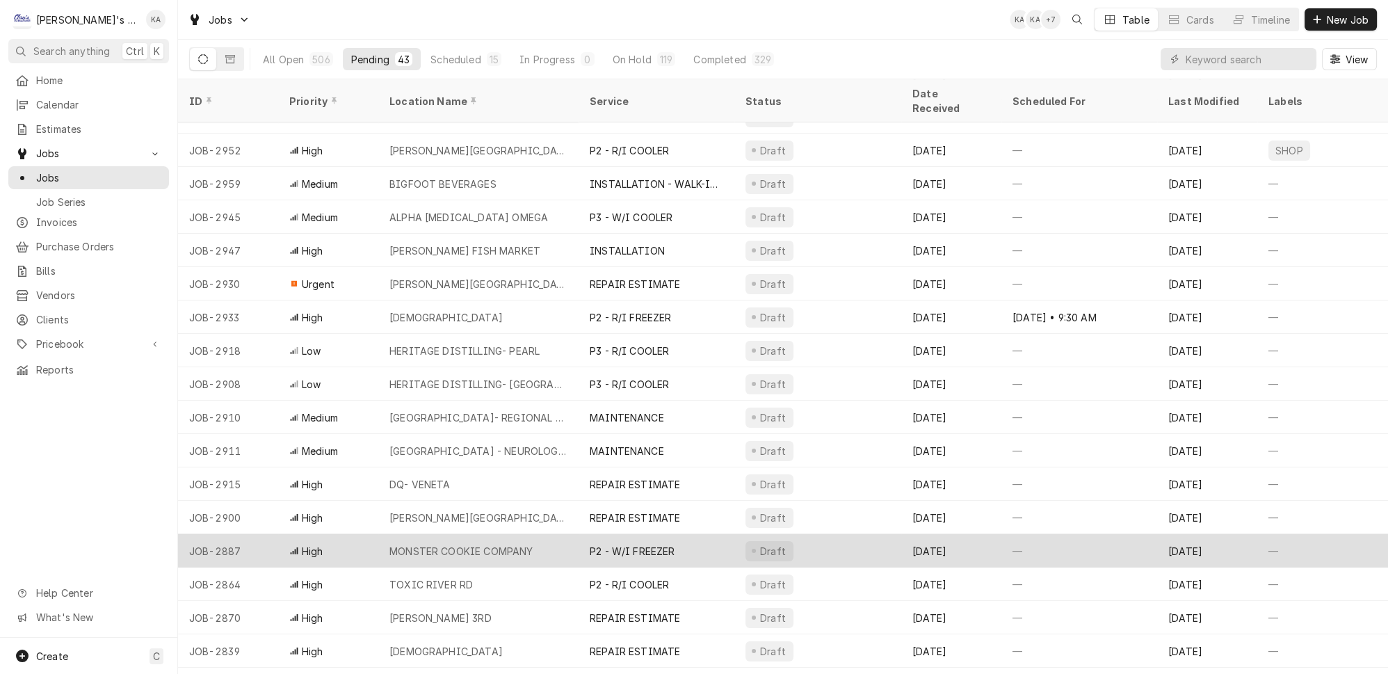
click at [693, 534] on div "P2 - W/I FREEZER" at bounding box center [656, 550] width 156 height 33
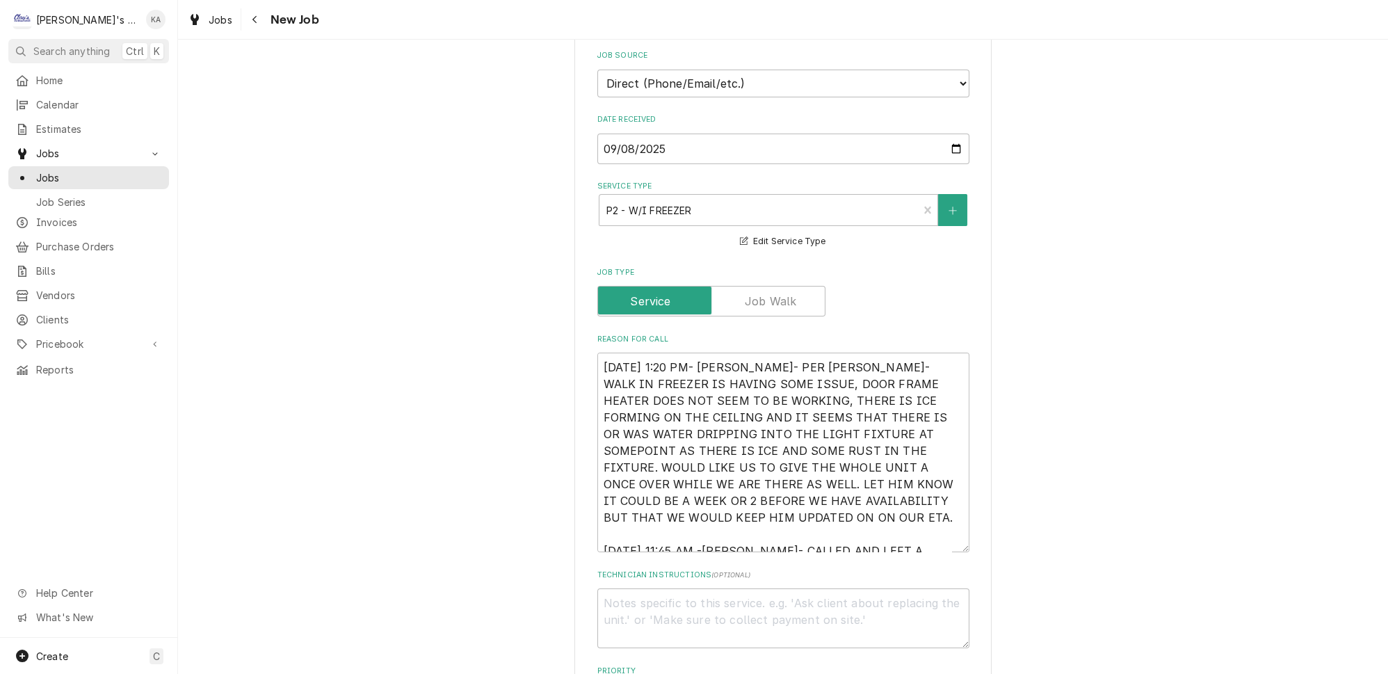
scroll to position [316, 0]
click at [707, 520] on textarea "[DATE] 1:20 PM- [PERSON_NAME]- PER [PERSON_NAME]- WALK IN FREEZER IS HAVING SOM…" at bounding box center [783, 450] width 372 height 200
type textarea "x"
type textarea "[DATE] 1:20 PM- [PERSON_NAME]- PER [PERSON_NAME]- WALK IN FREEZER IS HAVING SOM…"
type textarea "x"
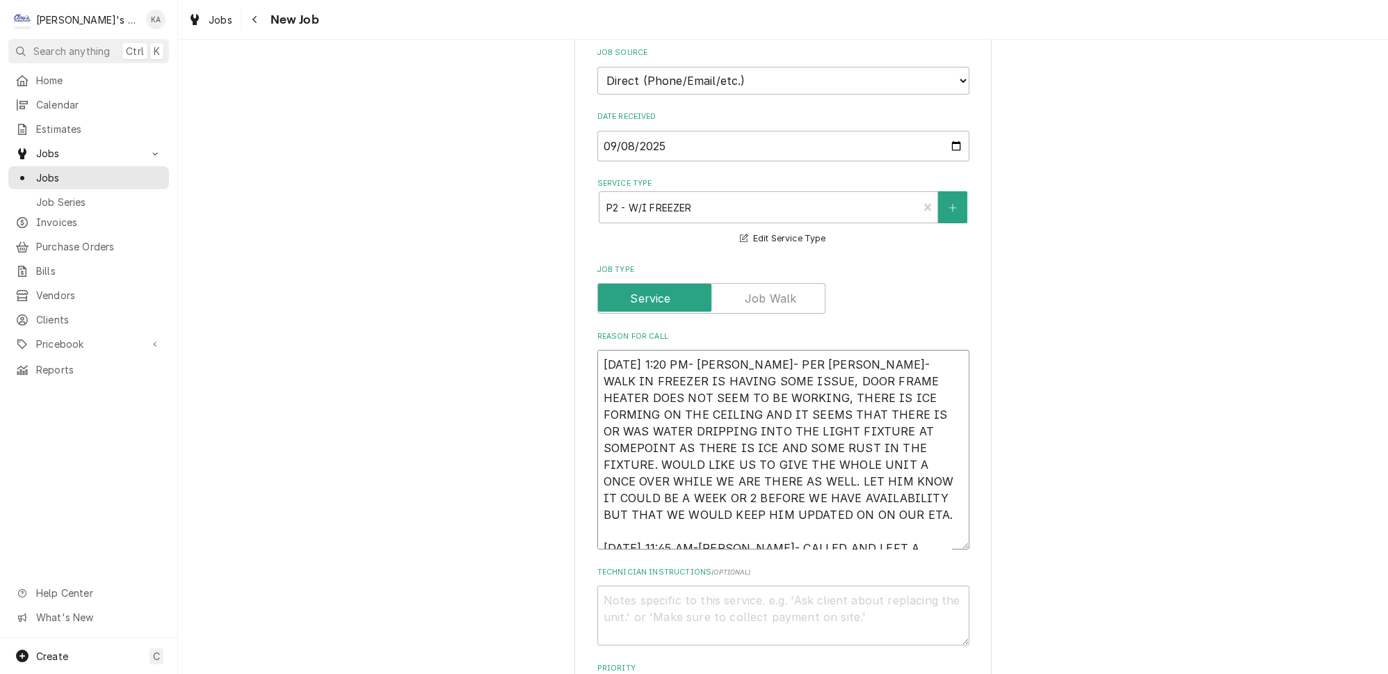
type textarea "[DATE] 1:20 PM- [PERSON_NAME]- PER [PERSON_NAME]- WALK IN FREEZER IS HAVING SOM…"
type textarea "x"
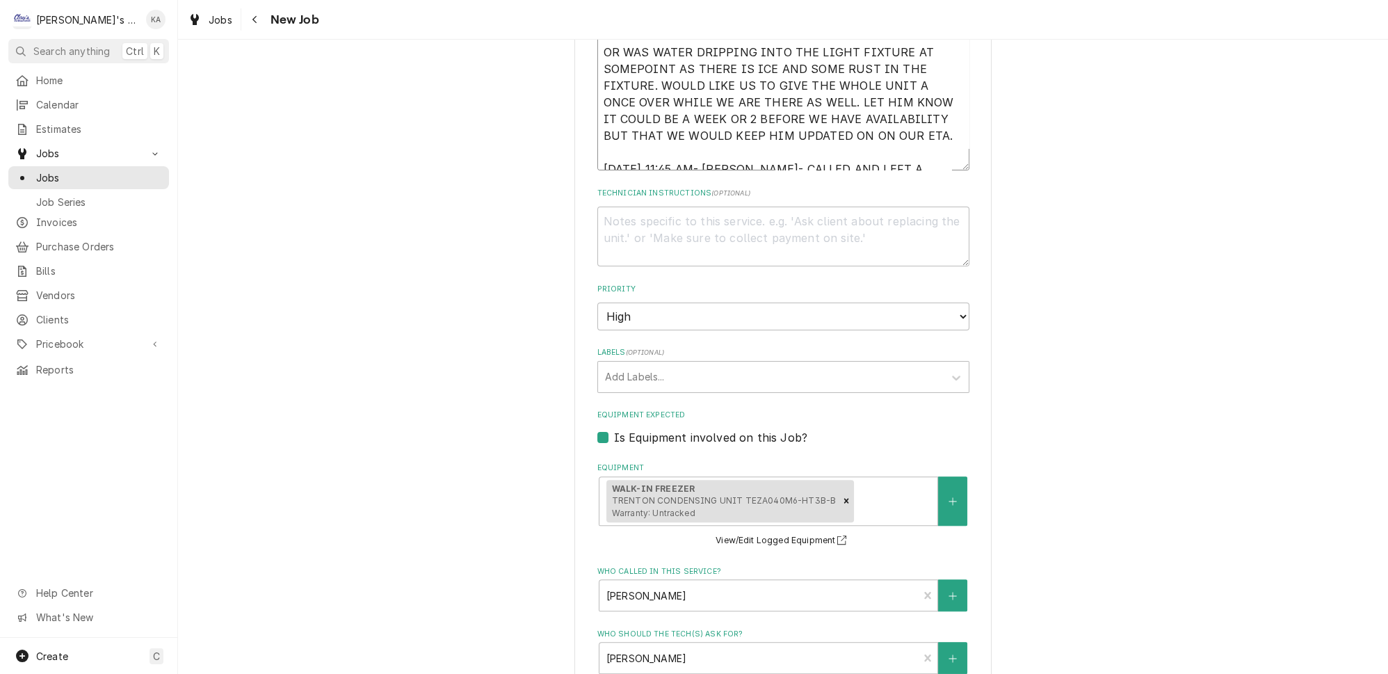
scroll to position [1089, 0]
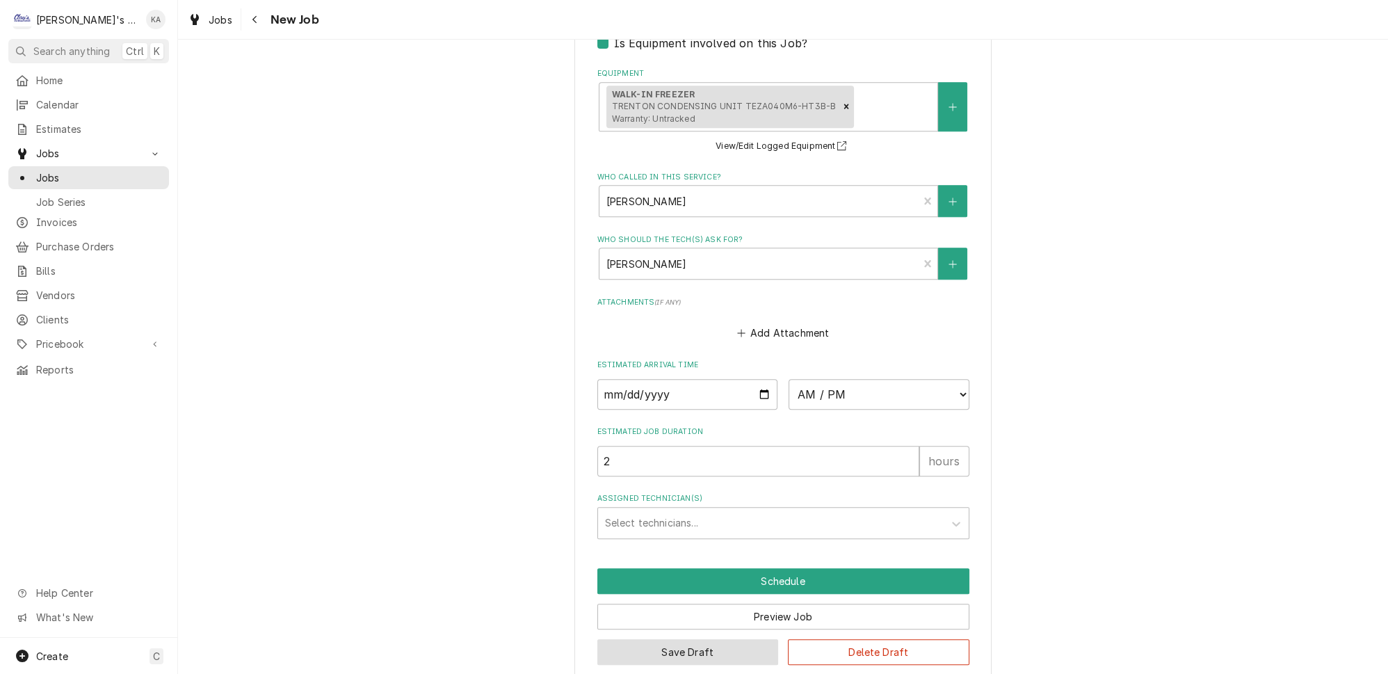
type textarea "[DATE] 1:20 PM- [PERSON_NAME]- PER [PERSON_NAME]- WALK IN FREEZER IS HAVING SOM…"
click at [684, 639] on button "Save Draft" at bounding box center [687, 652] width 181 height 26
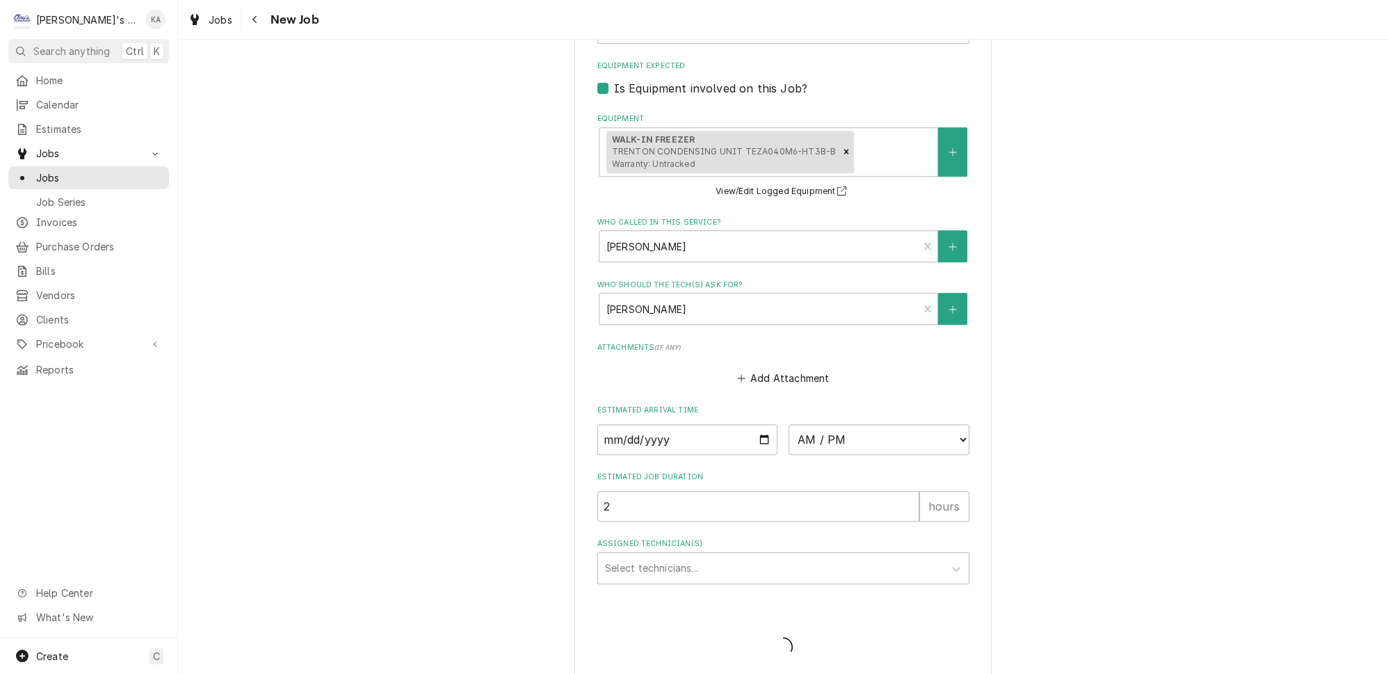
type textarea "x"
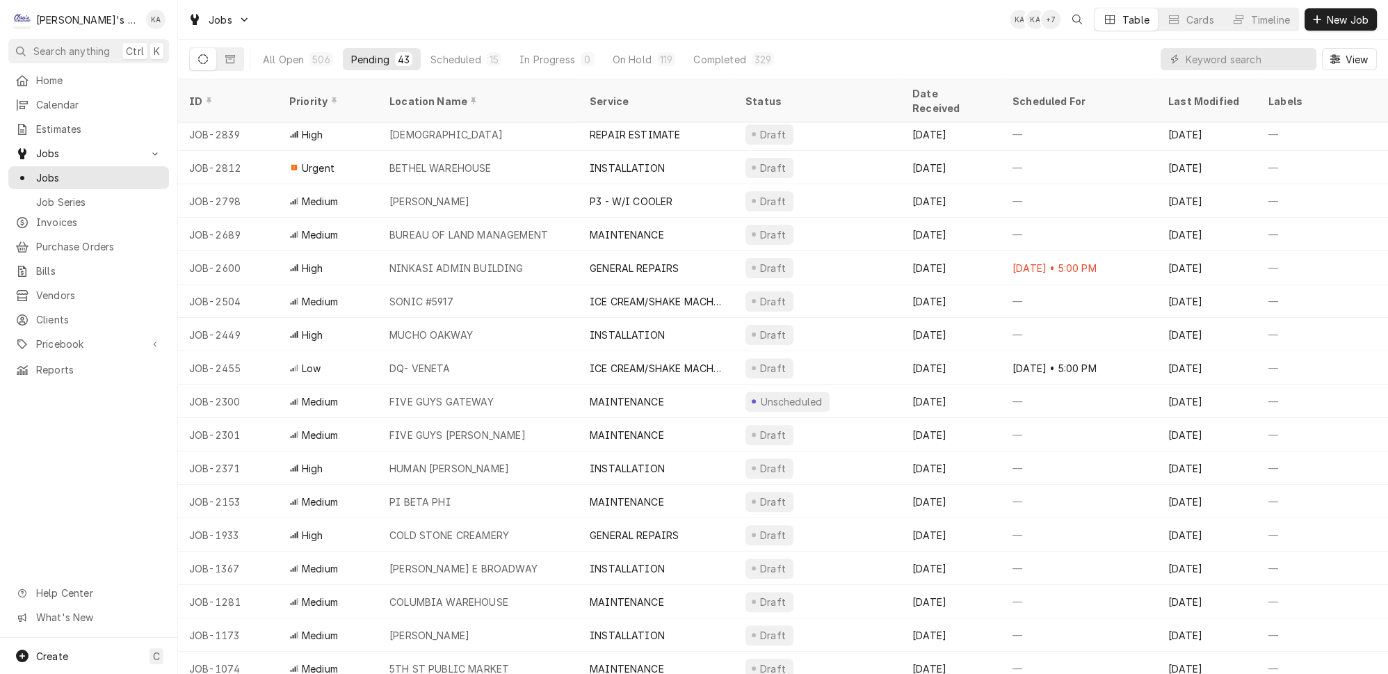
scroll to position [867, 0]
